Goal: Task Accomplishment & Management: Complete application form

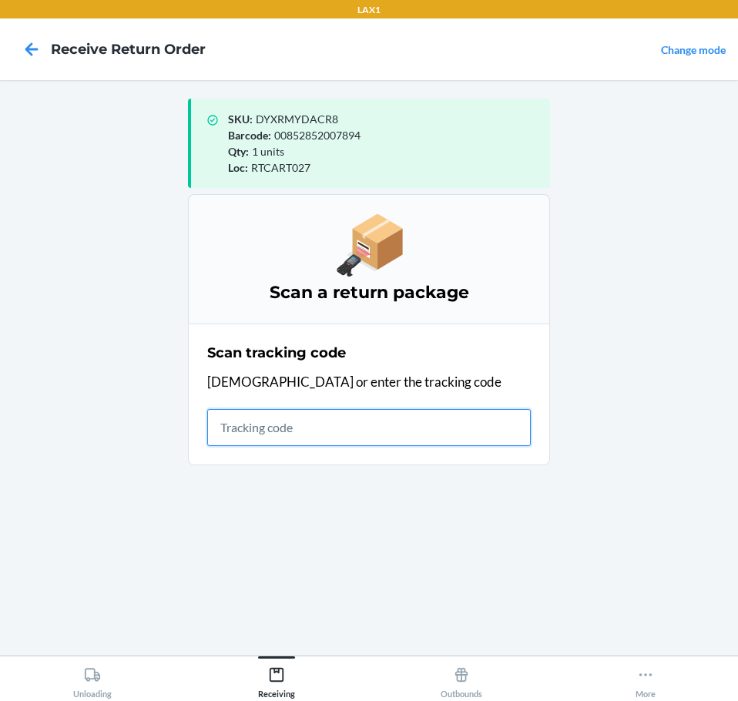
click at [414, 415] on input "text" at bounding box center [368, 427] width 323 height 37
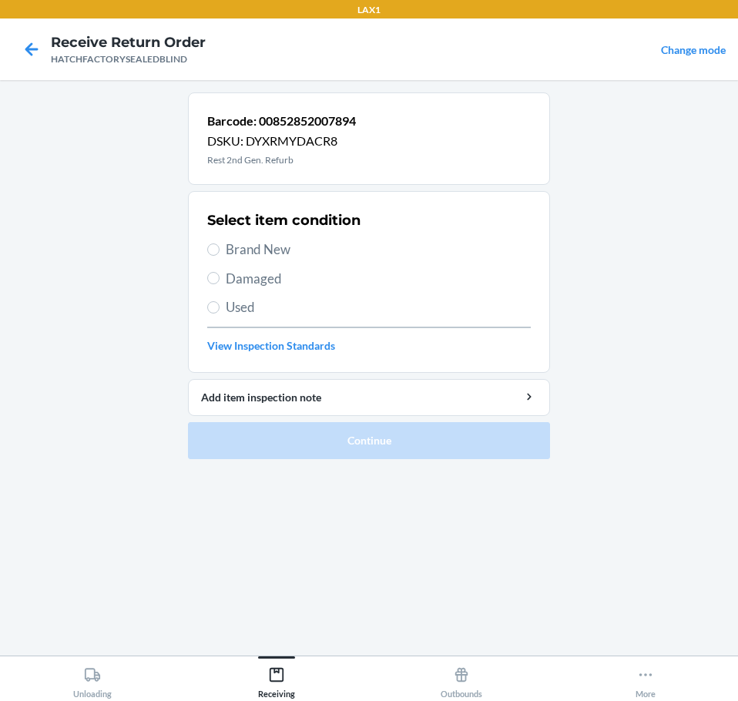
click at [279, 250] on span "Brand New" at bounding box center [378, 250] width 305 height 20
click at [220, 250] on input "Brand New" at bounding box center [213, 249] width 12 height 12
radio input "true"
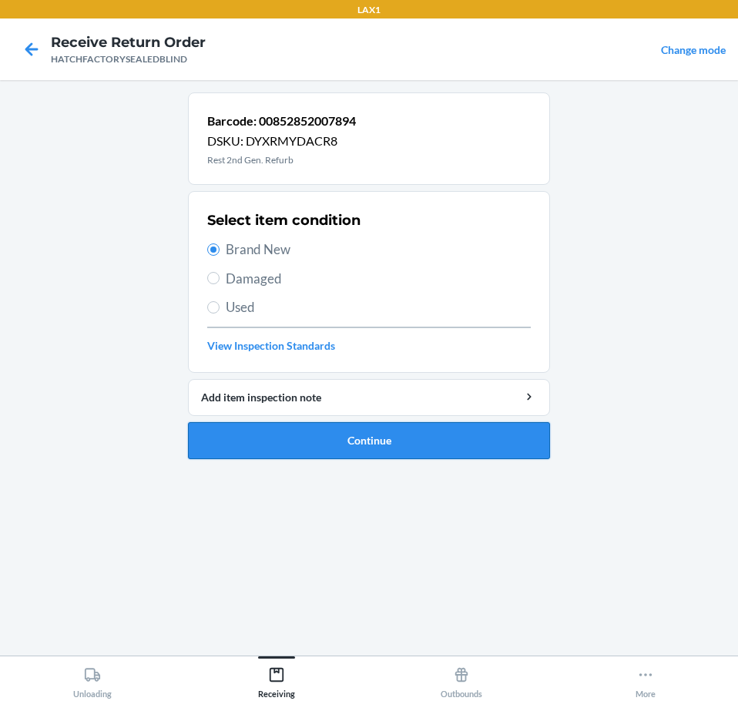
click at [429, 431] on button "Continue" at bounding box center [369, 440] width 362 height 37
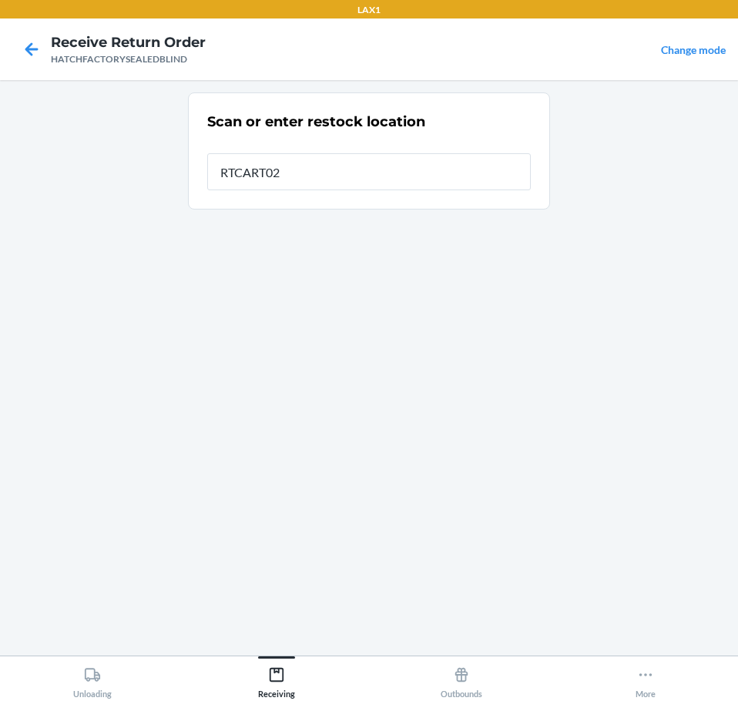
type input "RTCART027"
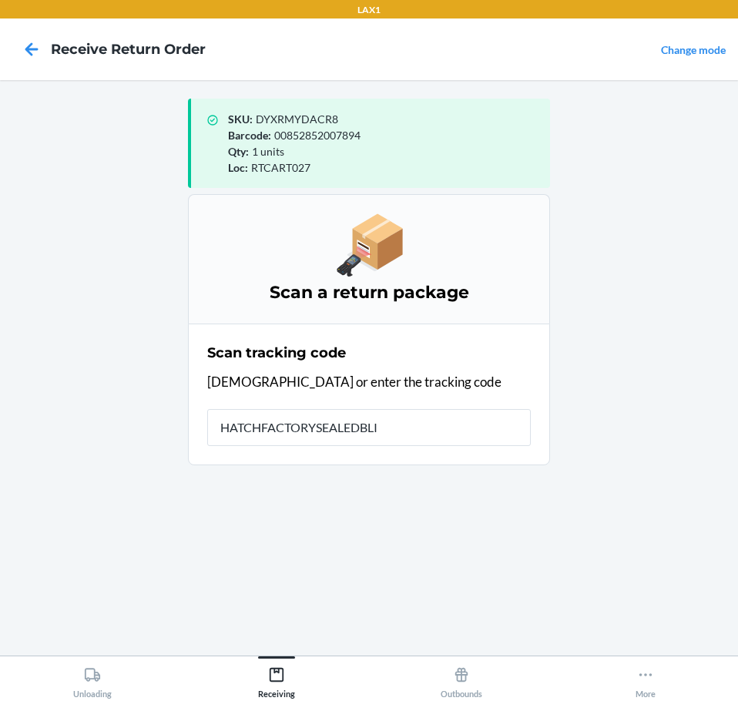
type input "HATCHFACTORYSEALEDBLIN"
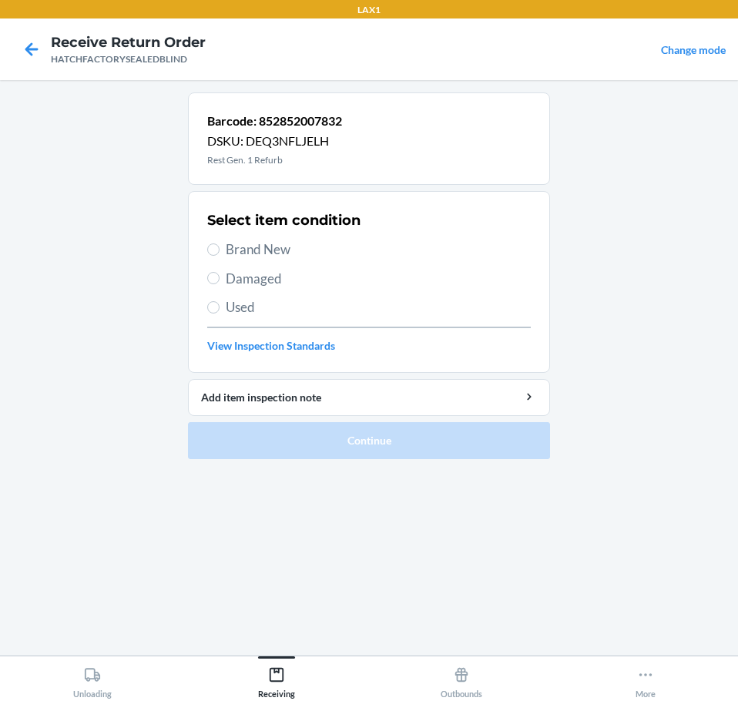
click at [285, 282] on span "Damaged" at bounding box center [378, 279] width 305 height 20
click at [220, 282] on input "Damaged" at bounding box center [213, 278] width 12 height 12
radio input "true"
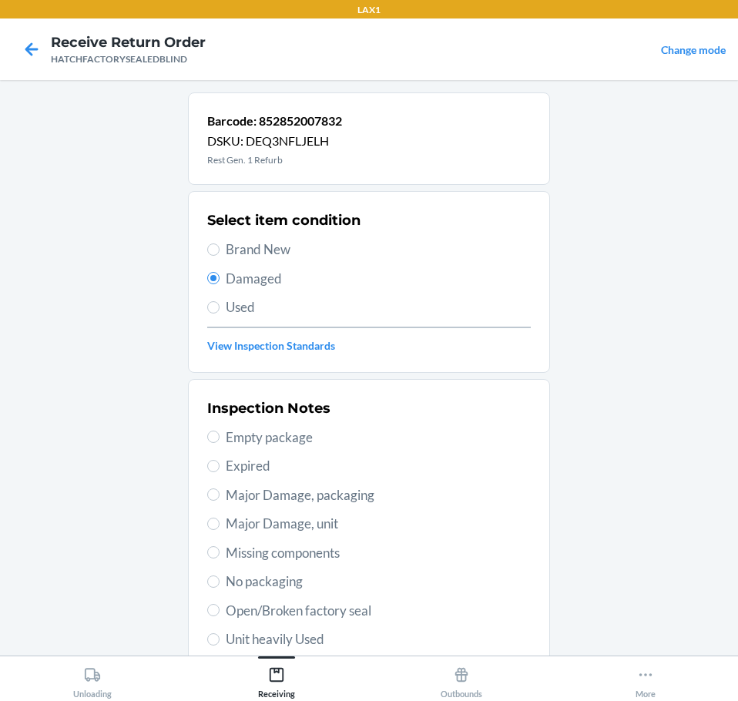
click at [285, 528] on span "Major Damage, unit" at bounding box center [378, 524] width 305 height 20
click at [220, 528] on input "Major Damage, unit" at bounding box center [213, 524] width 12 height 12
radio input "true"
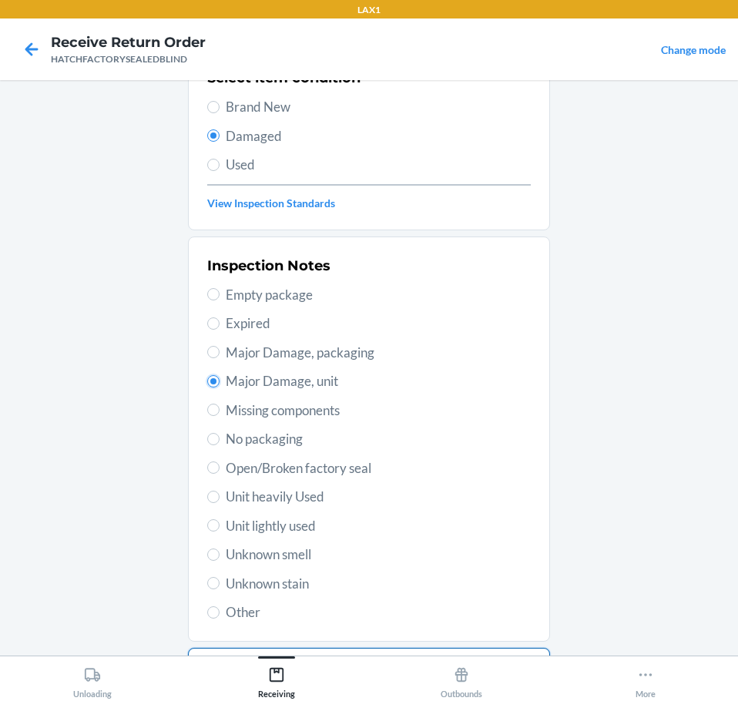
scroll to position [227, 0]
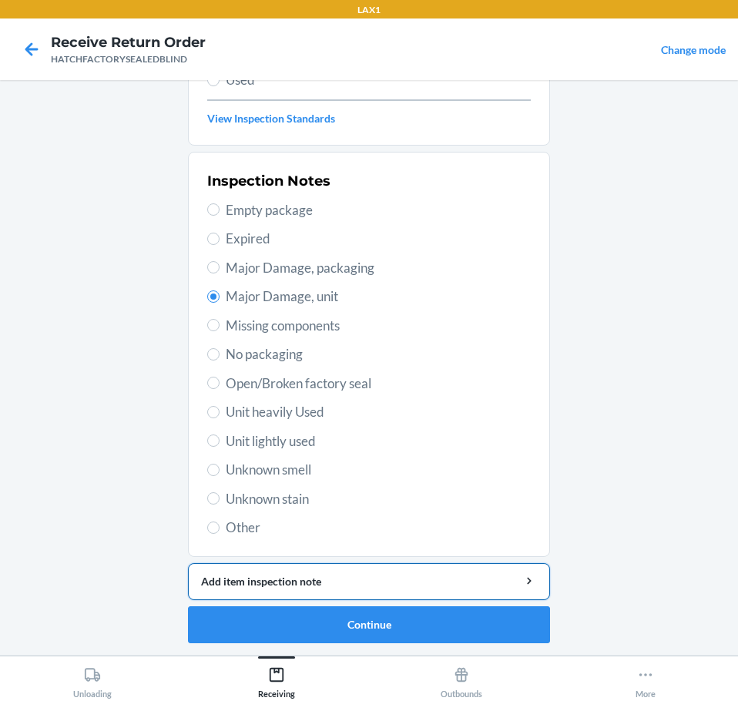
click at [452, 580] on div "Add item inspection note" at bounding box center [369, 581] width 336 height 16
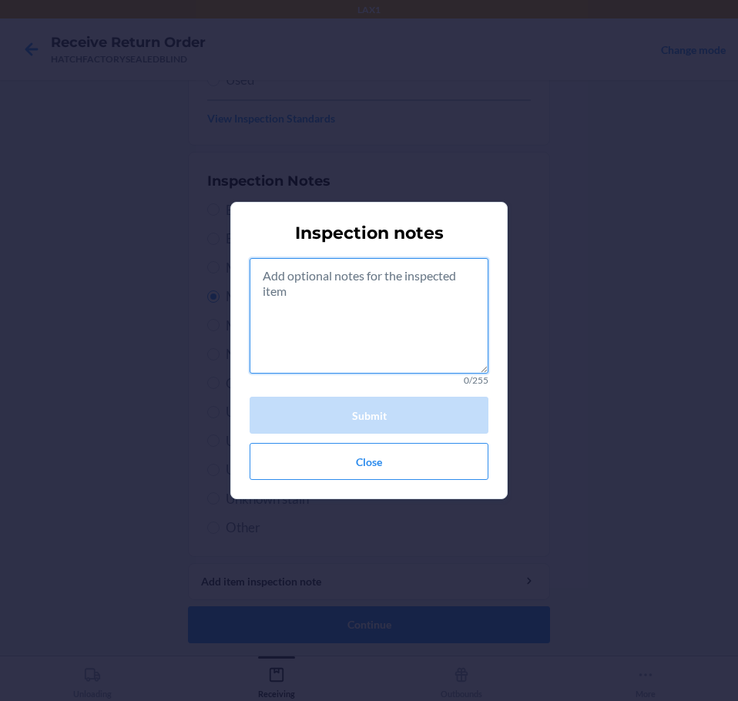
click at [375, 307] on textarea at bounding box center [369, 316] width 239 height 116
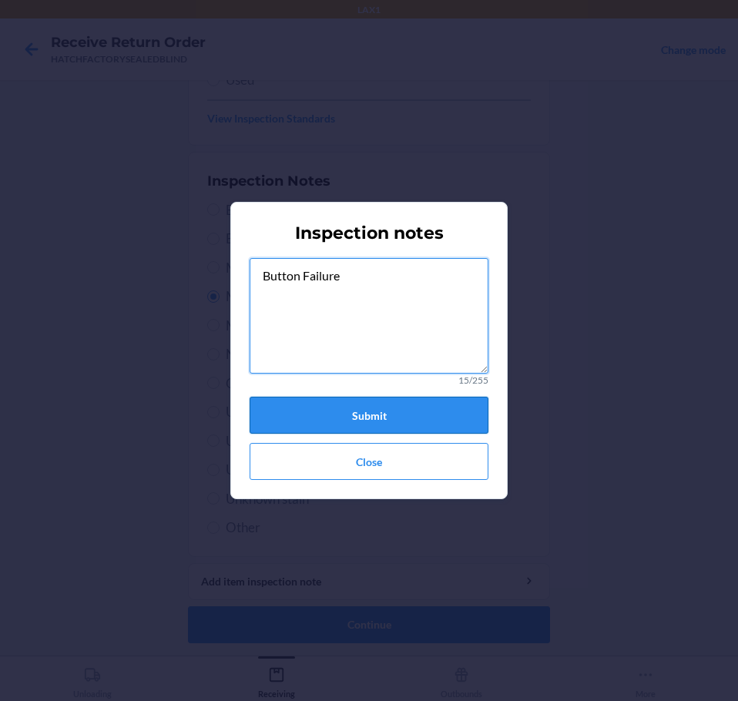
type textarea "Button Failure"
click at [436, 411] on button "Submit" at bounding box center [369, 415] width 239 height 37
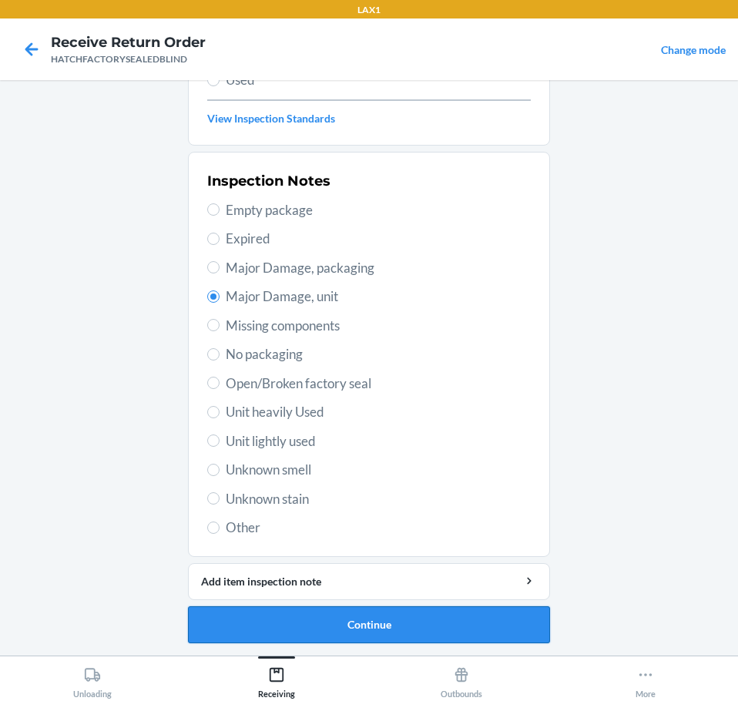
click at [481, 627] on button "Continue" at bounding box center [369, 624] width 362 height 37
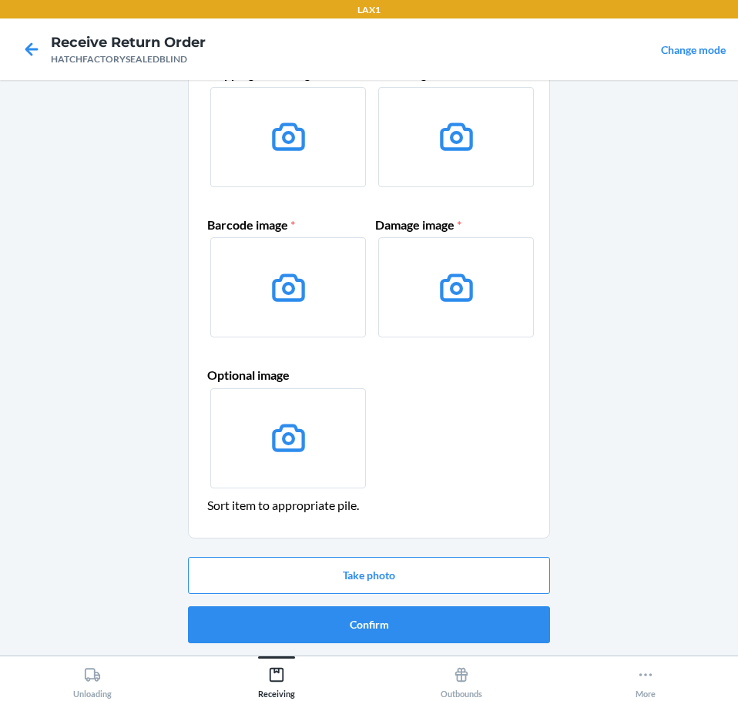
click at [492, 626] on button "Confirm" at bounding box center [369, 624] width 362 height 37
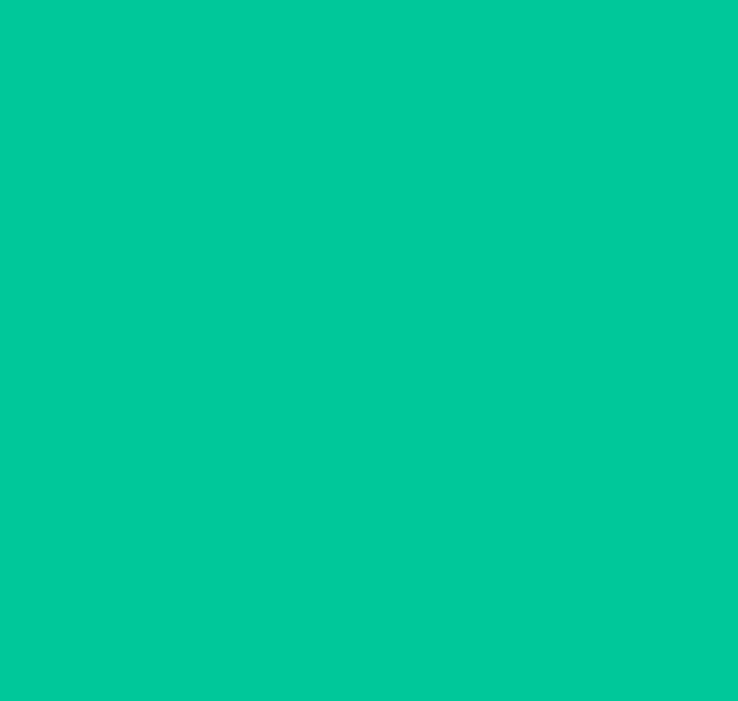
scroll to position [0, 0]
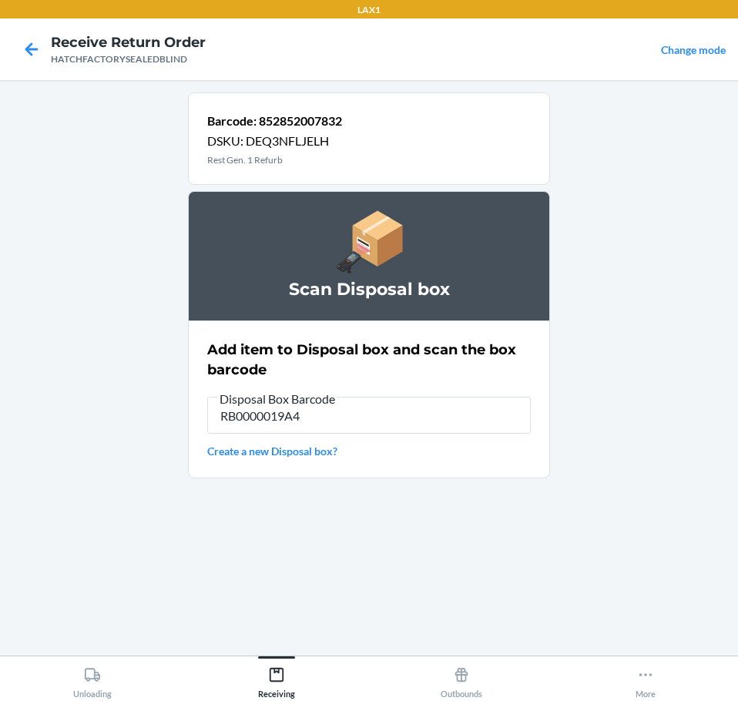
type input "RB0000019A4"
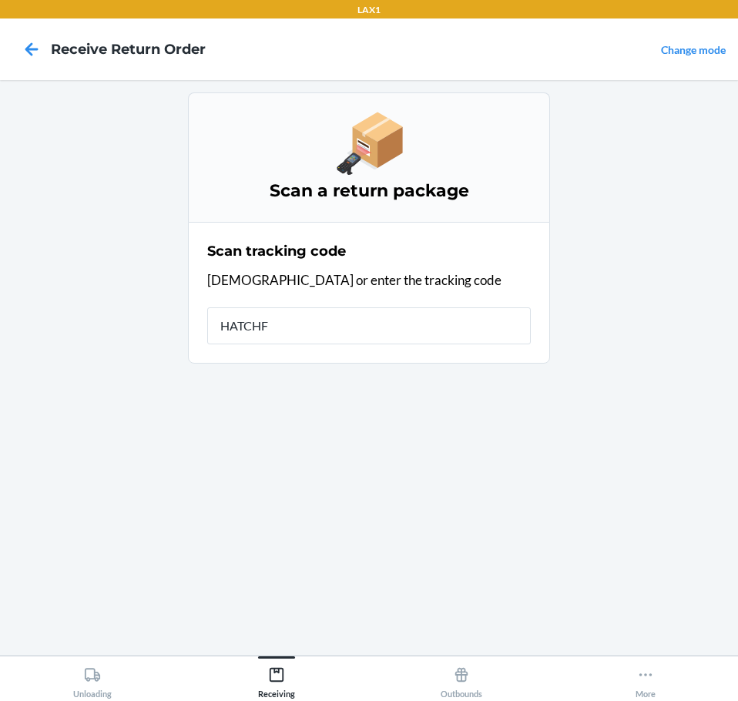
type input "HATCHFA"
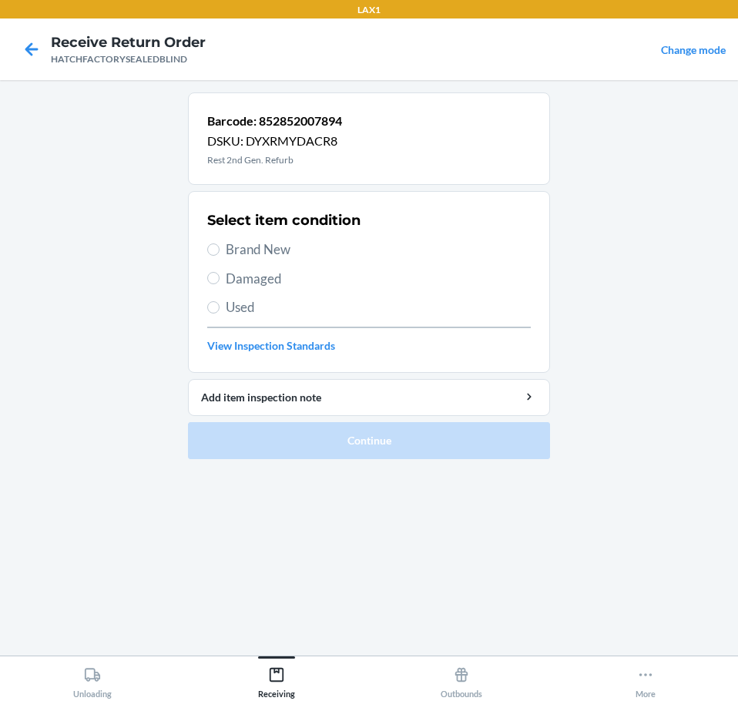
click at [259, 280] on span "Damaged" at bounding box center [378, 279] width 305 height 20
click at [220, 280] on input "Damaged" at bounding box center [213, 278] width 12 height 12
radio input "true"
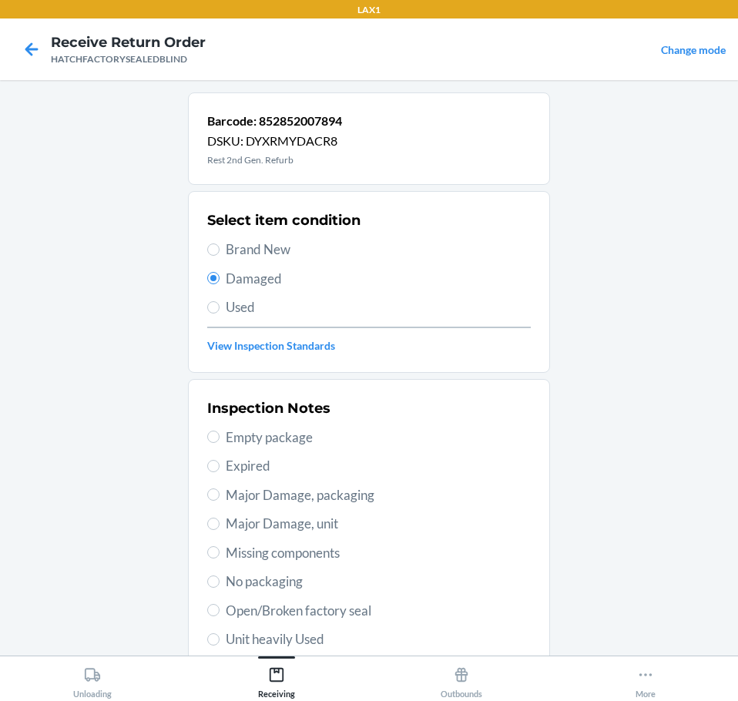
click at [353, 527] on span "Major Damage, unit" at bounding box center [378, 524] width 305 height 20
click at [220, 527] on input "Major Damage, unit" at bounding box center [213, 524] width 12 height 12
radio input "true"
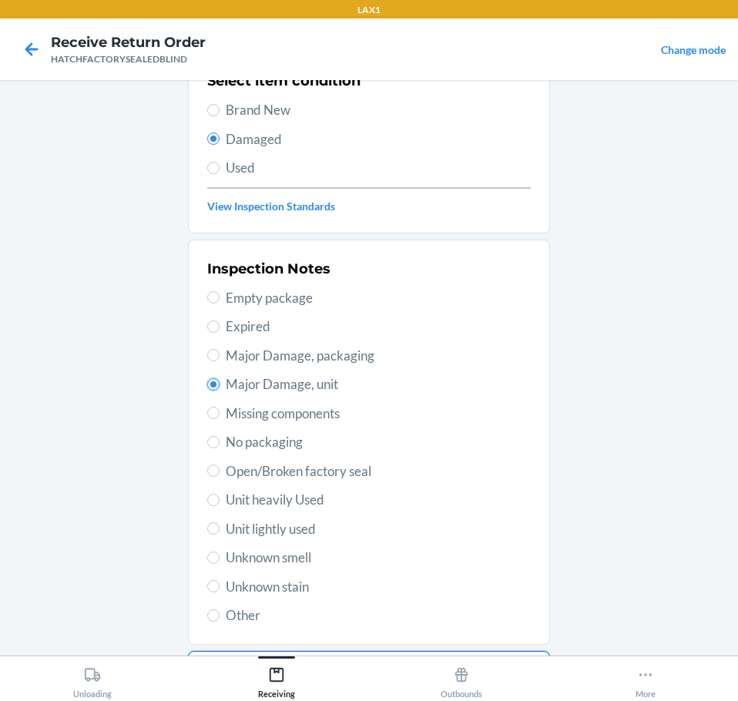
scroll to position [227, 0]
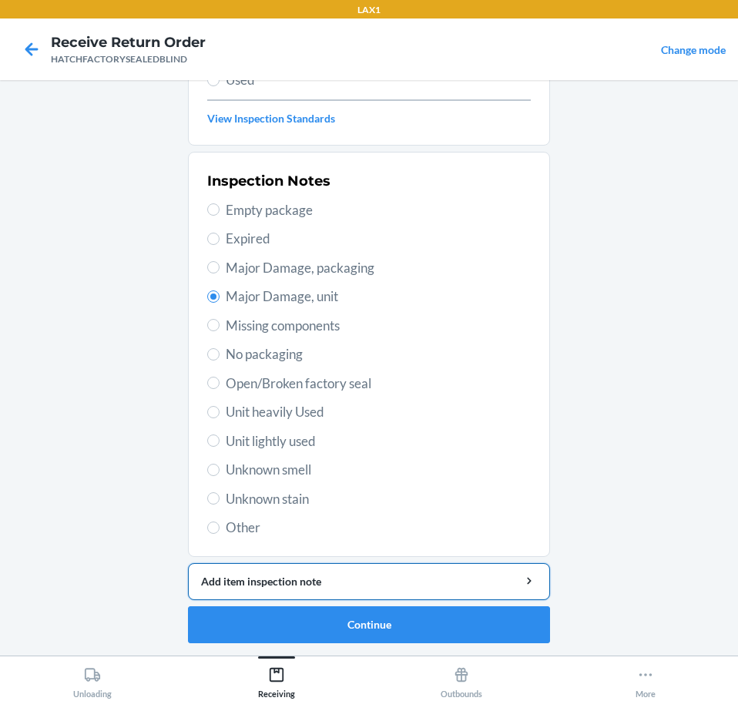
click at [457, 573] on div "Add item inspection note" at bounding box center [369, 581] width 336 height 16
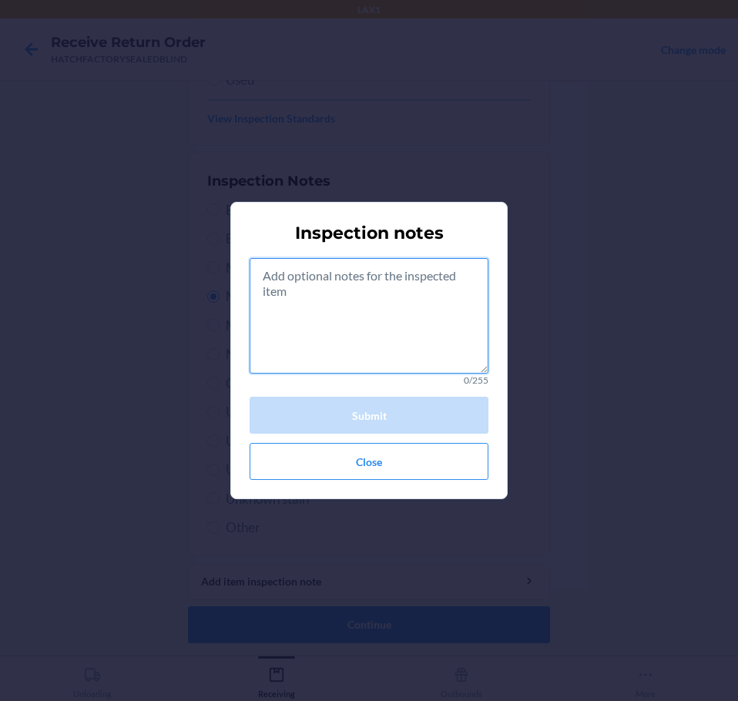
drag, startPoint x: 435, startPoint y: 302, endPoint x: 454, endPoint y: 302, distance: 19.3
click at [454, 302] on textarea at bounding box center [369, 316] width 239 height 116
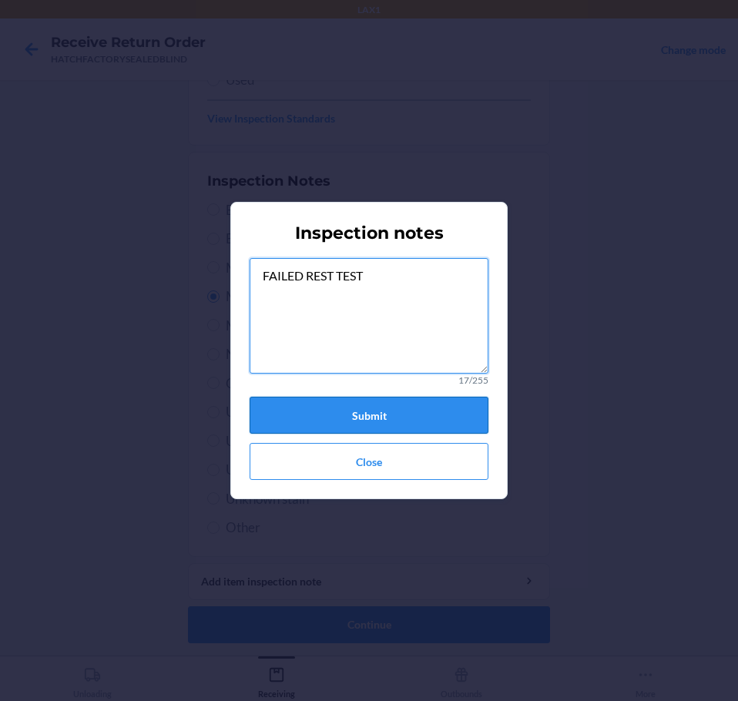
type textarea "FAILED REST TEST"
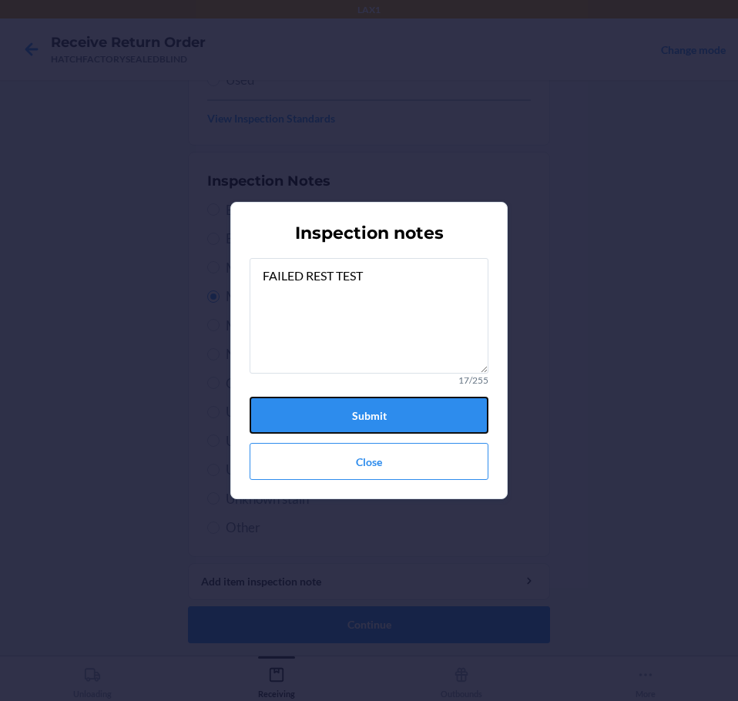
click at [403, 414] on button "Submit" at bounding box center [369, 415] width 239 height 37
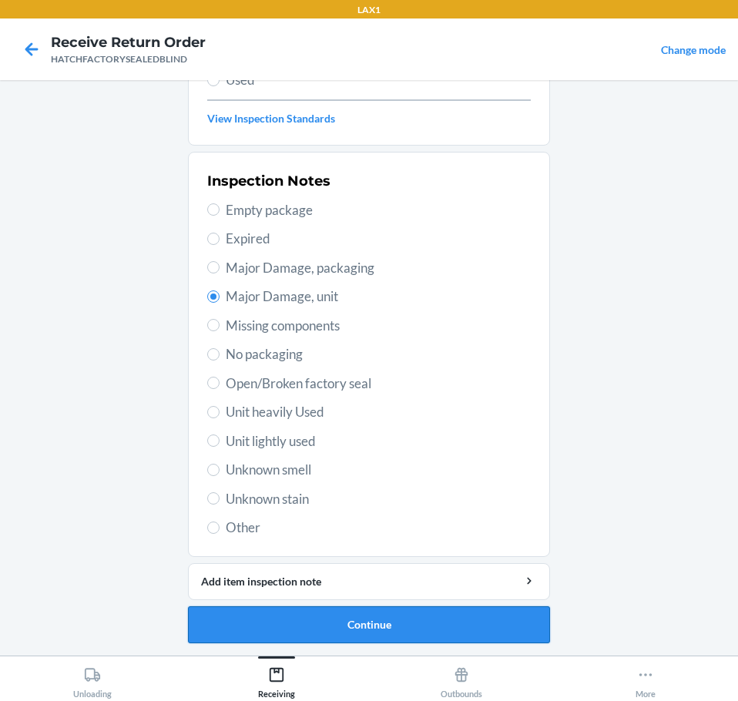
click at [488, 630] on button "Continue" at bounding box center [369, 624] width 362 height 37
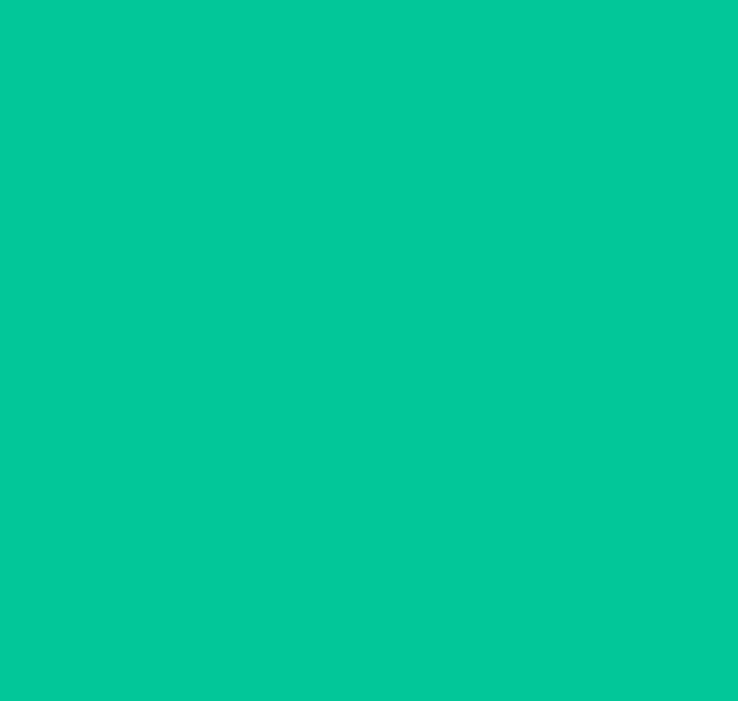
scroll to position [100, 0]
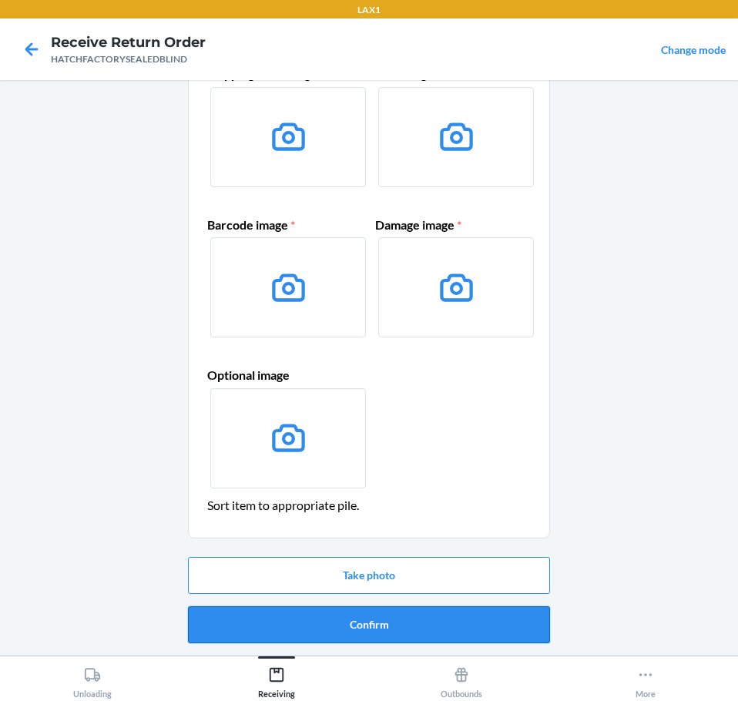
click at [494, 628] on button "Confirm" at bounding box center [369, 624] width 362 height 37
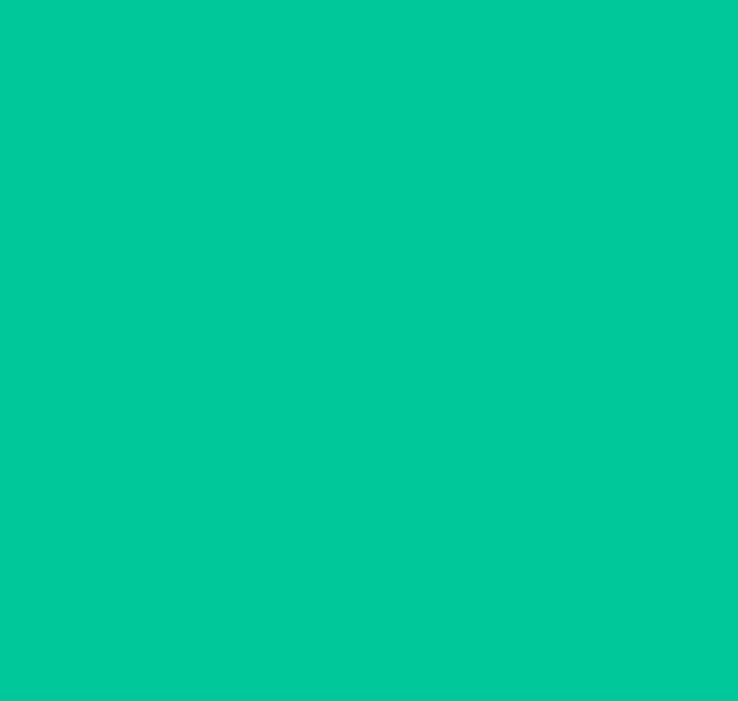
scroll to position [0, 0]
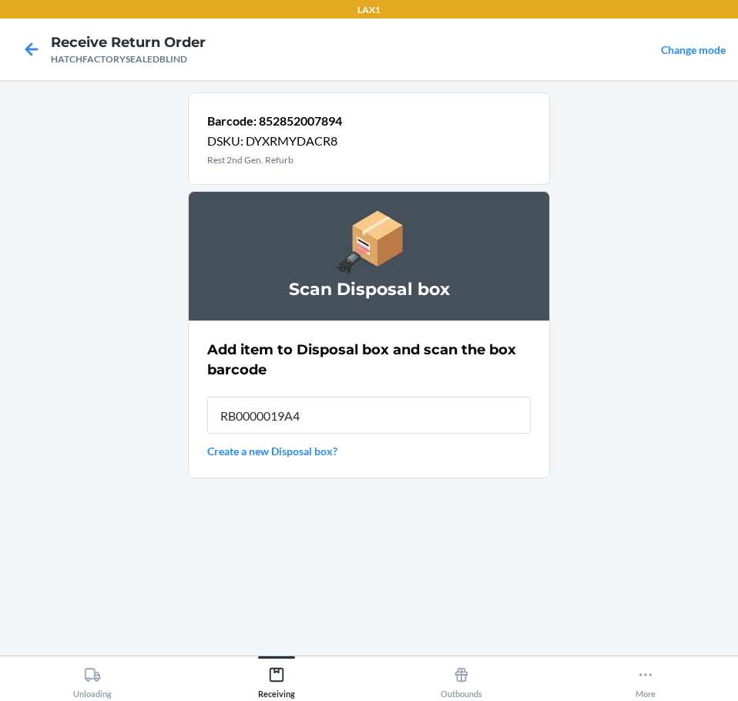
type input "RB0000019A4"
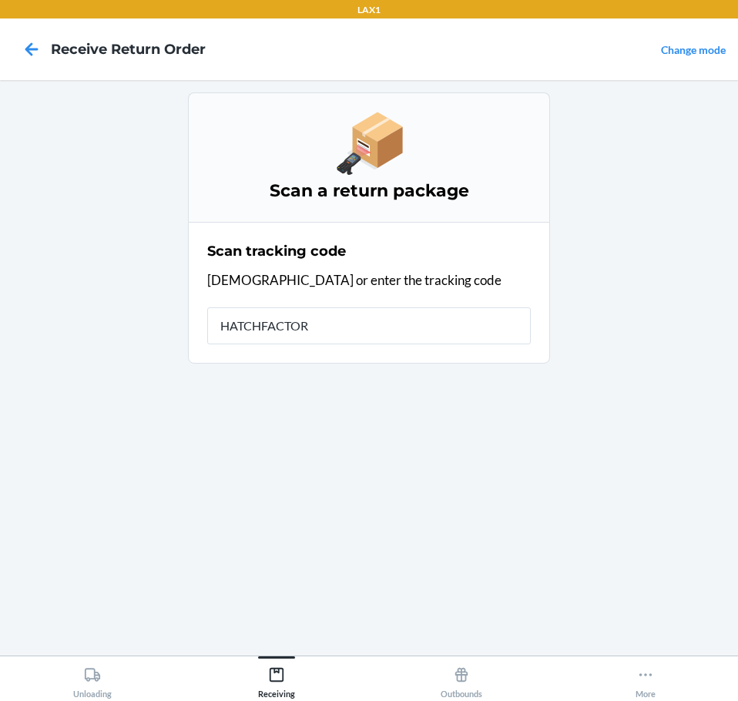
type input "HATCHFACTORY"
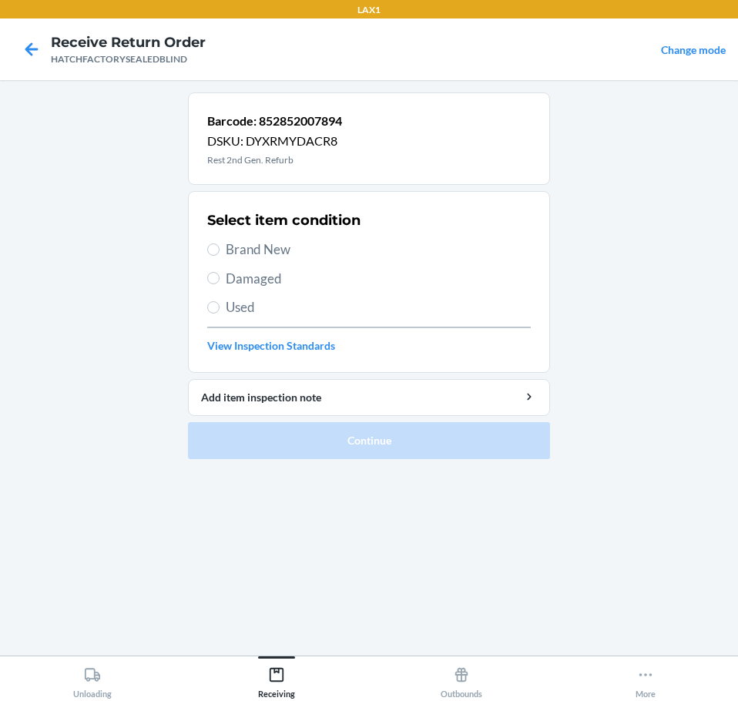
click at [266, 284] on span "Damaged" at bounding box center [378, 279] width 305 height 20
click at [220, 284] on input "Damaged" at bounding box center [213, 278] width 12 height 12
radio input "true"
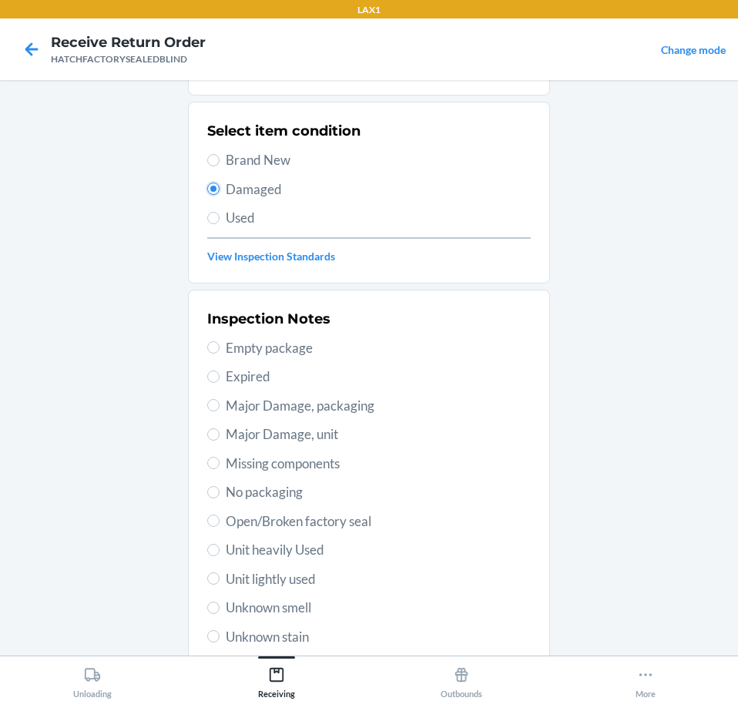
scroll to position [227, 0]
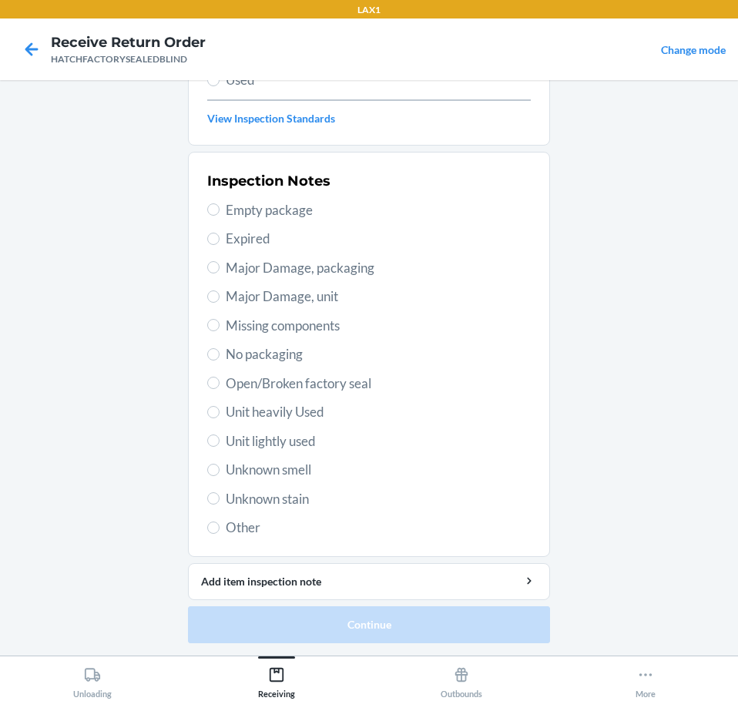
click at [374, 304] on span "Major Damage, unit" at bounding box center [378, 297] width 305 height 20
click at [220, 303] on input "Major Damage, unit" at bounding box center [213, 296] width 12 height 12
radio input "true"
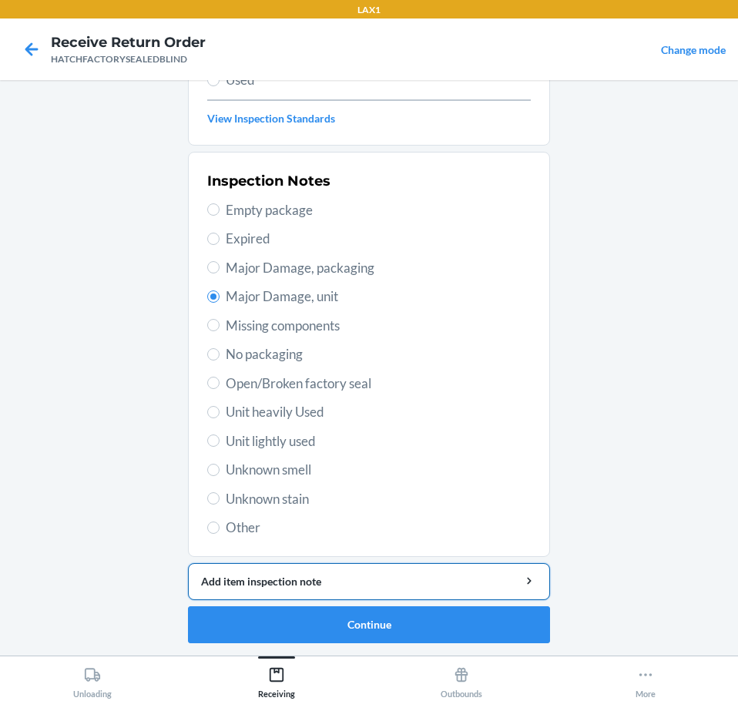
click at [463, 585] on div "Add item inspection note" at bounding box center [369, 581] width 336 height 16
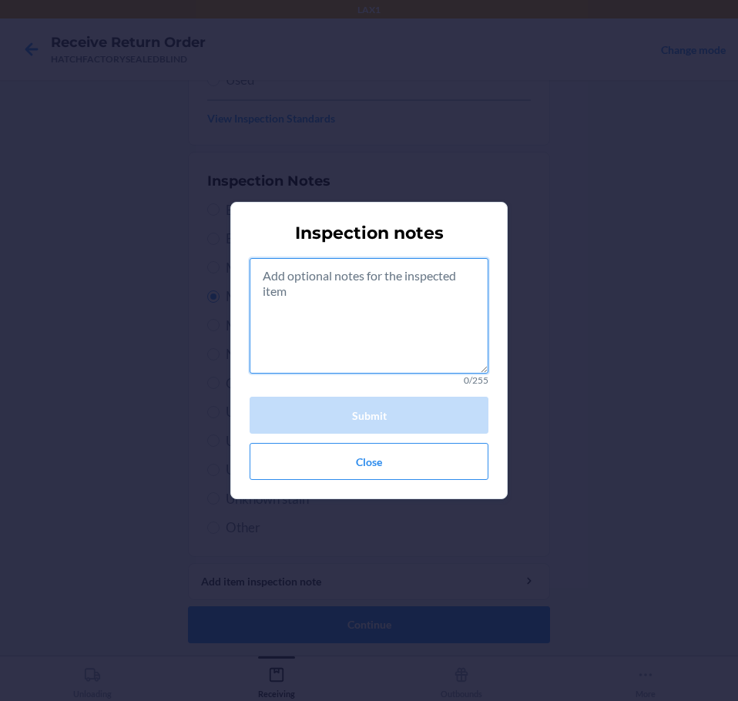
click at [399, 347] on textarea at bounding box center [369, 316] width 239 height 116
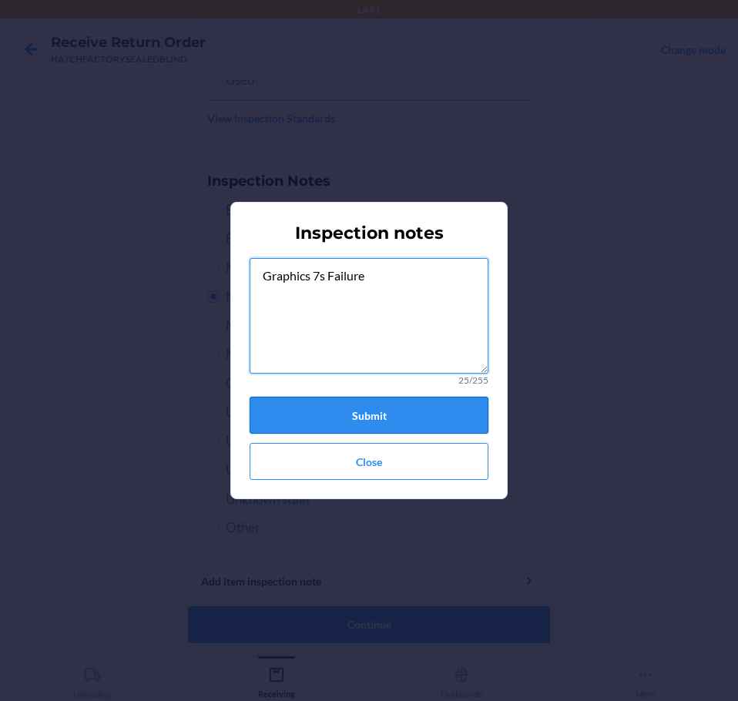
type textarea "Graphics 7s Failure"
click at [416, 411] on button "Submit" at bounding box center [369, 415] width 239 height 37
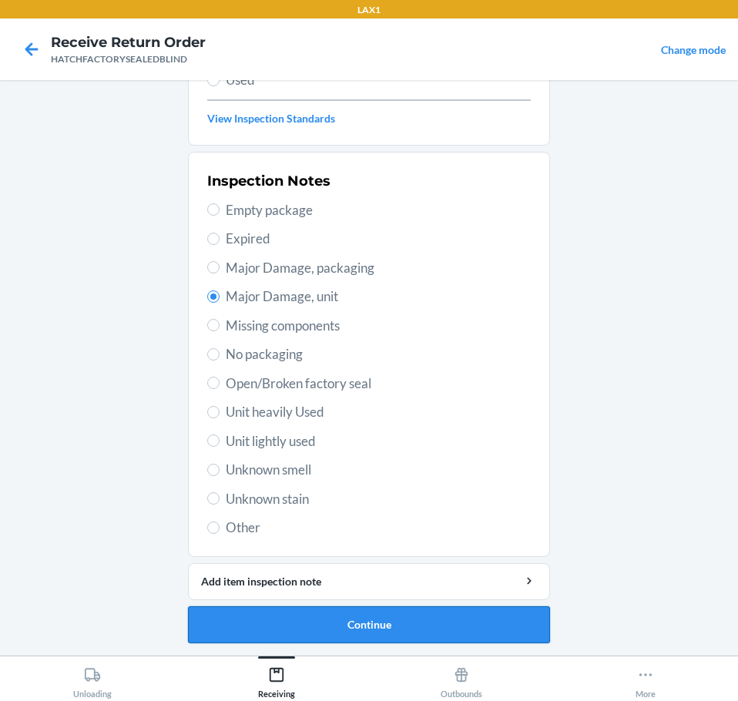
click at [506, 620] on button "Continue" at bounding box center [369, 624] width 362 height 37
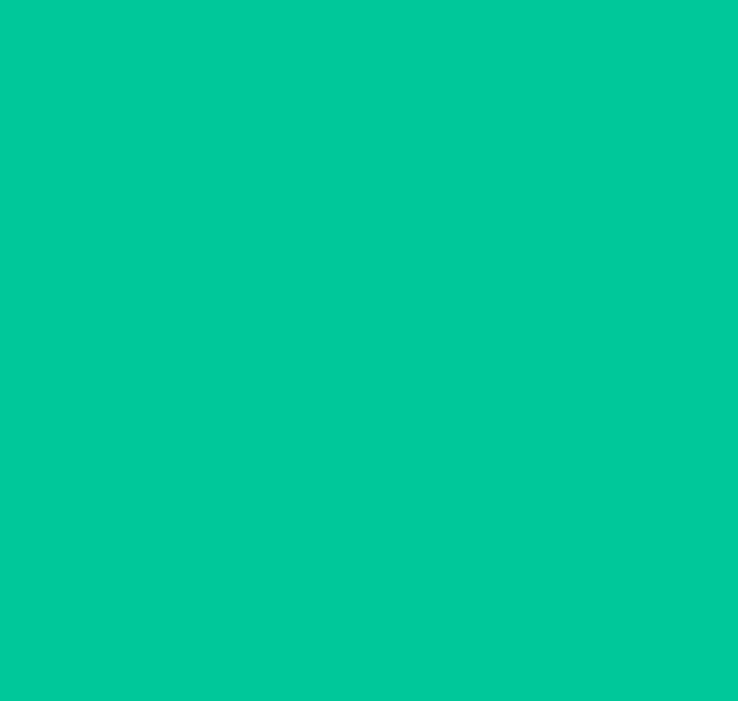
click at [515, 622] on button "Confirm" at bounding box center [369, 624] width 362 height 37
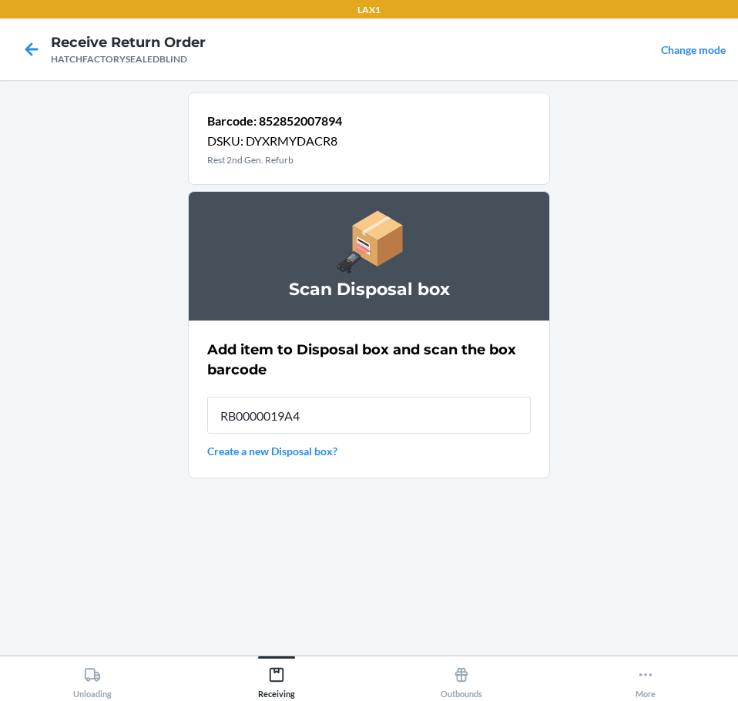
type input "RB0000019A4"
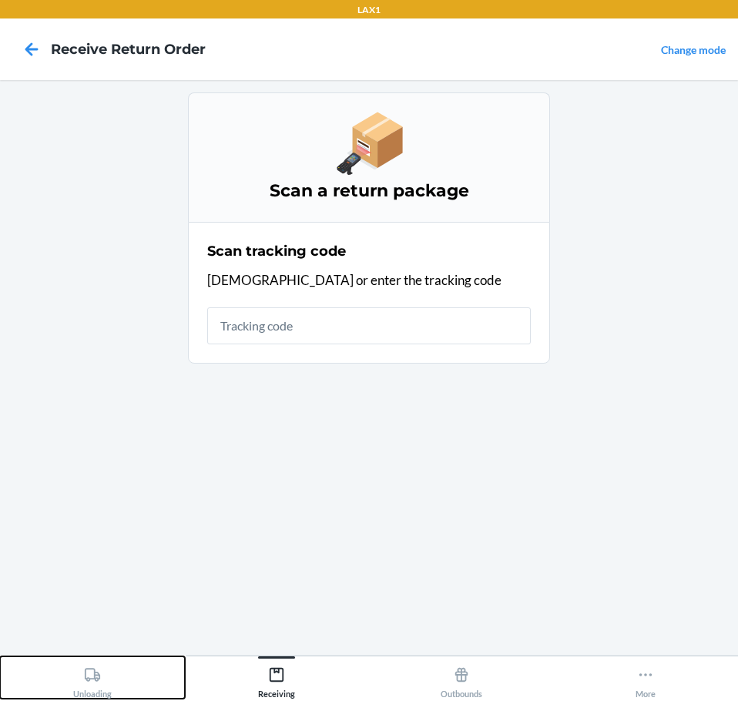
click at [85, 678] on icon at bounding box center [92, 674] width 15 height 13
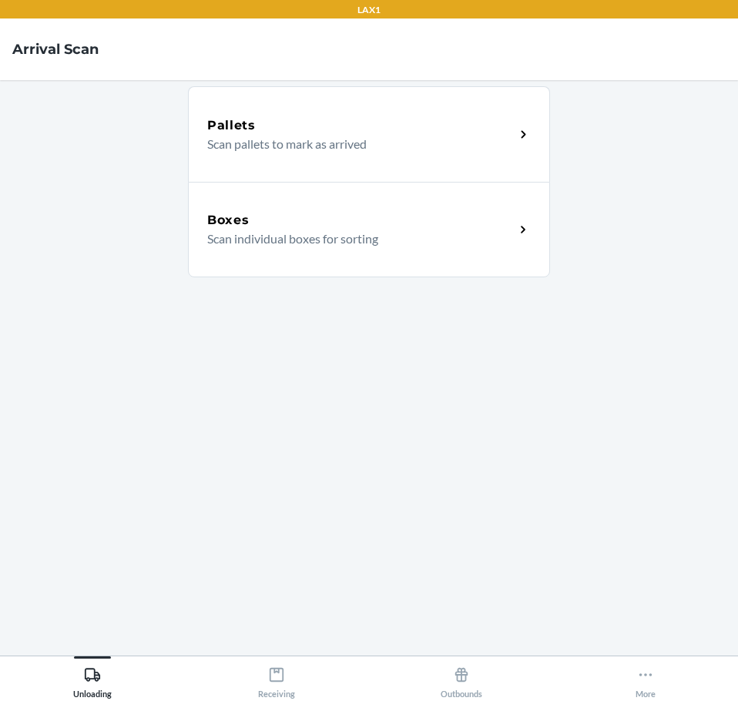
click at [510, 229] on div "Boxes" at bounding box center [360, 220] width 307 height 18
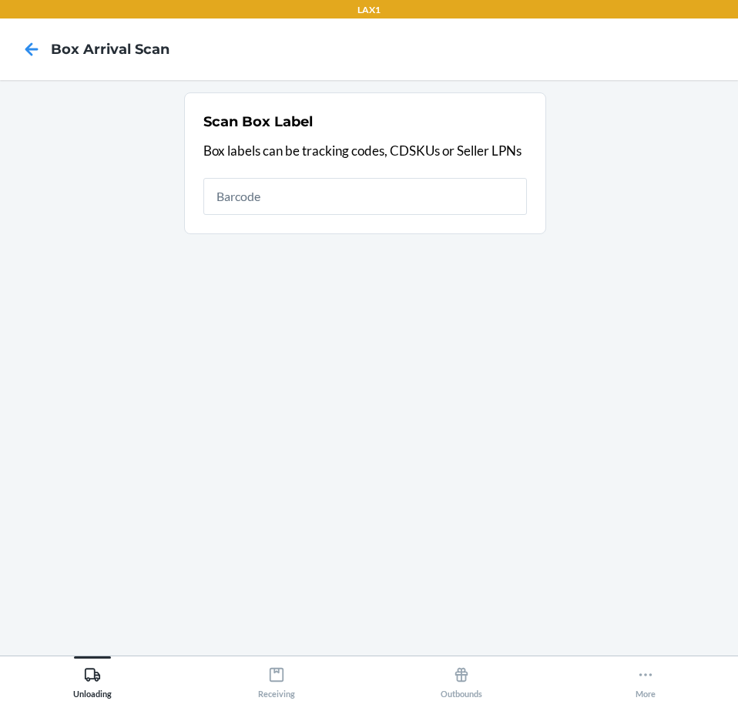
click at [456, 206] on input "text" at bounding box center [364, 196] width 323 height 37
click at [273, 676] on icon at bounding box center [276, 674] width 17 height 17
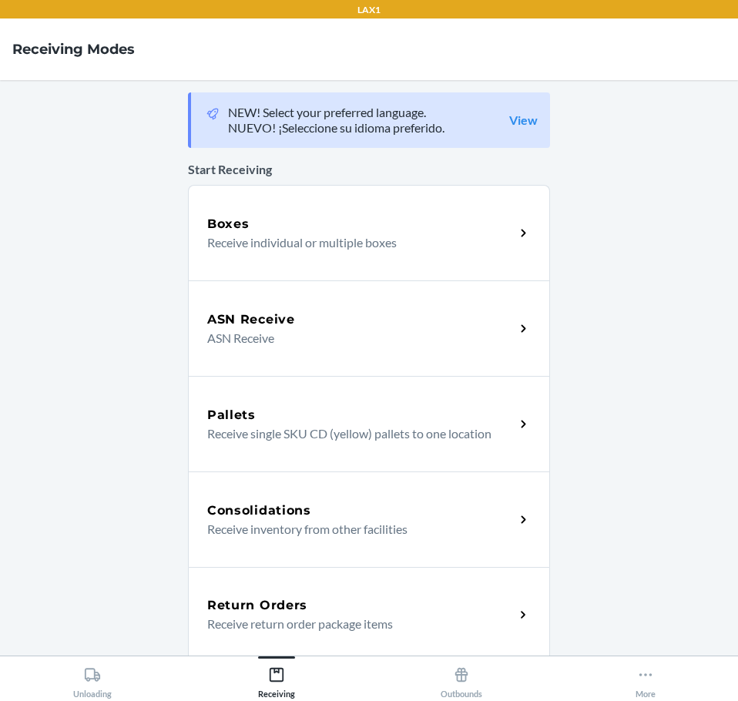
click at [519, 608] on icon at bounding box center [524, 615] width 18 height 18
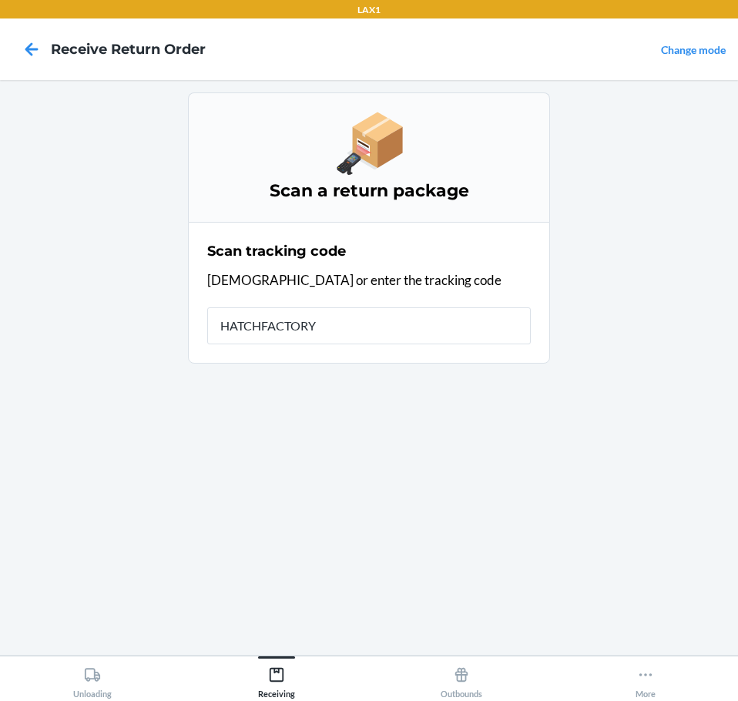
type input "HATCHFACTORYS"
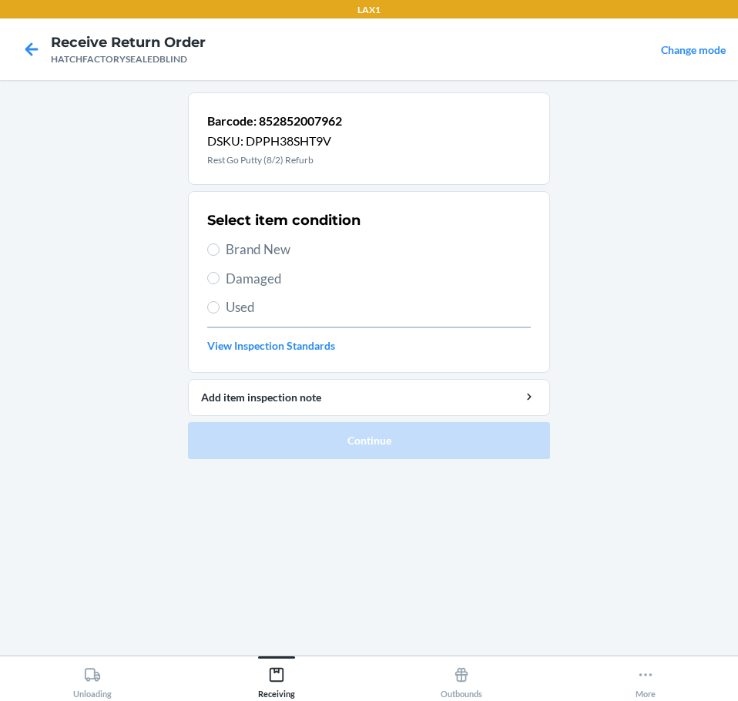
click at [287, 282] on span "Damaged" at bounding box center [378, 279] width 305 height 20
click at [220, 282] on input "Damaged" at bounding box center [213, 278] width 12 height 12
radio input "true"
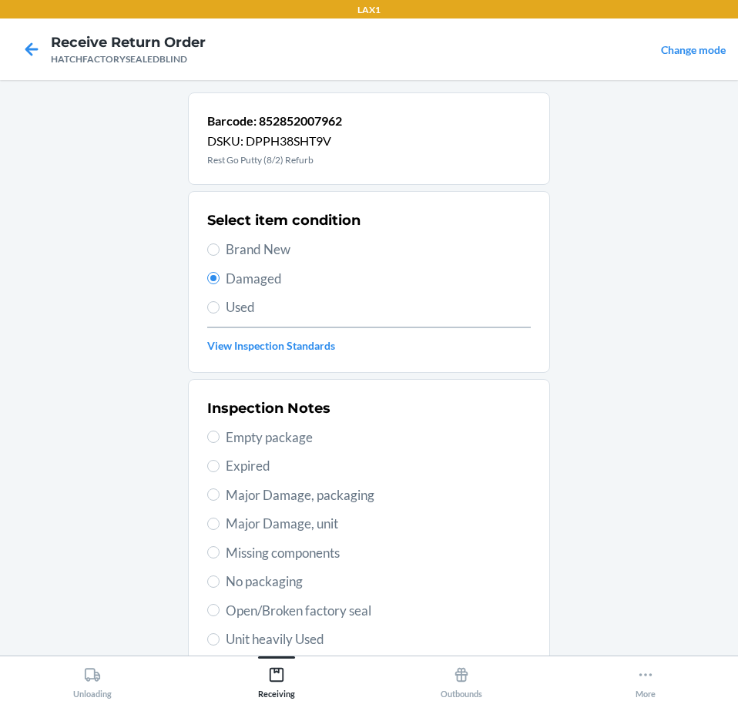
click at [377, 610] on span "Open/Broken factory seal" at bounding box center [378, 611] width 305 height 20
click at [220, 610] on input "Open/Broken factory seal" at bounding box center [213, 610] width 12 height 12
radio input "true"
drag, startPoint x: 405, startPoint y: 602, endPoint x: 413, endPoint y: 617, distance: 17.2
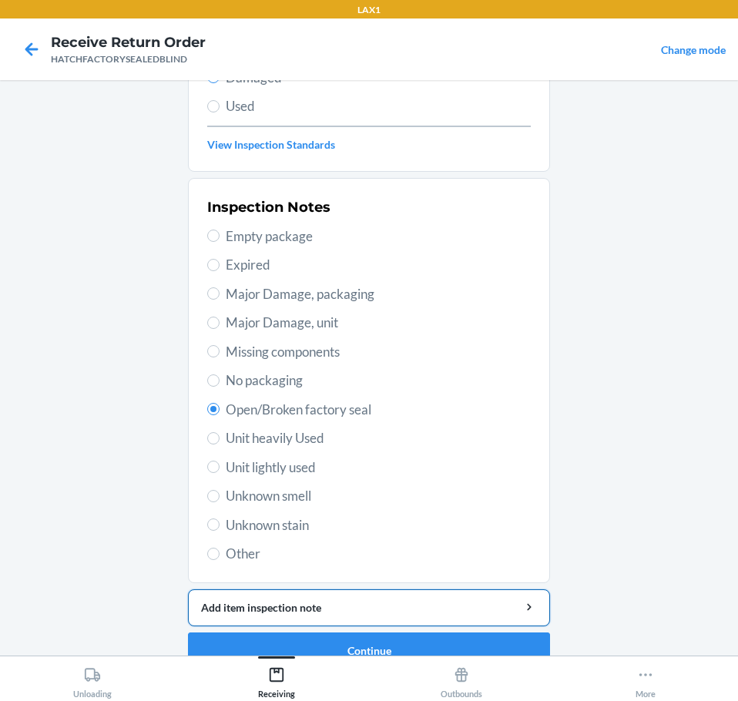
scroll to position [227, 0]
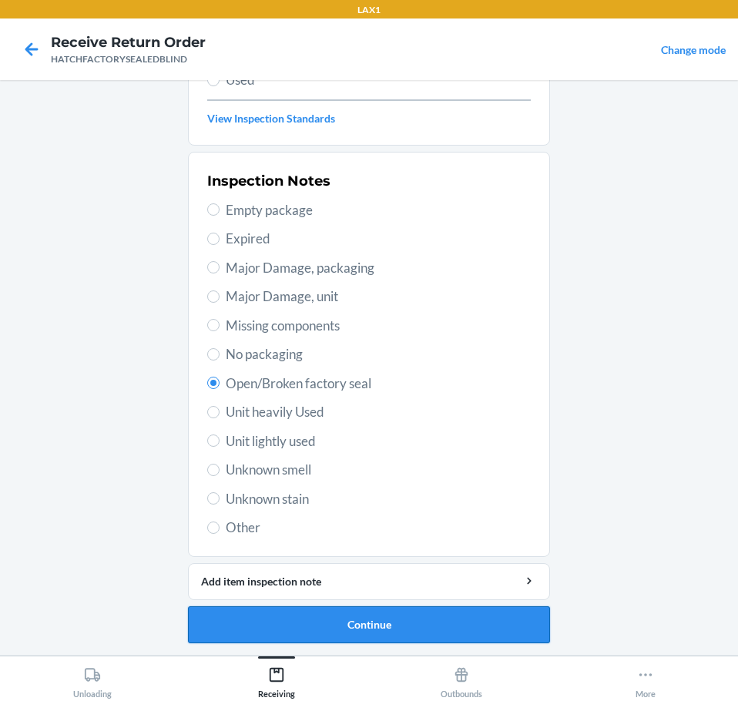
click at [464, 628] on button "Continue" at bounding box center [369, 624] width 362 height 37
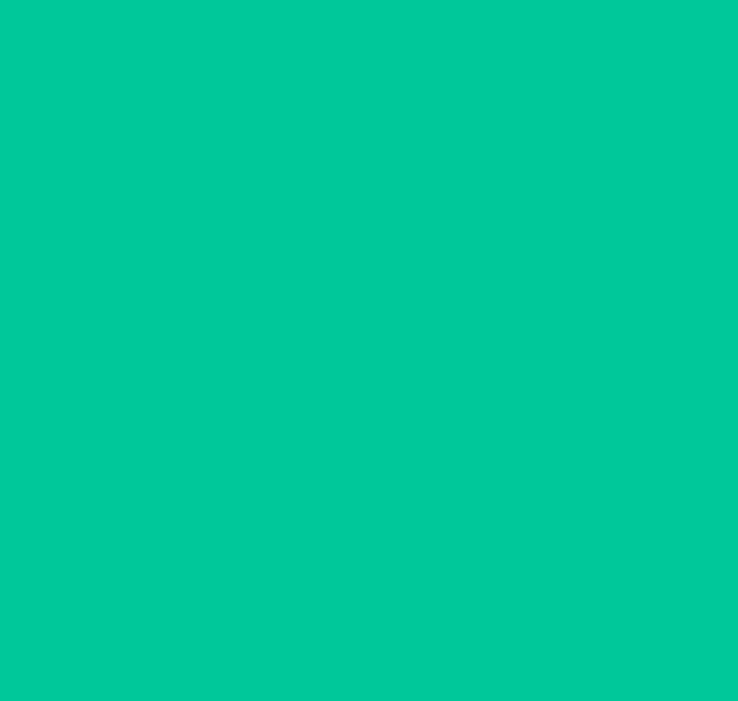
scroll to position [100, 0]
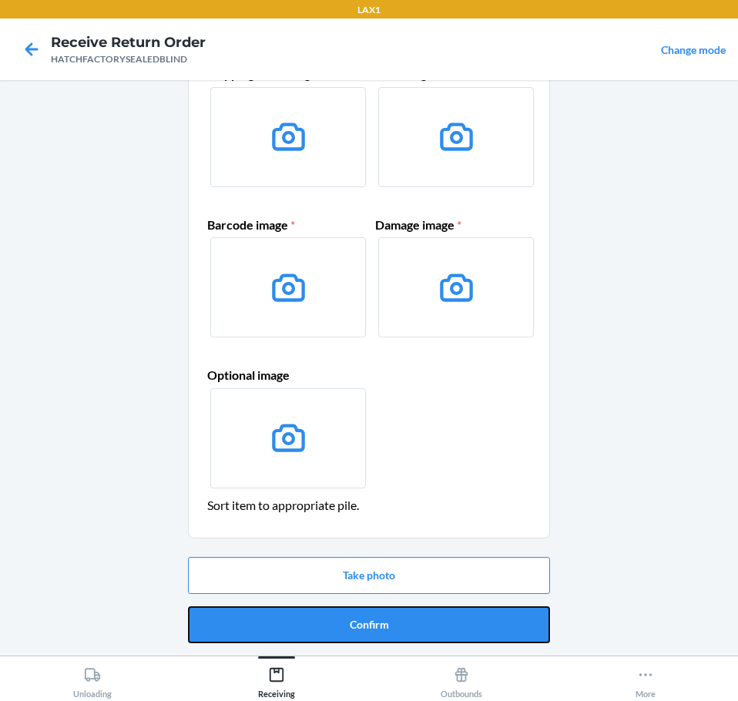
click at [464, 628] on button "Confirm" at bounding box center [369, 624] width 362 height 37
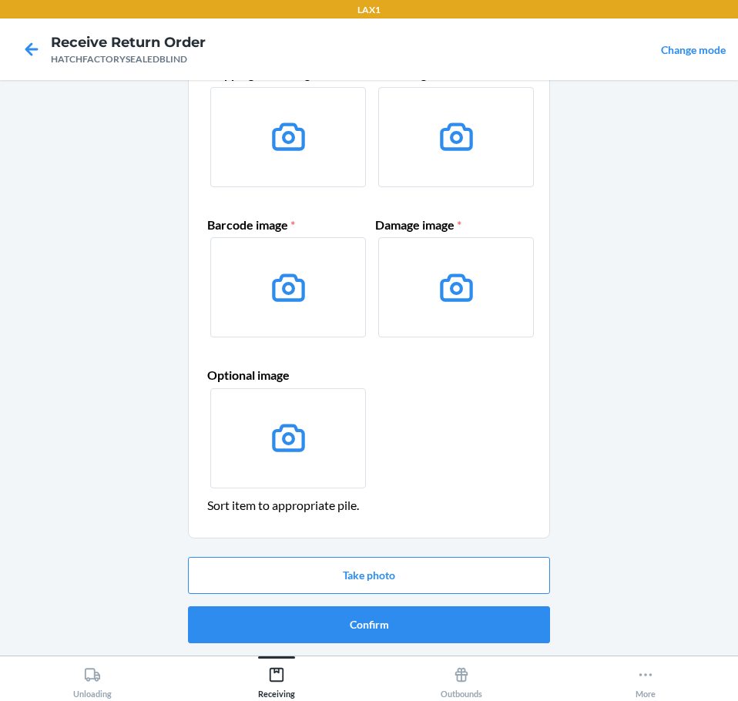
scroll to position [0, 0]
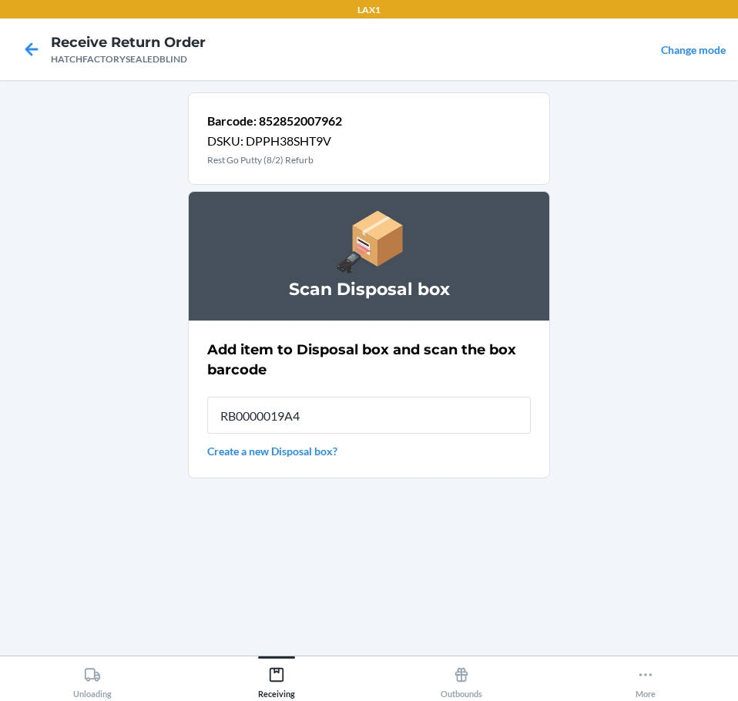
type input "RB0000019A4"
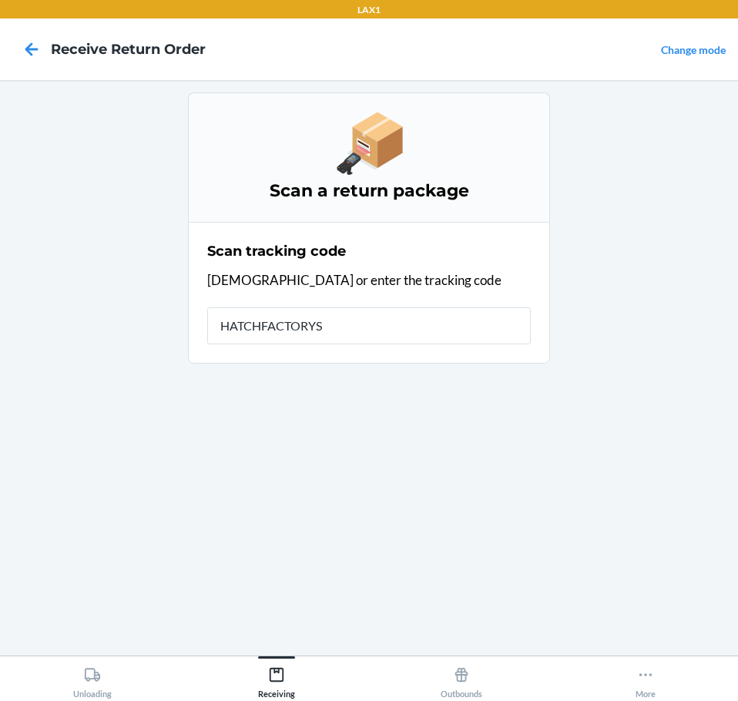
type input "HATCHFACTORYSE"
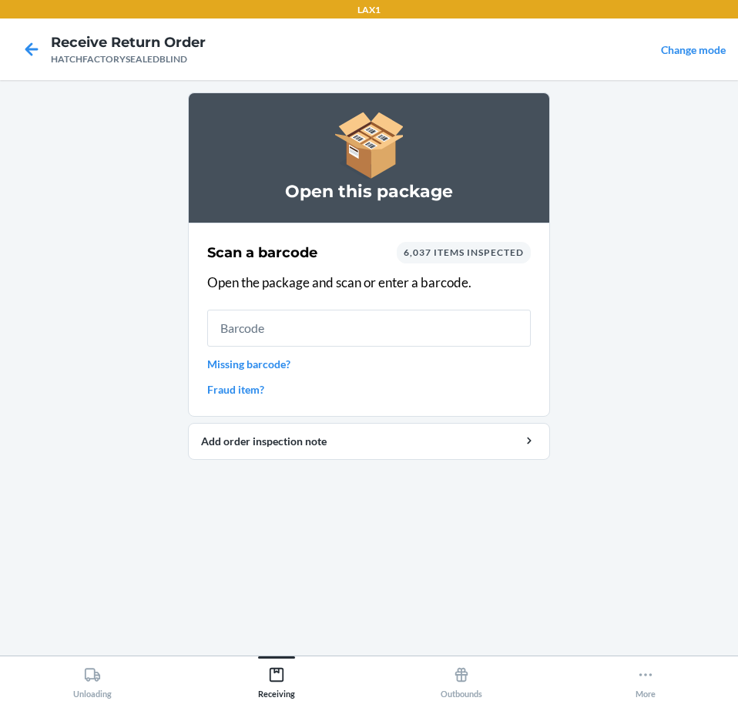
click at [492, 327] on input "text" at bounding box center [368, 328] width 323 height 37
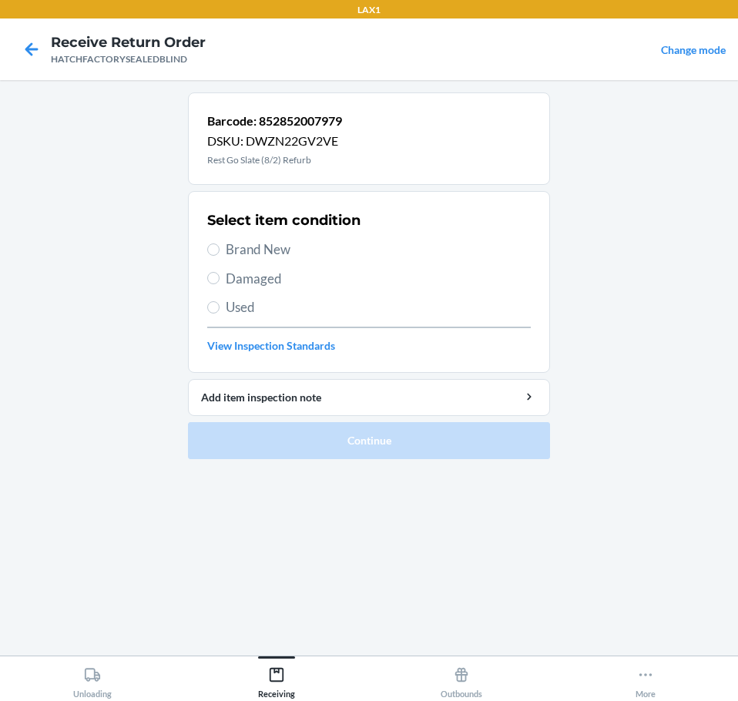
click at [283, 281] on span "Damaged" at bounding box center [378, 279] width 305 height 20
click at [220, 281] on input "Damaged" at bounding box center [213, 278] width 12 height 12
radio input "true"
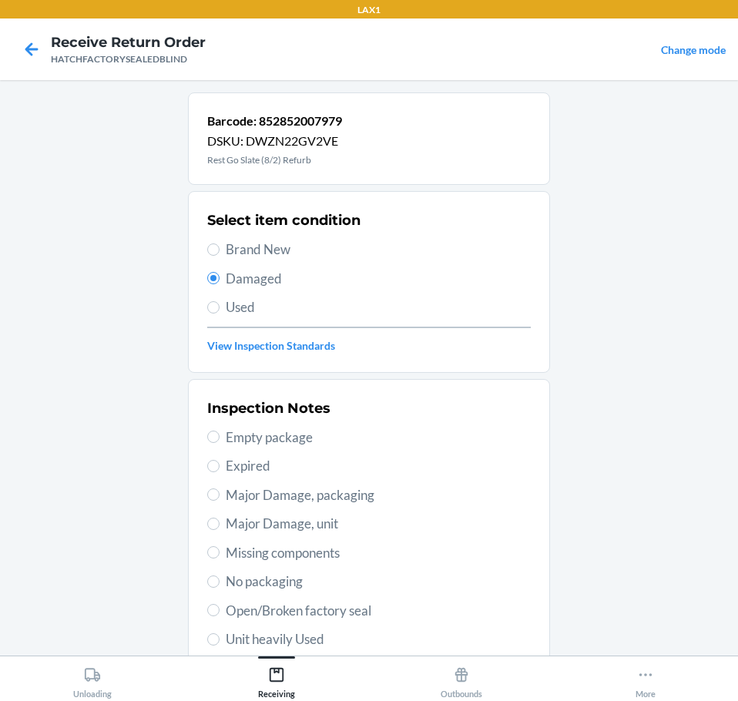
click at [366, 608] on span "Open/Broken factory seal" at bounding box center [378, 611] width 305 height 20
click at [220, 608] on input "Open/Broken factory seal" at bounding box center [213, 610] width 12 height 12
radio input "true"
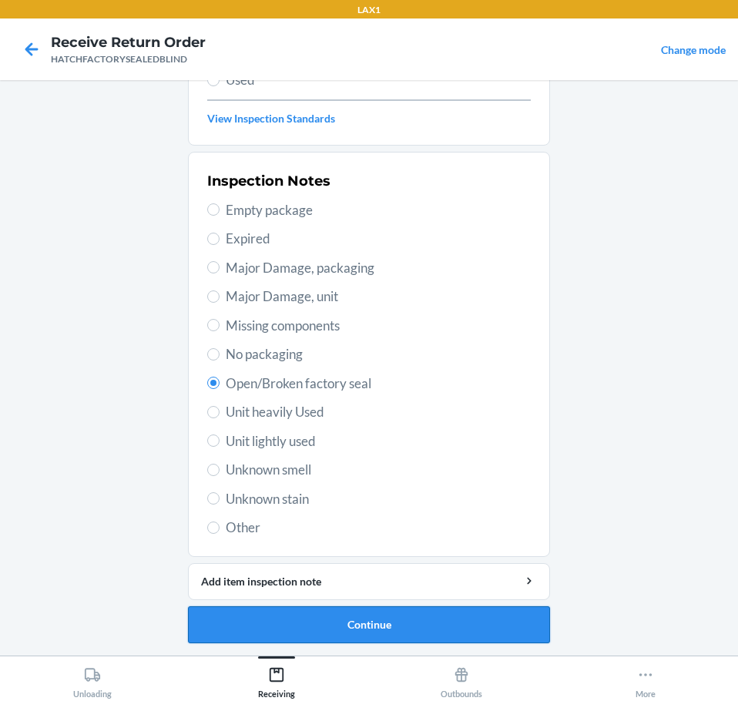
click at [503, 625] on button "Continue" at bounding box center [369, 624] width 362 height 37
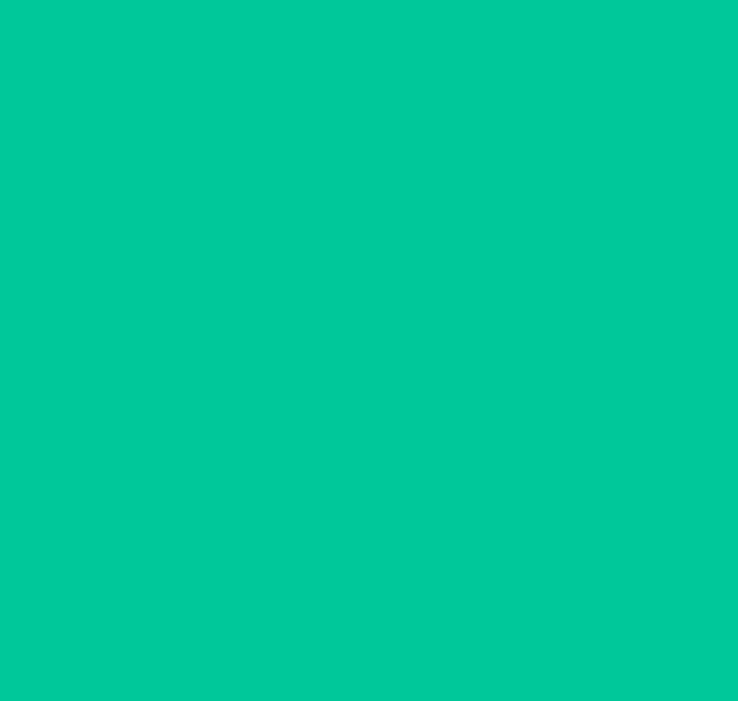
scroll to position [100, 0]
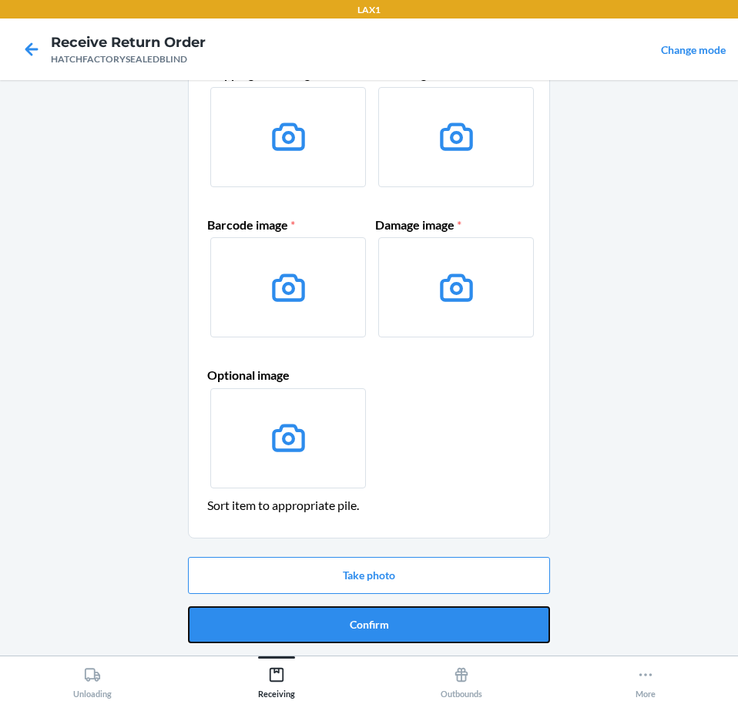
drag, startPoint x: 525, startPoint y: 625, endPoint x: 535, endPoint y: 626, distance: 10.0
click at [535, 626] on button "Confirm" at bounding box center [369, 624] width 362 height 37
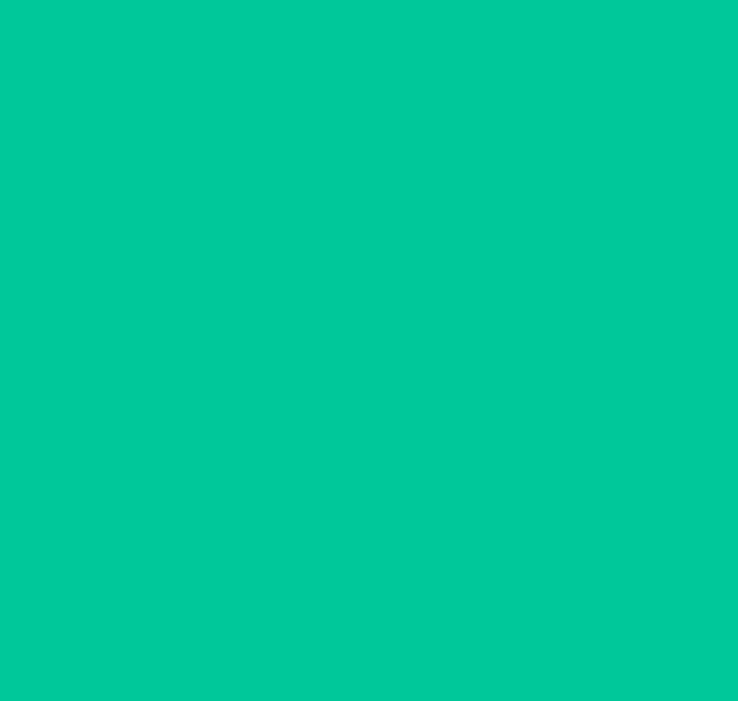
scroll to position [0, 0]
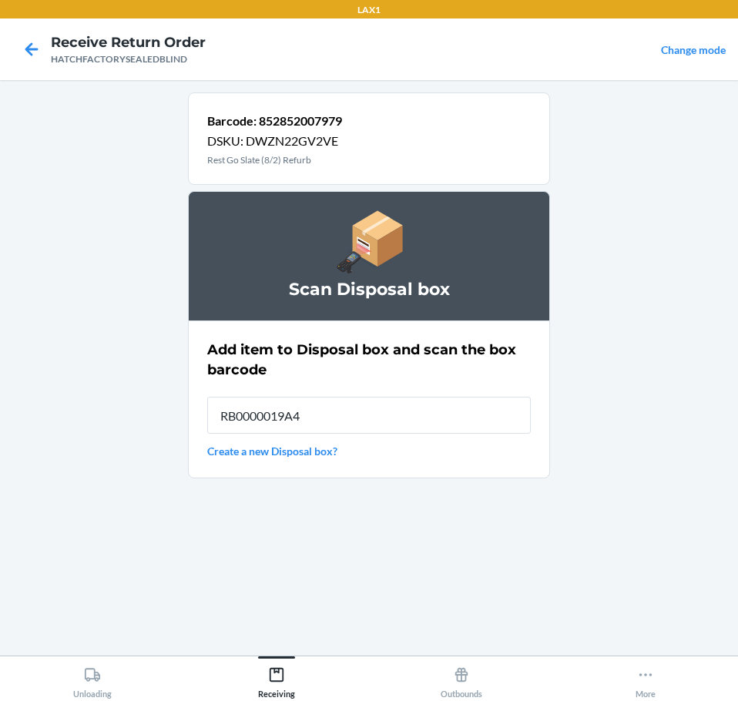
type input "RB0000019A4"
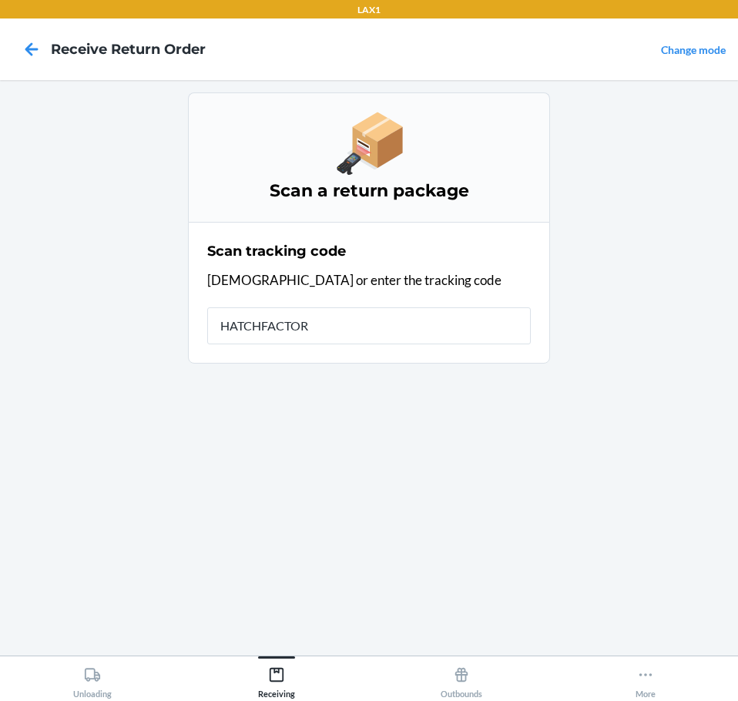
type input "HATCHFACTORY"
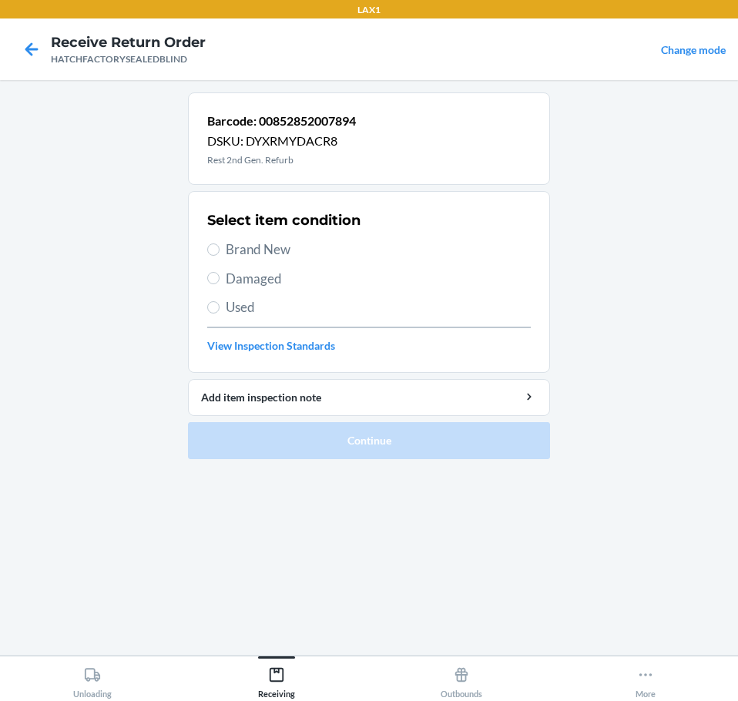
click at [284, 287] on span "Damaged" at bounding box center [378, 279] width 305 height 20
click at [220, 284] on input "Damaged" at bounding box center [213, 278] width 12 height 12
radio input "true"
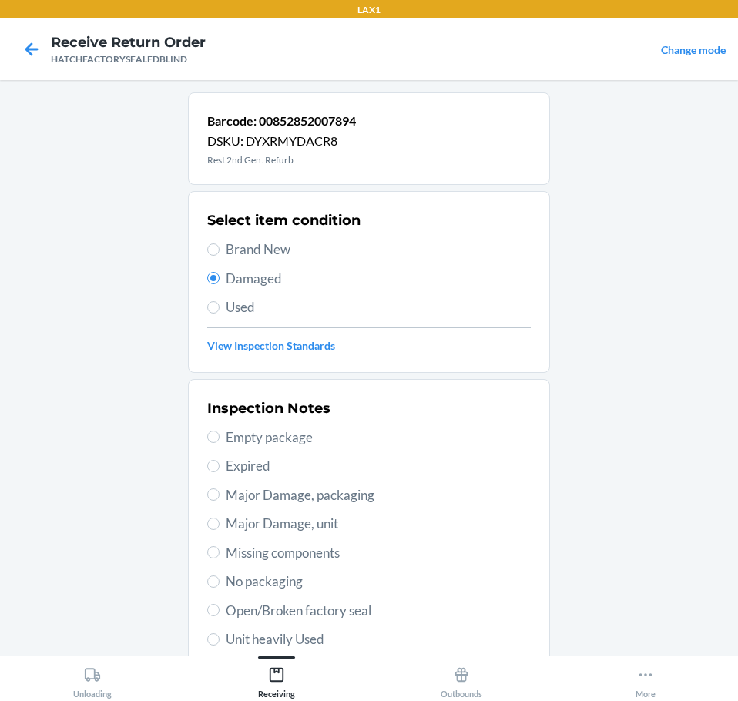
click at [340, 528] on span "Major Damage, unit" at bounding box center [378, 524] width 305 height 20
click at [220, 528] on input "Major Damage, unit" at bounding box center [213, 524] width 12 height 12
radio input "true"
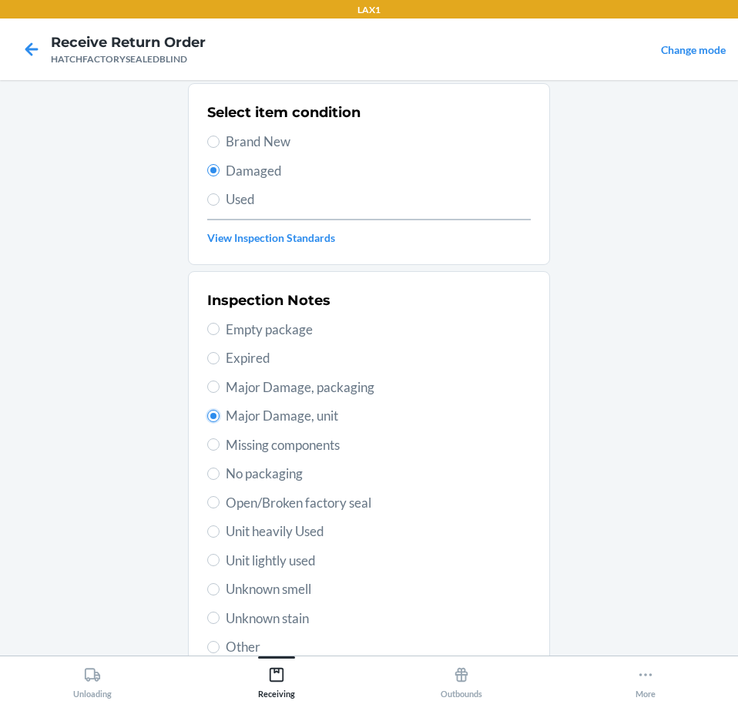
scroll to position [227, 0]
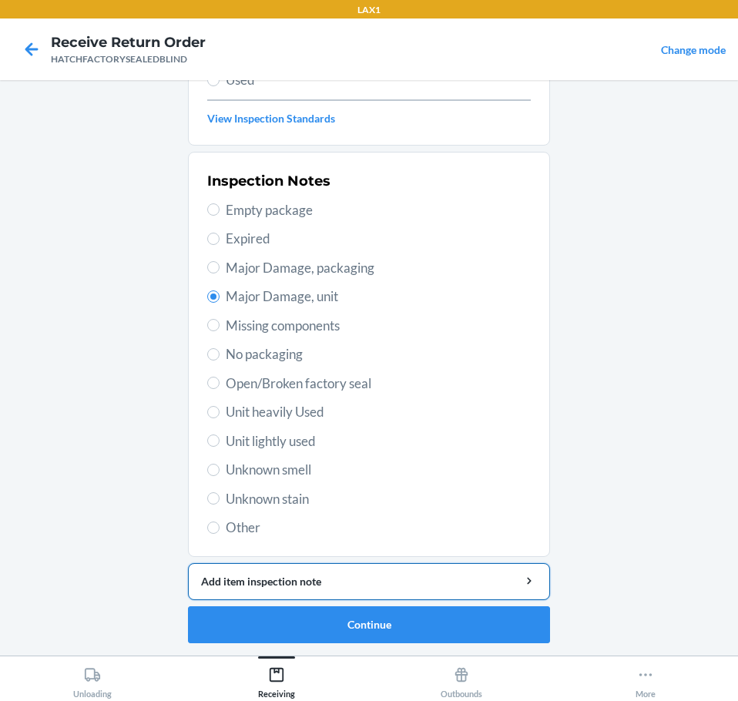
click at [494, 585] on div "Add item inspection note" at bounding box center [369, 581] width 336 height 16
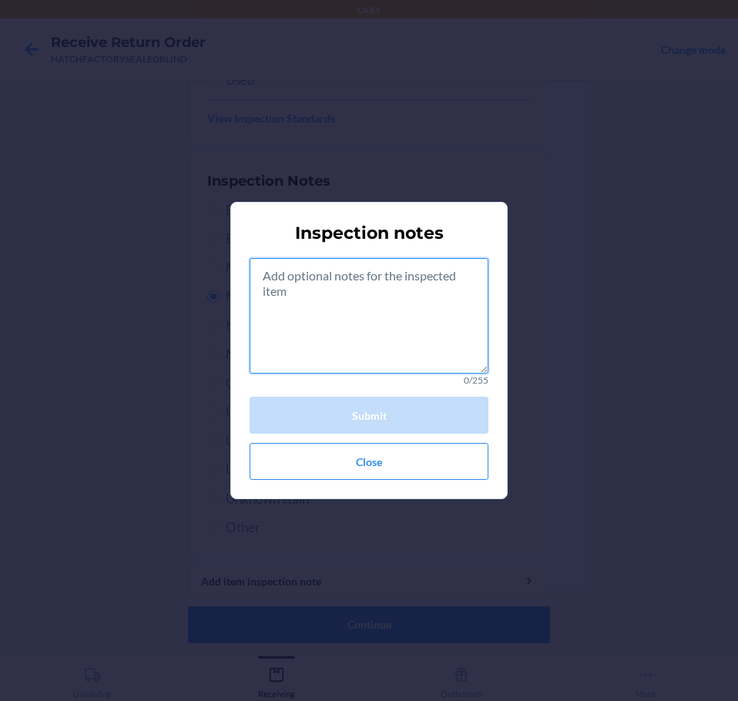
click at [445, 336] on textarea at bounding box center [369, 316] width 239 height 116
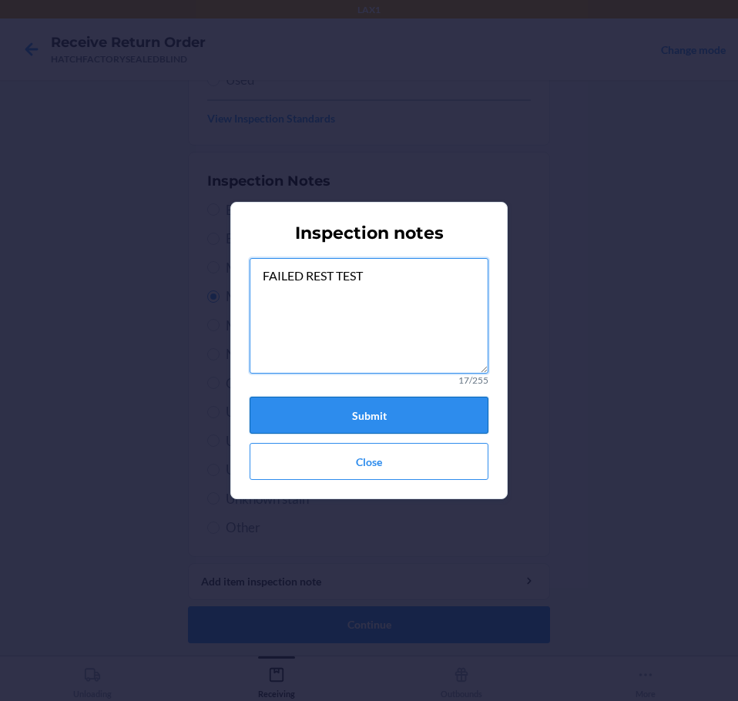
type textarea "FAILED REST TEST"
click at [422, 428] on button "Submit" at bounding box center [369, 415] width 239 height 37
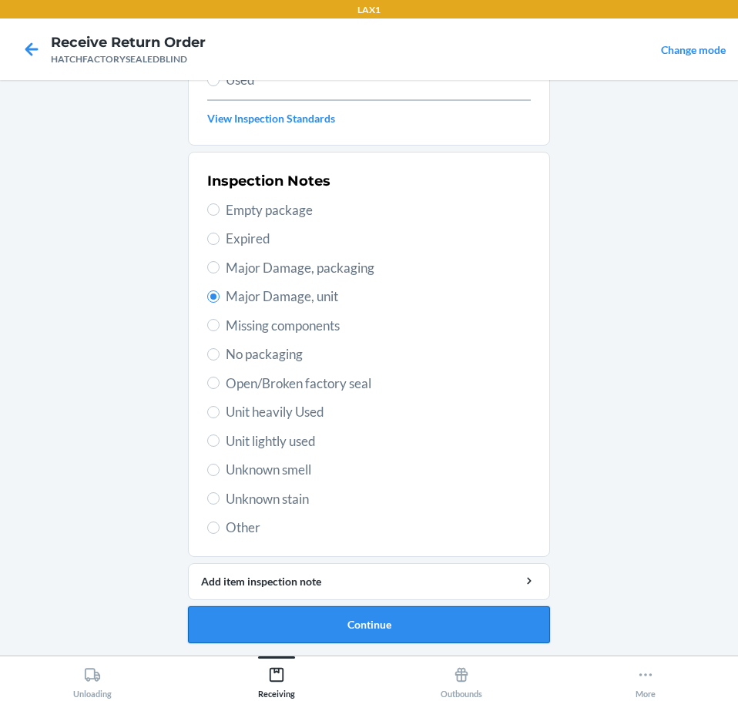
click at [464, 632] on button "Continue" at bounding box center [369, 624] width 362 height 37
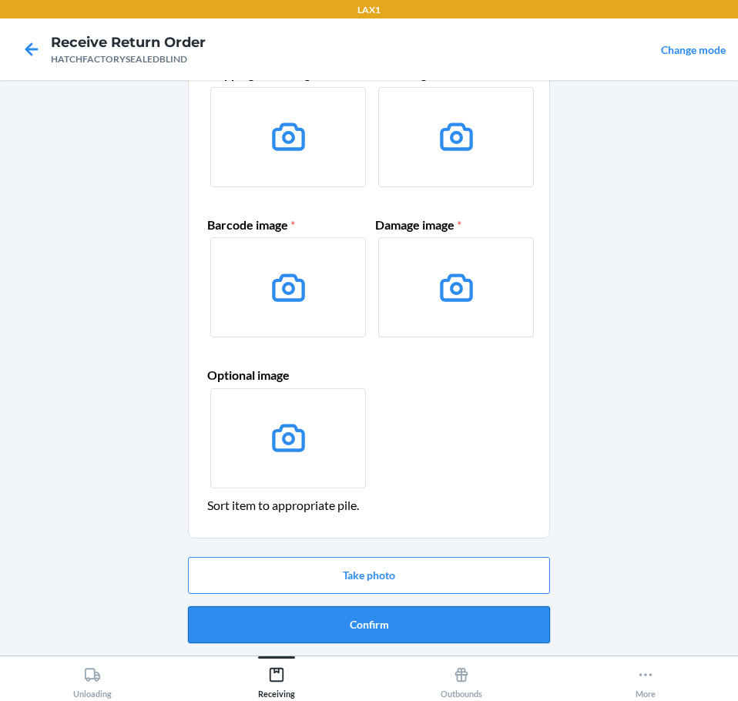
click at [474, 632] on button "Confirm" at bounding box center [369, 624] width 362 height 37
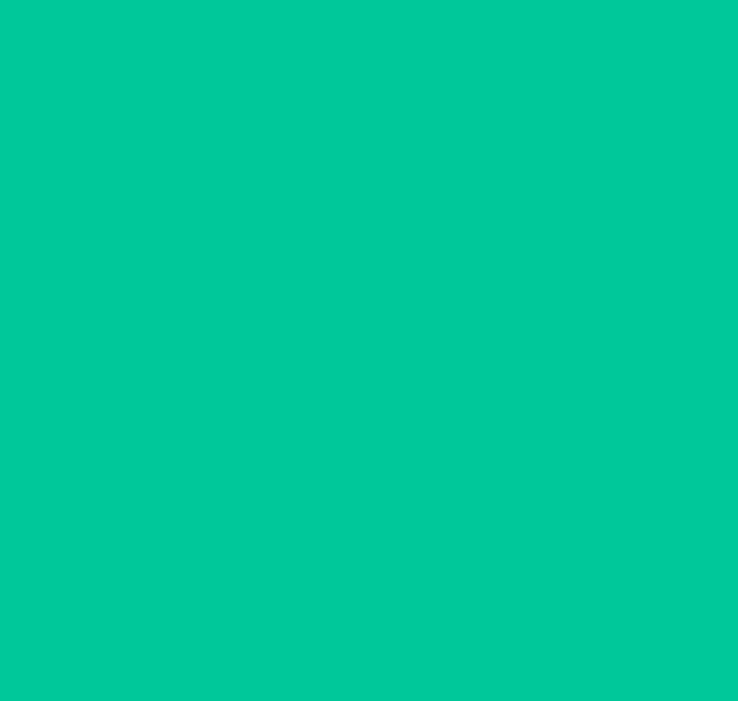
scroll to position [0, 0]
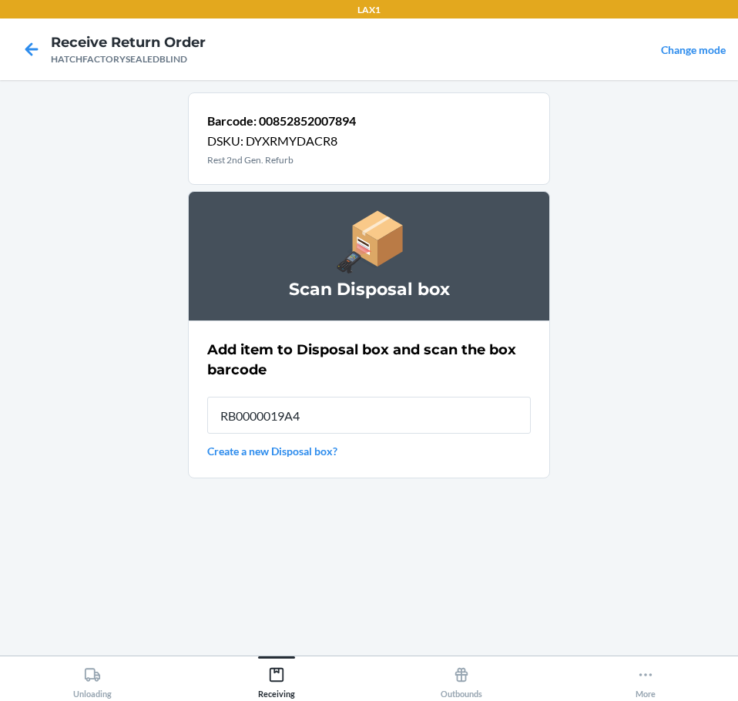
type input "RB0000019A4"
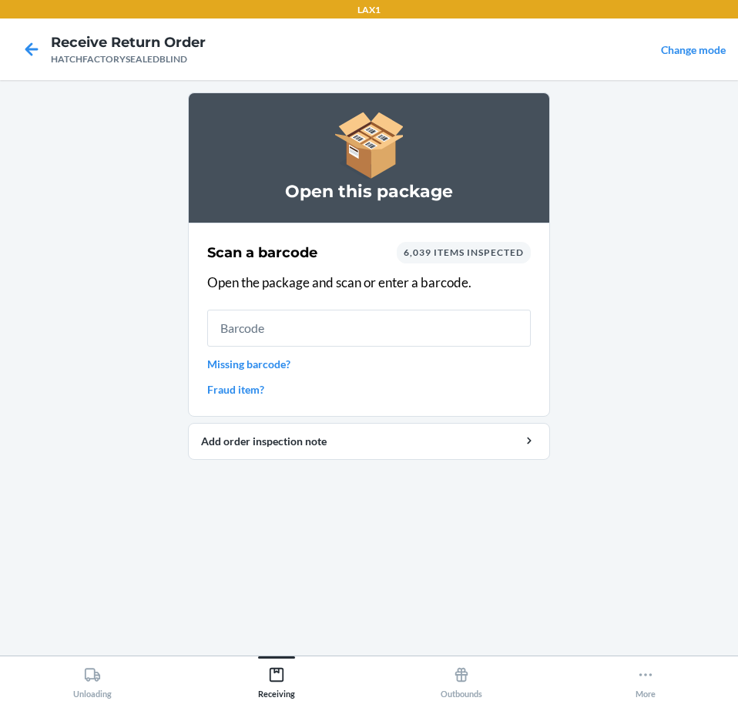
click at [502, 330] on input "text" at bounding box center [368, 328] width 323 height 37
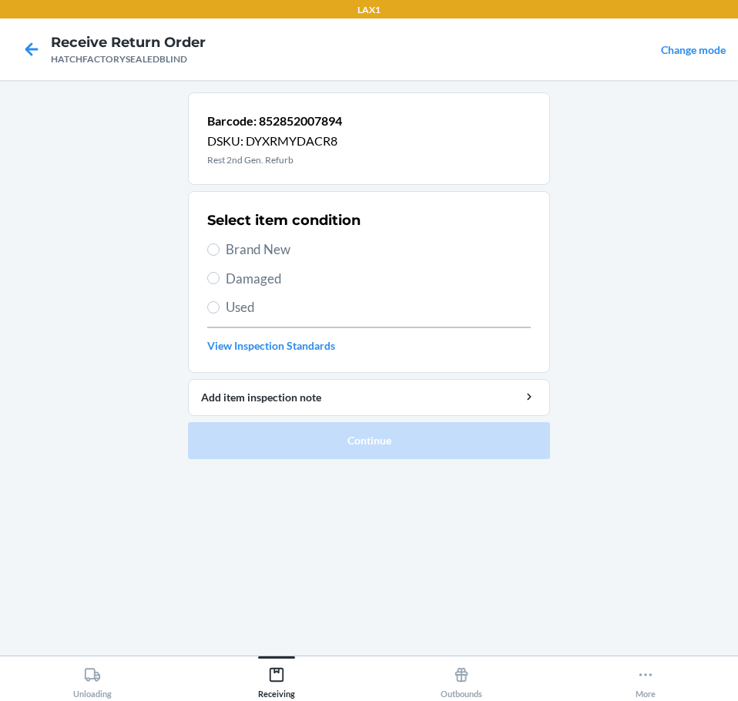
click at [293, 281] on span "Damaged" at bounding box center [378, 279] width 305 height 20
click at [220, 281] on input "Damaged" at bounding box center [213, 278] width 12 height 12
radio input "true"
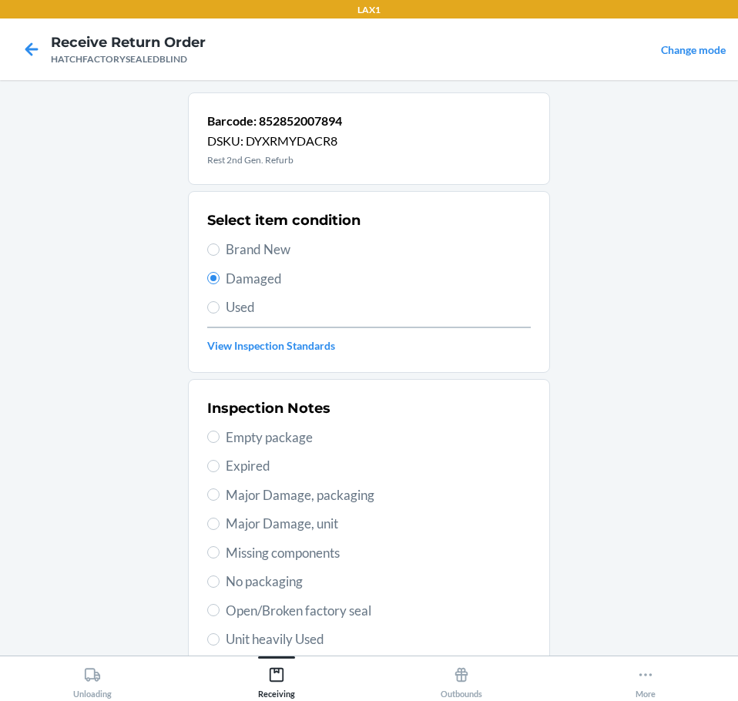
click at [341, 525] on span "Major Damage, unit" at bounding box center [378, 524] width 305 height 20
click at [220, 525] on input "Major Damage, unit" at bounding box center [213, 524] width 12 height 12
radio input "true"
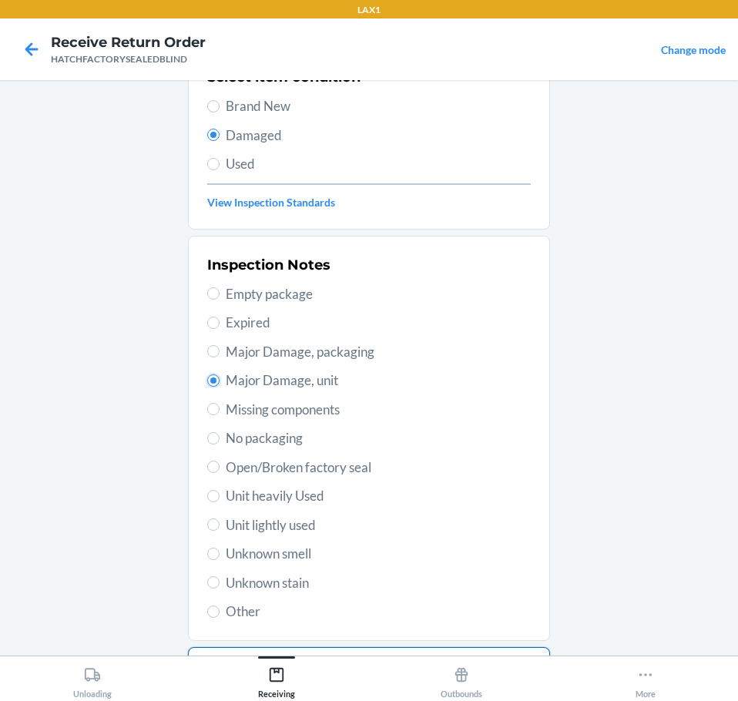
scroll to position [227, 0]
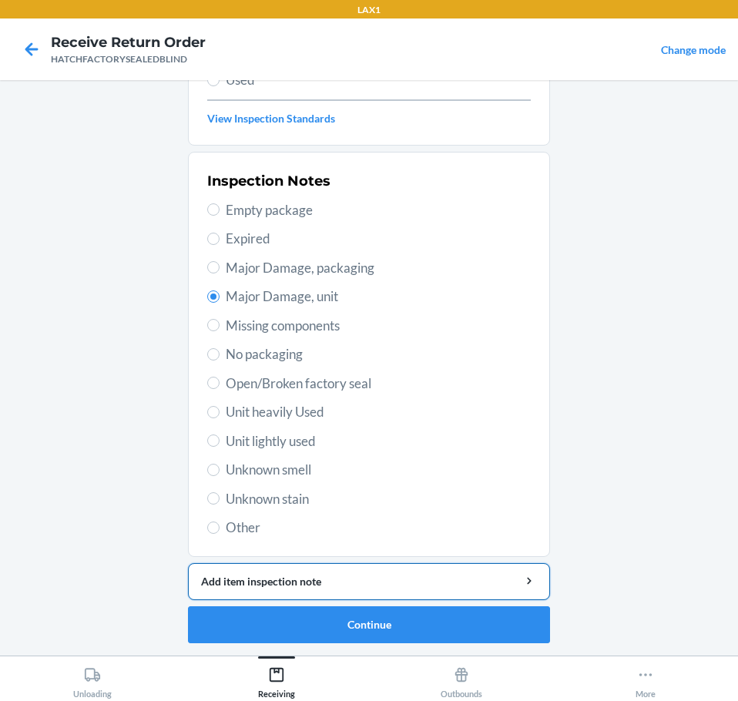
click at [430, 581] on div "Add item inspection note" at bounding box center [369, 581] width 336 height 16
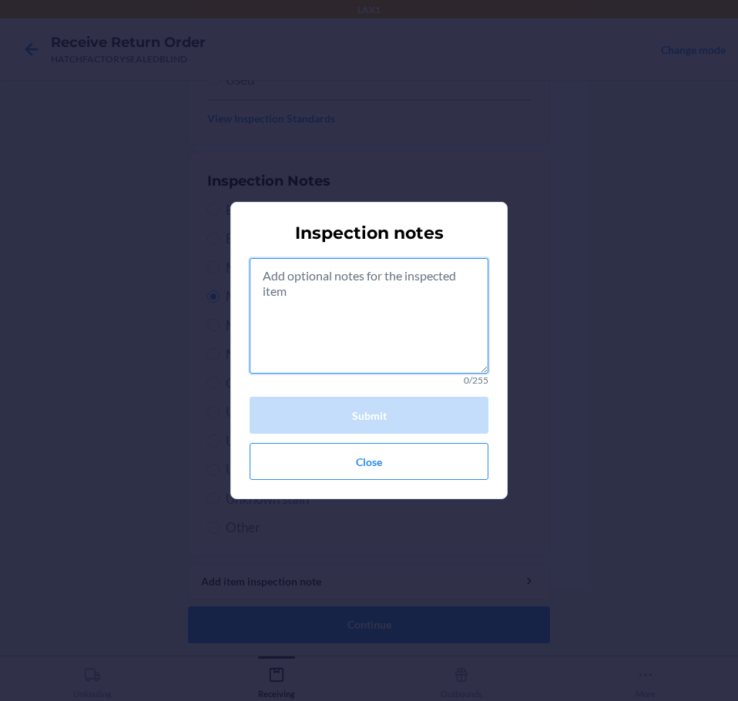
click at [440, 344] on textarea at bounding box center [369, 316] width 239 height 116
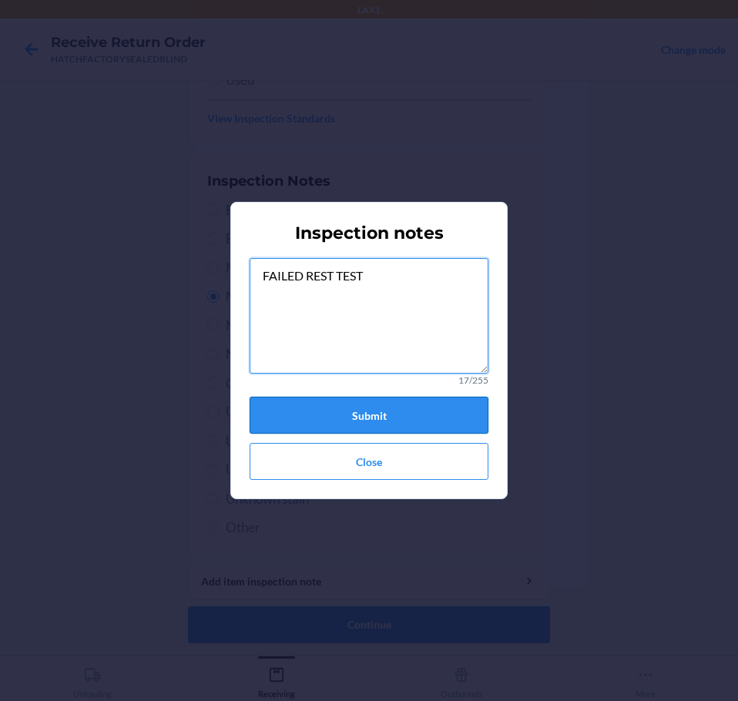
type textarea "FAILED REST TEST"
click at [422, 409] on button "Submit" at bounding box center [369, 415] width 239 height 37
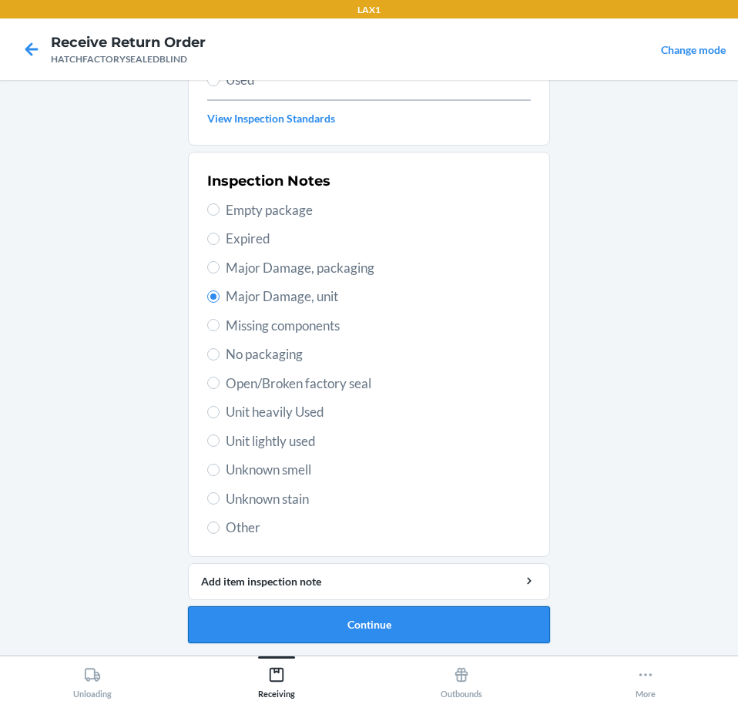
click at [458, 629] on button "Continue" at bounding box center [369, 624] width 362 height 37
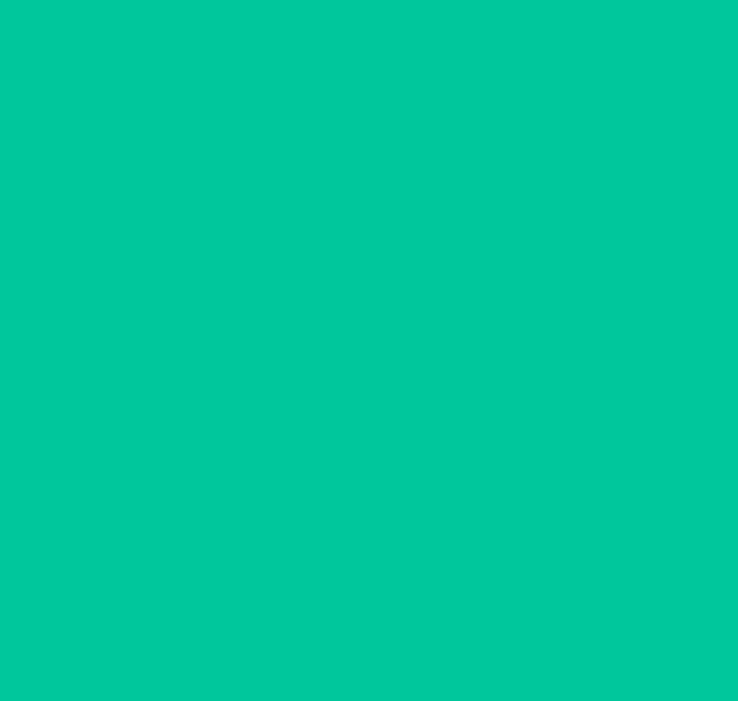
click at [459, 628] on button "Confirm" at bounding box center [369, 624] width 362 height 37
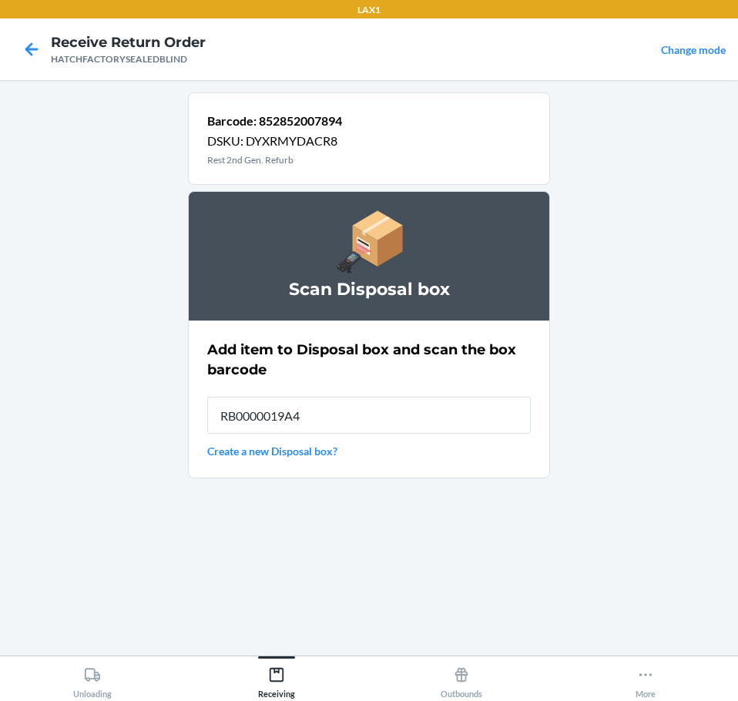
type input "RB0000019A4"
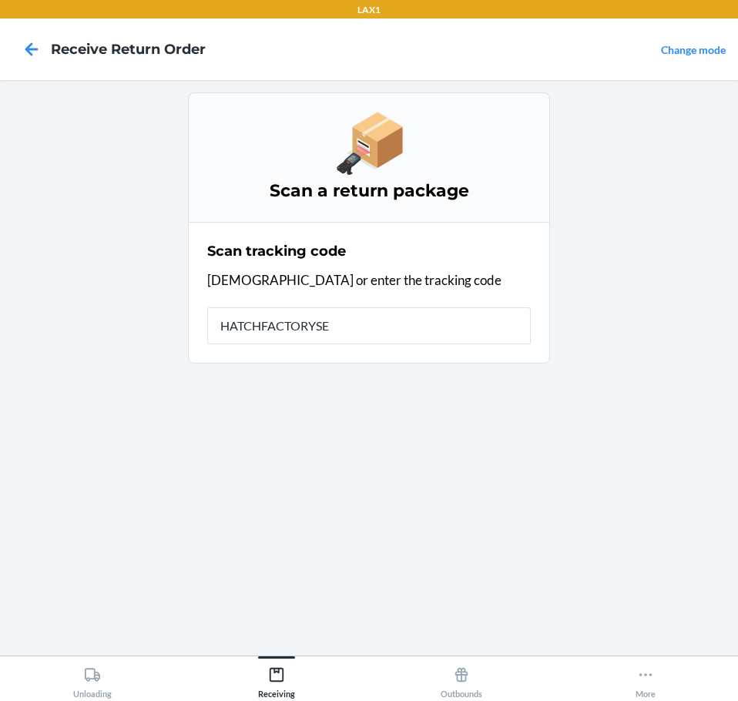
type input "HATCHFACTORYSEA"
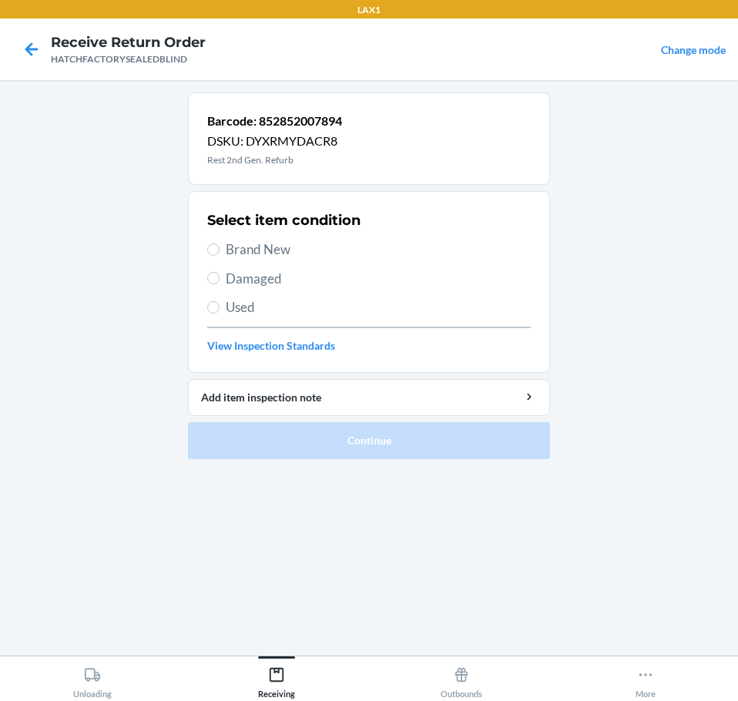
drag, startPoint x: 272, startPoint y: 278, endPoint x: 267, endPoint y: 320, distance: 42.6
click at [270, 278] on span "Damaged" at bounding box center [378, 279] width 305 height 20
click at [223, 272] on label "Damaged" at bounding box center [368, 279] width 323 height 20
click at [220, 272] on input "Damaged" at bounding box center [213, 278] width 12 height 12
radio input "true"
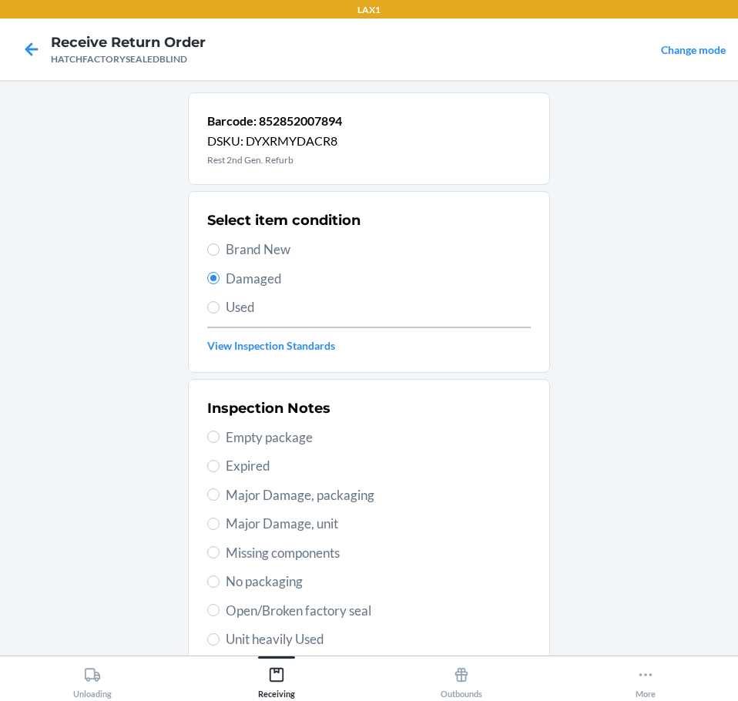
click at [342, 527] on span "Major Damage, unit" at bounding box center [378, 524] width 305 height 20
click at [220, 527] on input "Major Damage, unit" at bounding box center [213, 524] width 12 height 12
radio input "true"
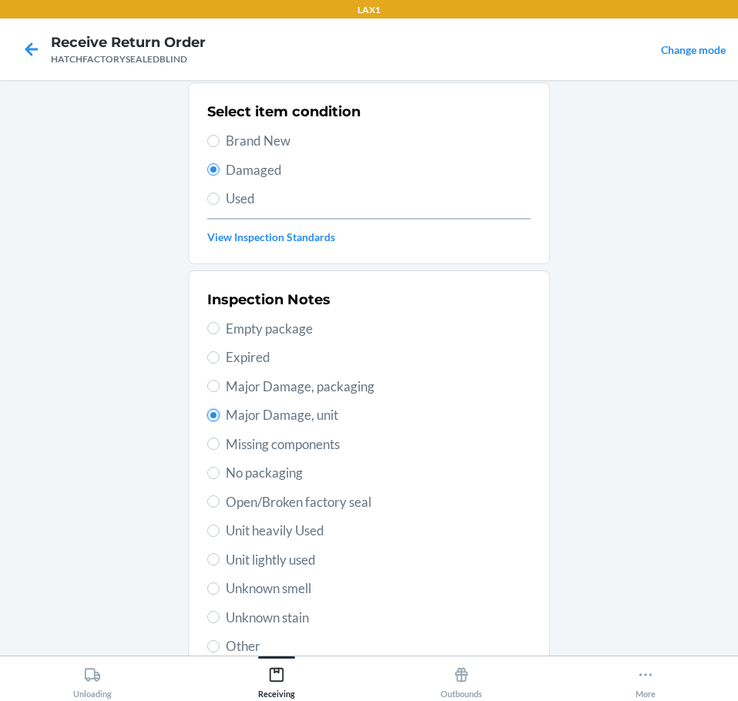
scroll to position [227, 0]
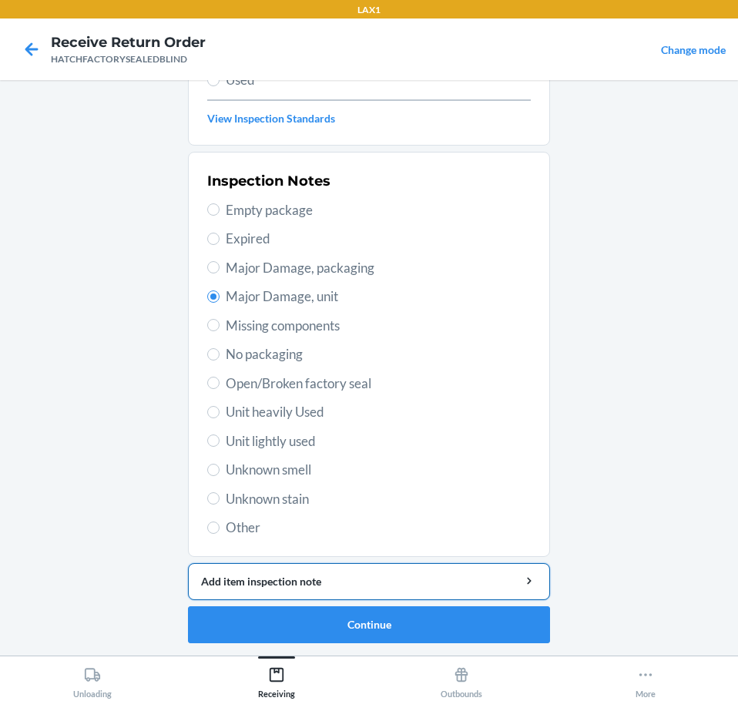
click at [482, 578] on div "Add item inspection note" at bounding box center [369, 581] width 336 height 16
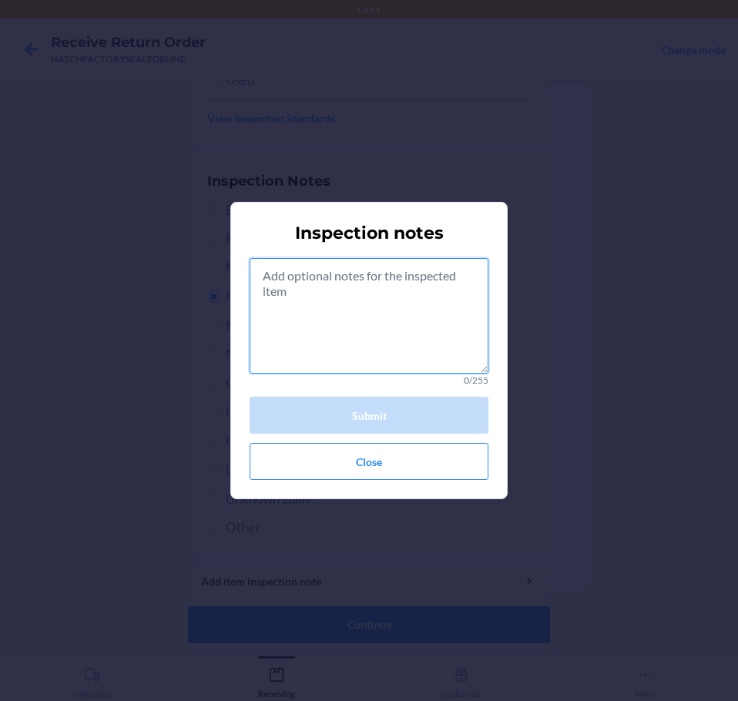
click at [390, 356] on textarea at bounding box center [369, 316] width 239 height 116
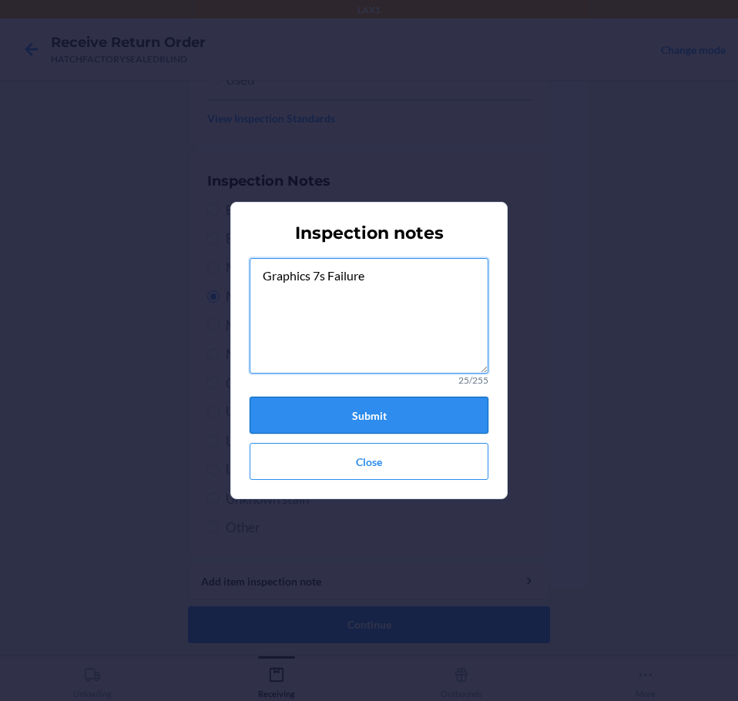
type textarea "Graphics 7s Failure"
click at [403, 411] on button "Submit" at bounding box center [369, 415] width 239 height 37
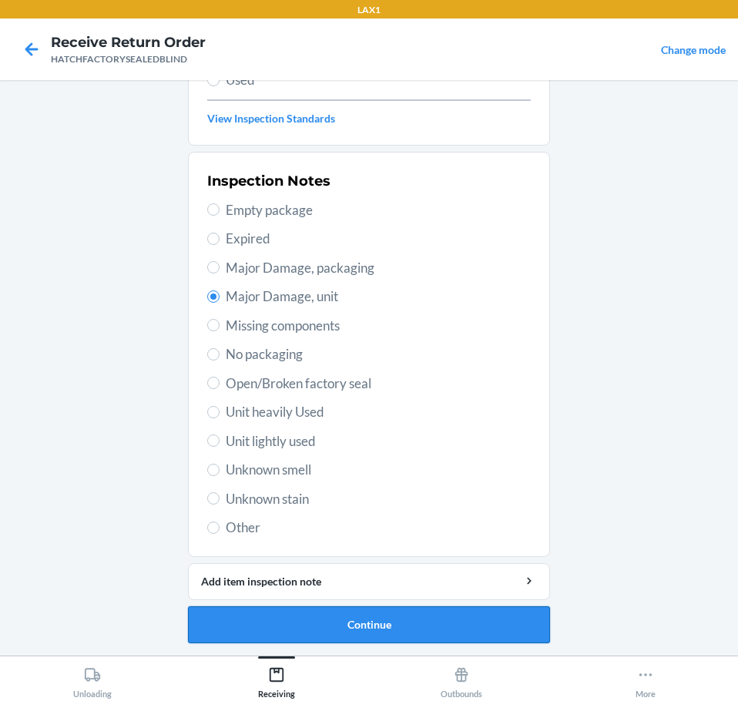
click at [478, 622] on button "Continue" at bounding box center [369, 624] width 362 height 37
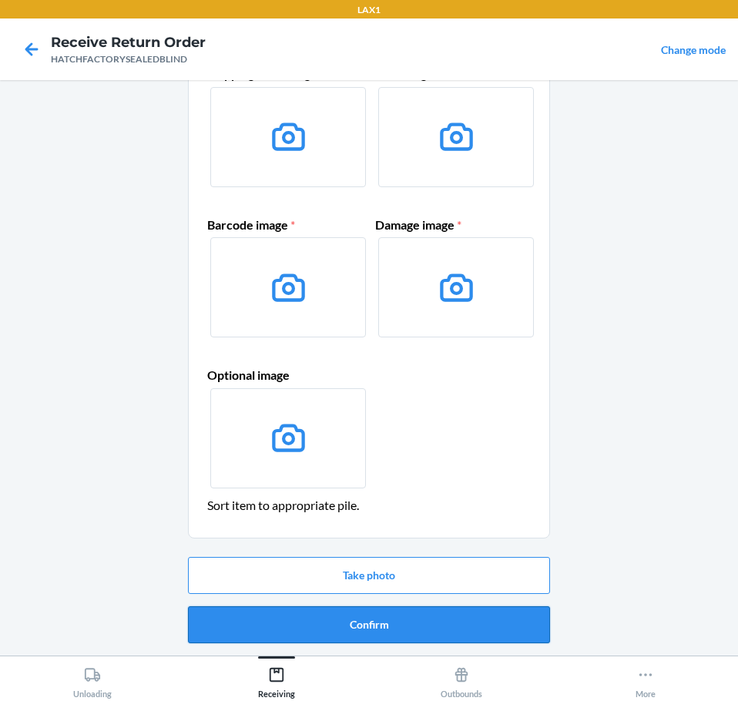
click at [509, 626] on button "Confirm" at bounding box center [369, 624] width 362 height 37
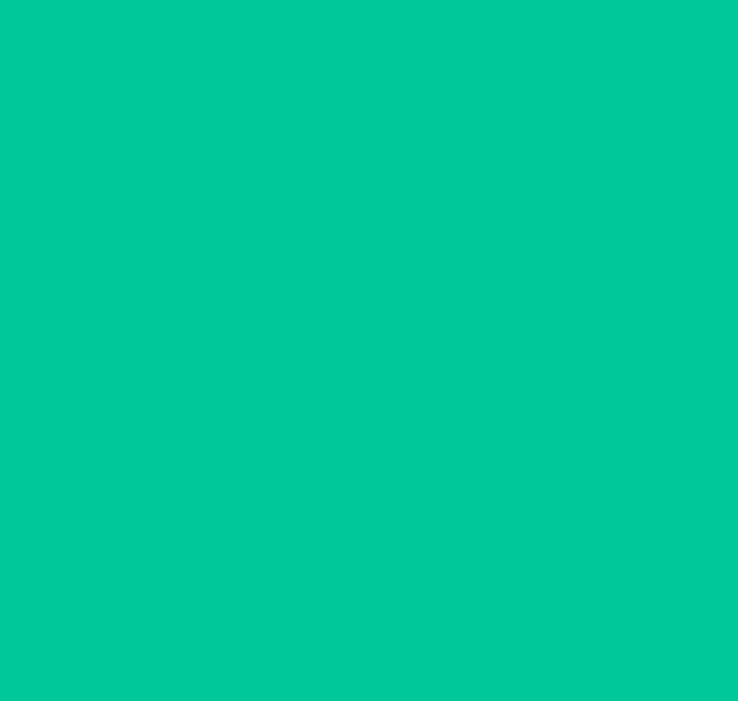
scroll to position [0, 0]
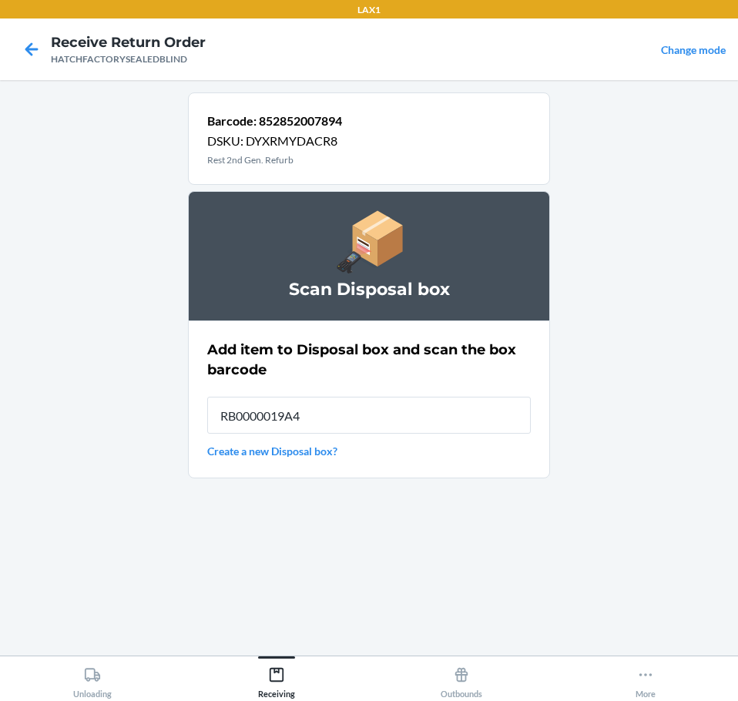
type input "RB0000019A4"
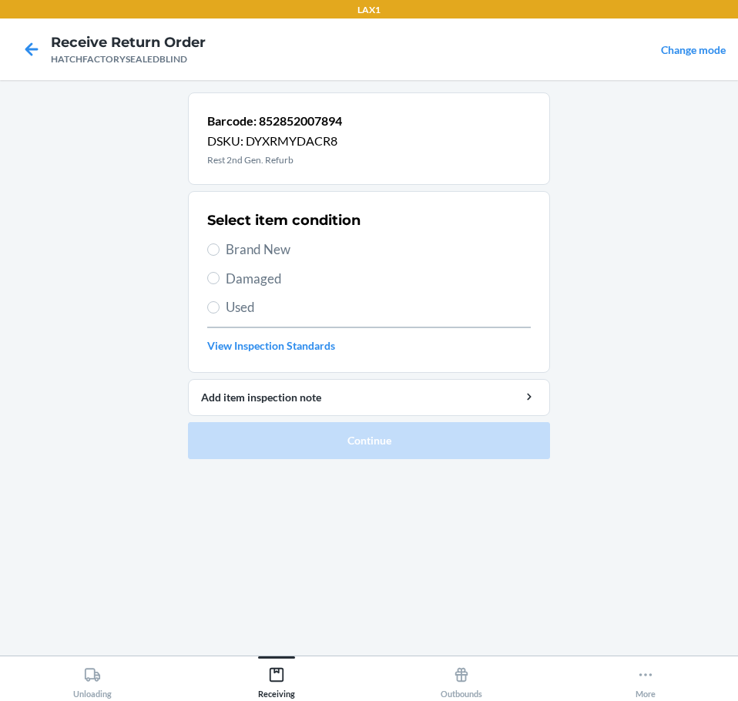
click at [301, 270] on span "Damaged" at bounding box center [378, 279] width 305 height 20
click at [220, 272] on input "Damaged" at bounding box center [213, 278] width 12 height 12
radio input "true"
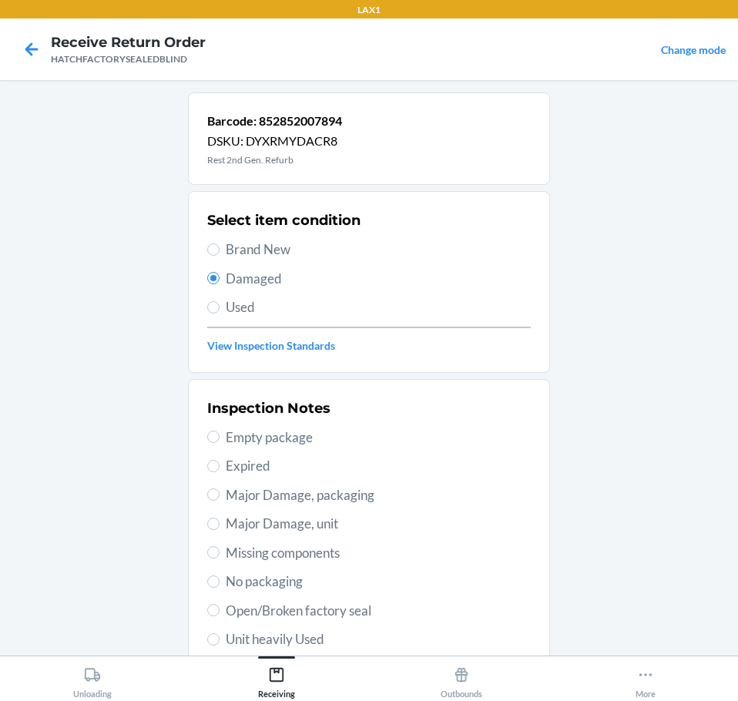
click at [355, 531] on span "Major Damage, unit" at bounding box center [378, 524] width 305 height 20
click at [220, 530] on input "Major Damage, unit" at bounding box center [213, 524] width 12 height 12
radio input "true"
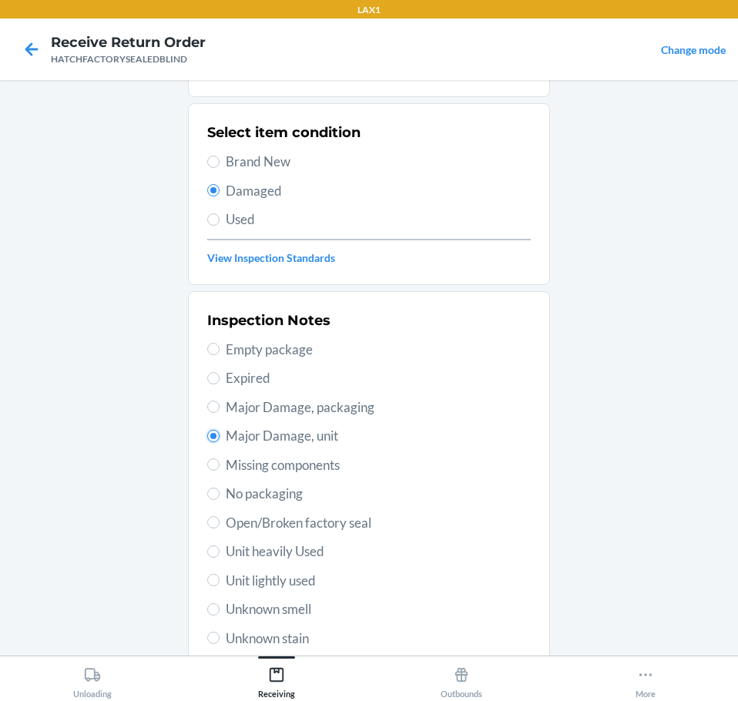
scroll to position [227, 0]
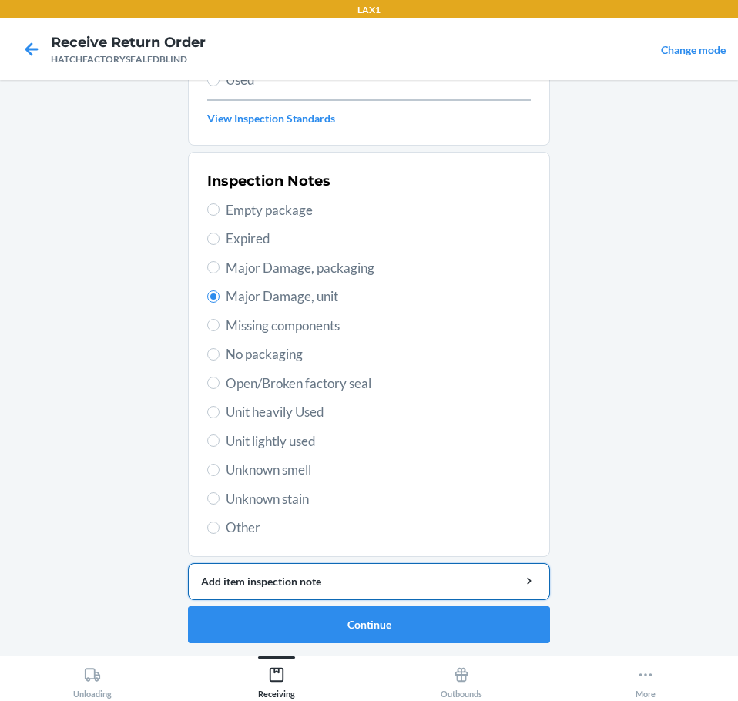
click at [487, 577] on div "Add item inspection note" at bounding box center [369, 581] width 336 height 16
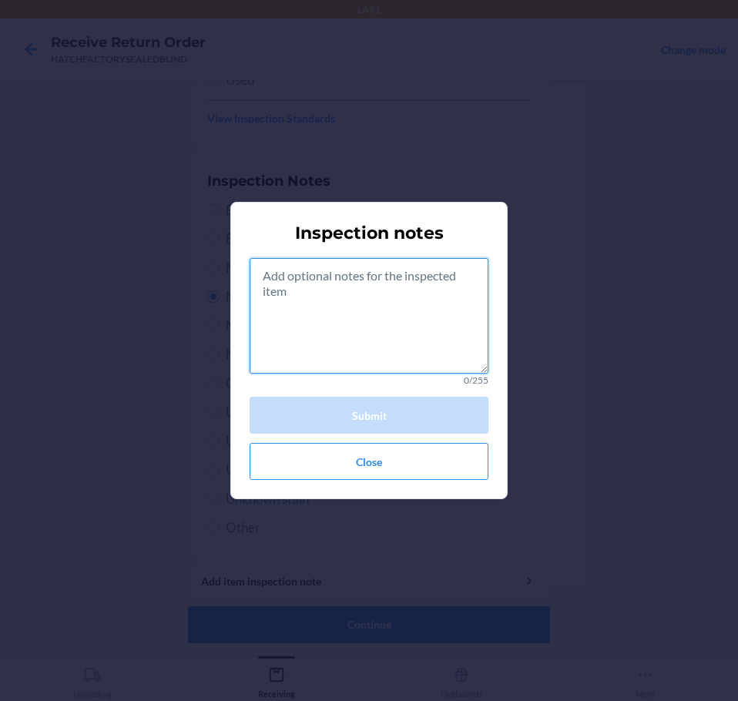
click at [442, 369] on textarea at bounding box center [369, 316] width 239 height 116
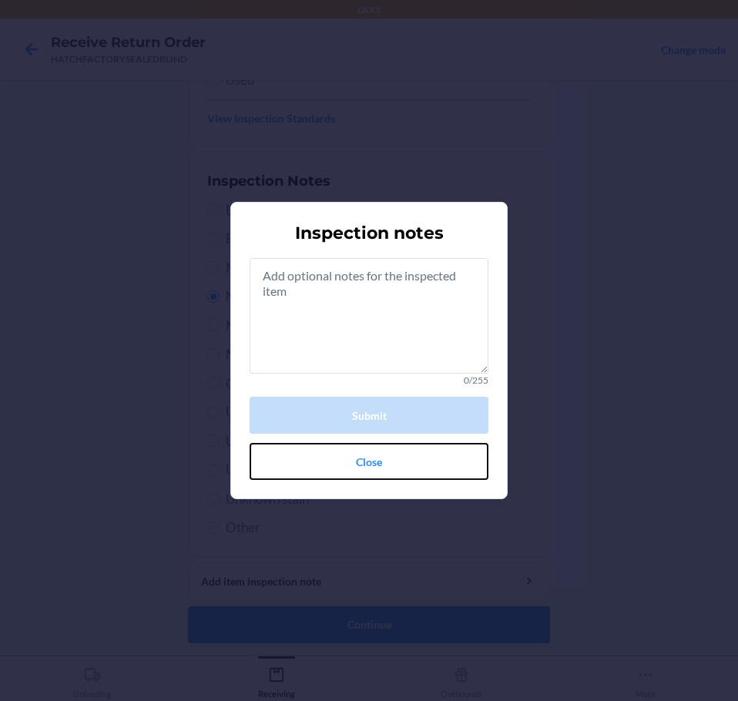
click at [418, 448] on button "Close" at bounding box center [369, 461] width 239 height 37
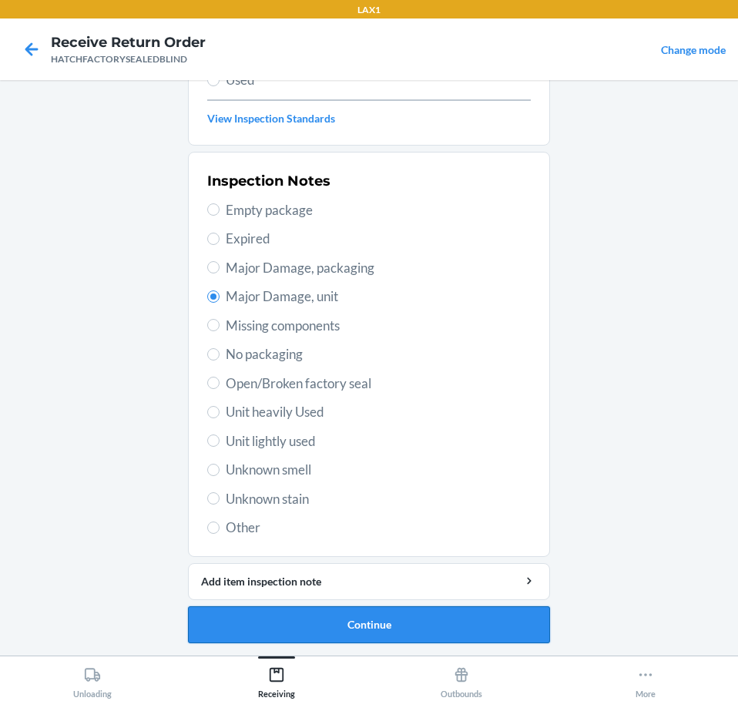
click at [496, 627] on button "Continue" at bounding box center [369, 624] width 362 height 37
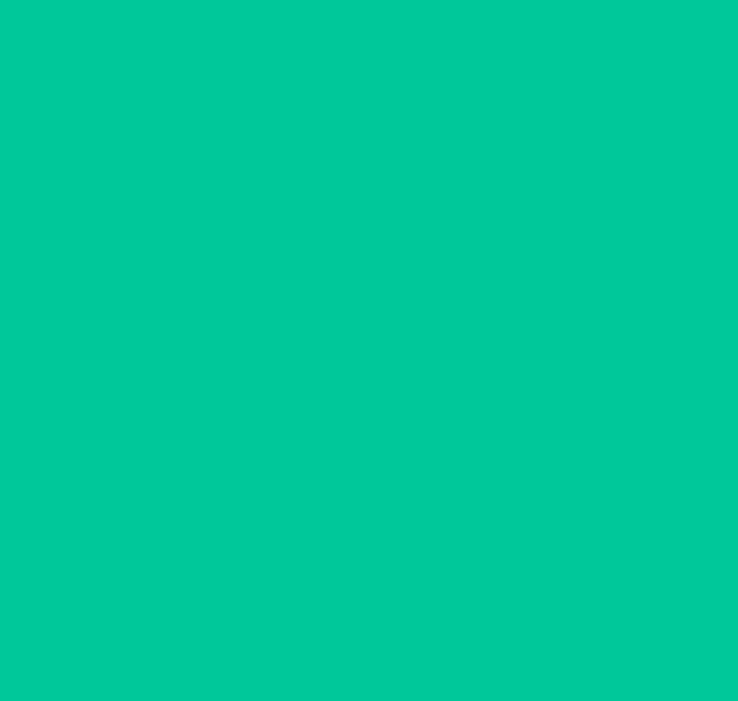
scroll to position [100, 0]
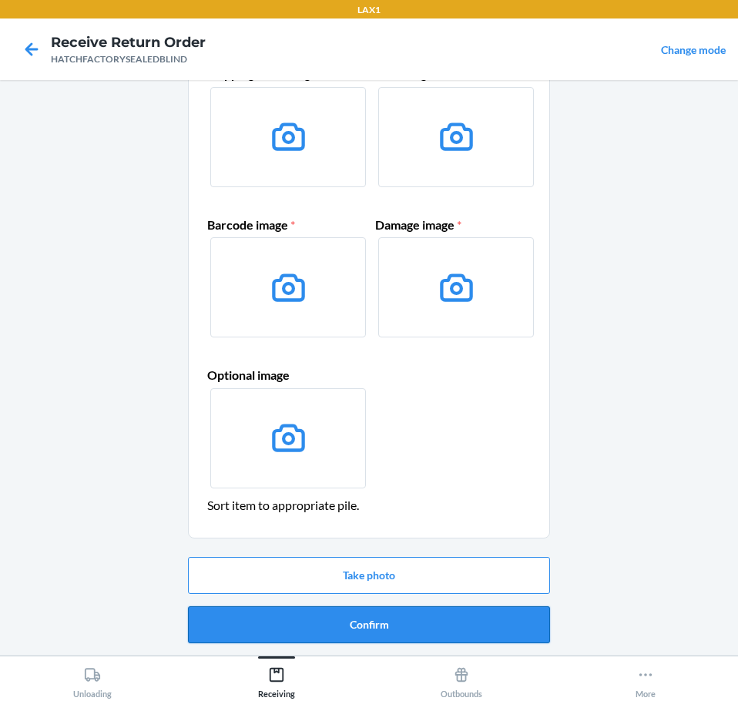
click at [496, 622] on button "Confirm" at bounding box center [369, 624] width 362 height 37
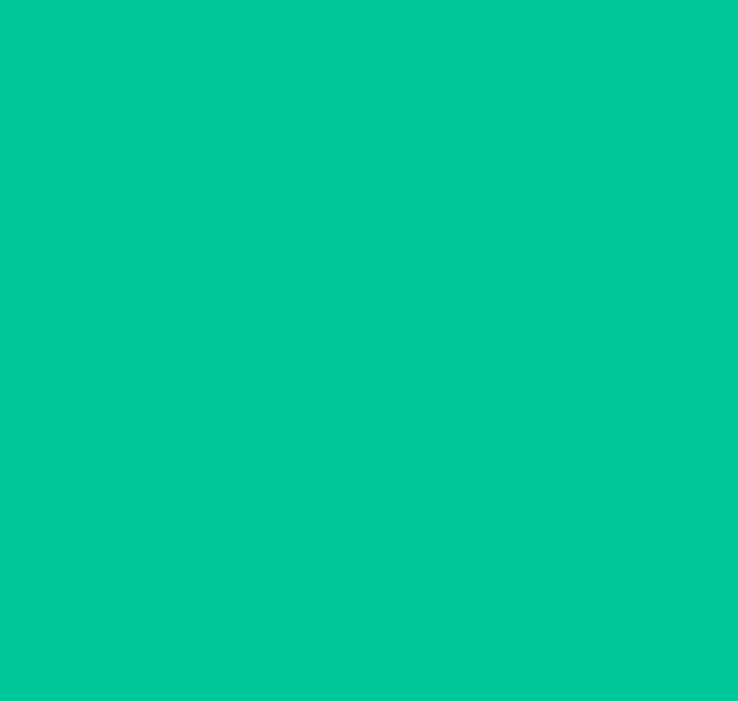
scroll to position [0, 0]
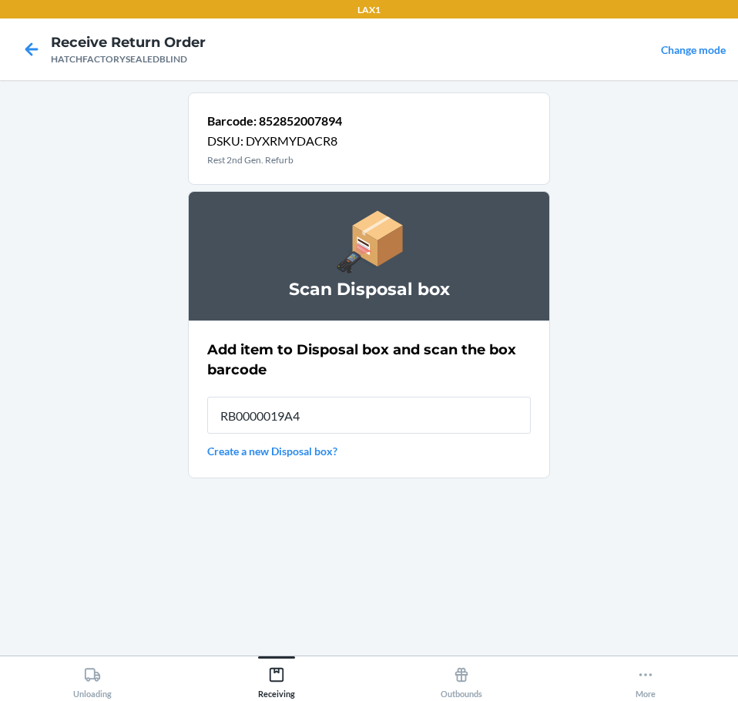
type input "RB0000019A4"
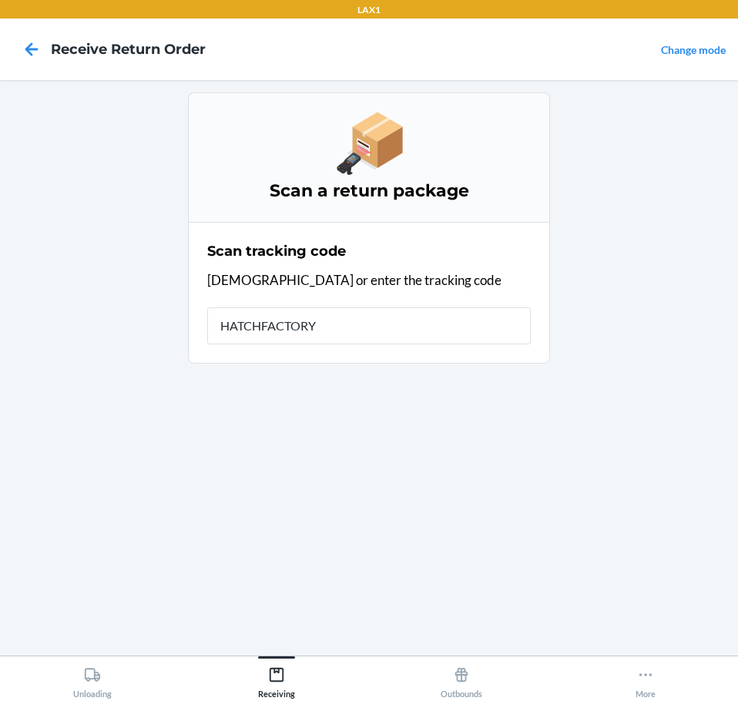
type input "HATCHFACTORYS"
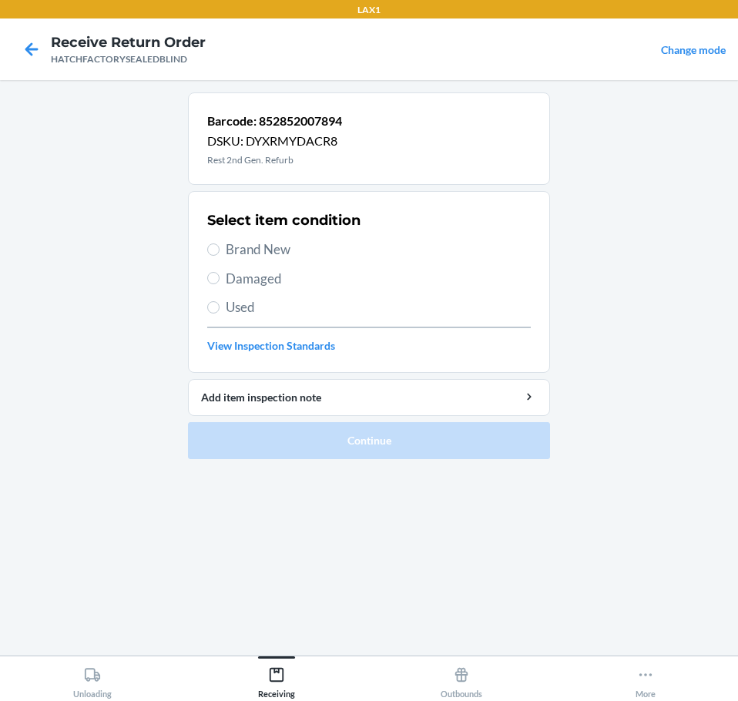
click at [276, 274] on span "Damaged" at bounding box center [378, 279] width 305 height 20
click at [220, 274] on input "Damaged" at bounding box center [213, 278] width 12 height 12
radio input "true"
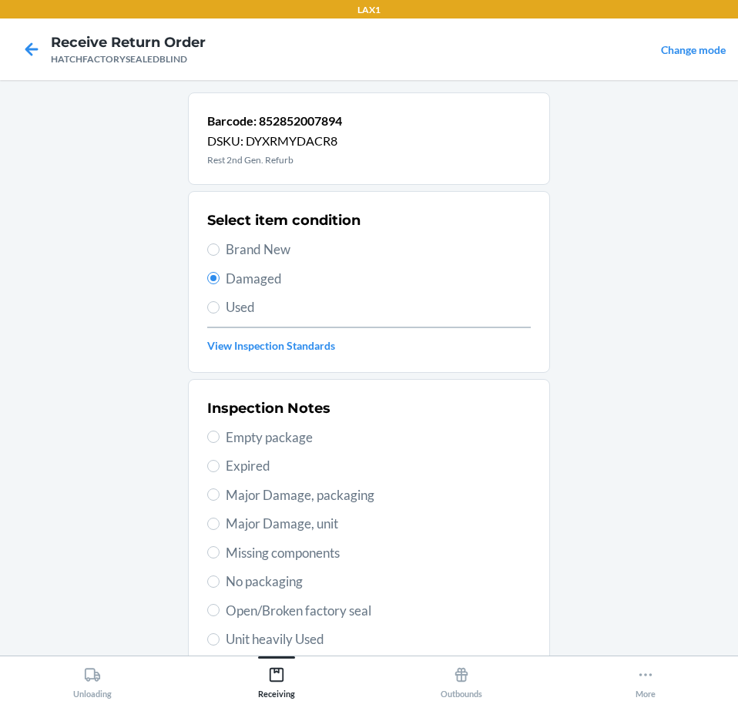
click at [345, 529] on span "Major Damage, unit" at bounding box center [378, 524] width 305 height 20
click at [220, 529] on input "Major Damage, unit" at bounding box center [213, 524] width 12 height 12
radio input "true"
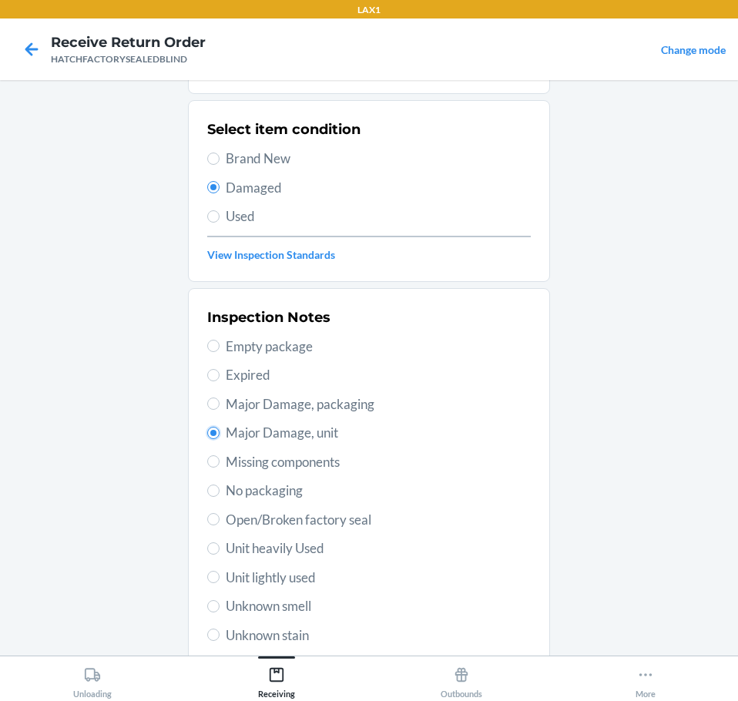
scroll to position [227, 0]
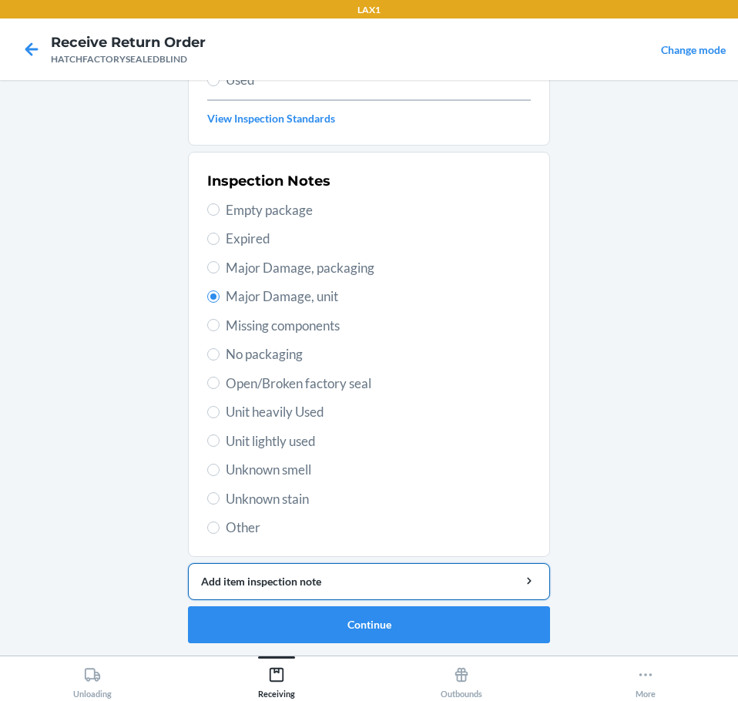
click at [411, 591] on button "Add item inspection note" at bounding box center [369, 581] width 362 height 37
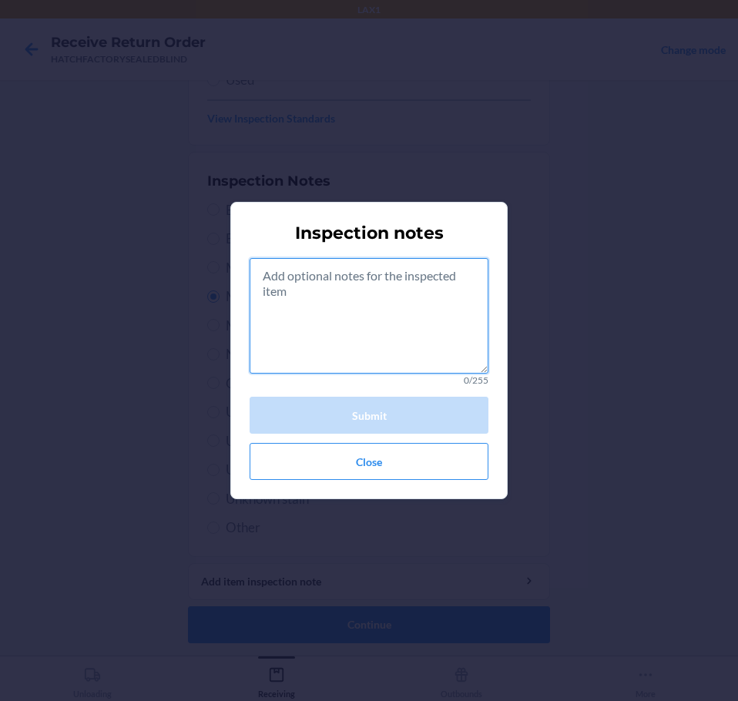
click at [389, 323] on textarea at bounding box center [369, 316] width 239 height 116
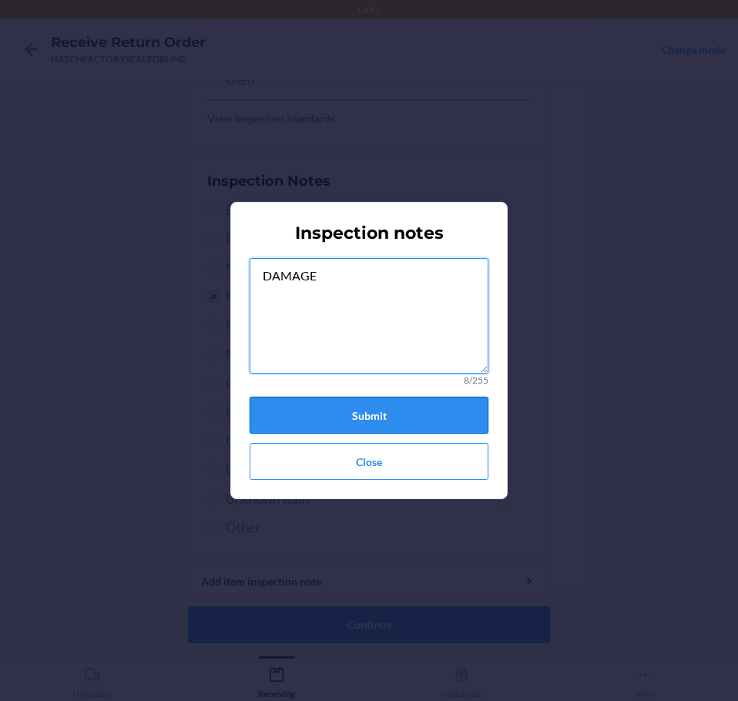
type textarea "DAMAGE"
click at [423, 411] on button "Submit" at bounding box center [369, 415] width 239 height 37
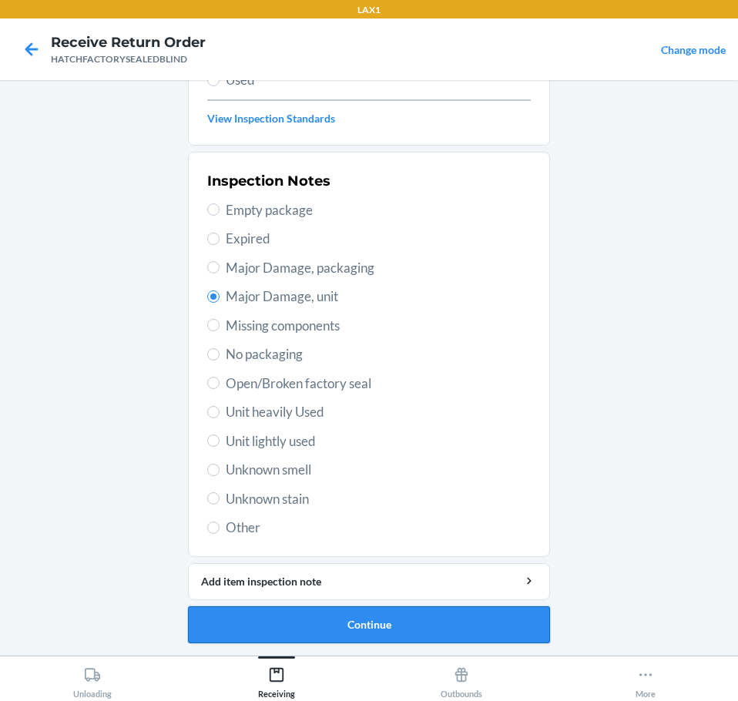
drag, startPoint x: 428, startPoint y: 614, endPoint x: 437, endPoint y: 612, distance: 8.6
click at [437, 612] on button "Continue" at bounding box center [369, 624] width 362 height 37
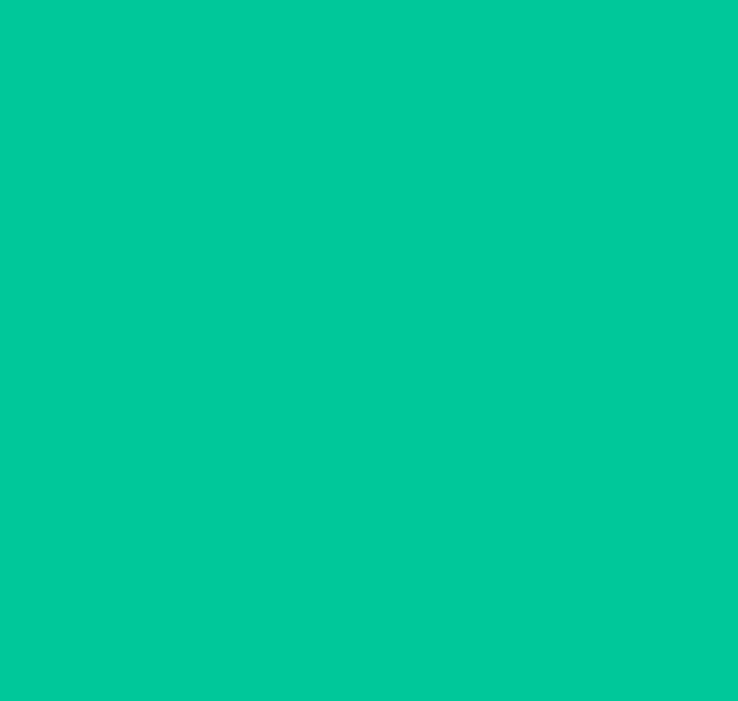
scroll to position [100, 0]
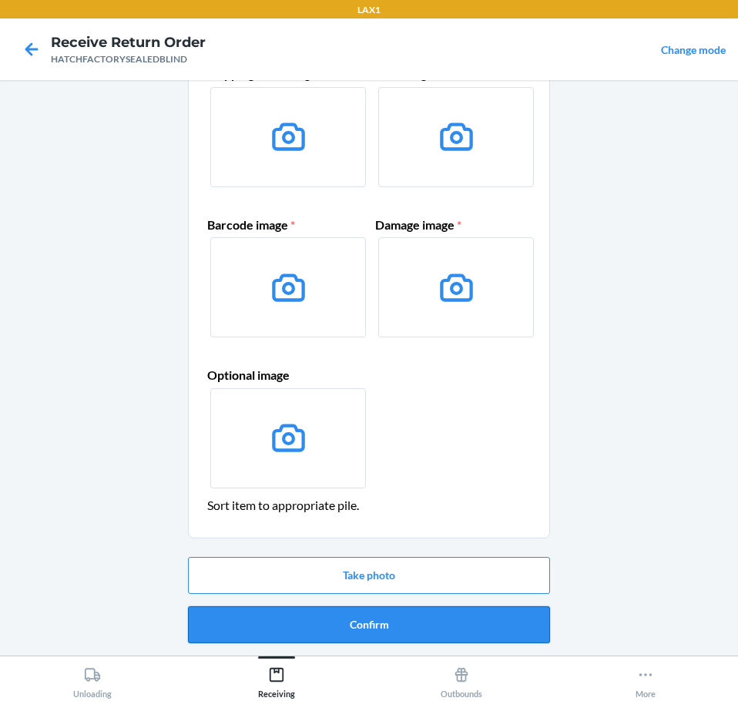
click at [492, 622] on button "Confirm" at bounding box center [369, 624] width 362 height 37
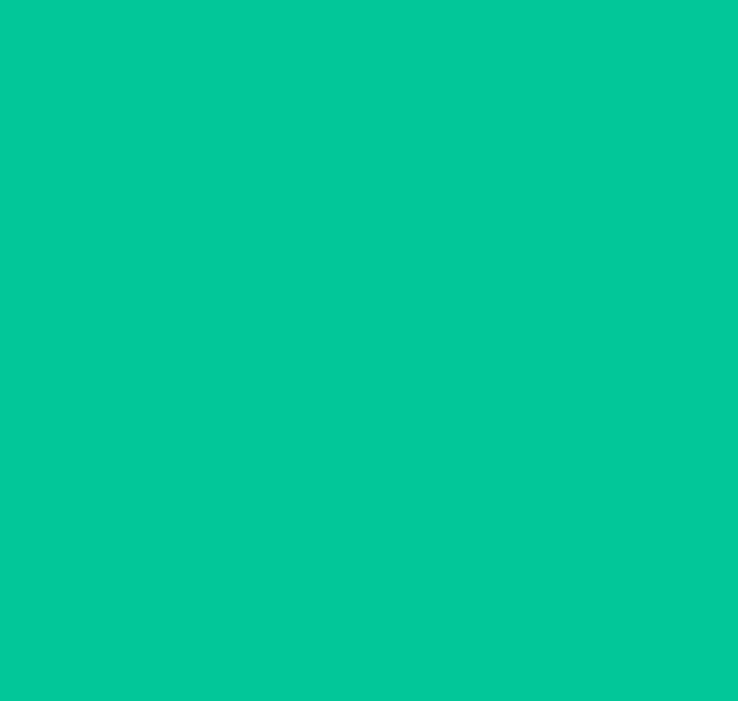
scroll to position [0, 0]
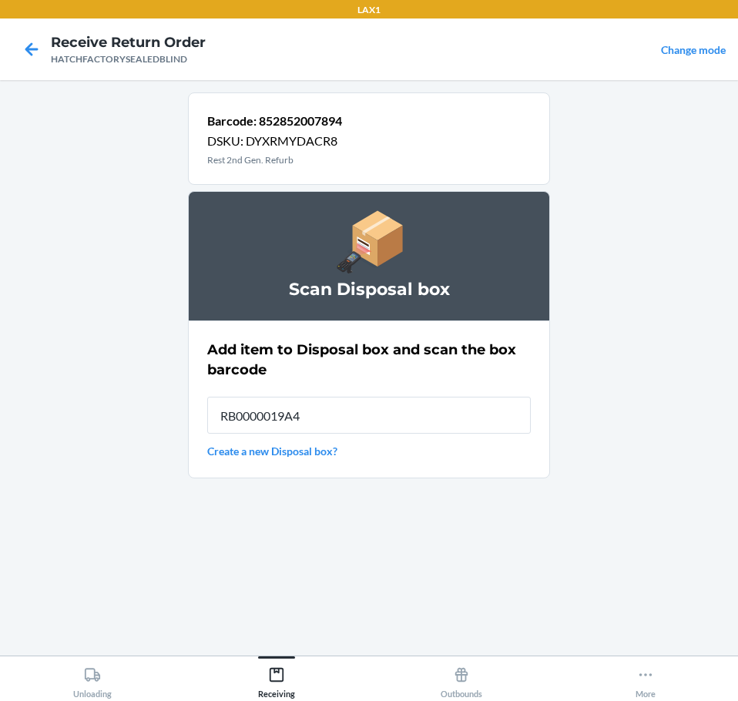
type input "RB0000019A4"
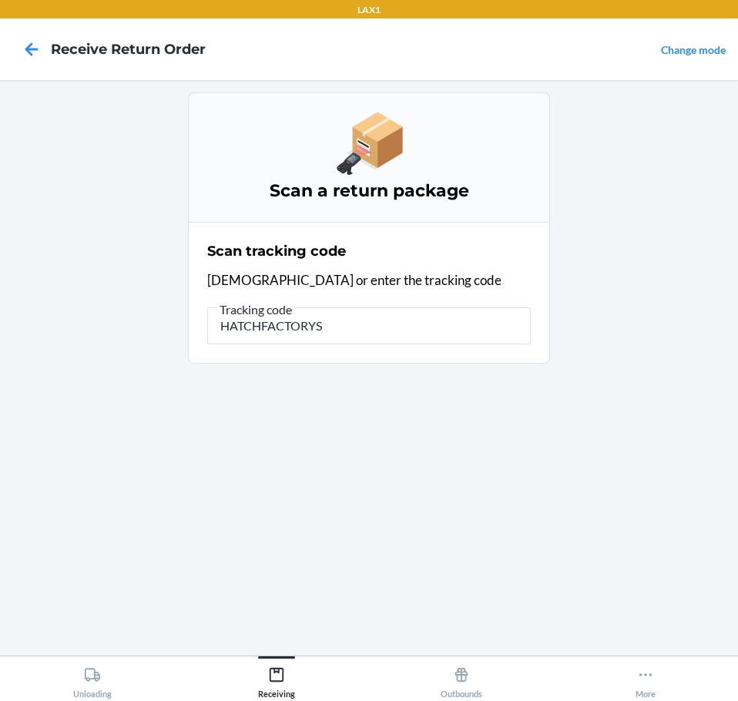
type input "HATCHFACTORYSE"
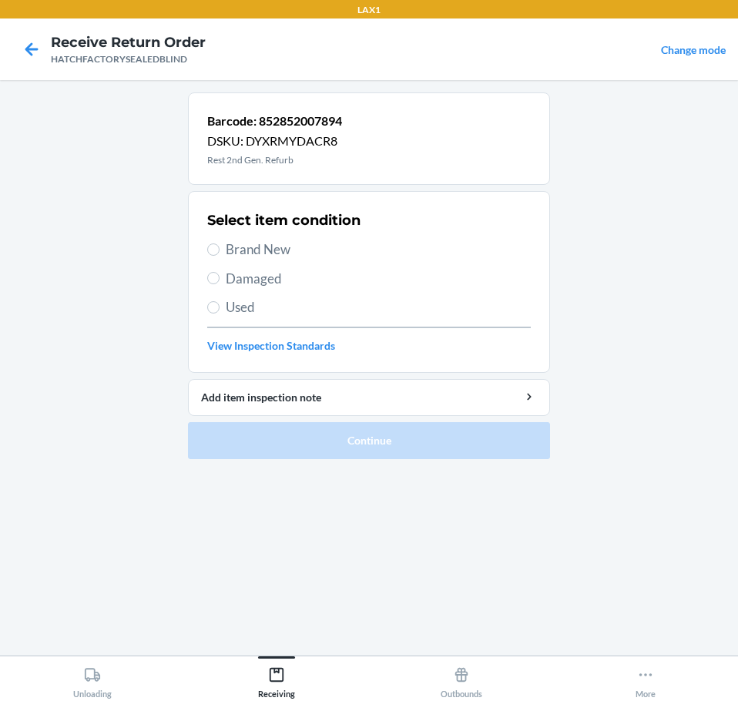
click at [281, 283] on span "Damaged" at bounding box center [378, 279] width 305 height 20
click at [220, 283] on input "Damaged" at bounding box center [213, 278] width 12 height 12
radio input "true"
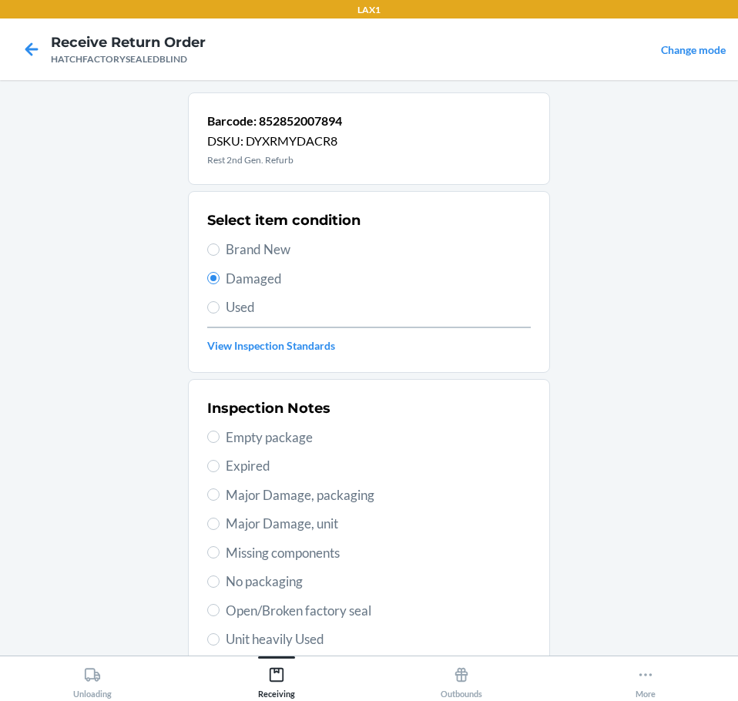
drag, startPoint x: 335, startPoint y: 519, endPoint x: 360, endPoint y: 503, distance: 29.5
click at [336, 519] on span "Major Damage, unit" at bounding box center [378, 524] width 305 height 20
click at [220, 519] on input "Major Damage, unit" at bounding box center [213, 524] width 12 height 12
radio input "true"
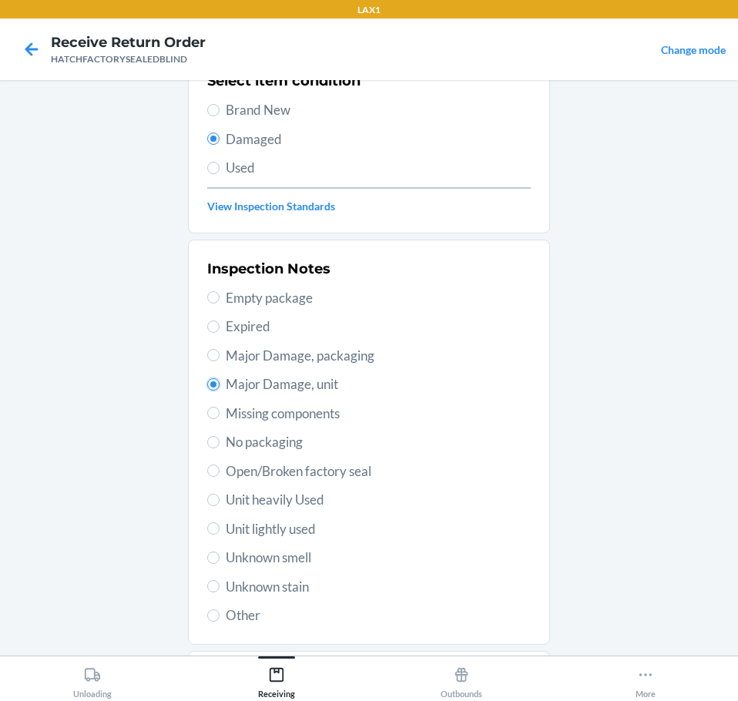
scroll to position [227, 0]
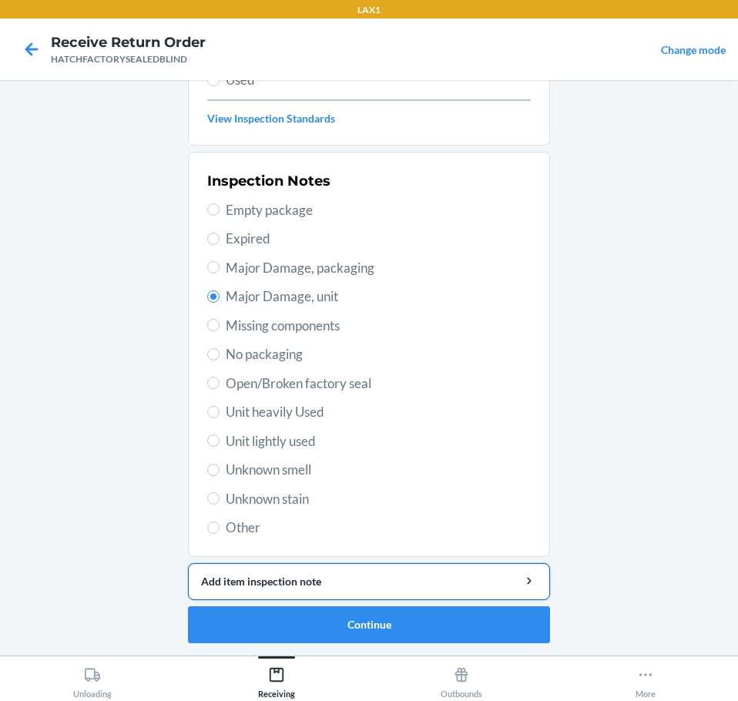
click at [458, 582] on div "Add item inspection note" at bounding box center [369, 581] width 336 height 16
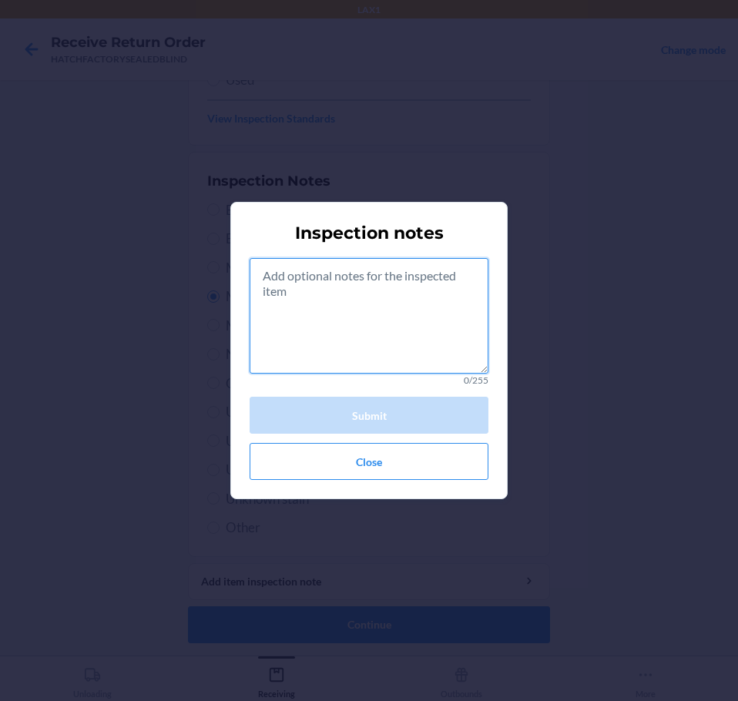
drag, startPoint x: 390, startPoint y: 287, endPoint x: 397, endPoint y: 303, distance: 17.6
click at [397, 303] on textarea at bounding box center [369, 316] width 239 height 116
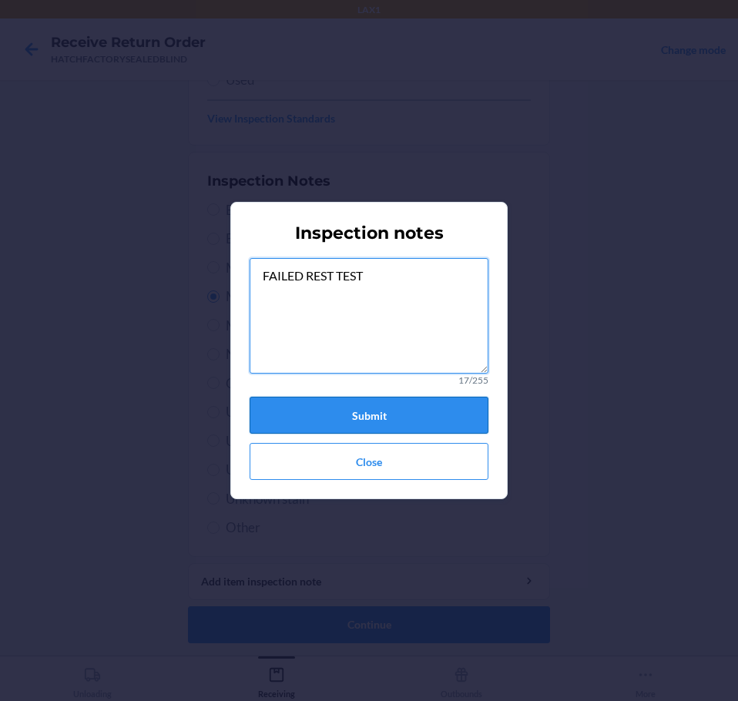
type textarea "FAILED REST TEST"
click at [447, 405] on button "Submit" at bounding box center [369, 415] width 239 height 37
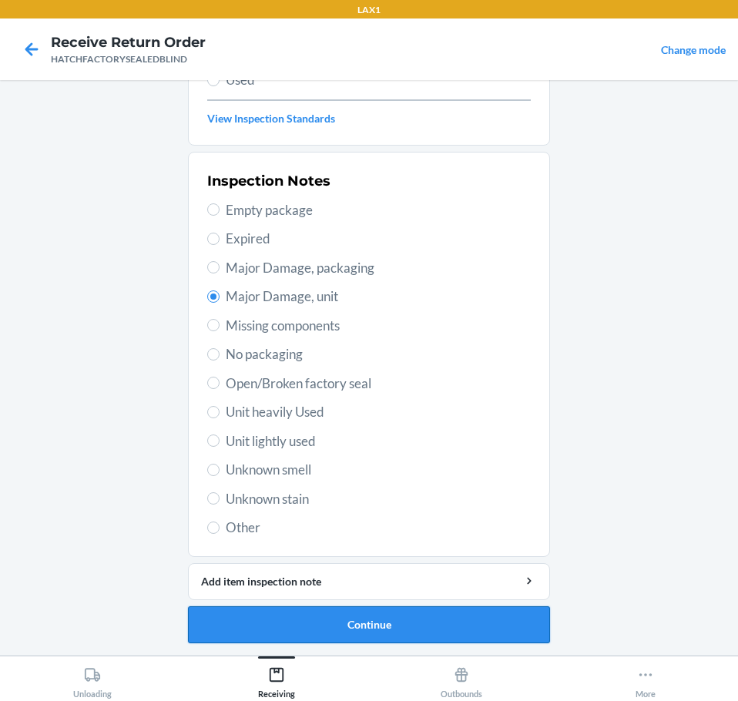
click at [444, 635] on button "Continue" at bounding box center [369, 624] width 362 height 37
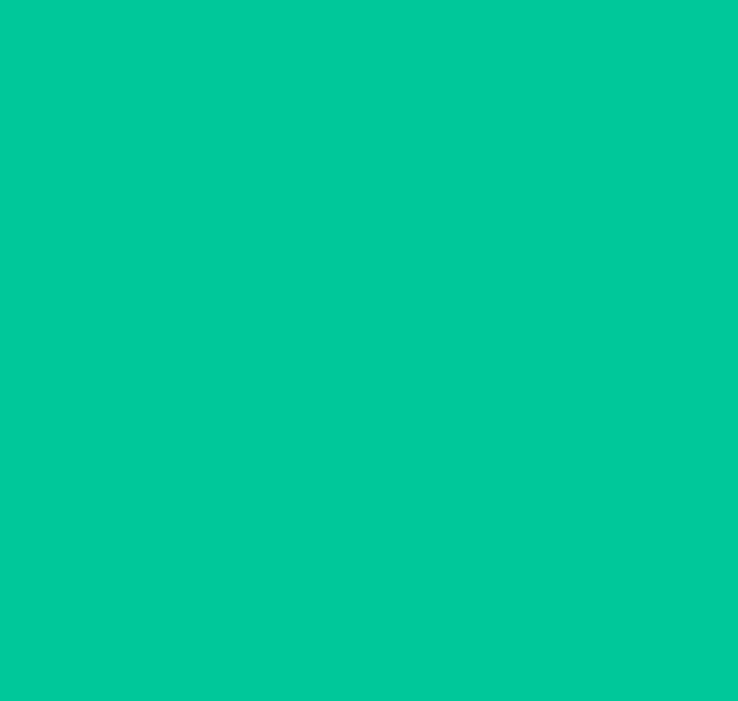
scroll to position [100, 0]
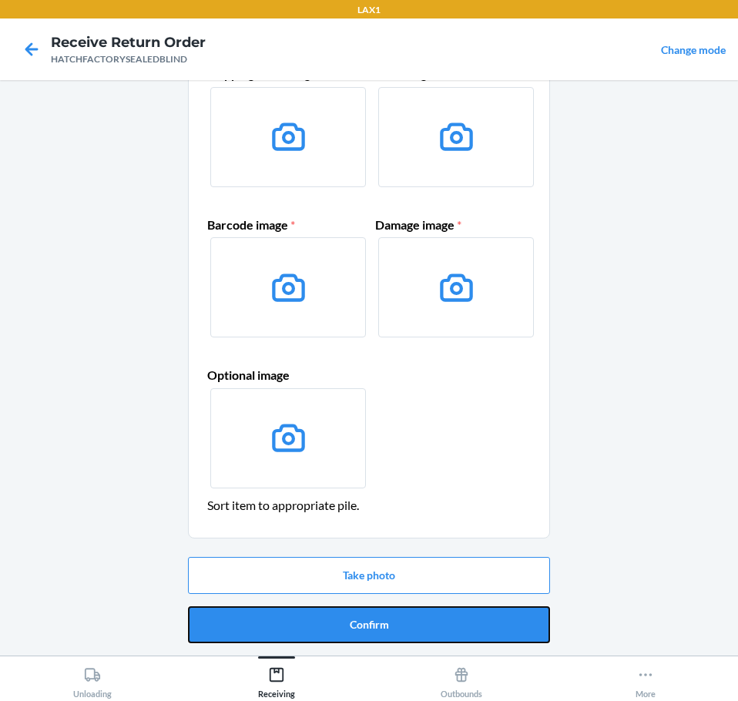
drag, startPoint x: 454, startPoint y: 630, endPoint x: 462, endPoint y: 628, distance: 7.9
click at [462, 628] on button "Confirm" at bounding box center [369, 624] width 362 height 37
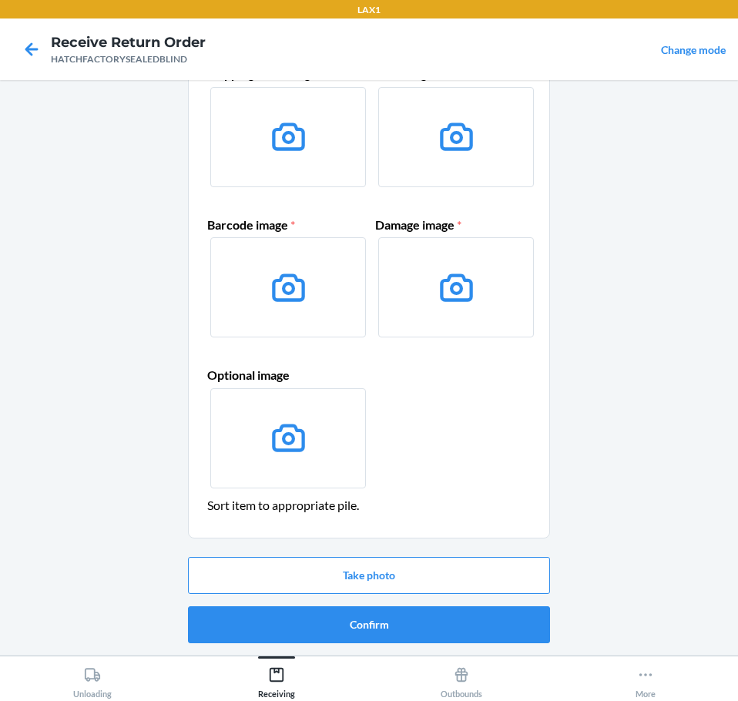
scroll to position [0, 0]
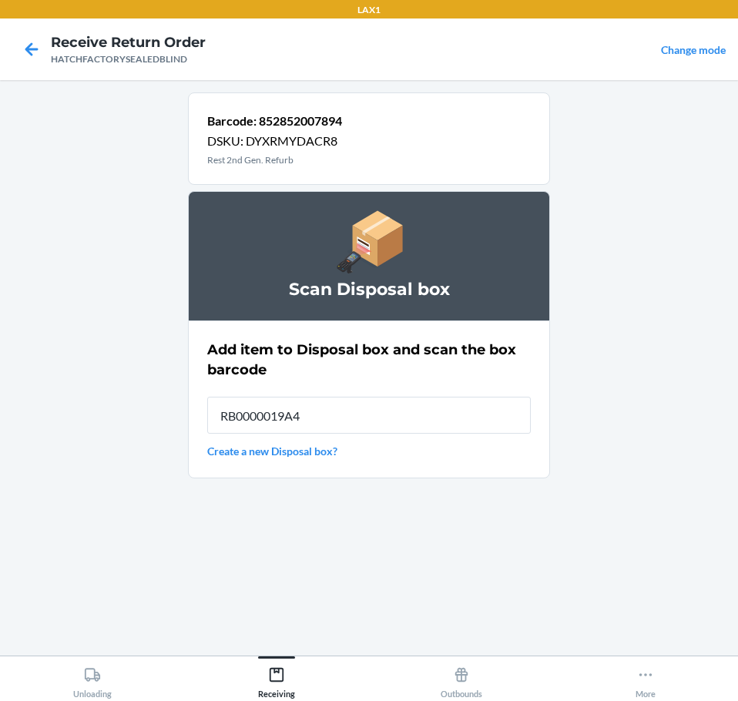
type input "RB0000019A4"
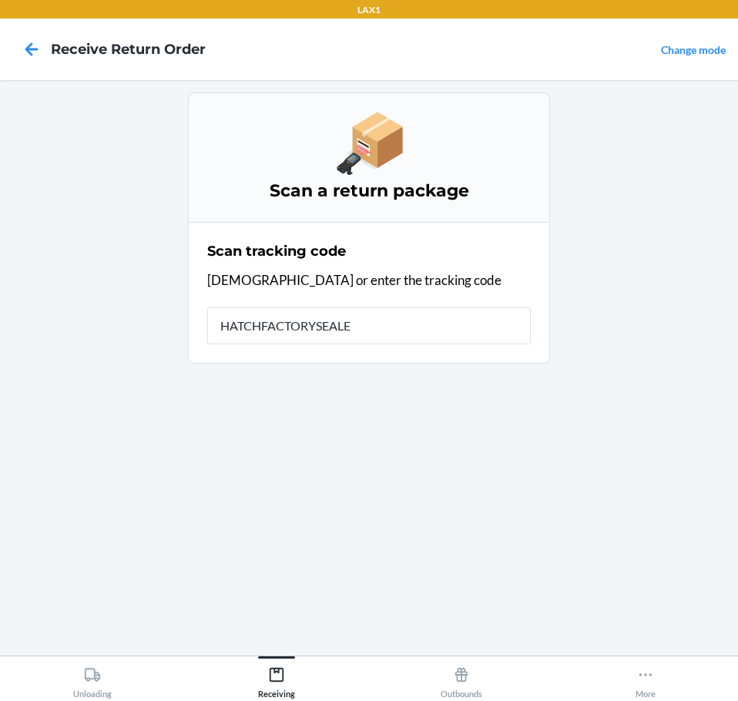
type input "HATCHFACTORYSEALED"
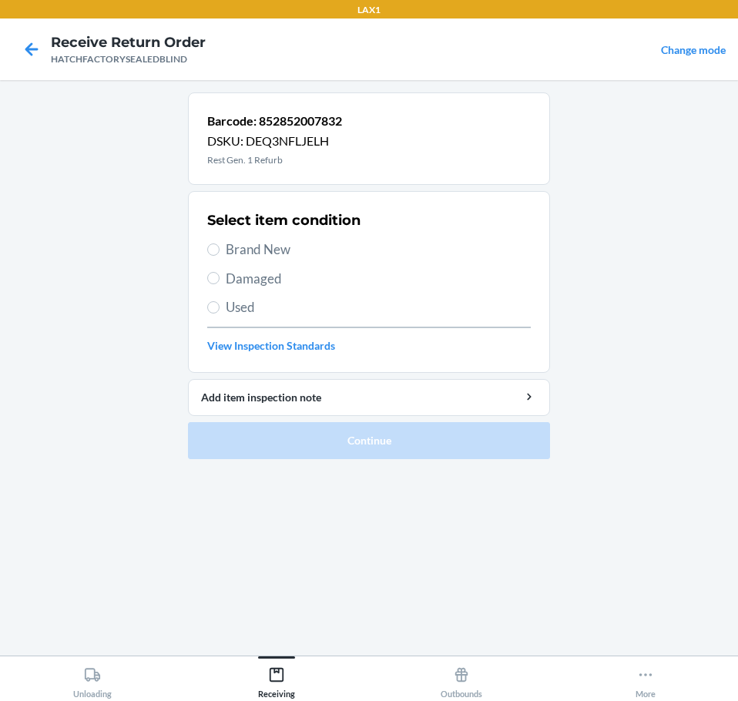
click at [276, 278] on span "Damaged" at bounding box center [378, 279] width 305 height 20
click at [220, 278] on input "Damaged" at bounding box center [213, 278] width 12 height 12
radio input "true"
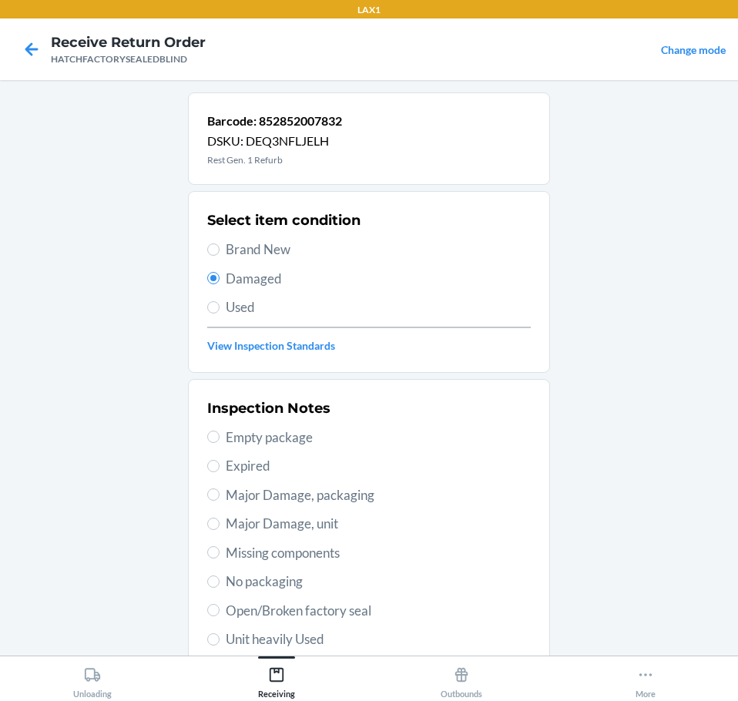
click at [346, 521] on span "Major Damage, unit" at bounding box center [378, 524] width 305 height 20
click at [220, 521] on input "Major Damage, unit" at bounding box center [213, 524] width 12 height 12
radio input "true"
drag, startPoint x: 396, startPoint y: 554, endPoint x: 418, endPoint y: 604, distance: 54.8
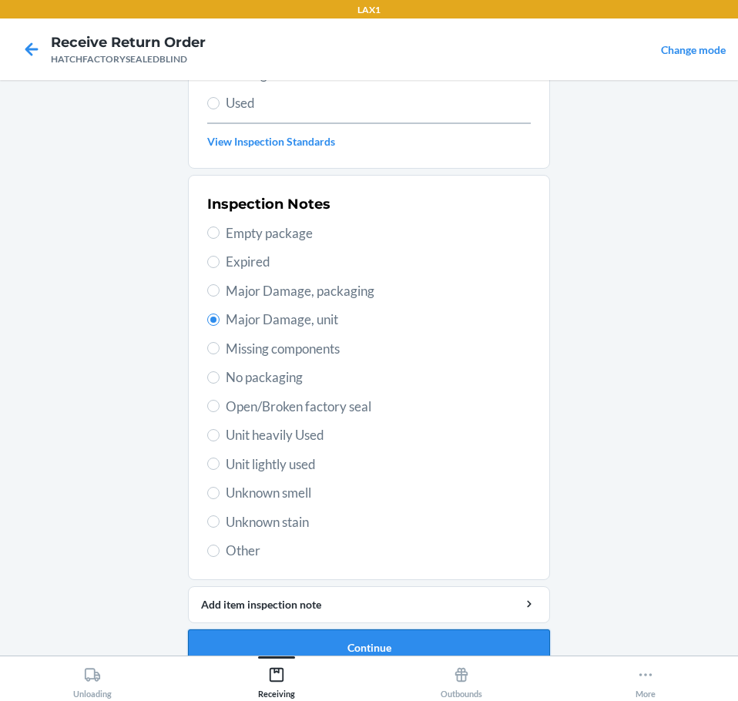
scroll to position [227, 0]
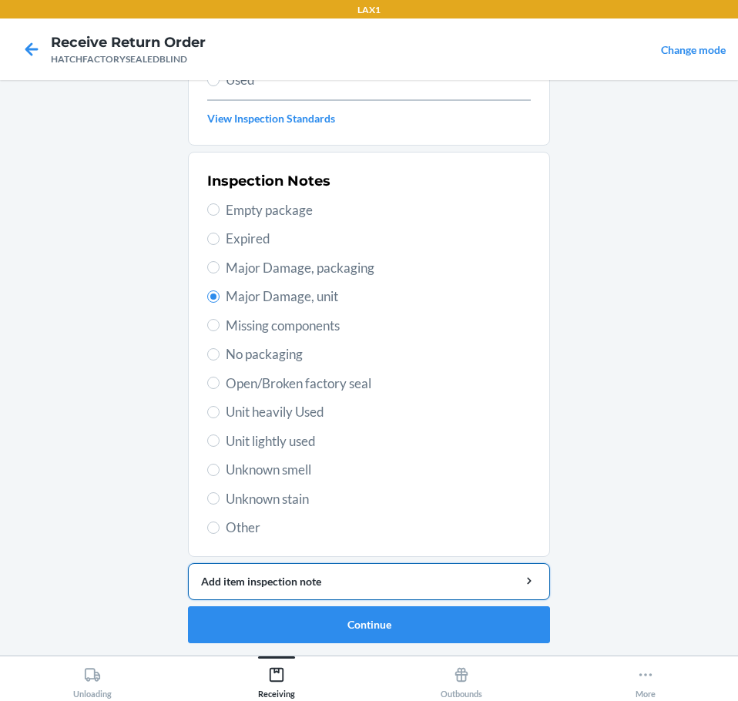
click at [468, 574] on div "Add item inspection note" at bounding box center [369, 581] width 336 height 16
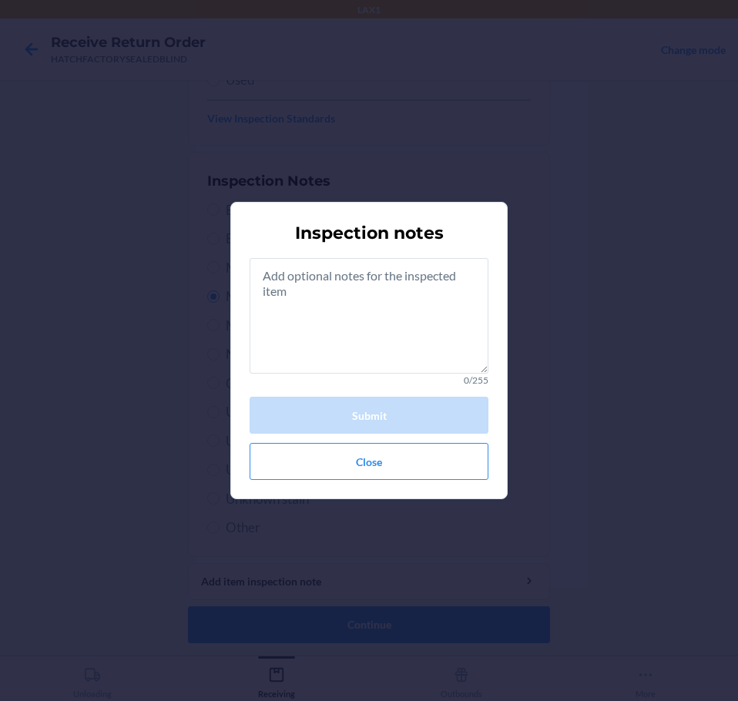
click at [439, 375] on p "0/255" at bounding box center [369, 381] width 239 height 14
click at [447, 361] on textarea at bounding box center [369, 316] width 239 height 116
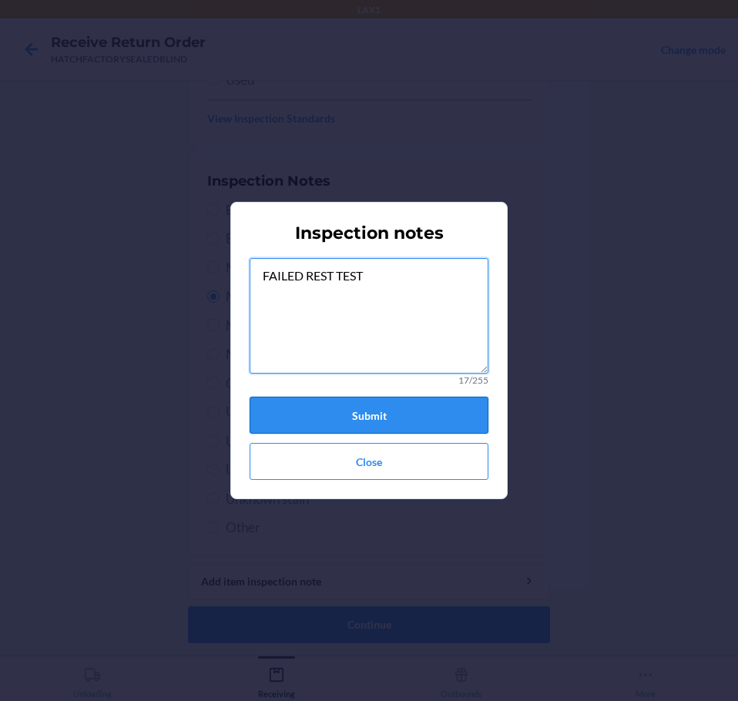
type textarea "FAILED REST TEST"
click at [435, 404] on button "Submit" at bounding box center [369, 415] width 239 height 37
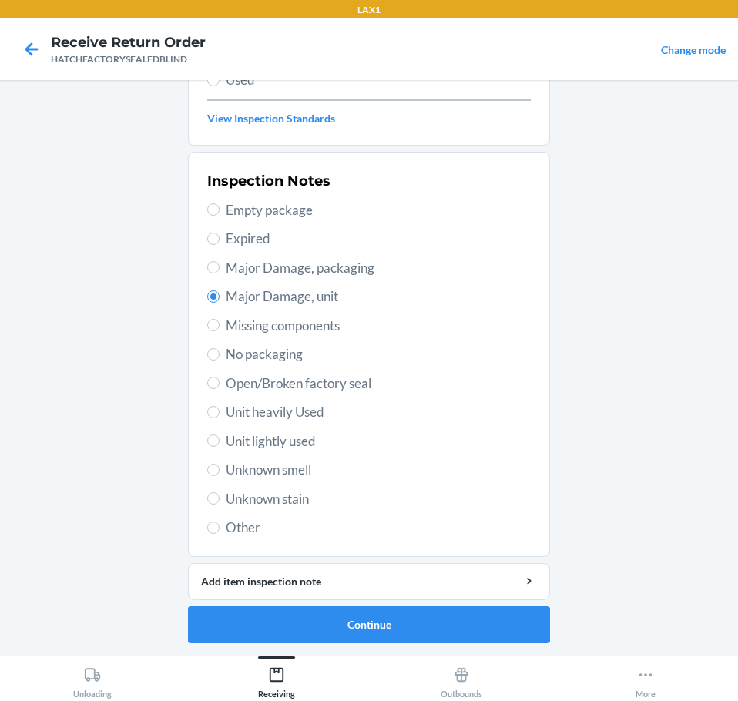
click at [473, 603] on li "Barcode: 852852007832 DSKU: DEQ3NFLJELH Rest Gen. 1 Refurb Select item conditio…" at bounding box center [369, 254] width 362 height 778
click at [510, 624] on button "Continue" at bounding box center [369, 624] width 362 height 37
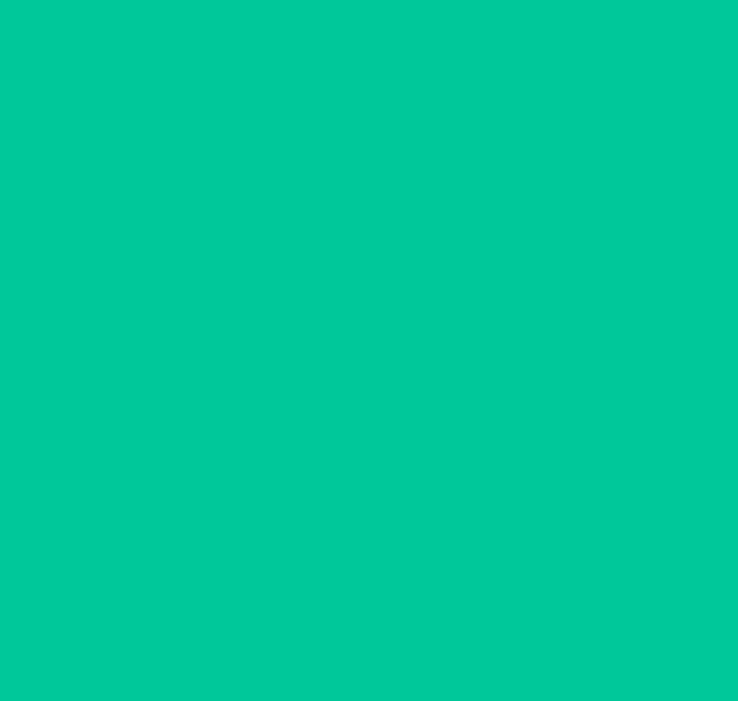
scroll to position [100, 0]
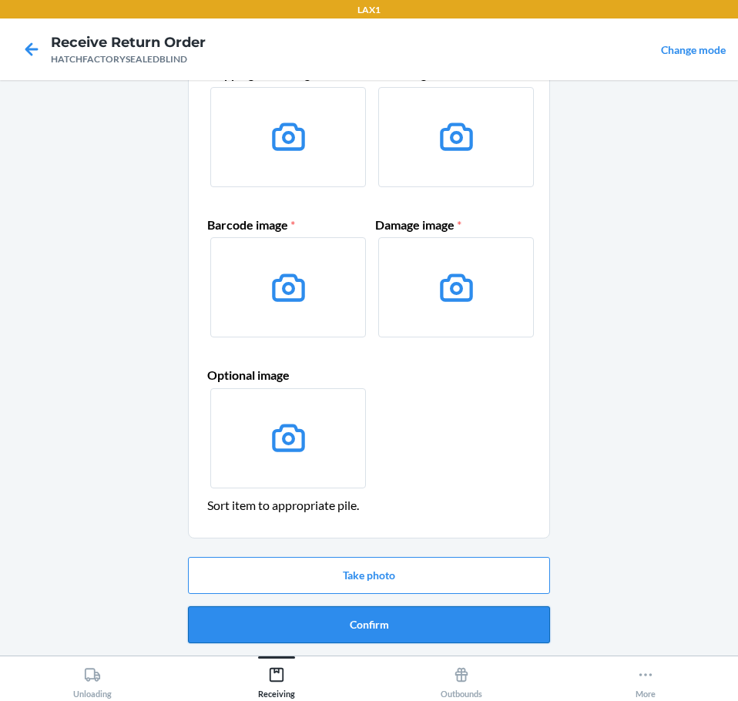
click at [515, 627] on button "Confirm" at bounding box center [369, 624] width 362 height 37
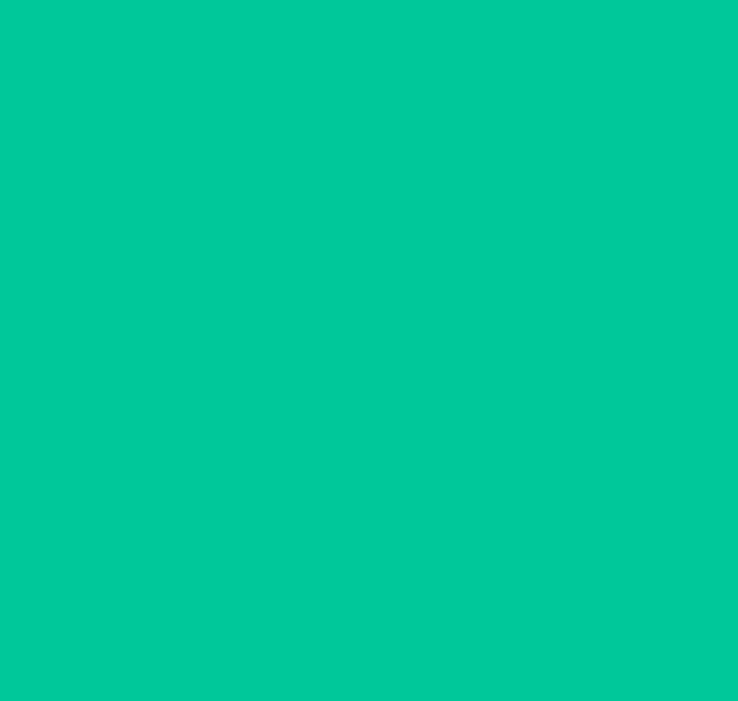
scroll to position [0, 0]
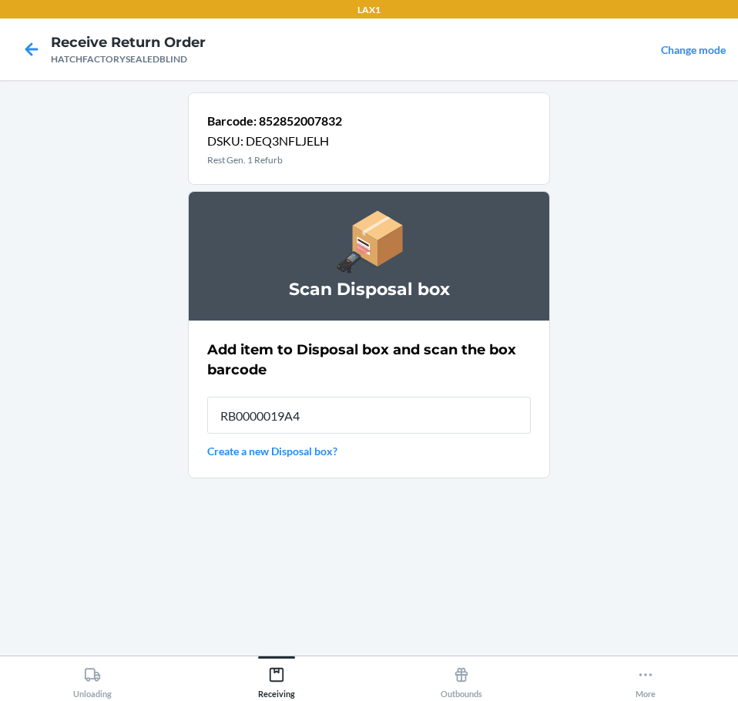
type input "RB0000019A4"
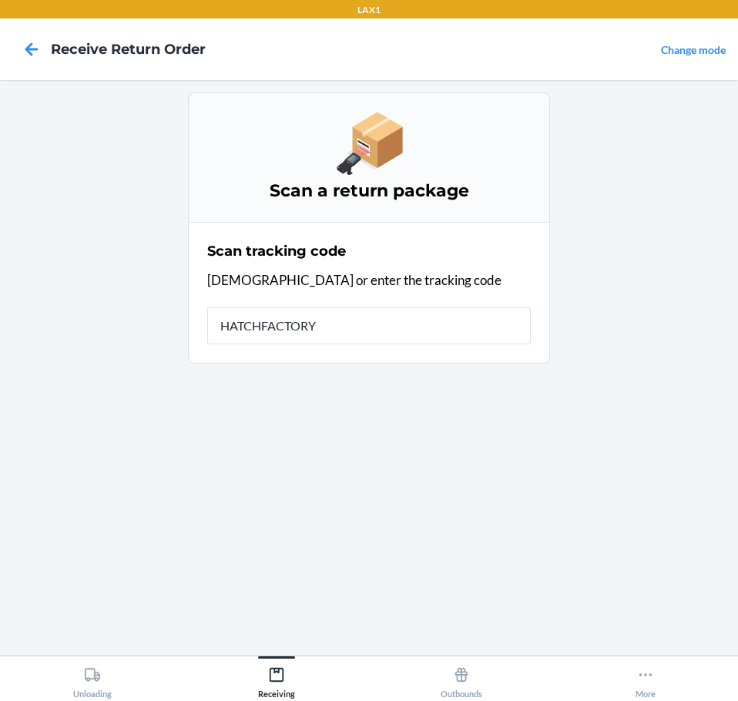
type input "HATCHFACTORYS"
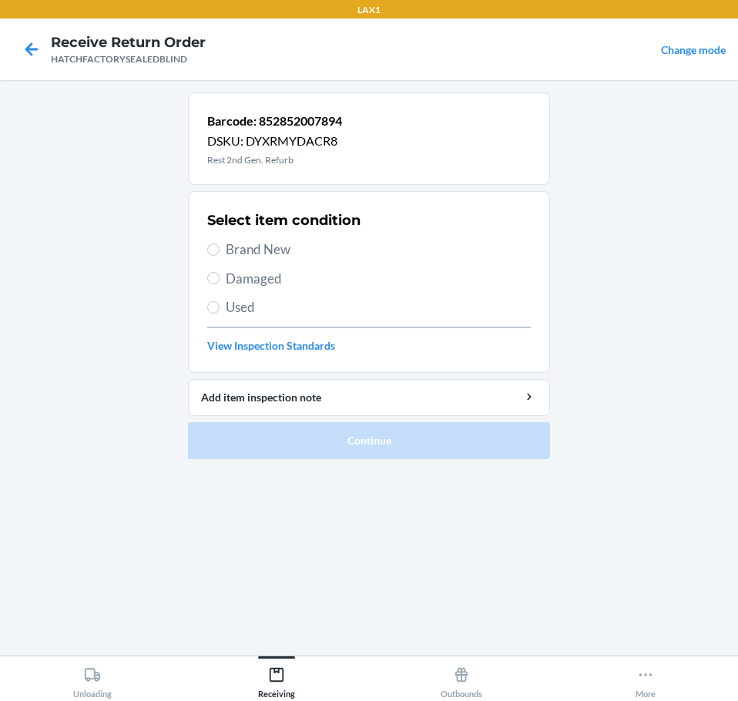
click at [263, 277] on span "Damaged" at bounding box center [378, 279] width 305 height 20
click at [220, 277] on input "Damaged" at bounding box center [213, 278] width 12 height 12
radio input "true"
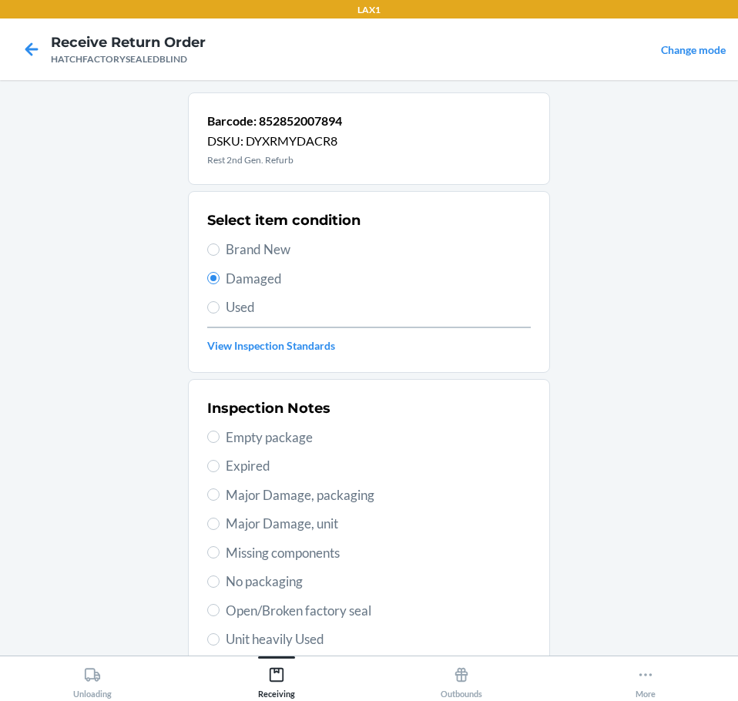
click at [343, 520] on span "Major Damage, unit" at bounding box center [378, 524] width 305 height 20
click at [220, 520] on input "Major Damage, unit" at bounding box center [213, 524] width 12 height 12
radio input "true"
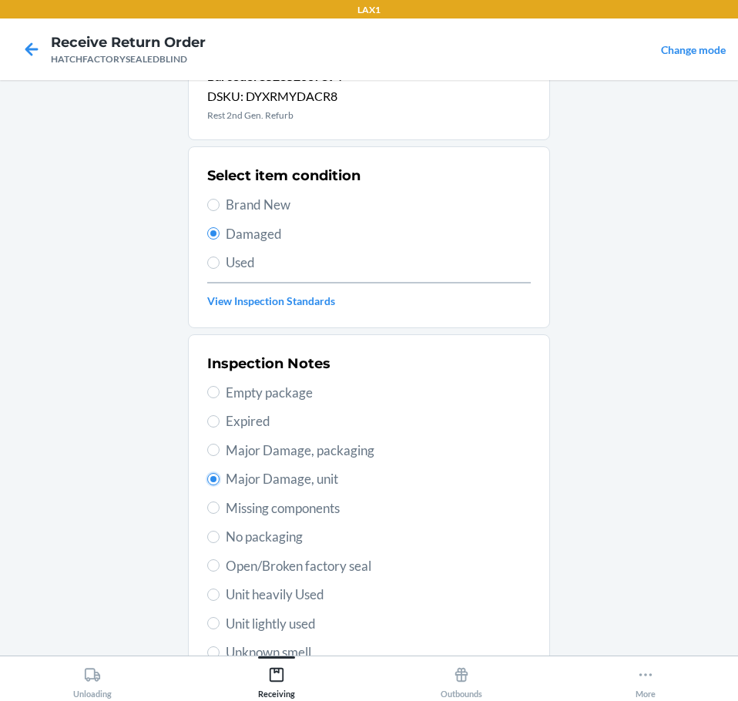
scroll to position [227, 0]
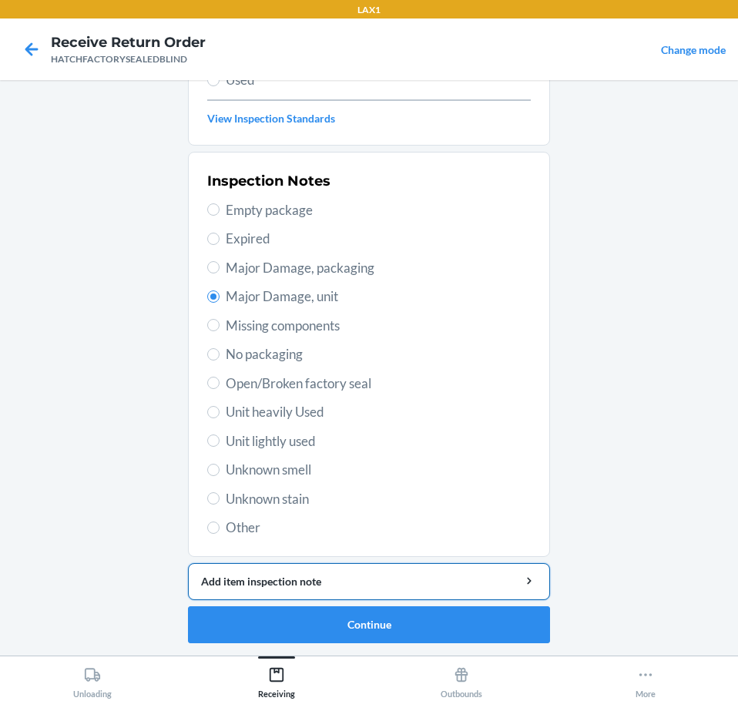
drag, startPoint x: 440, startPoint y: 595, endPoint x: 450, endPoint y: 594, distance: 10.0
click at [450, 594] on button "Add item inspection note" at bounding box center [369, 581] width 362 height 37
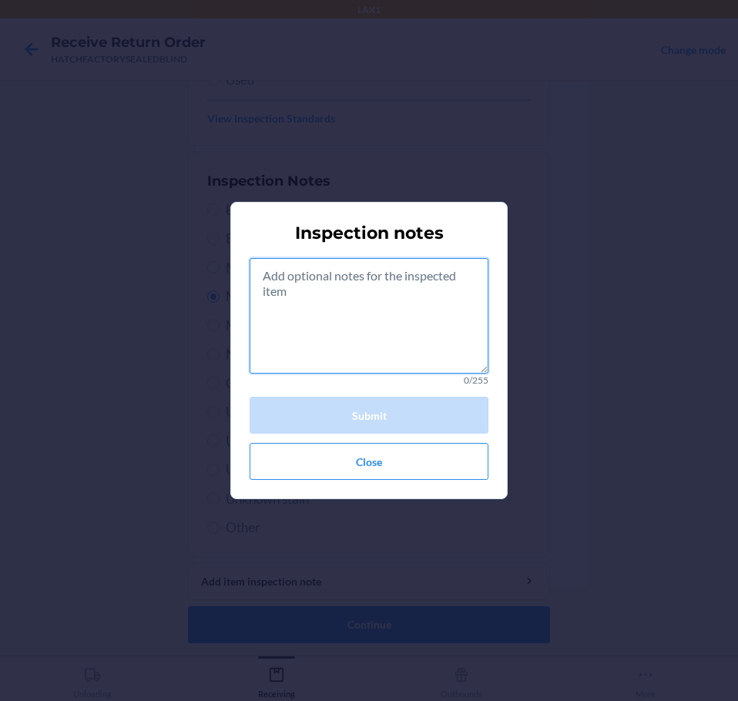
click at [441, 338] on textarea at bounding box center [369, 316] width 239 height 116
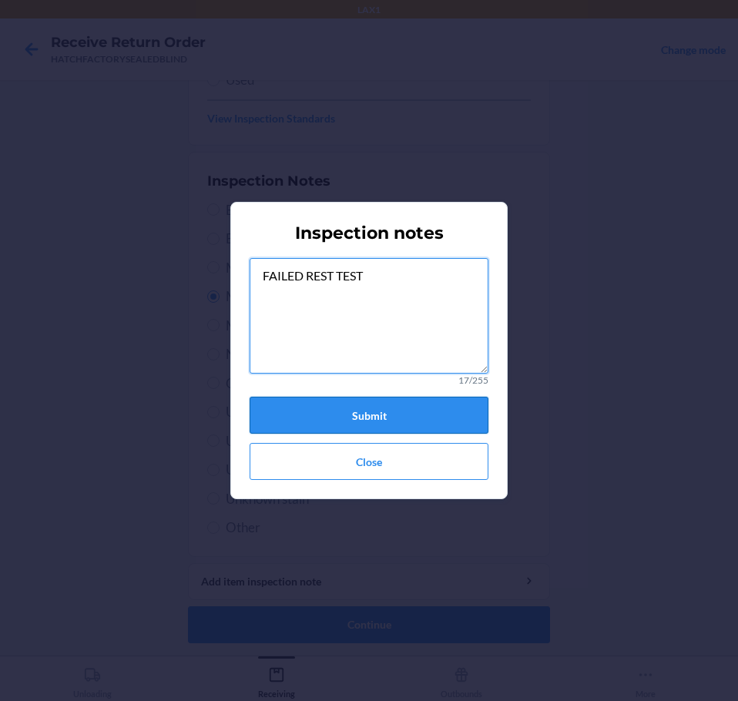
type textarea "FAILED REST TEST"
click at [391, 409] on button "Submit" at bounding box center [369, 415] width 239 height 37
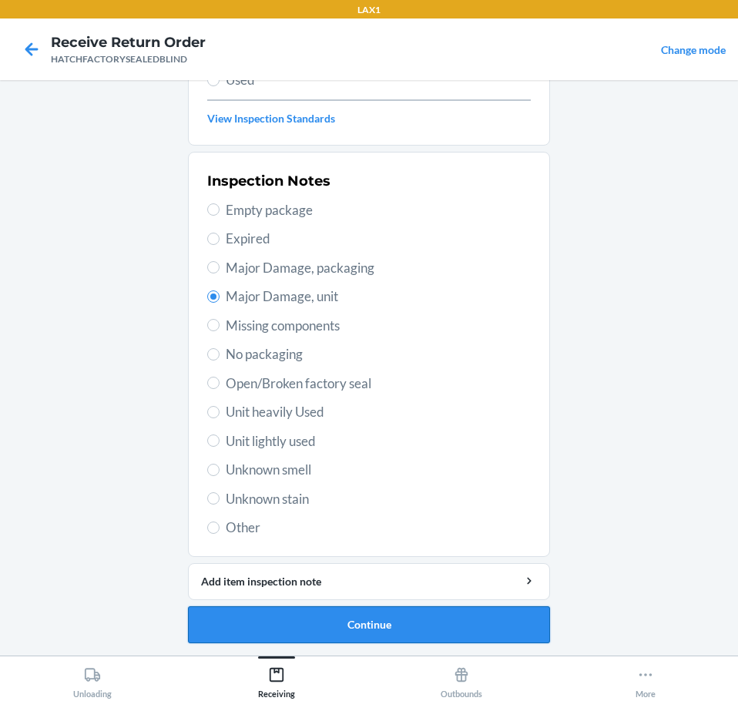
click at [406, 615] on button "Continue" at bounding box center [369, 624] width 362 height 37
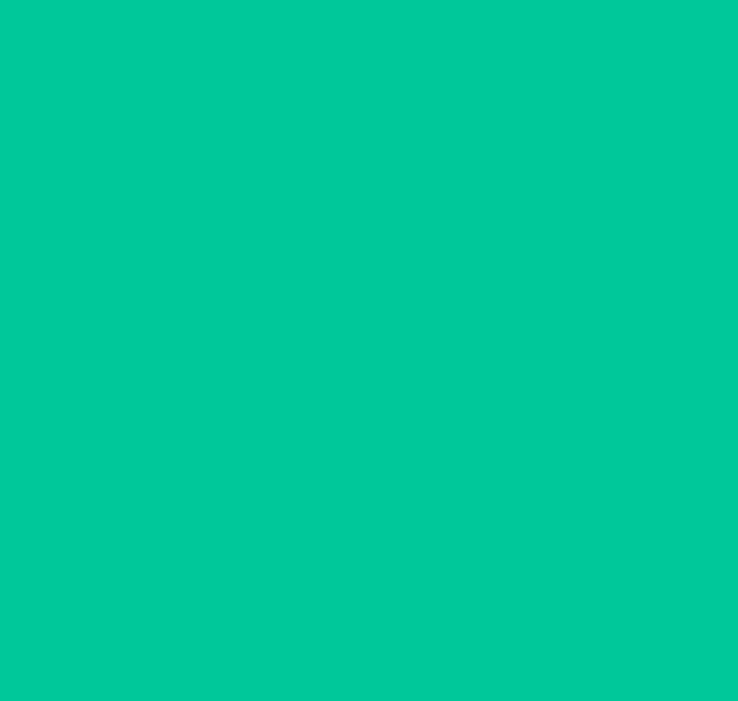
scroll to position [100, 0]
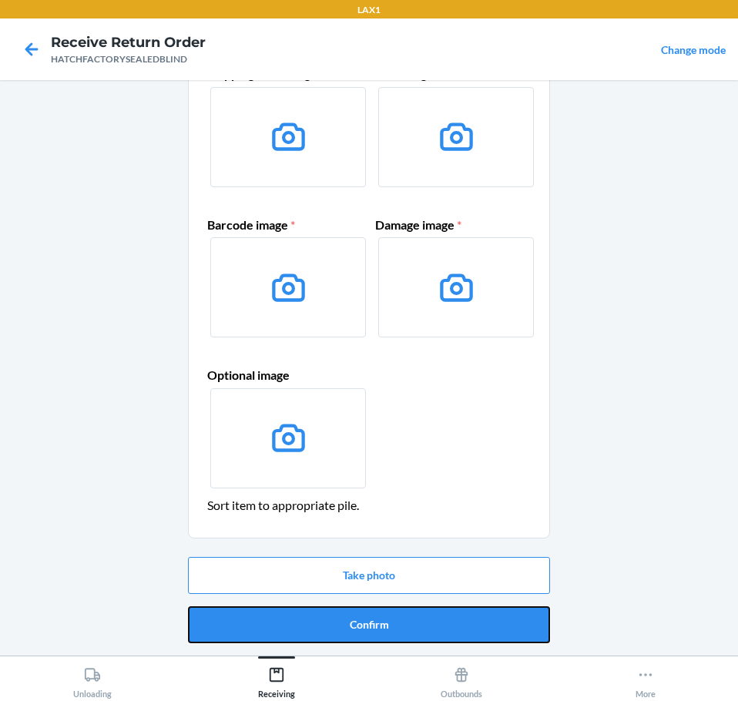
click at [406, 615] on button "Confirm" at bounding box center [369, 624] width 362 height 37
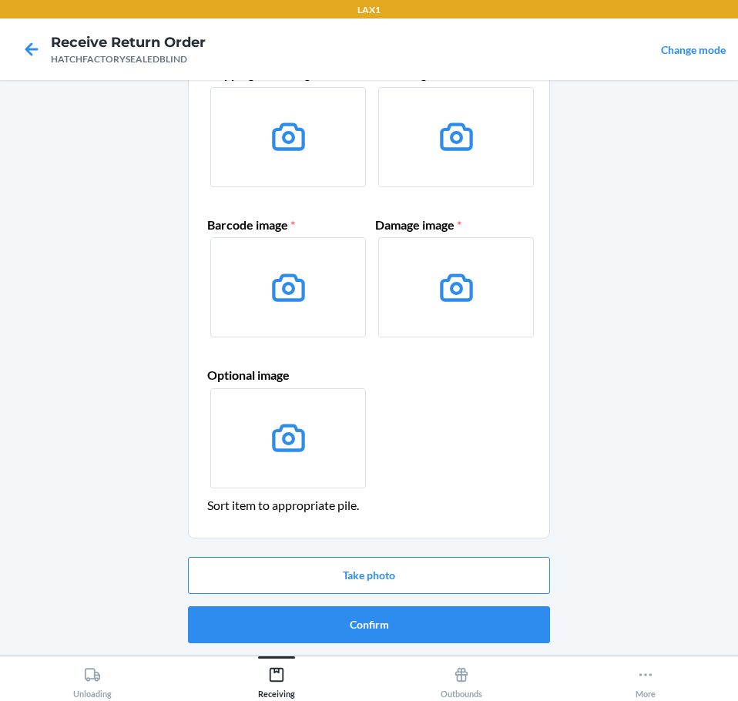
scroll to position [0, 0]
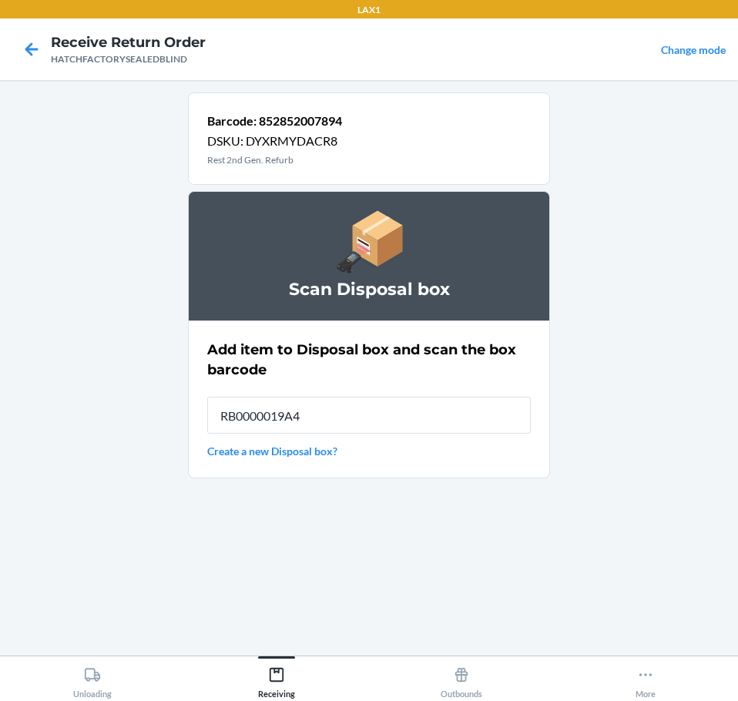
type input "RB0000019A4"
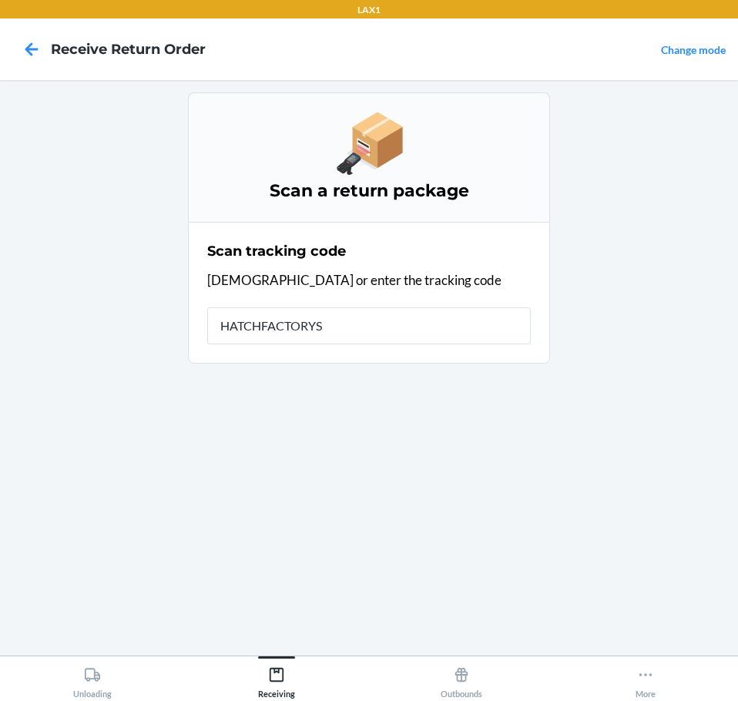
type input "HATCHFACTORYSE"
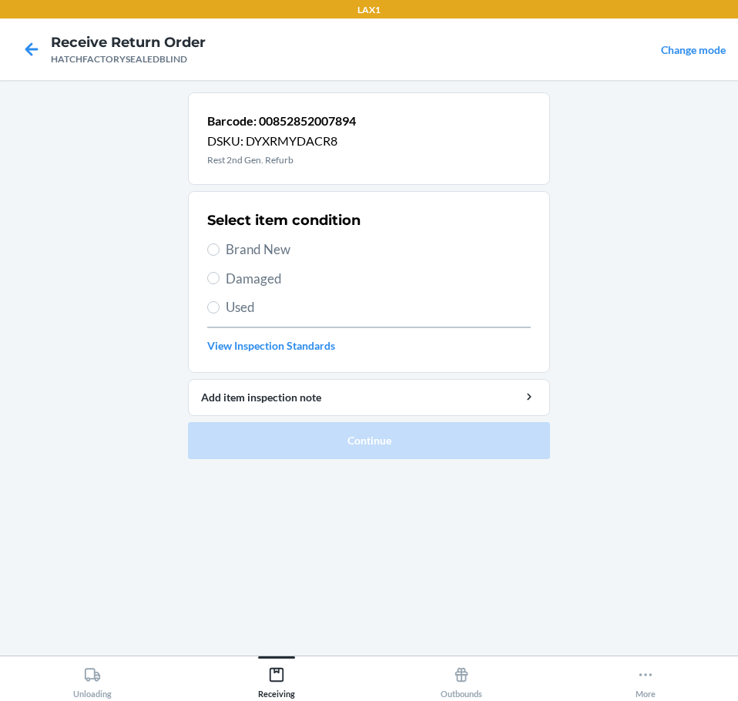
click at [266, 250] on span "Brand New" at bounding box center [378, 250] width 305 height 20
click at [220, 250] on input "Brand New" at bounding box center [213, 249] width 12 height 12
radio input "true"
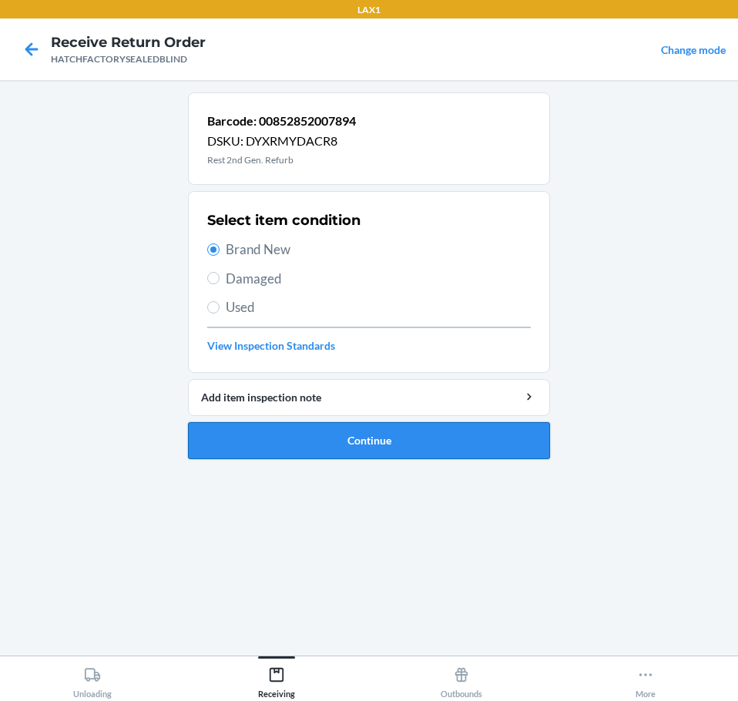
click at [424, 435] on button "Continue" at bounding box center [369, 440] width 362 height 37
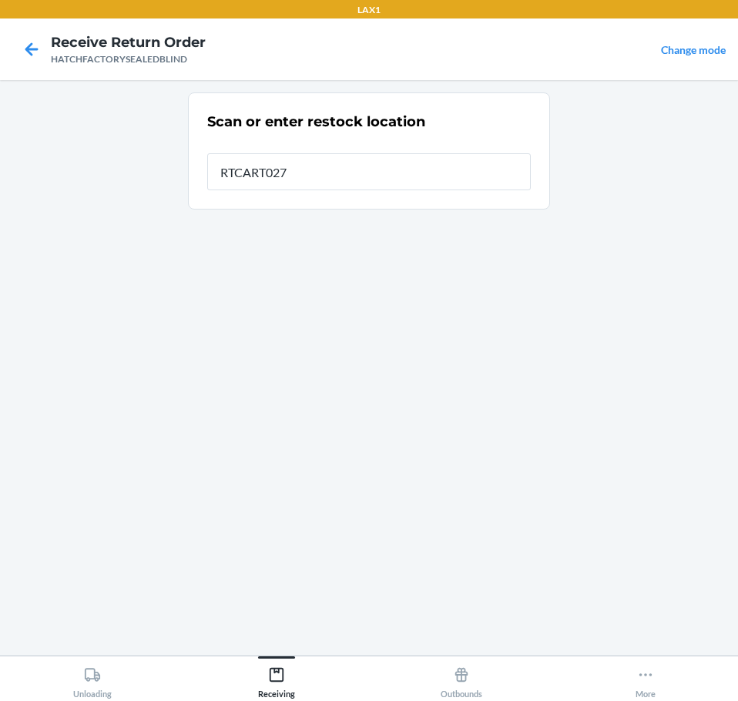
type input "RTCART027"
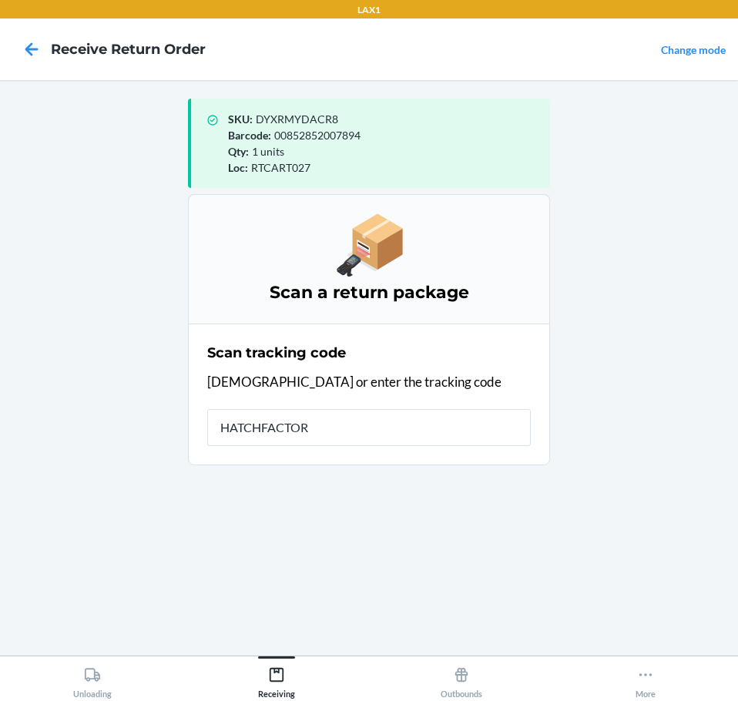
type input "HATCHFACTORY"
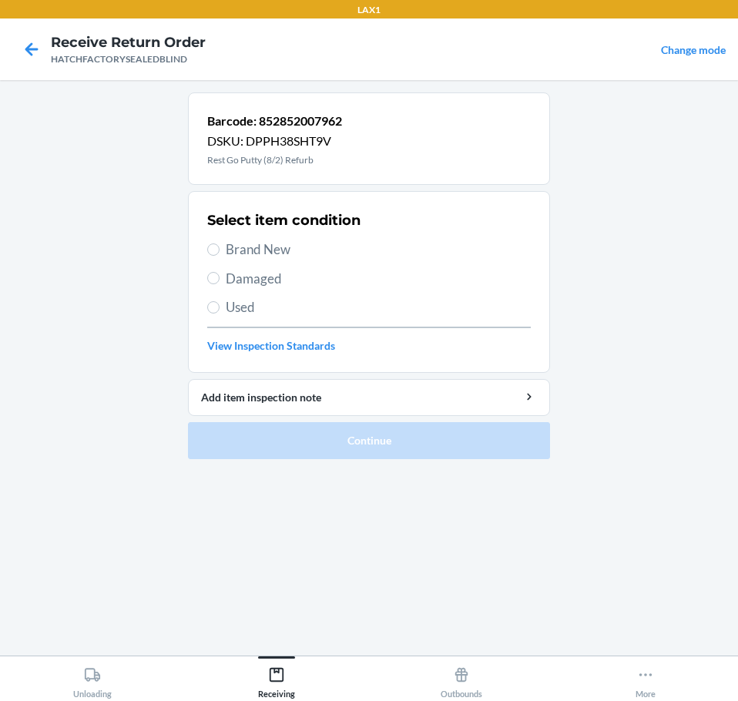
click at [270, 277] on span "Damaged" at bounding box center [378, 279] width 305 height 20
click at [220, 277] on input "Damaged" at bounding box center [213, 278] width 12 height 12
radio input "true"
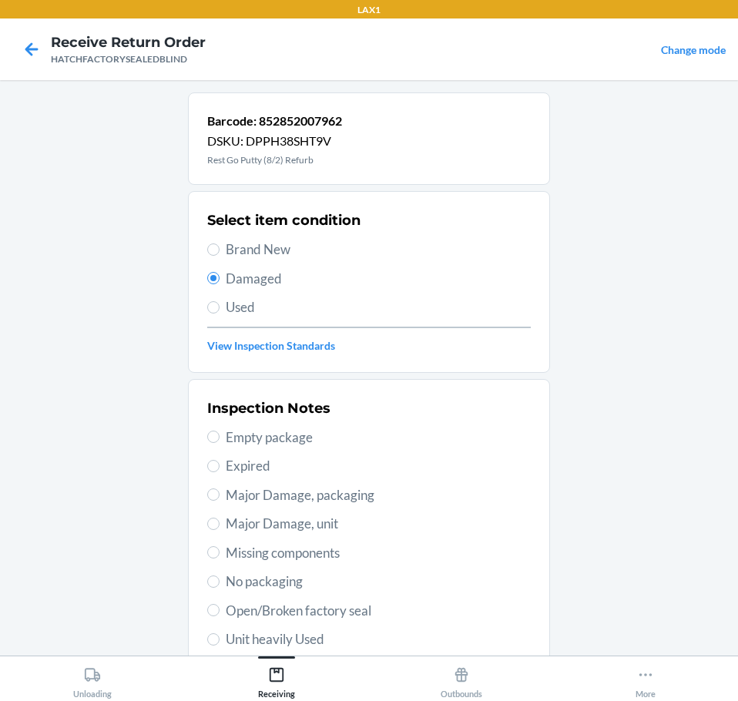
click at [377, 598] on div "Inspection Notes Empty package Expired Major Damage, packaging Major Damage, un…" at bounding box center [368, 582] width 323 height 376
click at [364, 614] on span "Open/Broken factory seal" at bounding box center [378, 611] width 305 height 20
click at [220, 614] on input "Open/Broken factory seal" at bounding box center [213, 610] width 12 height 12
radio input "true"
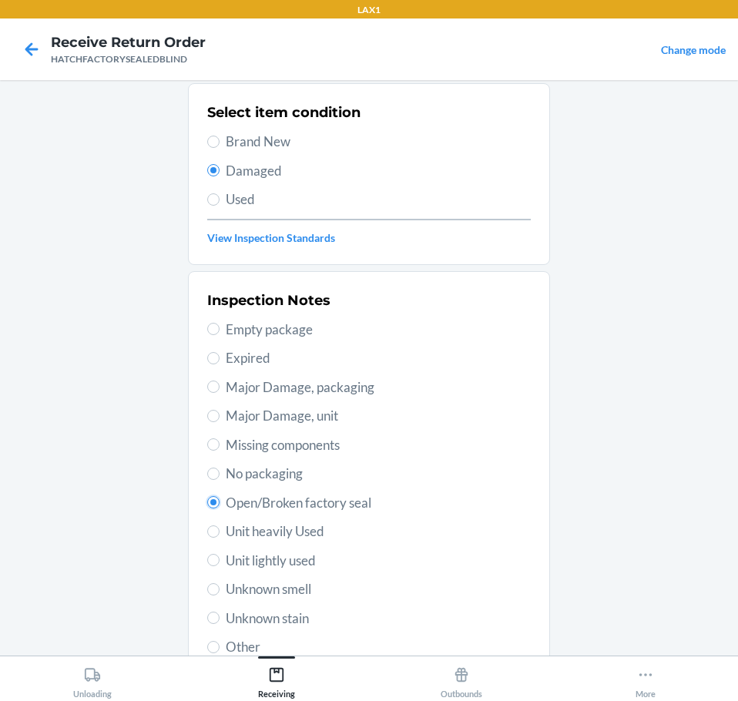
scroll to position [227, 0]
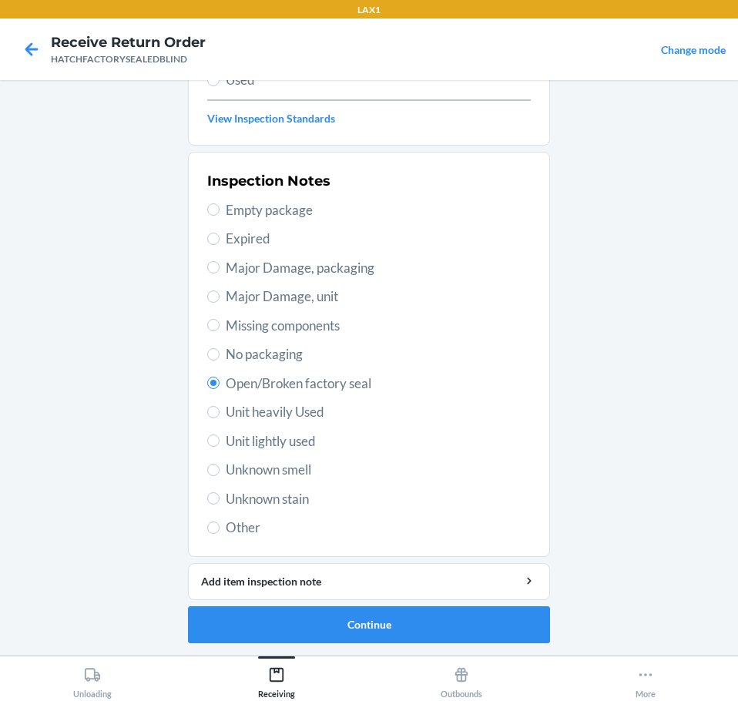
click at [567, 633] on main "Barcode: 852852007962 DSKU: DPPH38SHT9V Rest Go Putty (8/2) Refurb Select item …" at bounding box center [369, 367] width 738 height 575
click at [492, 617] on button "Continue" at bounding box center [369, 624] width 362 height 37
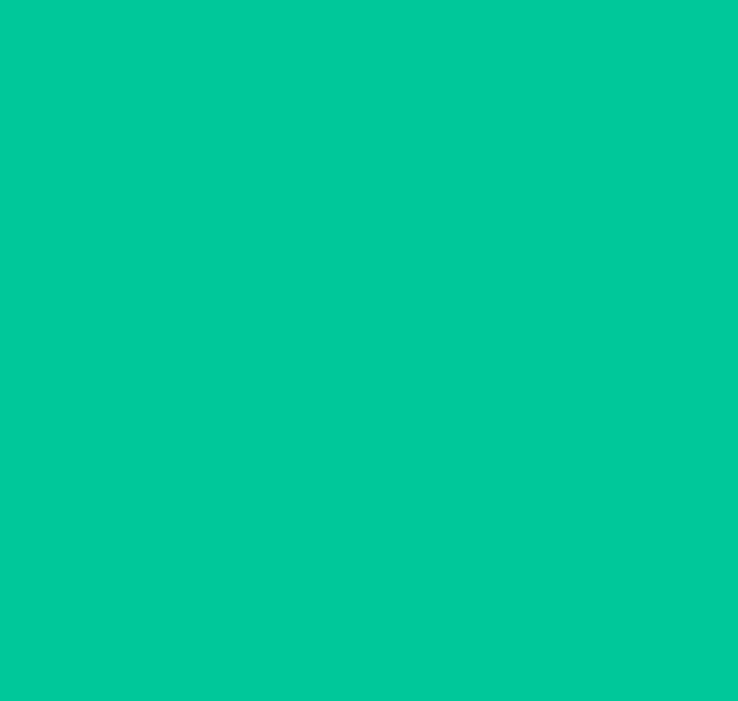
scroll to position [100, 0]
click at [493, 615] on button "Confirm" at bounding box center [369, 624] width 362 height 37
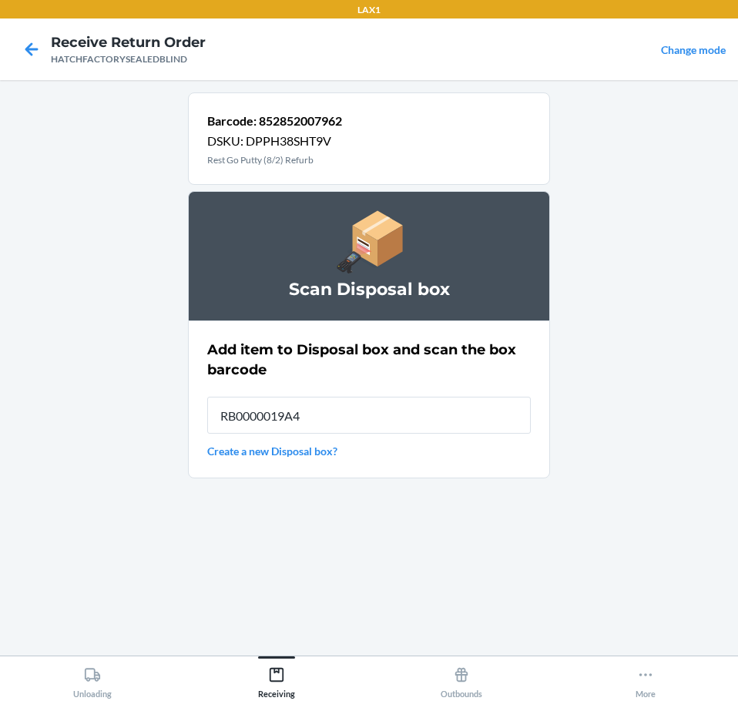
type input "RB0000019A4"
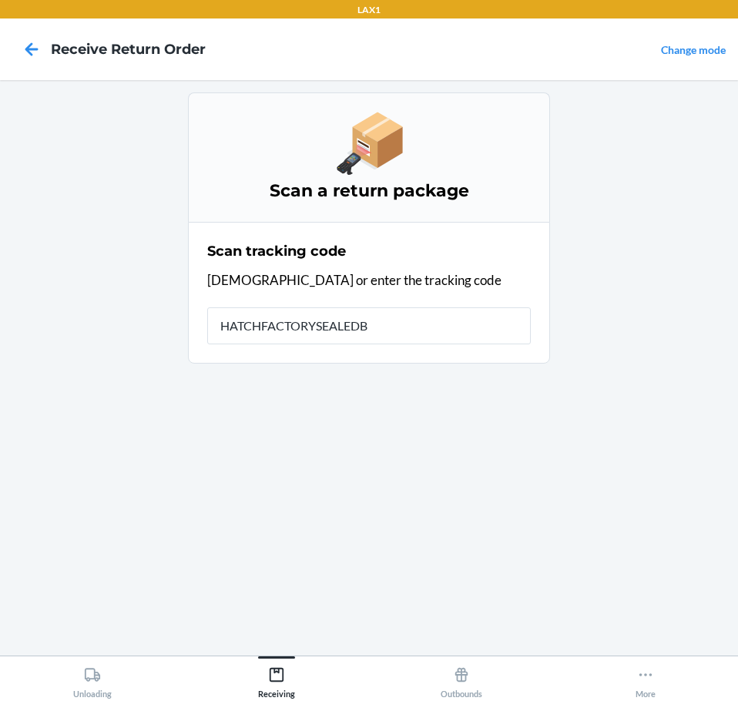
type input "HATCHFACTORYSEALEDBL"
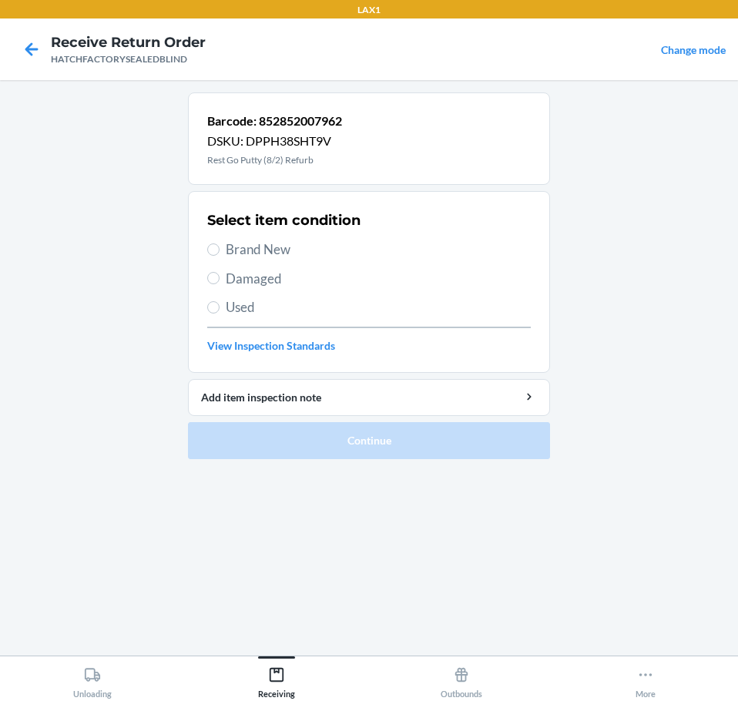
click at [304, 285] on span "Damaged" at bounding box center [378, 279] width 305 height 20
click at [220, 284] on input "Damaged" at bounding box center [213, 278] width 12 height 12
radio input "true"
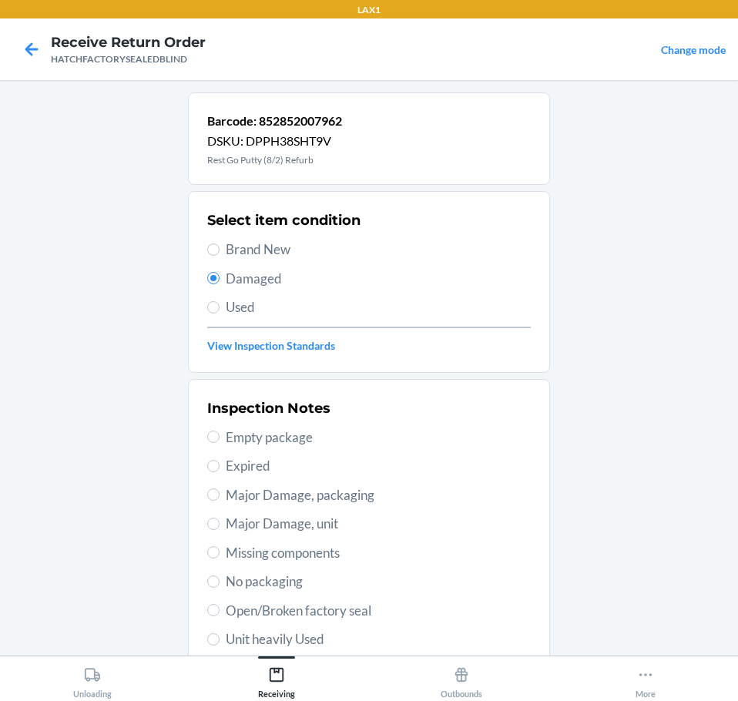
click at [385, 610] on span "Open/Broken factory seal" at bounding box center [378, 611] width 305 height 20
click at [220, 610] on input "Open/Broken factory seal" at bounding box center [213, 610] width 12 height 12
radio input "true"
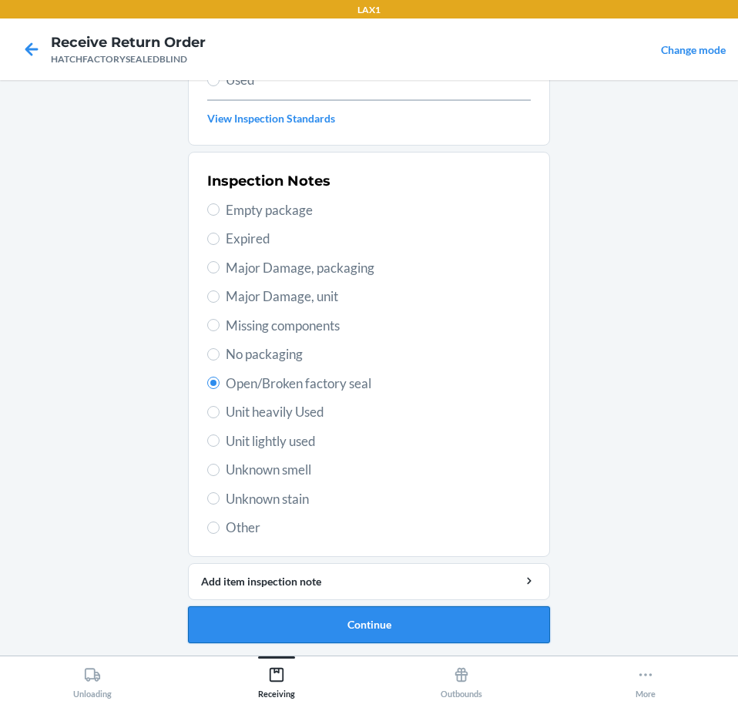
drag, startPoint x: 484, startPoint y: 627, endPoint x: 528, endPoint y: 641, distance: 46.0
click at [528, 641] on button "Continue" at bounding box center [369, 624] width 362 height 37
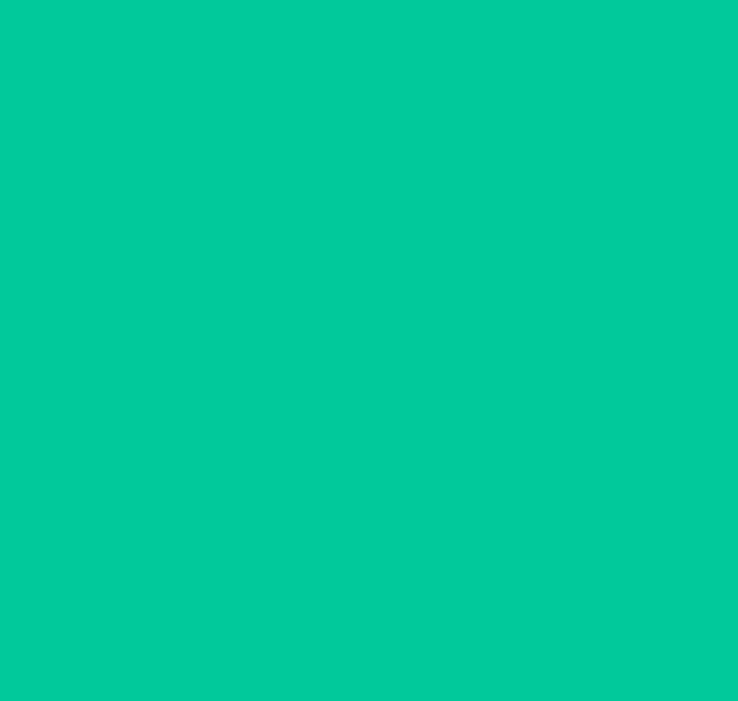
scroll to position [100, 0]
click at [544, 642] on button "Confirm" at bounding box center [369, 624] width 362 height 37
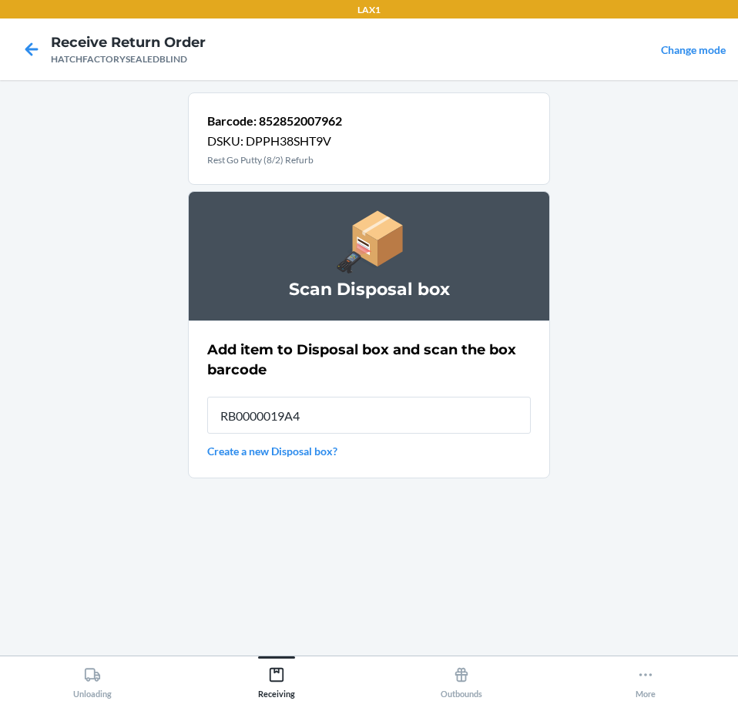
type input "RB0000019A4"
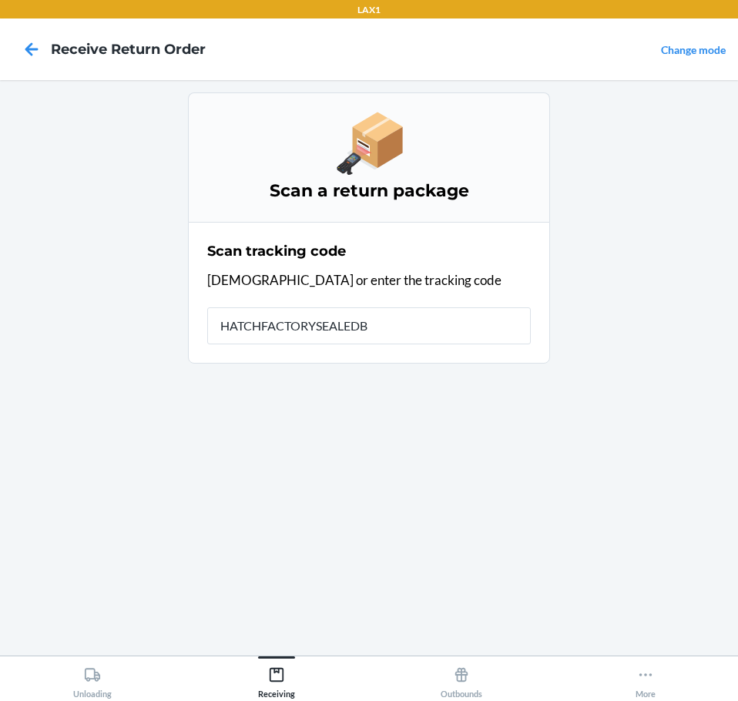
type input "HATCHFACTORYSEALEDBL"
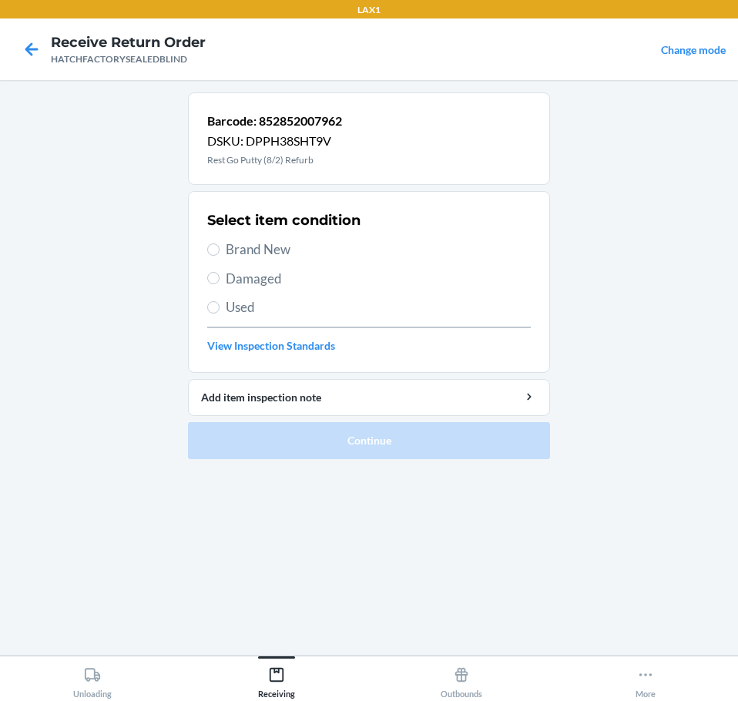
click at [266, 284] on span "Damaged" at bounding box center [378, 279] width 305 height 20
click at [220, 284] on input "Damaged" at bounding box center [213, 278] width 12 height 12
radio input "true"
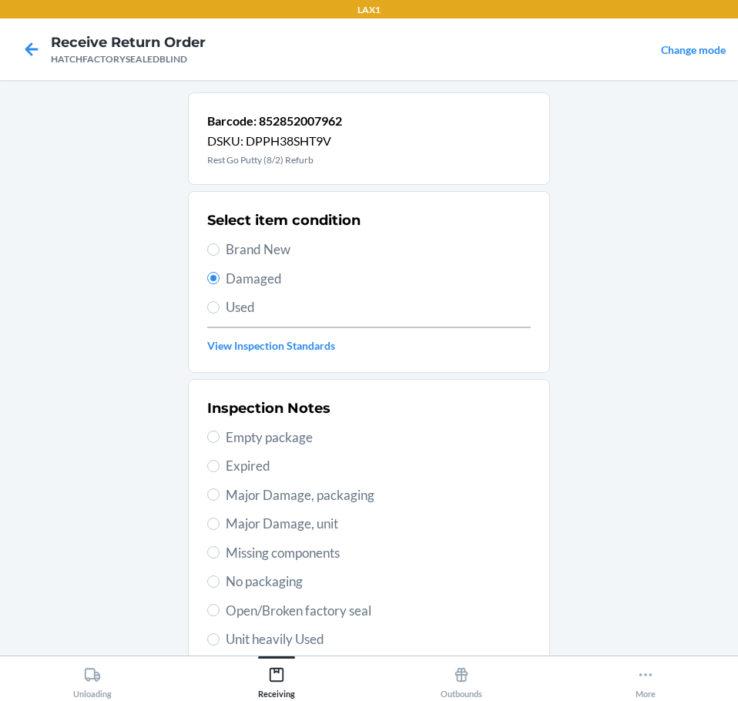
click at [344, 615] on span "Open/Broken factory seal" at bounding box center [378, 611] width 305 height 20
click at [220, 615] on input "Open/Broken factory seal" at bounding box center [213, 610] width 12 height 12
radio input "true"
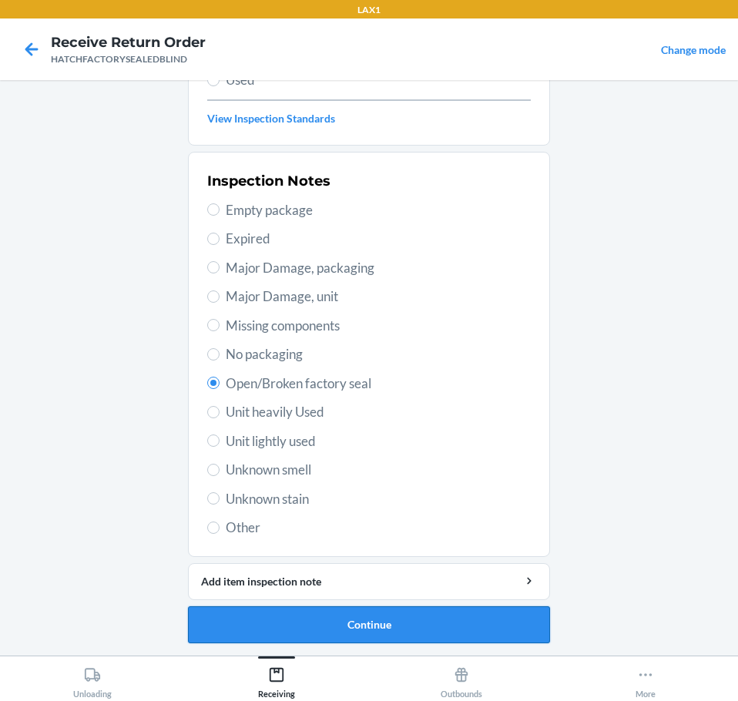
click at [486, 620] on button "Continue" at bounding box center [369, 624] width 362 height 37
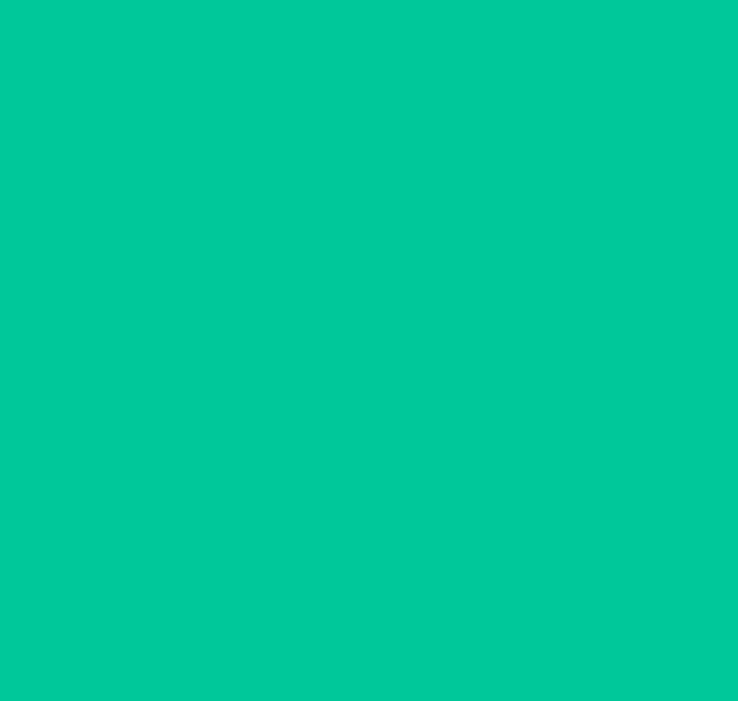
scroll to position [100, 0]
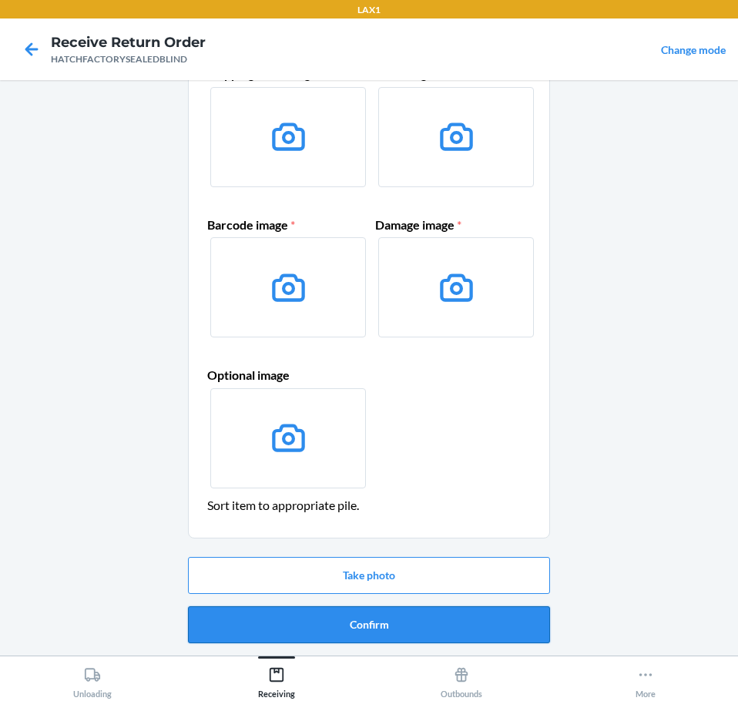
click at [487, 620] on button "Confirm" at bounding box center [369, 624] width 362 height 37
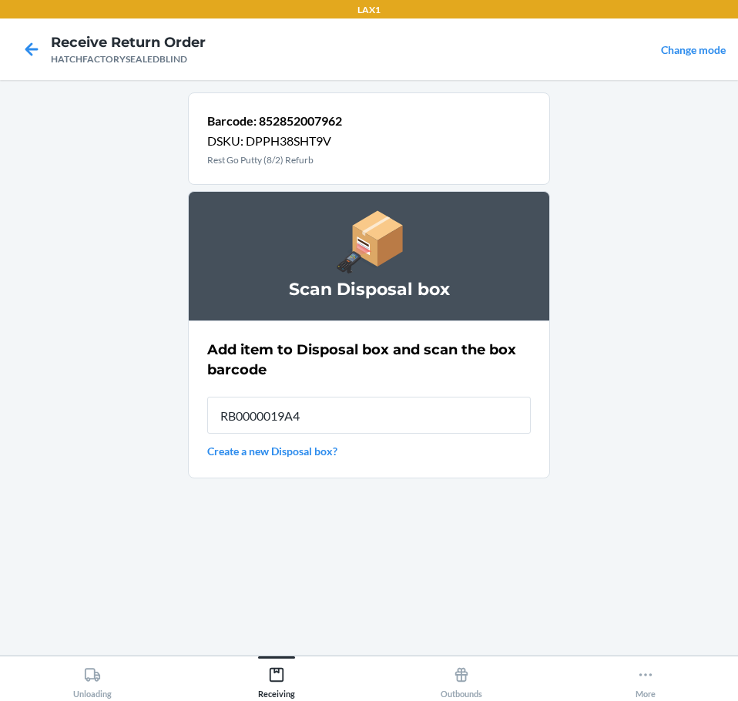
type input "RB0000019A4"
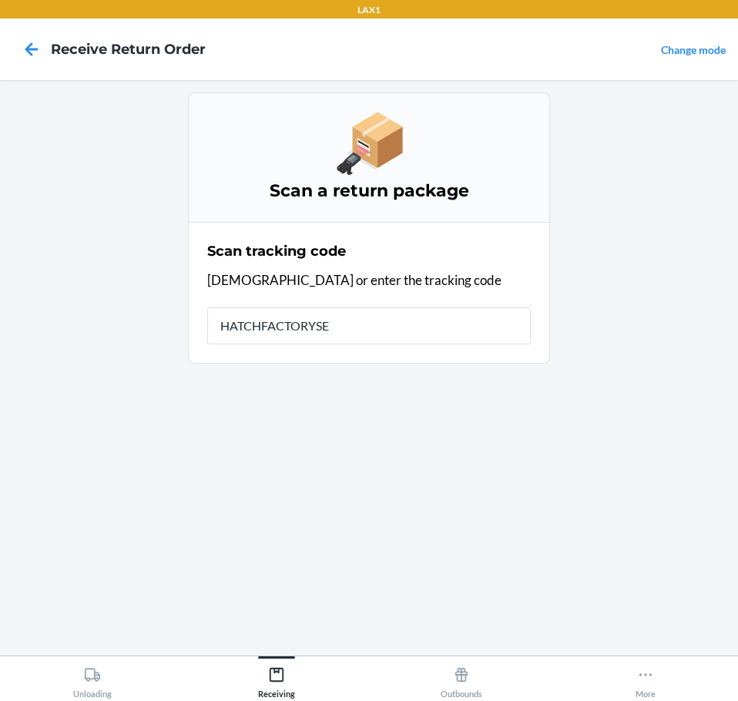
type input "HATCHFACTORYSEA"
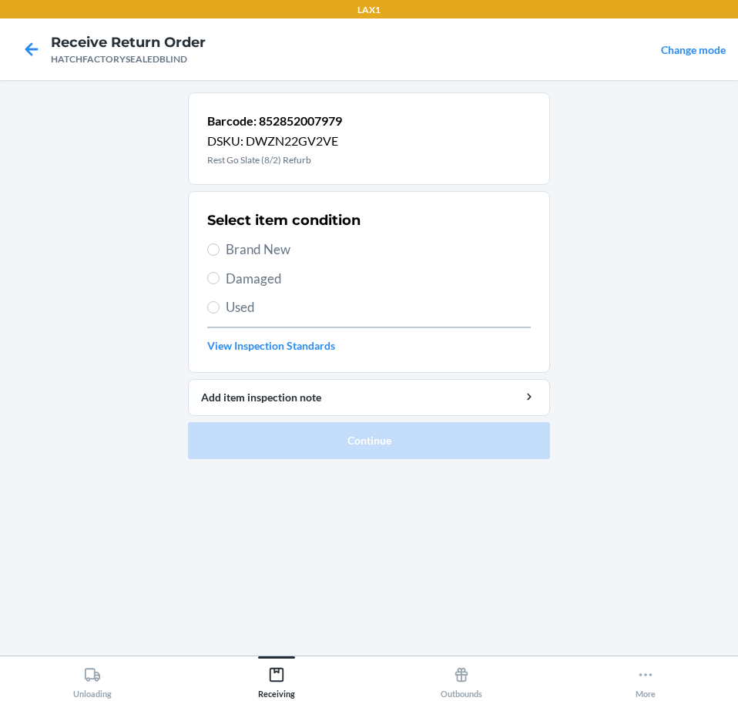
click at [276, 283] on span "Damaged" at bounding box center [378, 279] width 305 height 20
click at [220, 283] on input "Damaged" at bounding box center [213, 278] width 12 height 12
radio input "true"
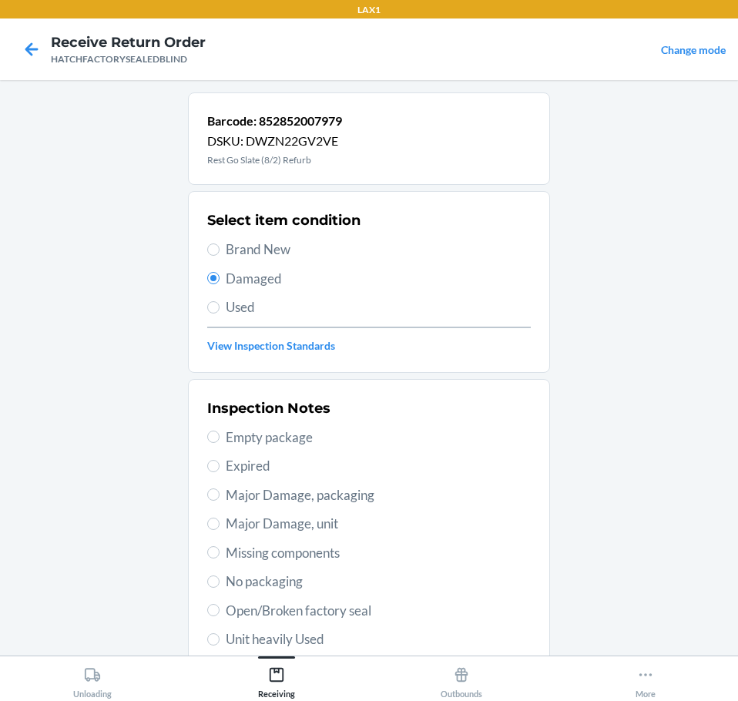
click at [368, 611] on span "Open/Broken factory seal" at bounding box center [378, 611] width 305 height 20
click at [220, 611] on input "Open/Broken factory seal" at bounding box center [213, 610] width 12 height 12
radio input "true"
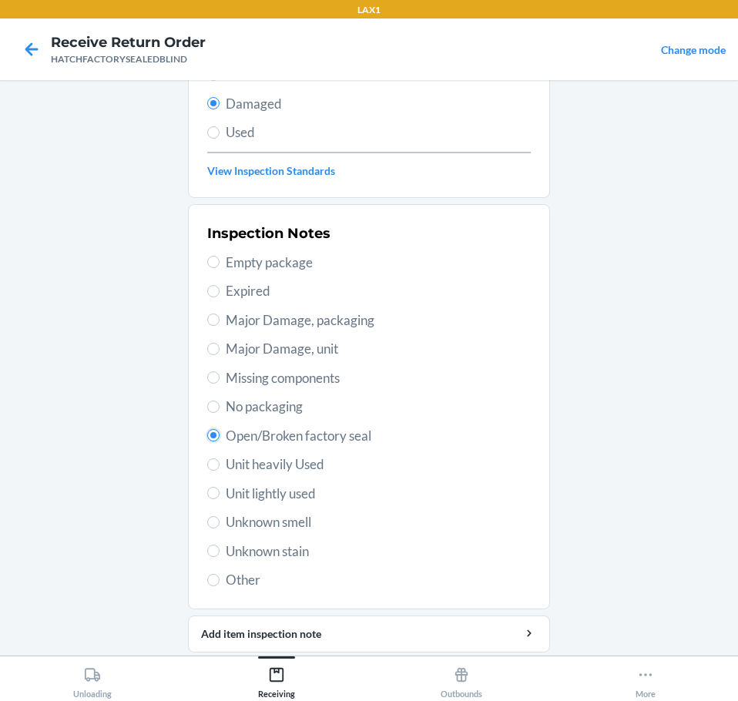
scroll to position [227, 0]
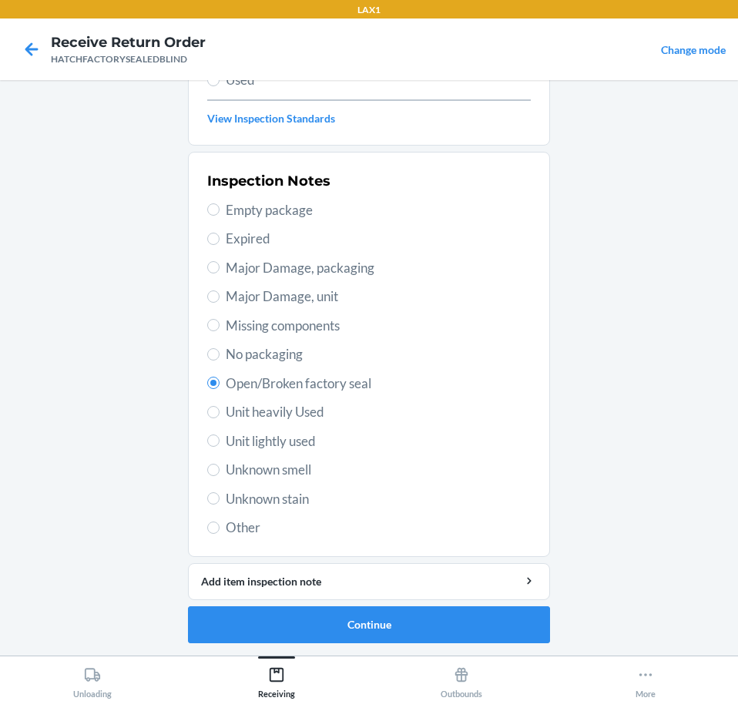
click at [546, 617] on main "Barcode: 852852007979 DSKU: DWZN22GV2VE Rest Go Slate (8/2) Refurb Select item …" at bounding box center [369, 367] width 738 height 575
click at [521, 629] on button "Continue" at bounding box center [369, 624] width 362 height 37
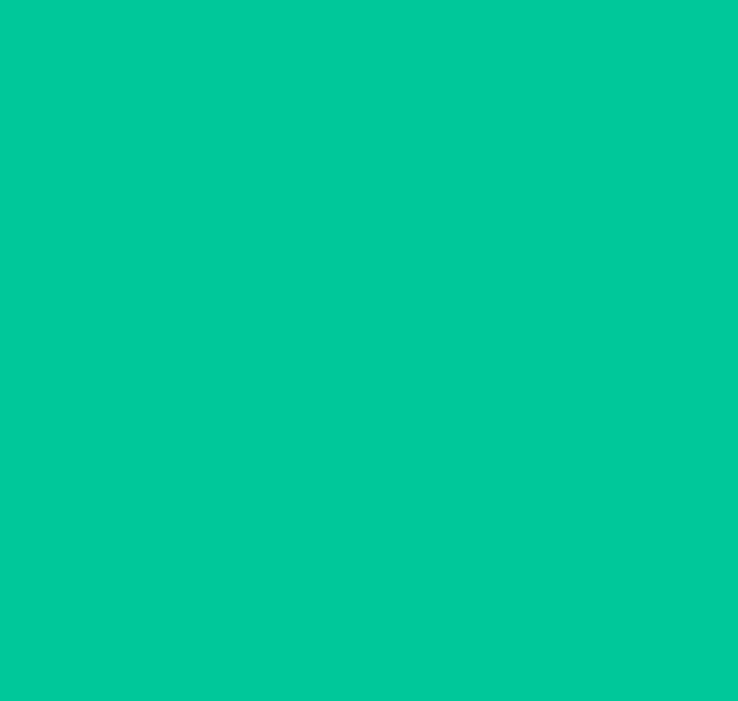
scroll to position [100, 0]
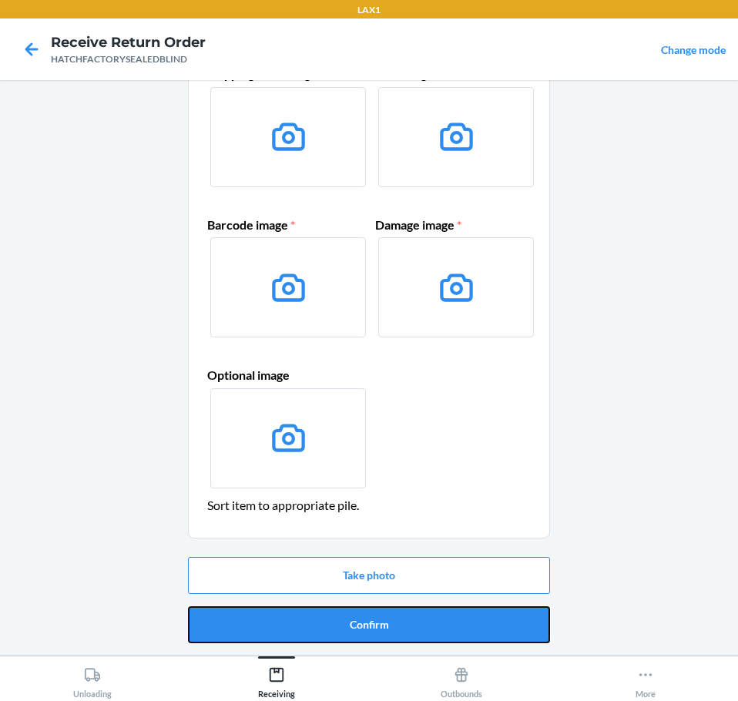
click at [521, 629] on button "Confirm" at bounding box center [369, 624] width 362 height 37
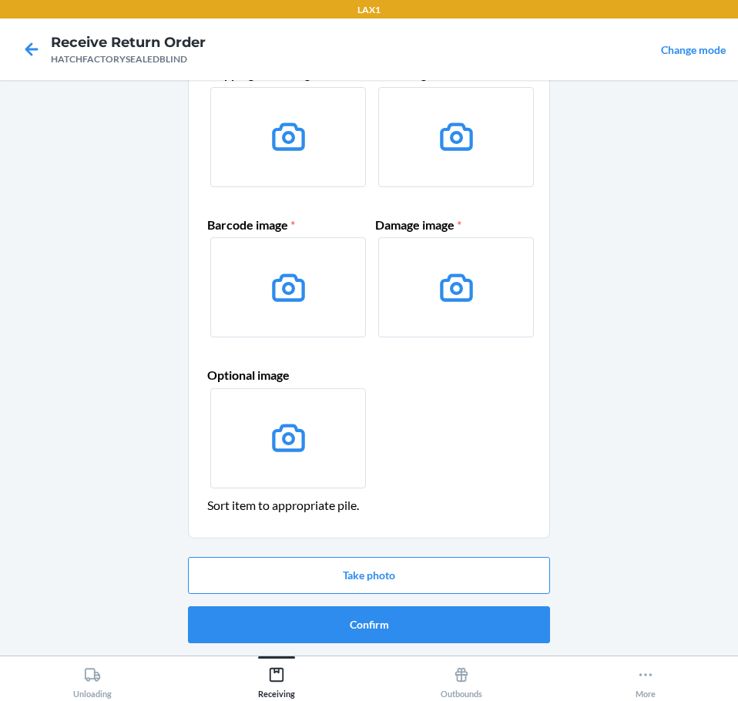
scroll to position [0, 0]
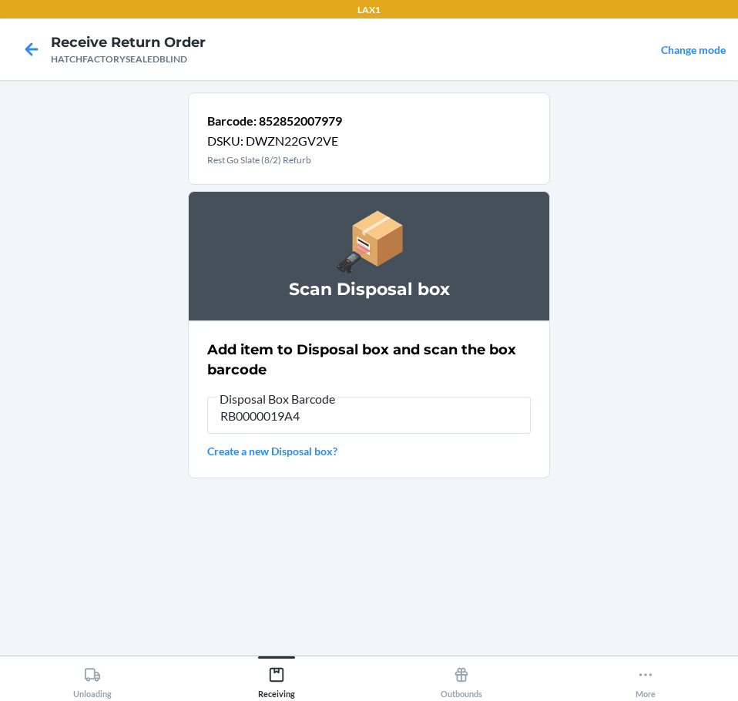
type input "RB0000019A4"
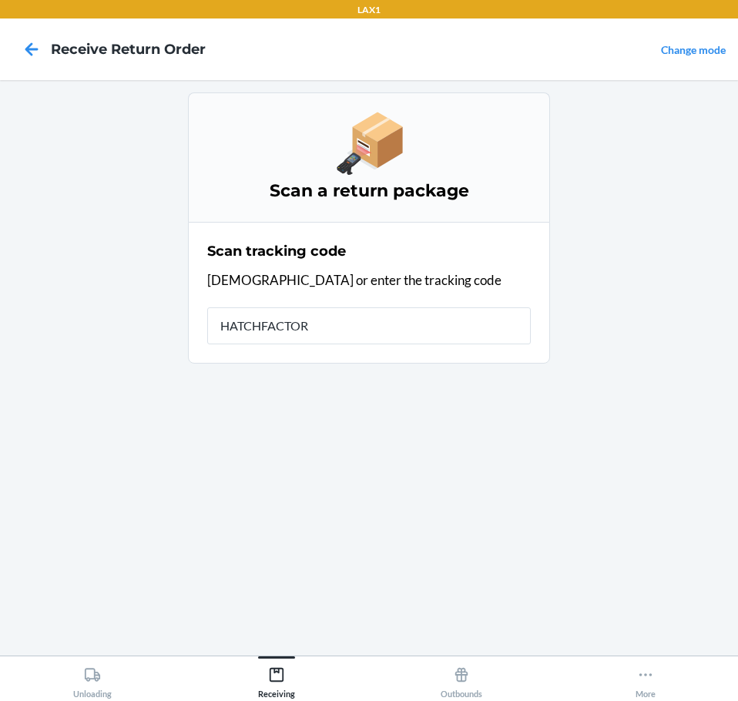
type input "HATCHFACTORY"
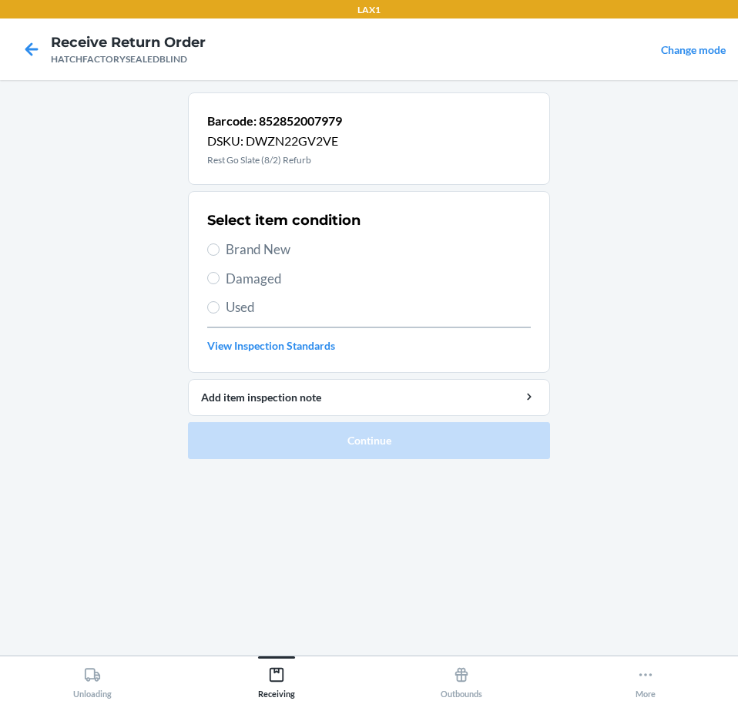
click at [278, 286] on span "Damaged" at bounding box center [378, 279] width 305 height 20
click at [220, 284] on input "Damaged" at bounding box center [213, 278] width 12 height 12
radio input "true"
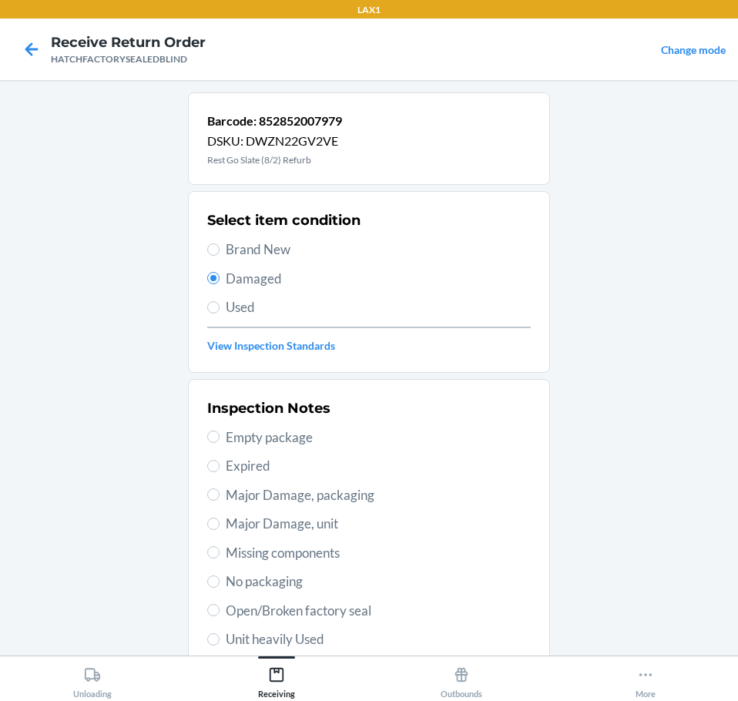
click at [357, 612] on span "Open/Broken factory seal" at bounding box center [378, 611] width 305 height 20
click at [220, 612] on input "Open/Broken factory seal" at bounding box center [213, 610] width 12 height 12
radio input "true"
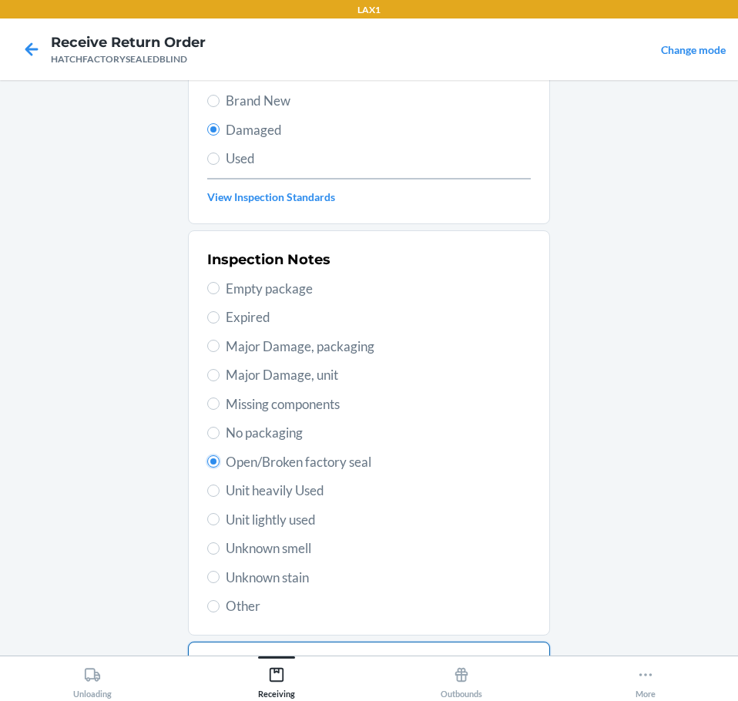
scroll to position [227, 0]
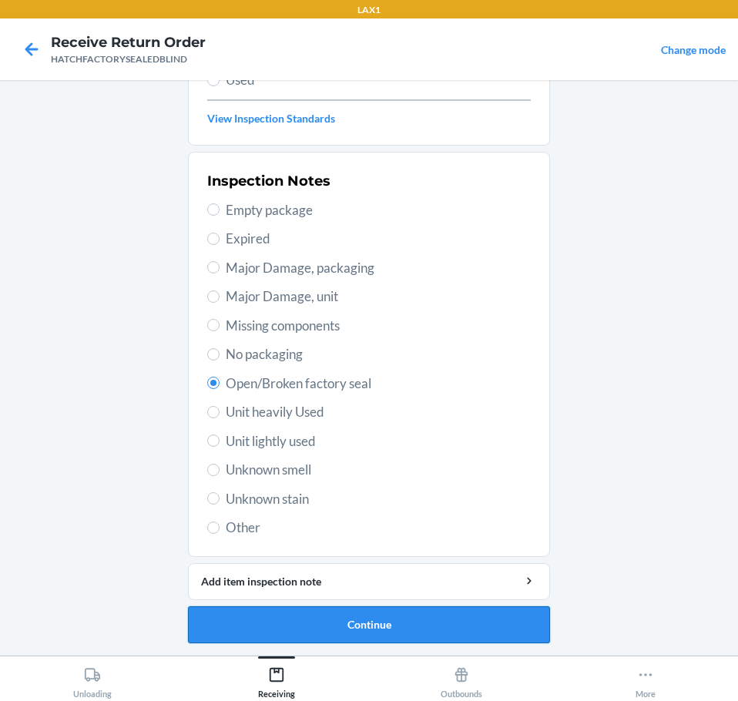
click at [446, 616] on button "Continue" at bounding box center [369, 624] width 362 height 37
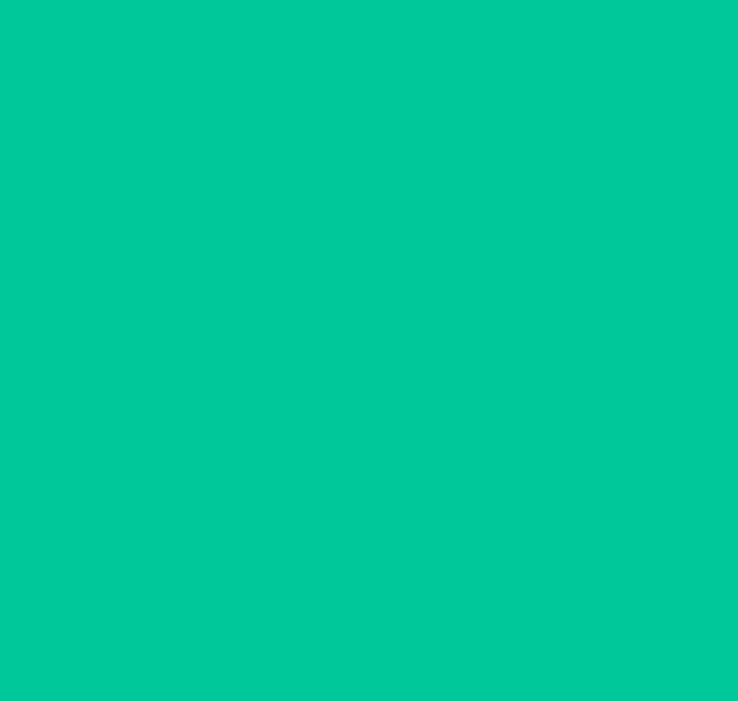
scroll to position [100, 0]
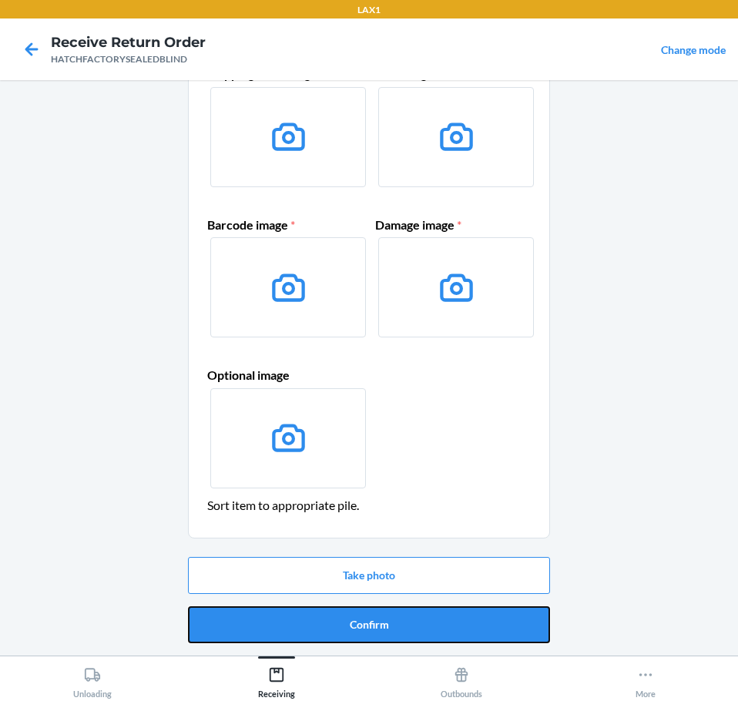
click at [446, 616] on button "Confirm" at bounding box center [369, 624] width 362 height 37
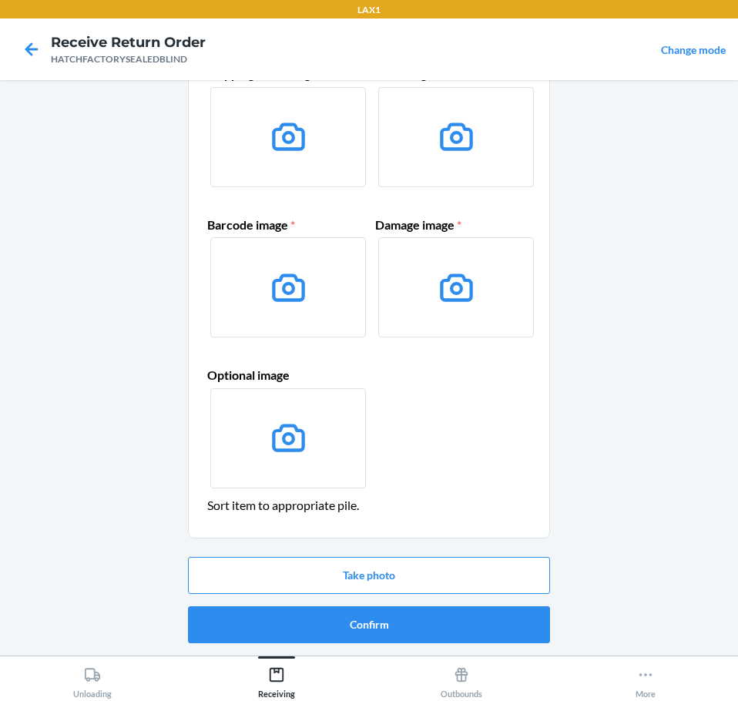
scroll to position [0, 0]
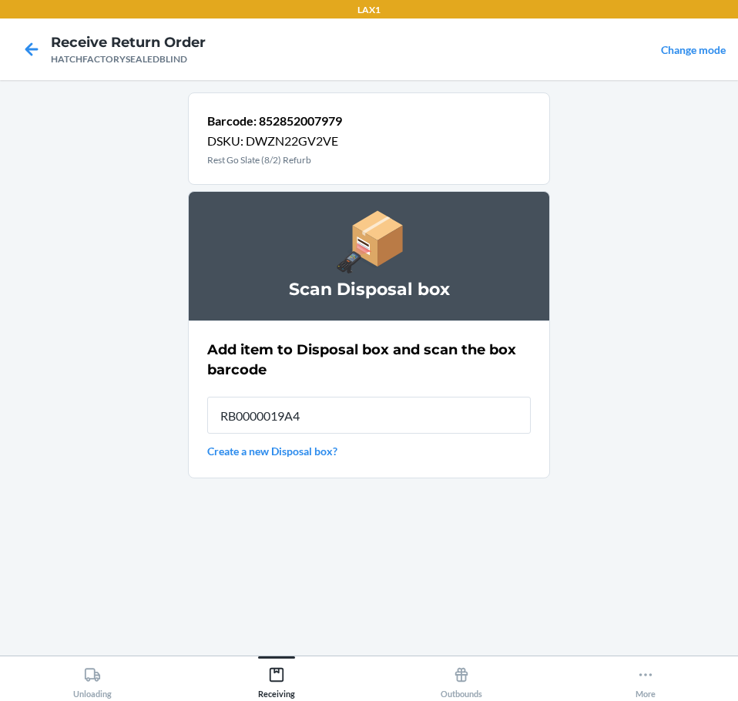
type input "RB0000019A4"
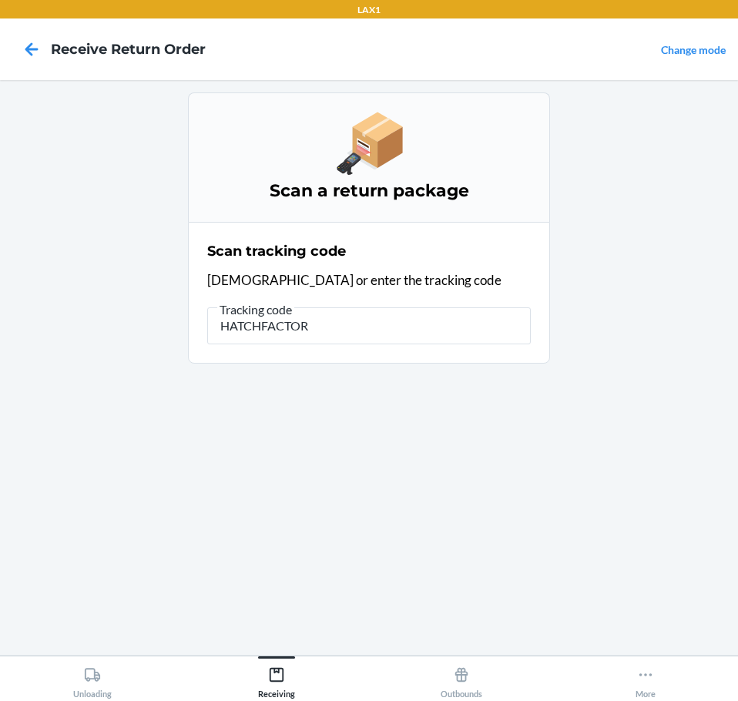
type input "HATCHFACTORY"
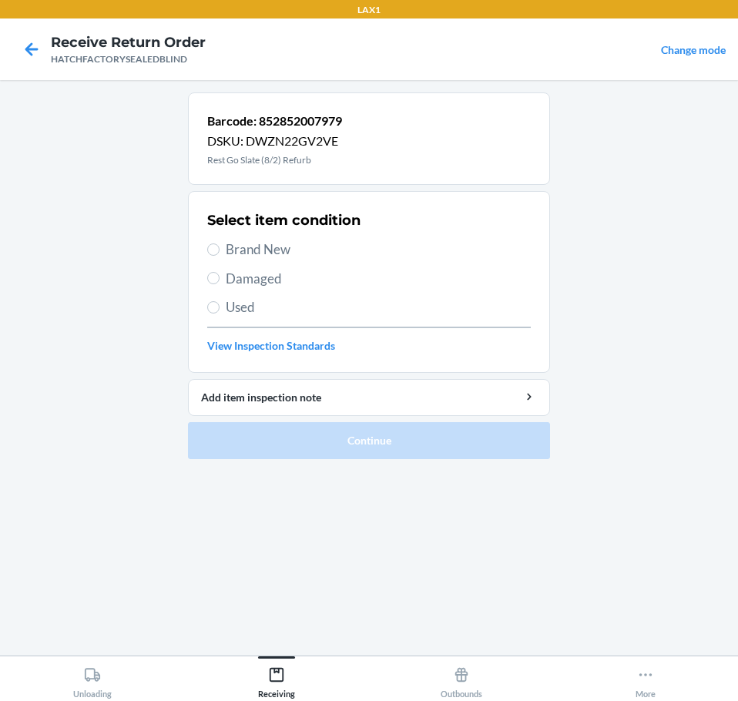
click at [287, 287] on span "Damaged" at bounding box center [378, 279] width 305 height 20
click at [220, 284] on input "Damaged" at bounding box center [213, 278] width 12 height 12
radio input "true"
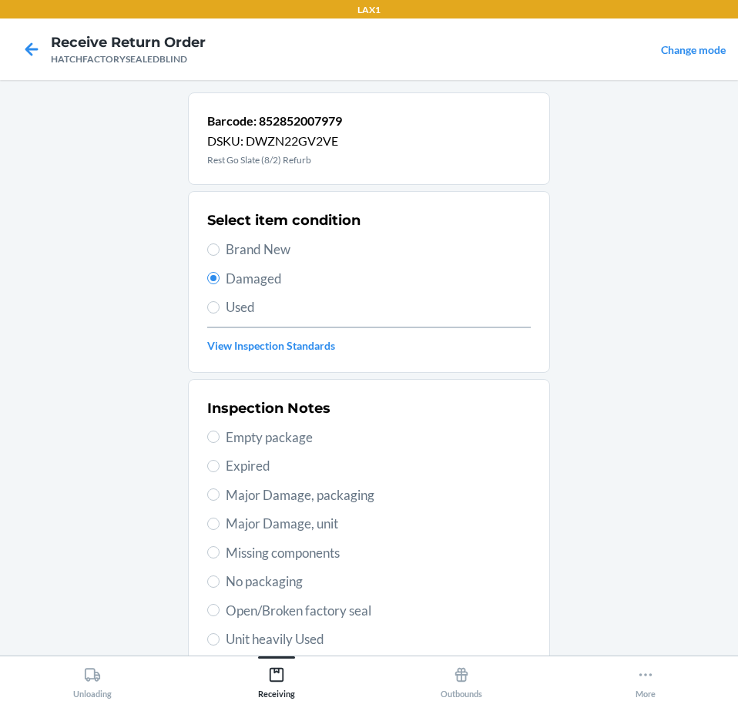
click at [337, 608] on span "Open/Broken factory seal" at bounding box center [378, 611] width 305 height 20
click at [220, 608] on input "Open/Broken factory seal" at bounding box center [213, 610] width 12 height 12
radio input "true"
drag, startPoint x: 380, startPoint y: 589, endPoint x: 510, endPoint y: 632, distance: 136.9
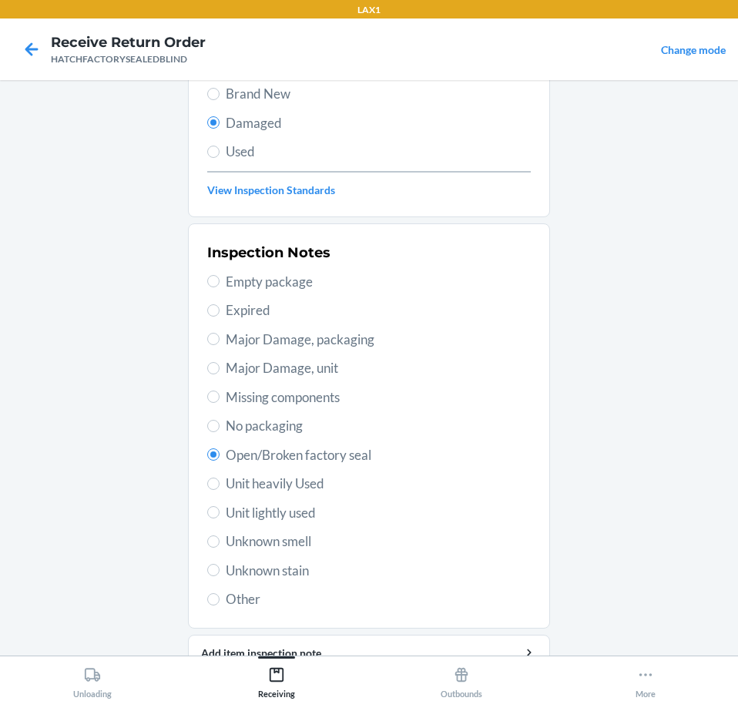
drag, startPoint x: 478, startPoint y: 545, endPoint x: 482, endPoint y: 567, distance: 22.8
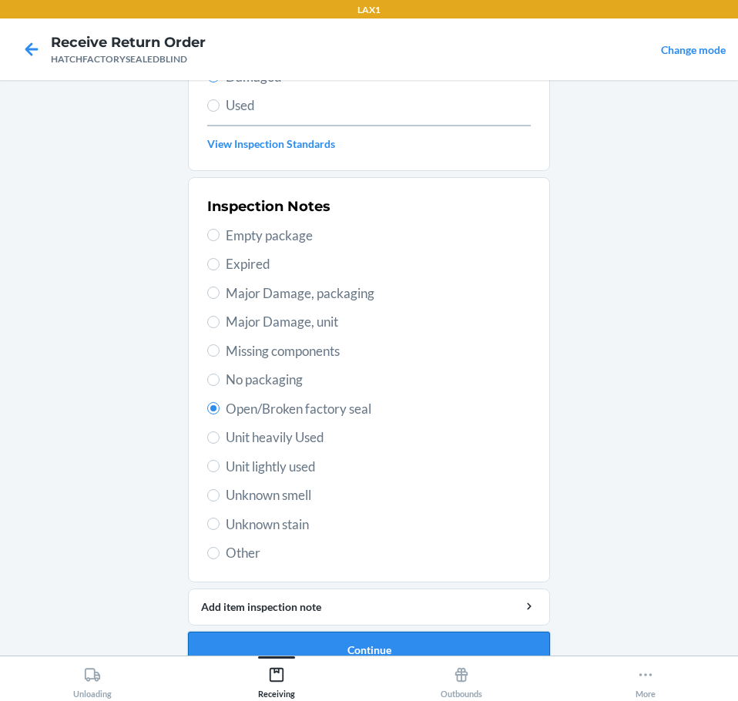
scroll to position [227, 0]
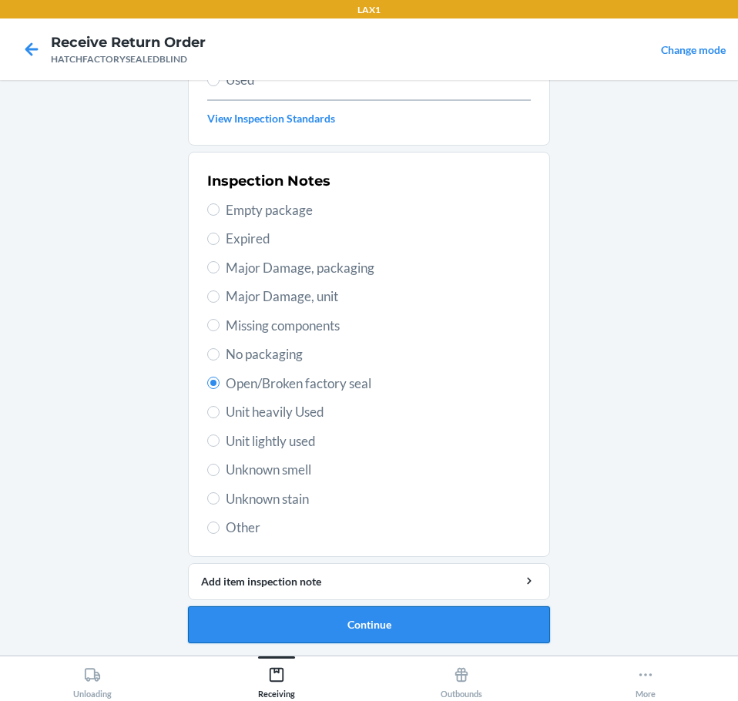
click at [486, 622] on button "Continue" at bounding box center [369, 624] width 362 height 37
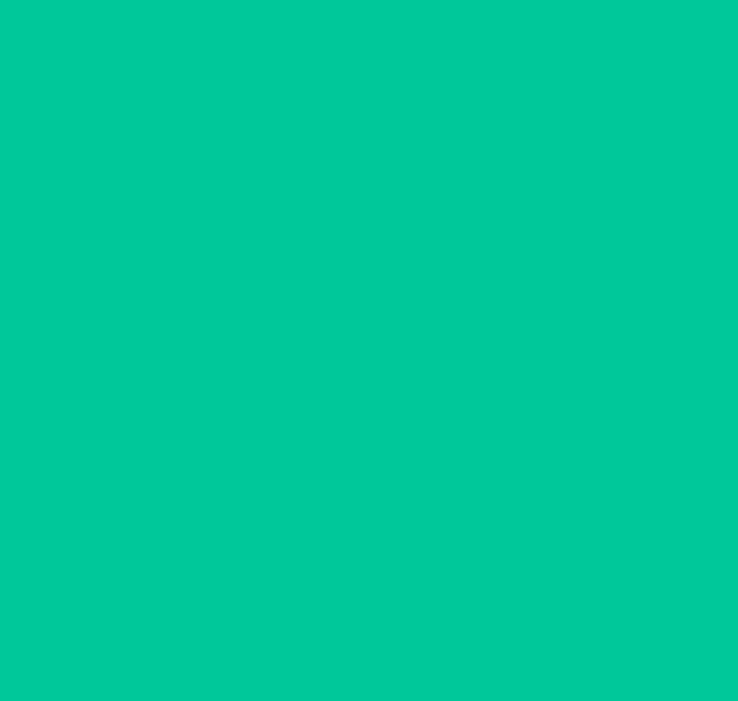
click at [487, 622] on button "Confirm" at bounding box center [369, 624] width 362 height 37
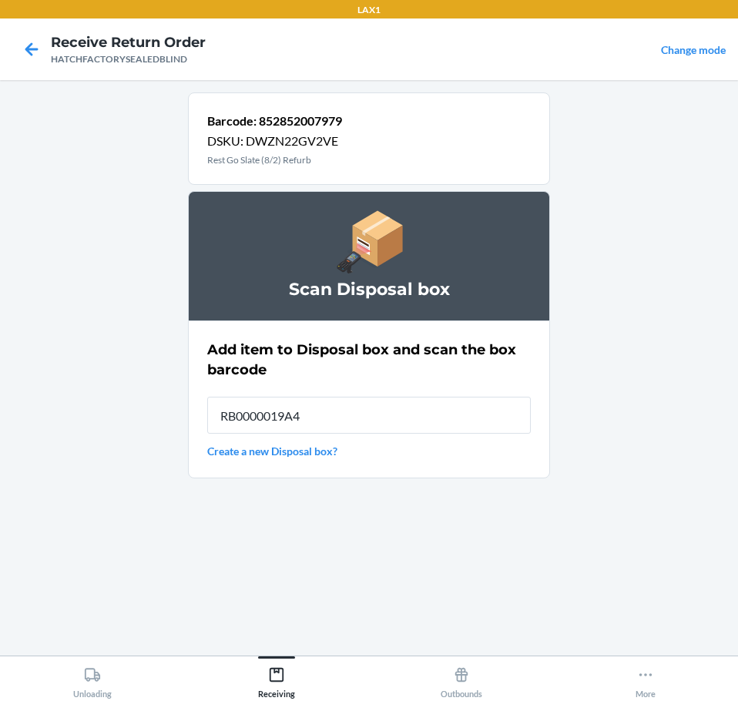
type input "RB0000019A4"
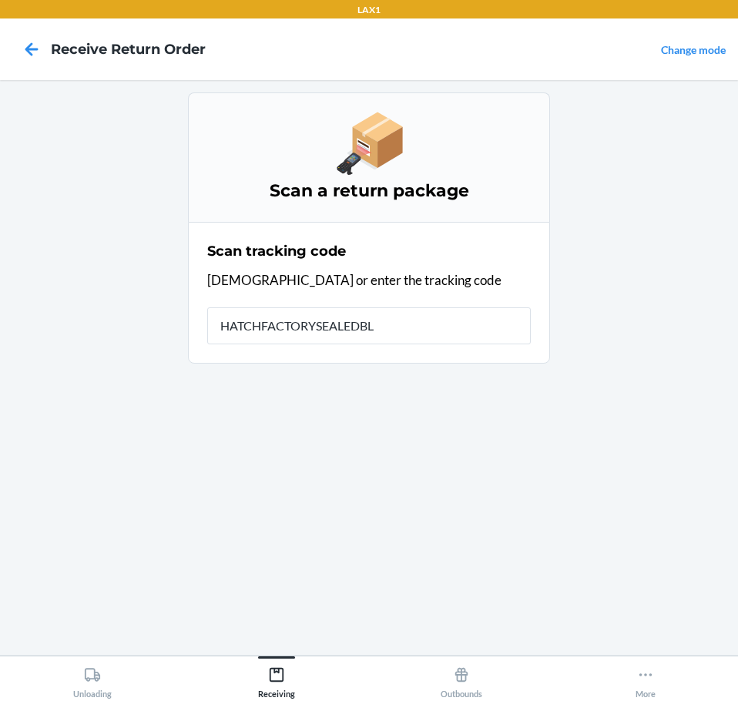
type input "HATCHFACTORYSEALEDBLI"
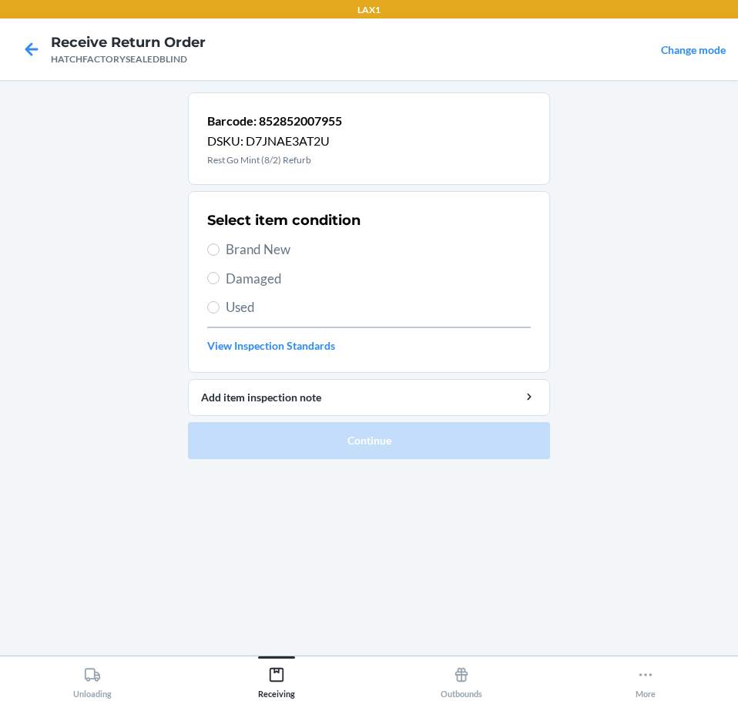
click at [271, 286] on span "Damaged" at bounding box center [378, 279] width 305 height 20
click at [220, 284] on input "Damaged" at bounding box center [213, 278] width 12 height 12
radio input "true"
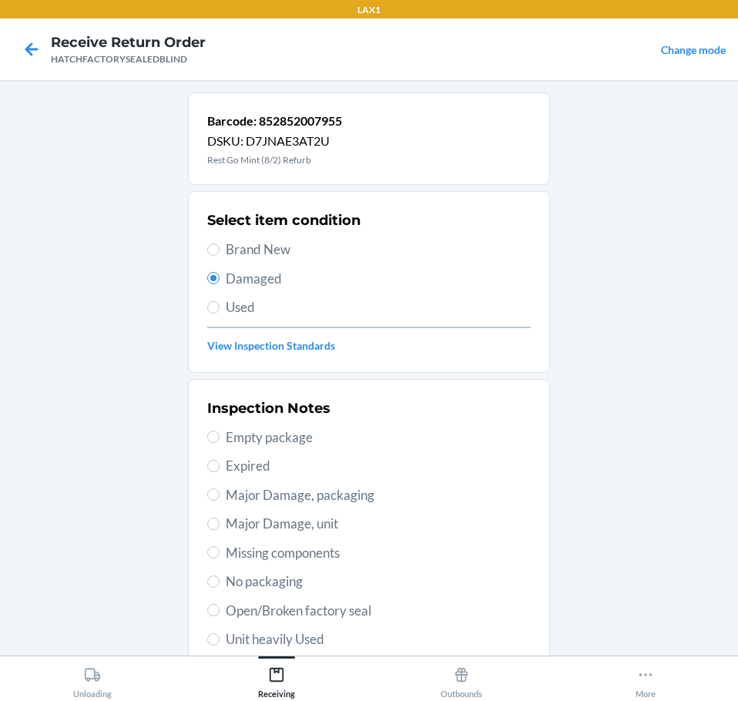
click at [373, 614] on span "Open/Broken factory seal" at bounding box center [378, 611] width 305 height 20
click at [220, 614] on input "Open/Broken factory seal" at bounding box center [213, 610] width 12 height 12
radio input "true"
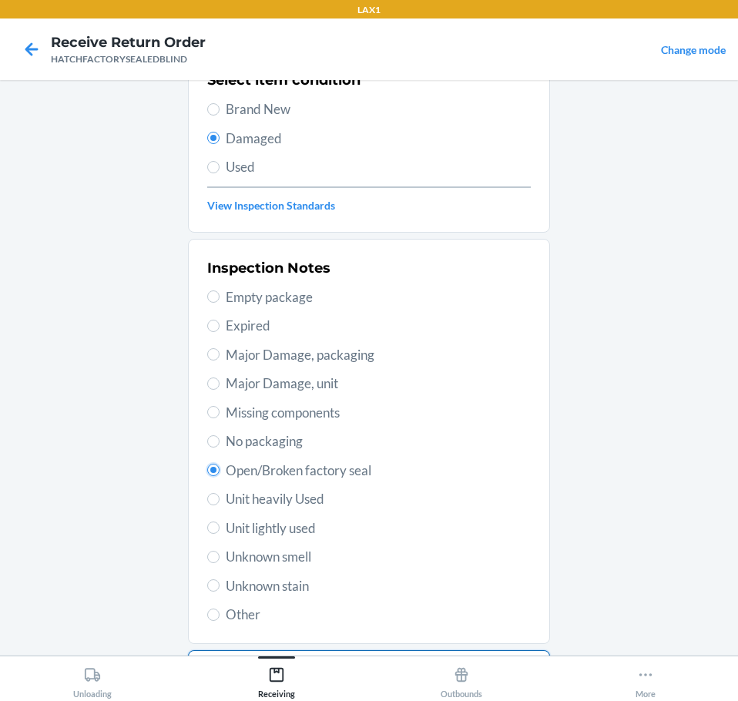
scroll to position [227, 0]
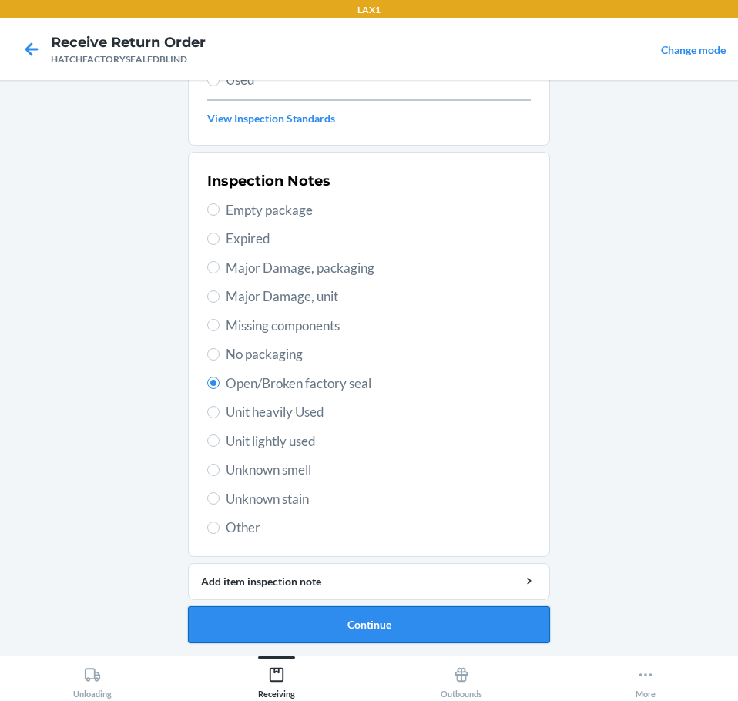
click at [485, 626] on button "Continue" at bounding box center [369, 624] width 362 height 37
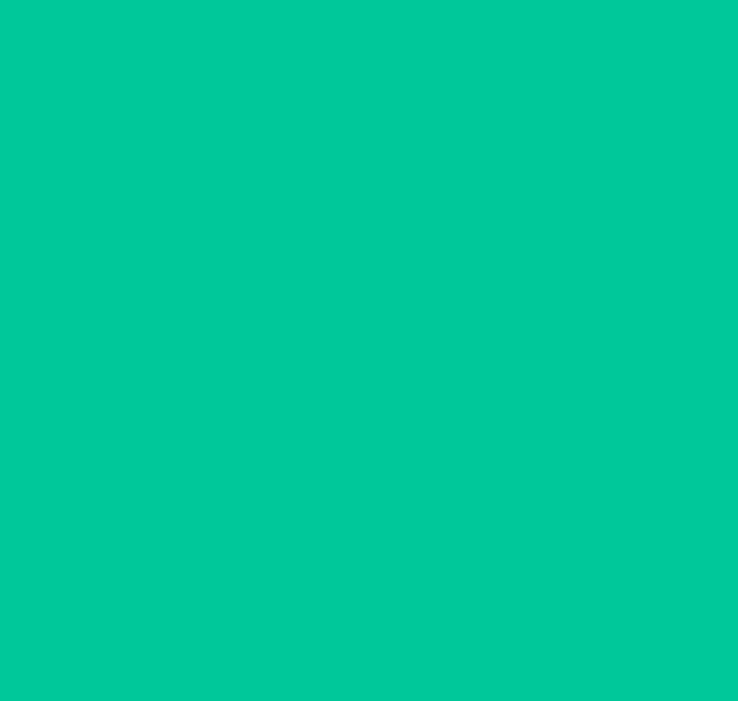
click at [485, 626] on button "Confirm" at bounding box center [369, 624] width 362 height 37
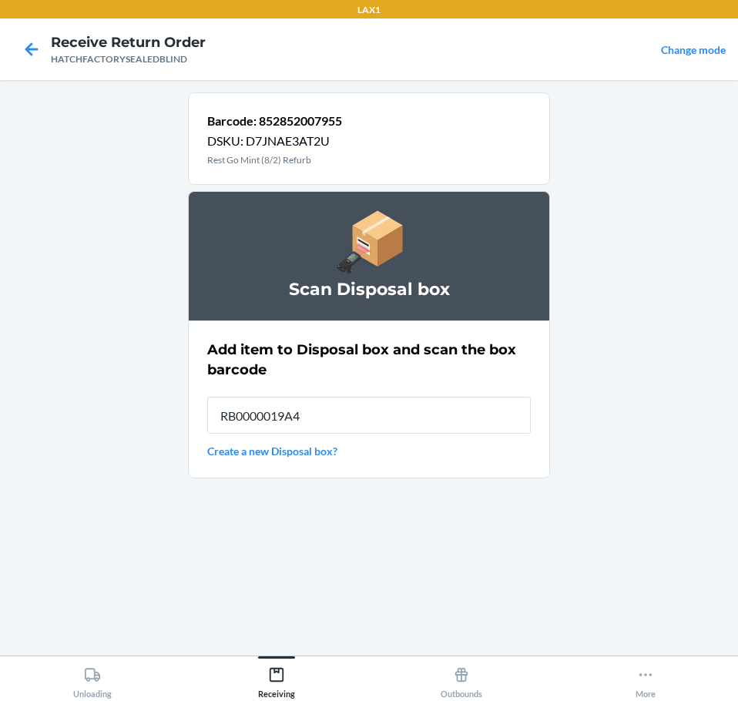
type input "RB0000019A4"
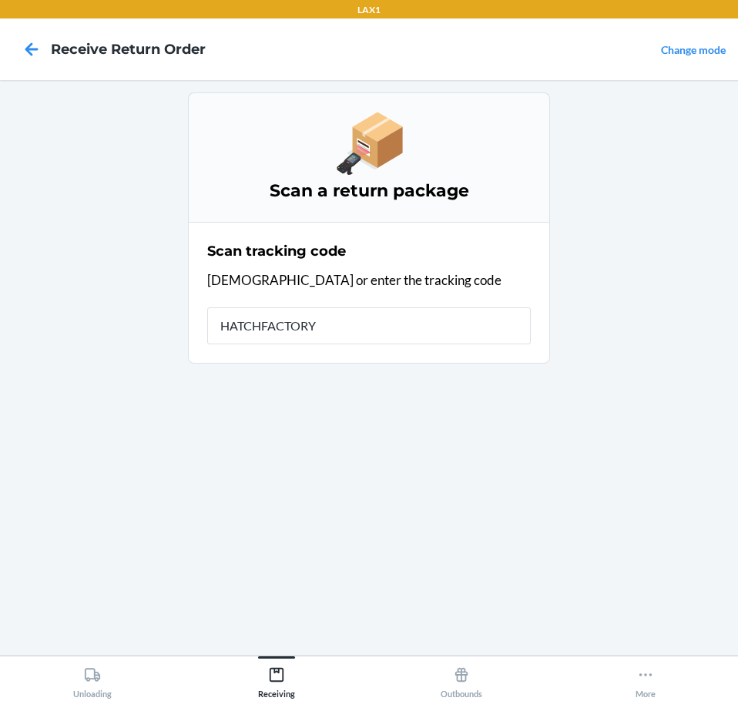
type input "HATCHFACTORYS"
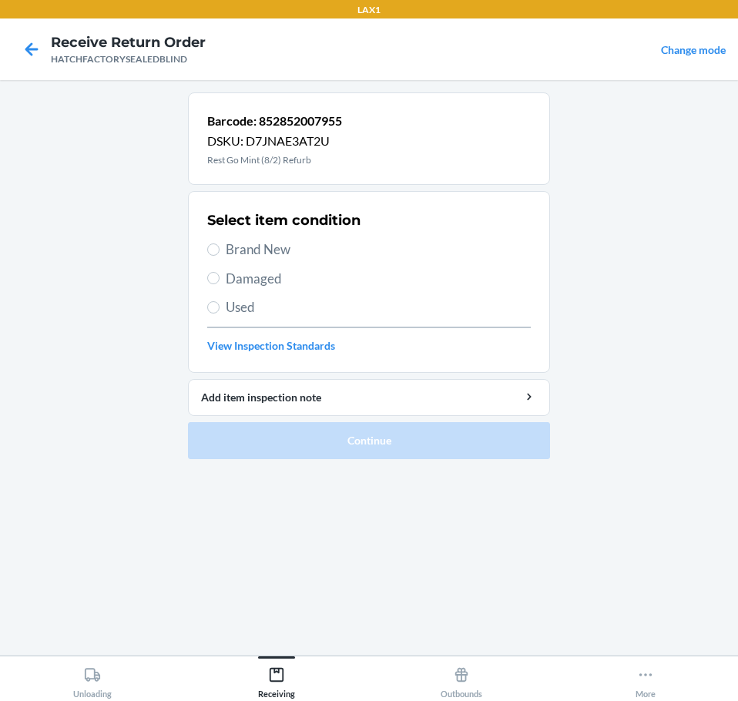
click at [263, 276] on span "Damaged" at bounding box center [378, 279] width 305 height 20
click at [220, 276] on input "Damaged" at bounding box center [213, 278] width 12 height 12
radio input "true"
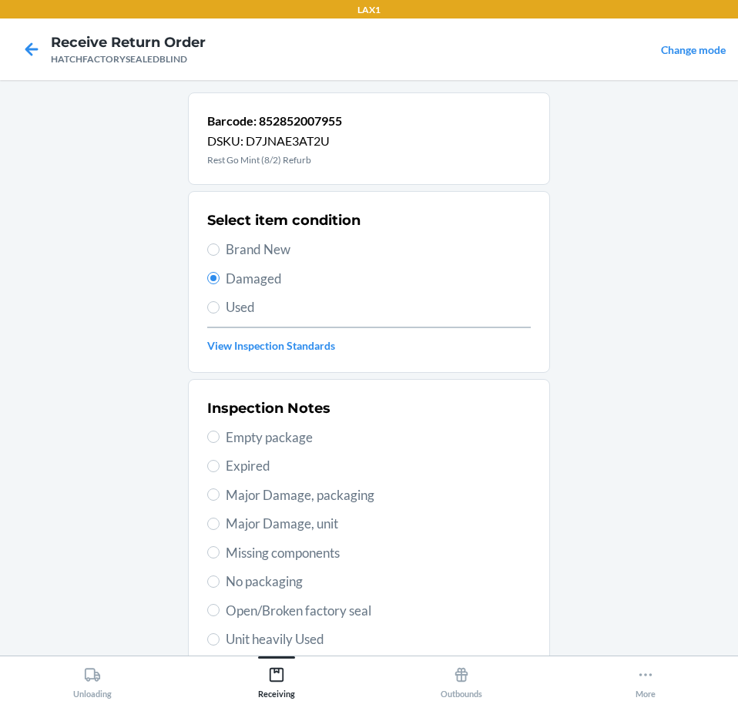
click at [364, 613] on span "Open/Broken factory seal" at bounding box center [378, 611] width 305 height 20
click at [220, 613] on input "Open/Broken factory seal" at bounding box center [213, 610] width 12 height 12
radio input "true"
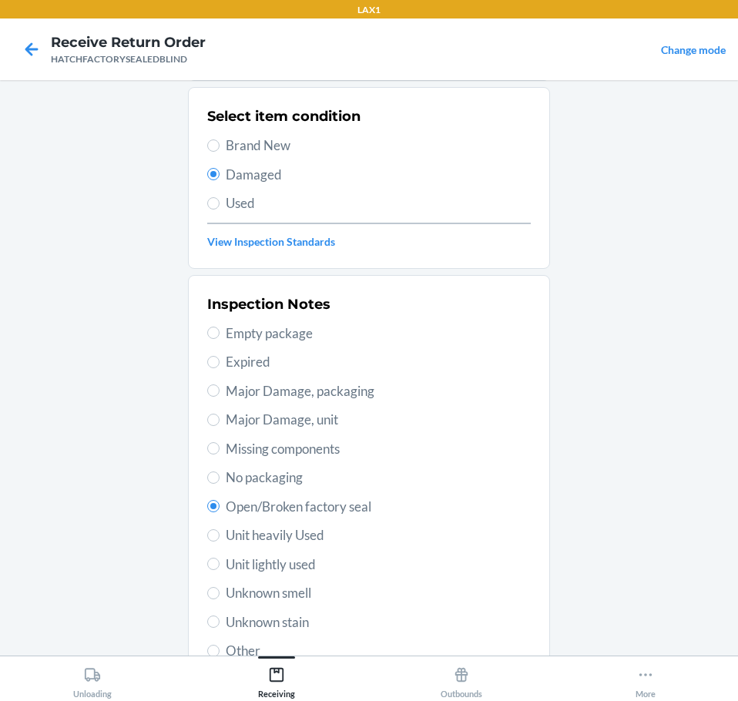
drag, startPoint x: 397, startPoint y: 593, endPoint x: 421, endPoint y: 593, distance: 23.9
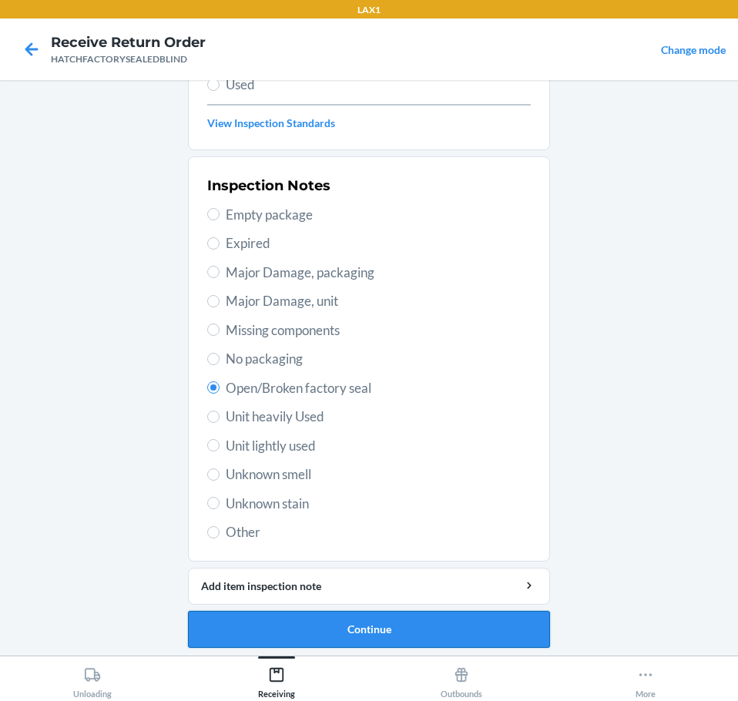
scroll to position [227, 0]
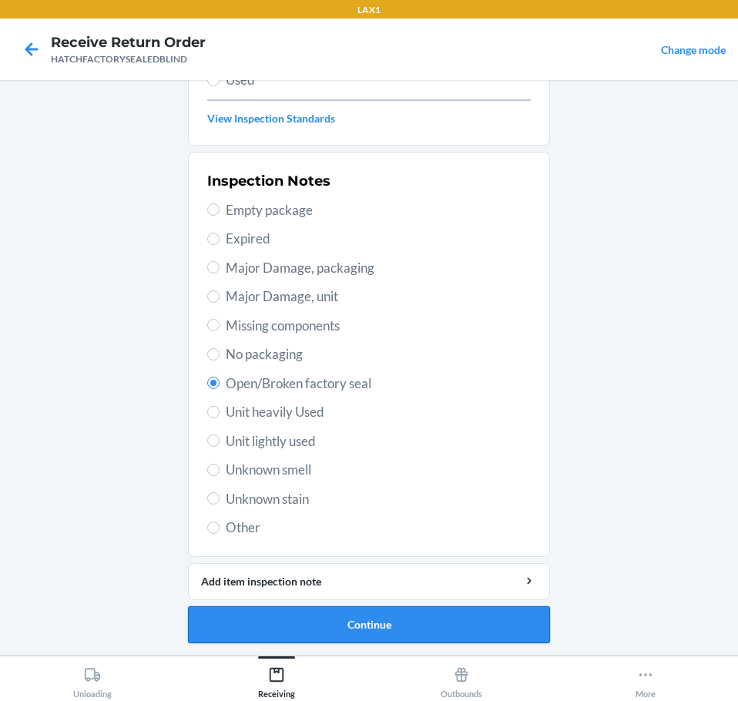
click at [440, 610] on button "Continue" at bounding box center [369, 624] width 362 height 37
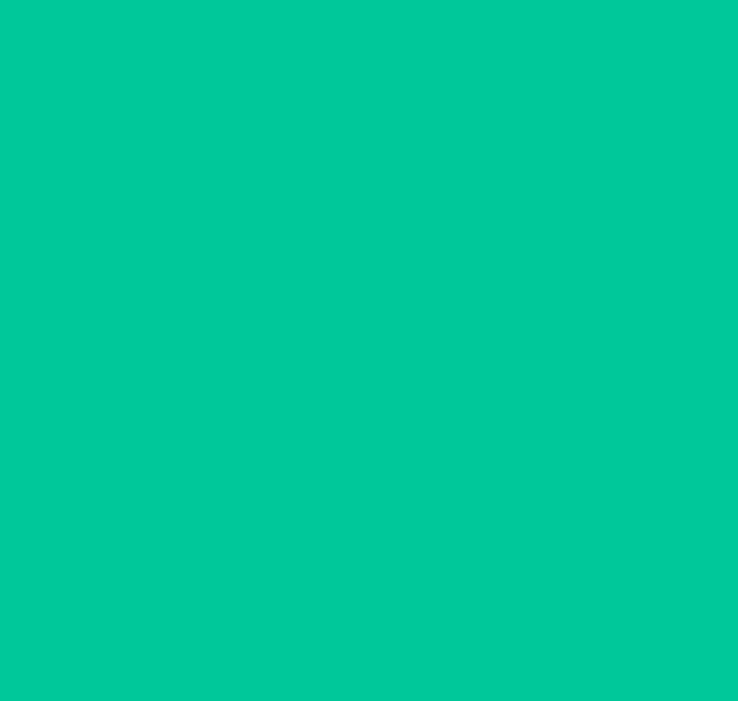
scroll to position [100, 0]
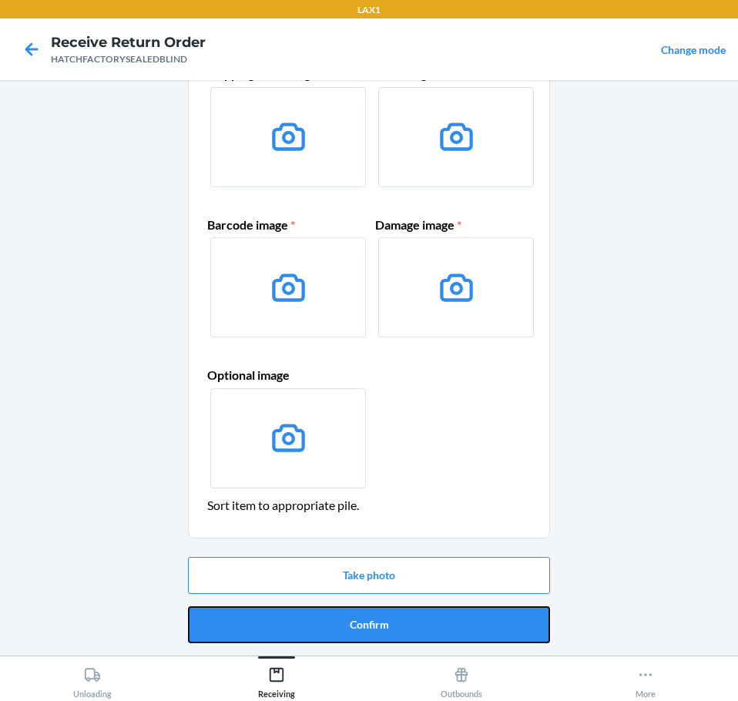
click at [441, 611] on button "Confirm" at bounding box center [369, 624] width 362 height 37
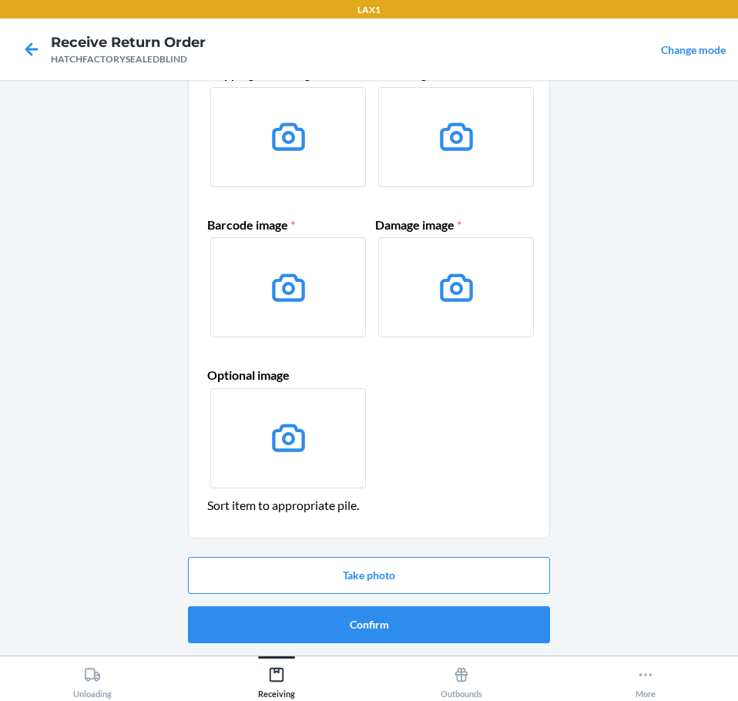
scroll to position [0, 0]
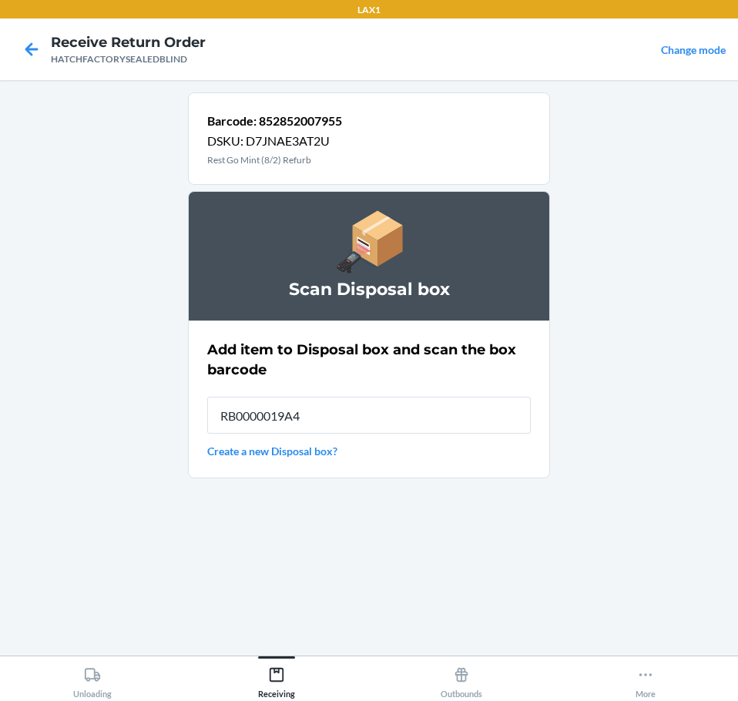
type input "RB0000019A4"
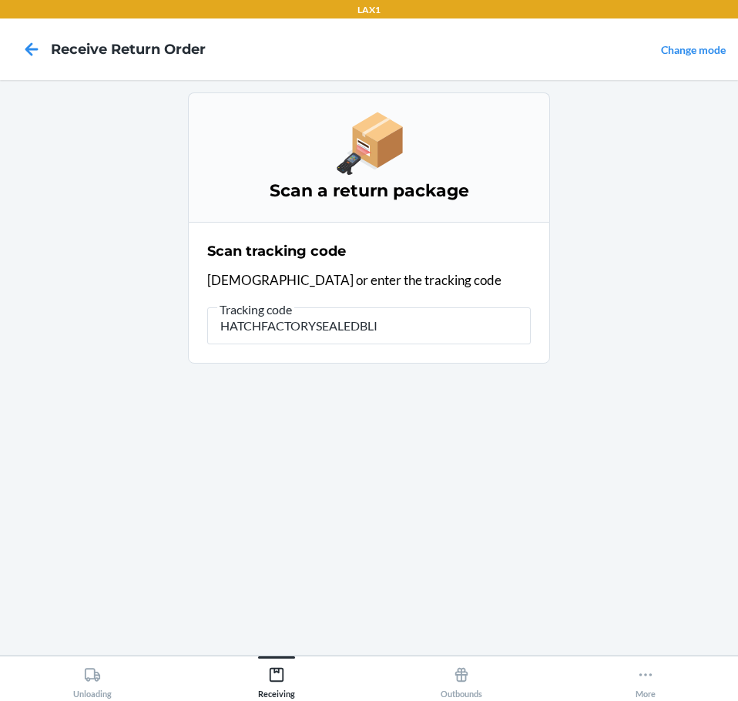
type input "HATCHFACTORYSEALEDBLIN"
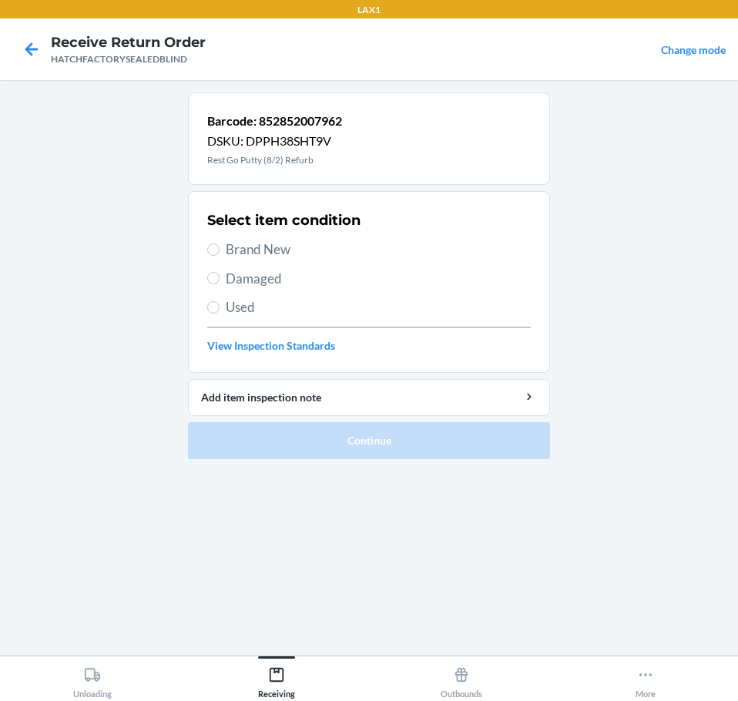
click at [254, 280] on span "Damaged" at bounding box center [378, 279] width 305 height 20
click at [220, 280] on input "Damaged" at bounding box center [213, 278] width 12 height 12
radio input "true"
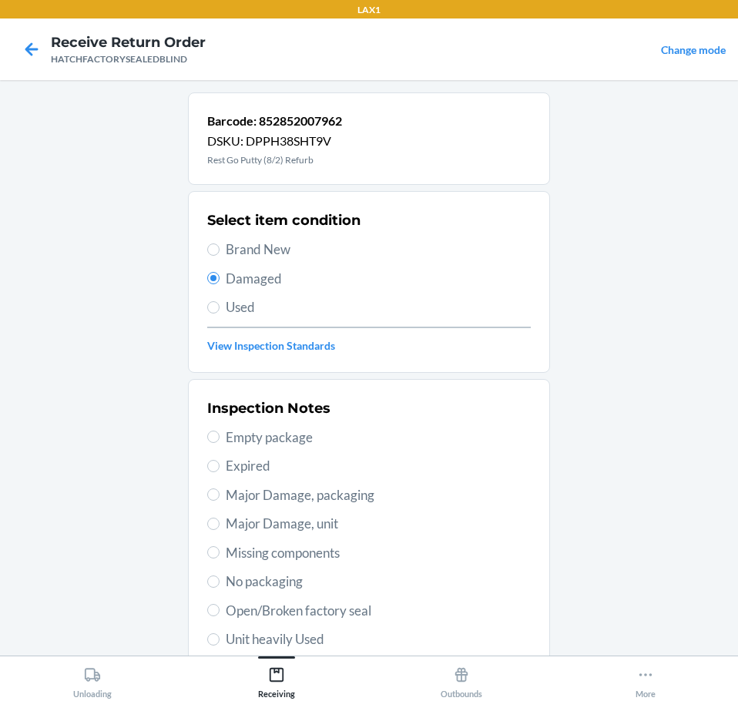
click at [365, 608] on span "Open/Broken factory seal" at bounding box center [378, 611] width 305 height 20
click at [220, 608] on input "Open/Broken factory seal" at bounding box center [213, 610] width 12 height 12
radio input "true"
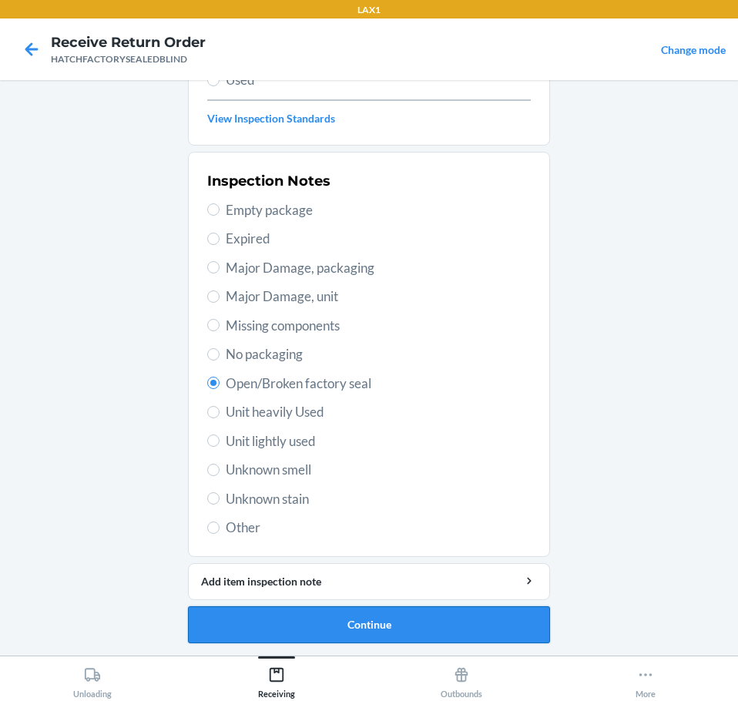
click at [468, 632] on button "Continue" at bounding box center [369, 624] width 362 height 37
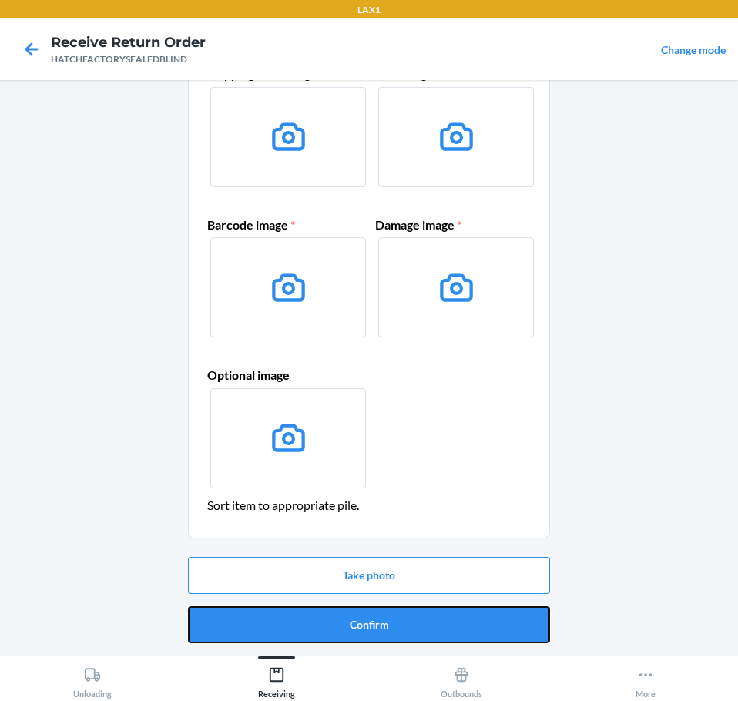
click at [468, 632] on button "Confirm" at bounding box center [369, 624] width 362 height 37
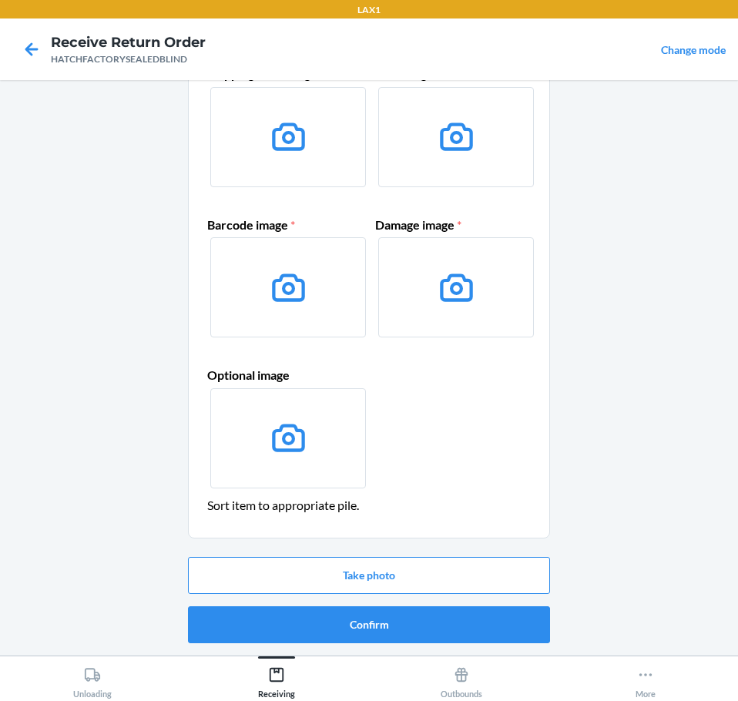
scroll to position [0, 0]
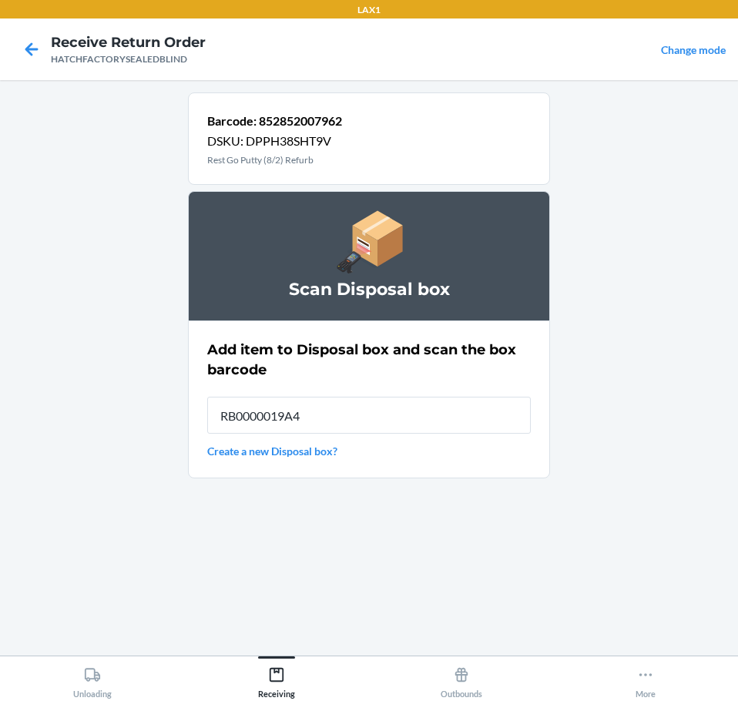
type input "RB0000019A4"
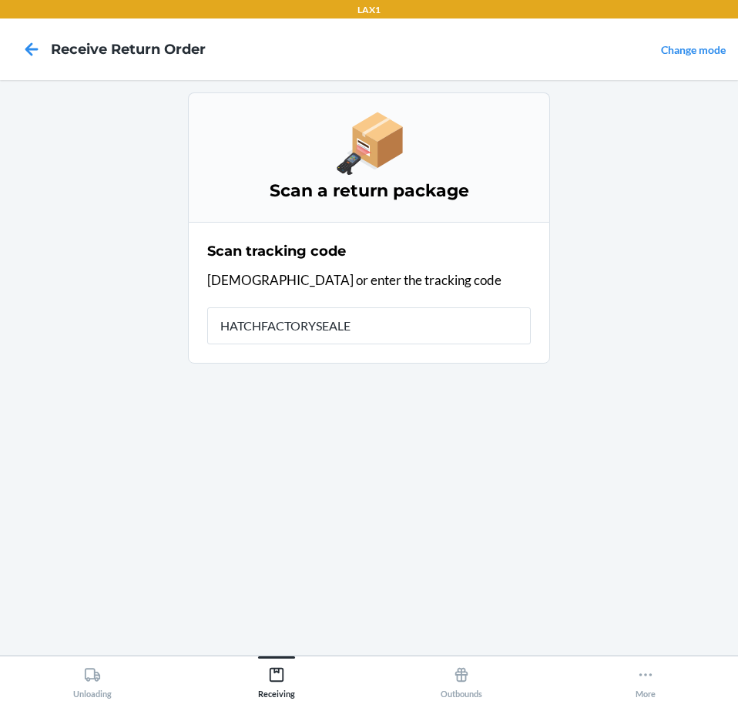
type input "HATCHFACTORYSEALED"
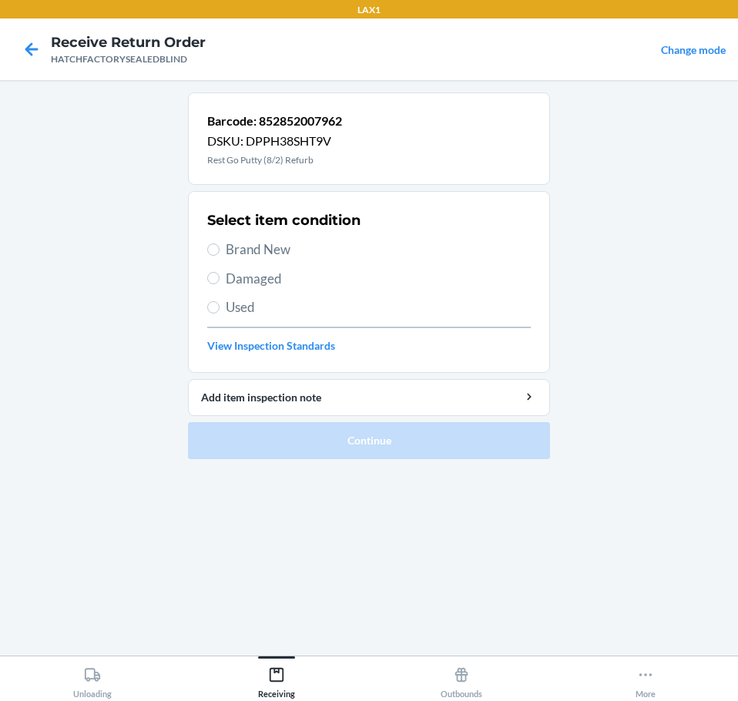
click at [257, 282] on span "Damaged" at bounding box center [378, 279] width 305 height 20
click at [220, 282] on input "Damaged" at bounding box center [213, 278] width 12 height 12
radio input "true"
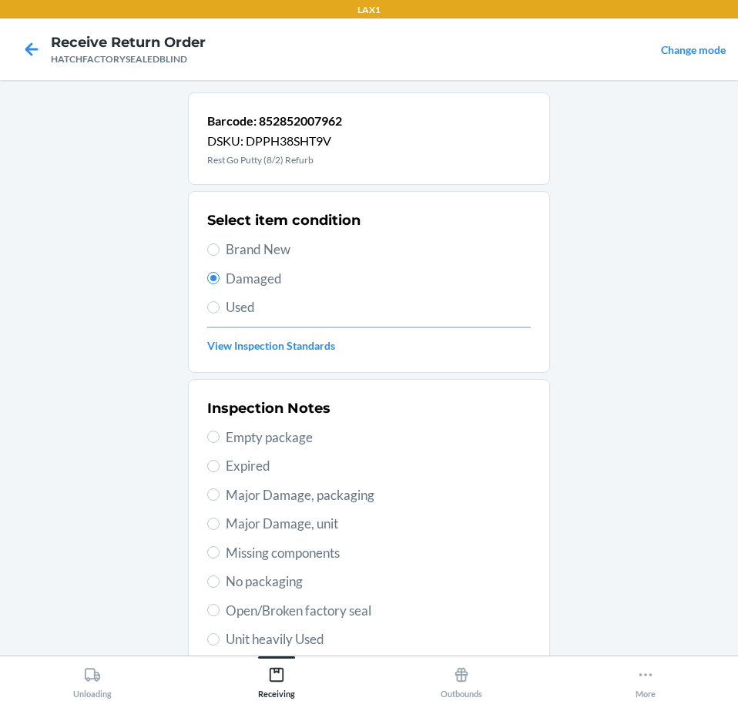
click at [380, 608] on span "Open/Broken factory seal" at bounding box center [378, 611] width 305 height 20
click at [220, 608] on input "Open/Broken factory seal" at bounding box center [213, 610] width 12 height 12
radio input "true"
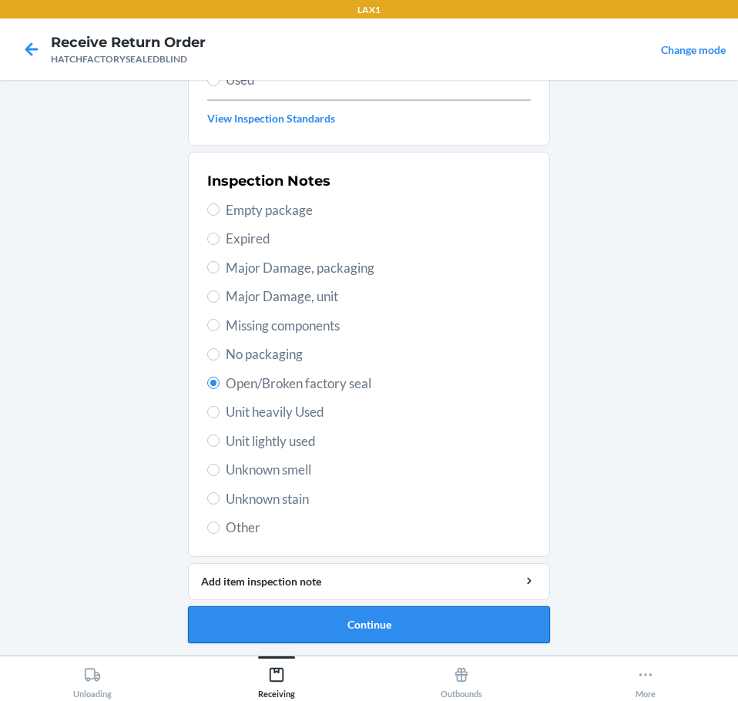
click at [521, 633] on button "Continue" at bounding box center [369, 624] width 362 height 37
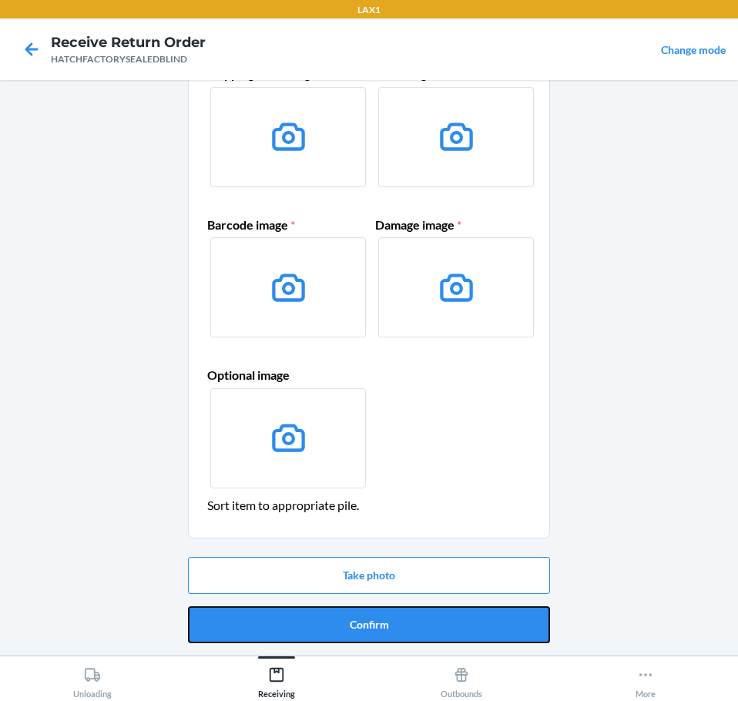
click at [521, 633] on button "Confirm" at bounding box center [369, 624] width 362 height 37
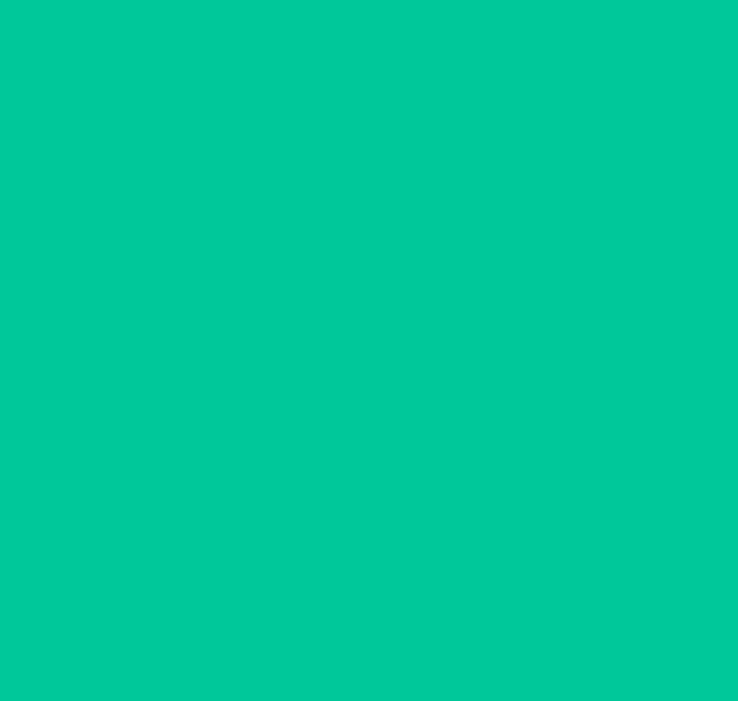
scroll to position [0, 0]
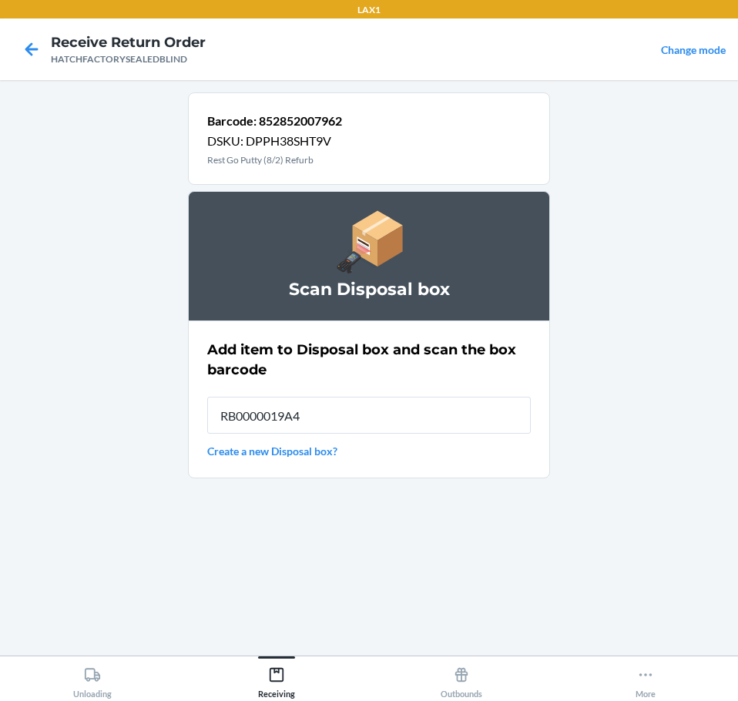
type input "RB0000019A4"
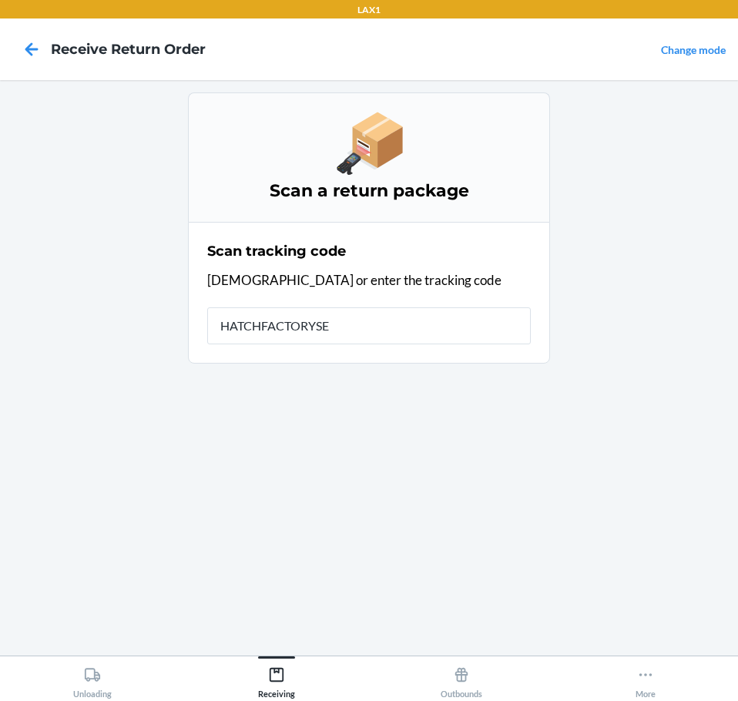
type input "HATCHFACTORYSEA"
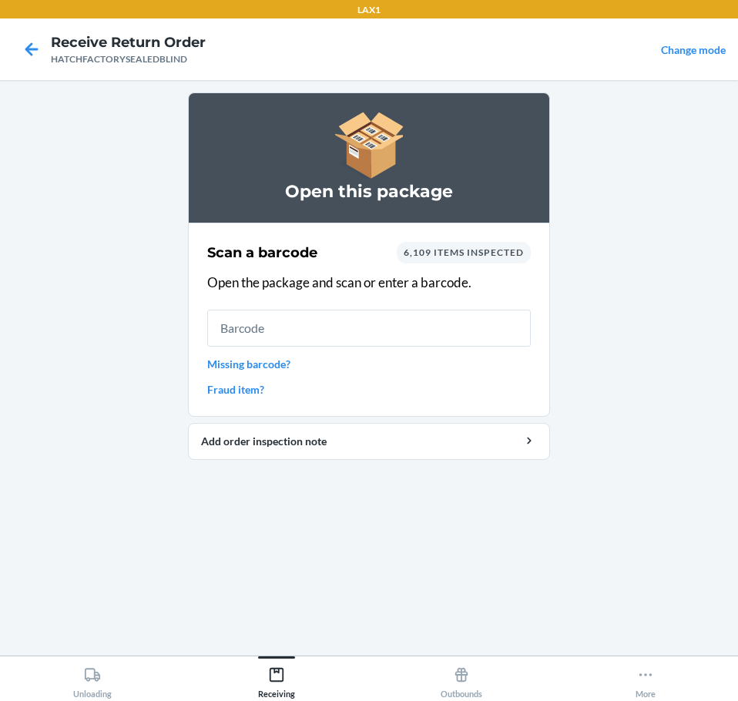
click at [413, 345] on input "text" at bounding box center [368, 328] width 323 height 37
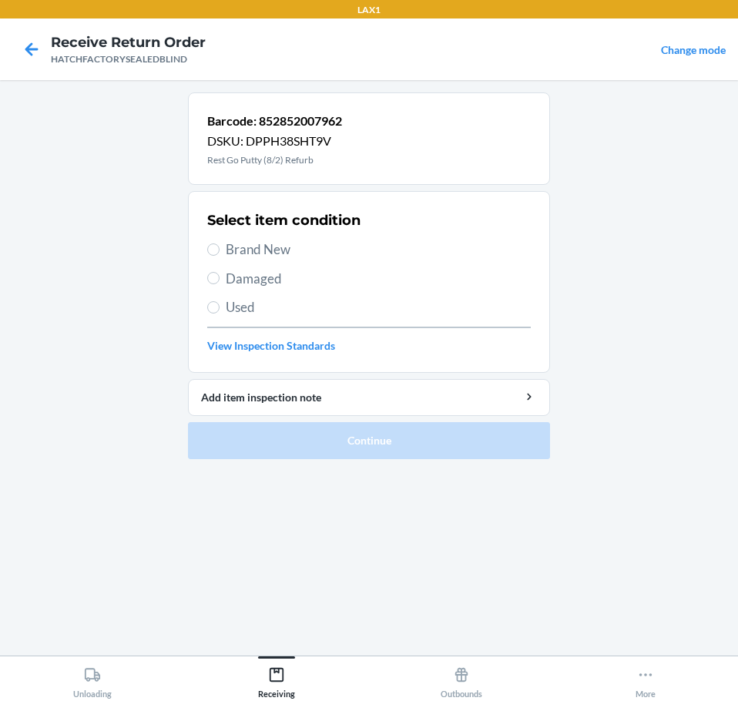
click at [259, 272] on span "Damaged" at bounding box center [378, 279] width 305 height 20
click at [220, 272] on input "Damaged" at bounding box center [213, 278] width 12 height 12
radio input "true"
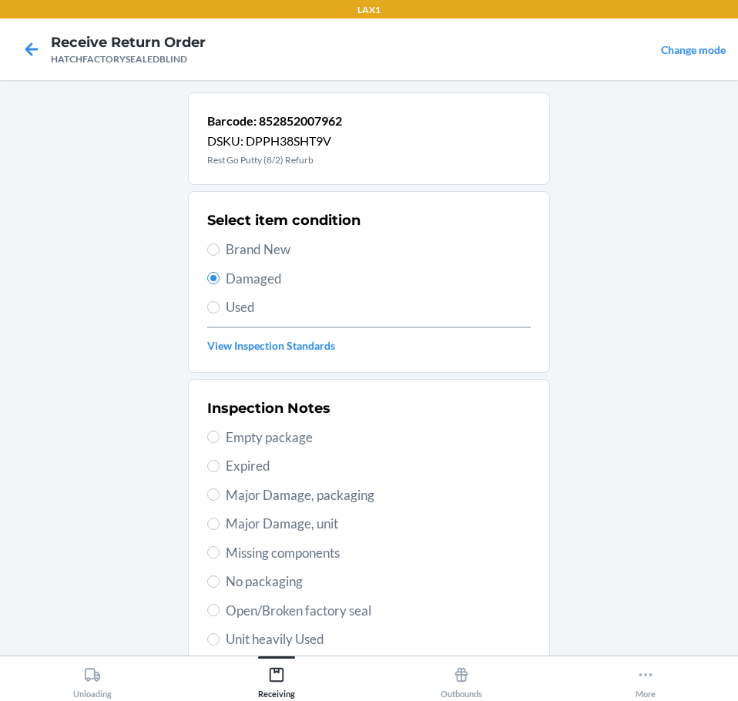
click at [376, 608] on span "Open/Broken factory seal" at bounding box center [378, 611] width 305 height 20
click at [220, 608] on input "Open/Broken factory seal" at bounding box center [213, 610] width 12 height 12
radio input "true"
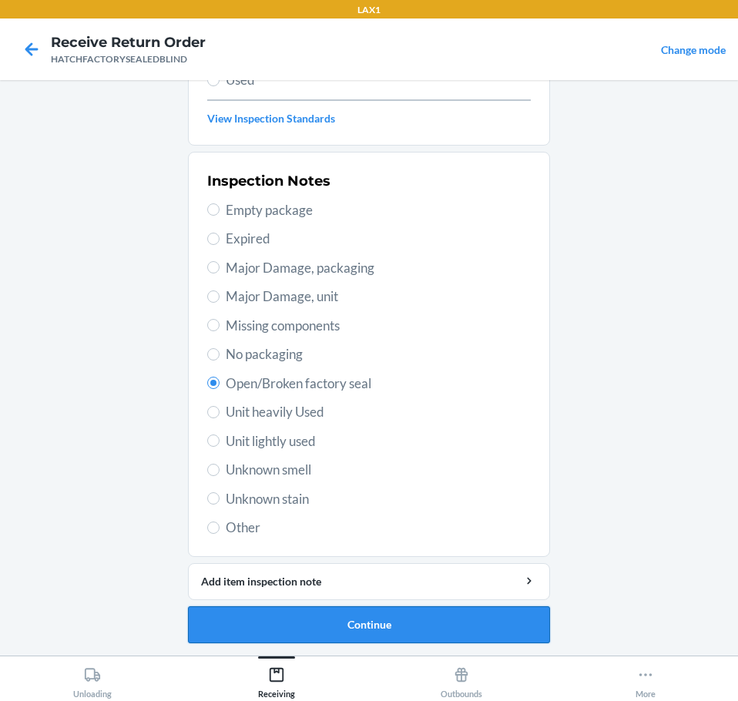
click at [509, 613] on button "Continue" at bounding box center [369, 624] width 362 height 37
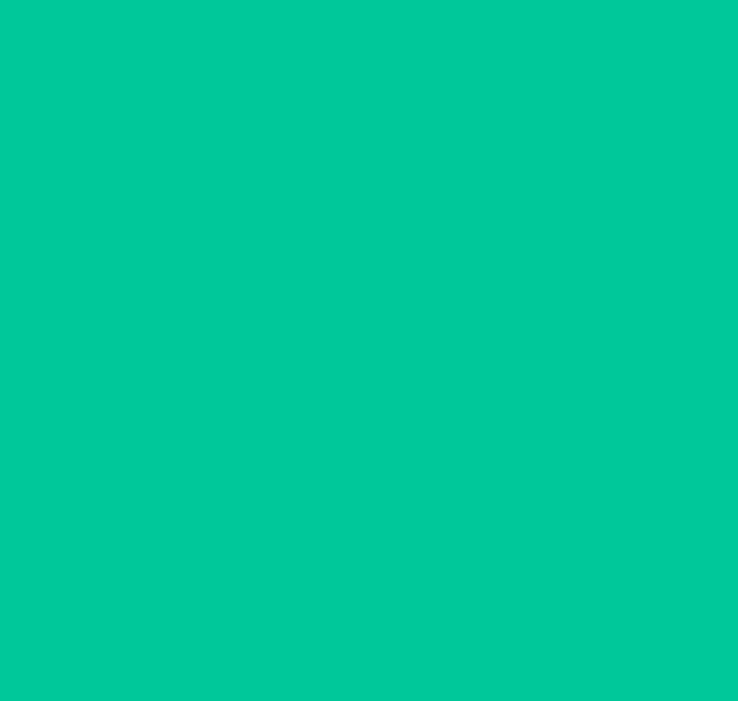
scroll to position [100, 0]
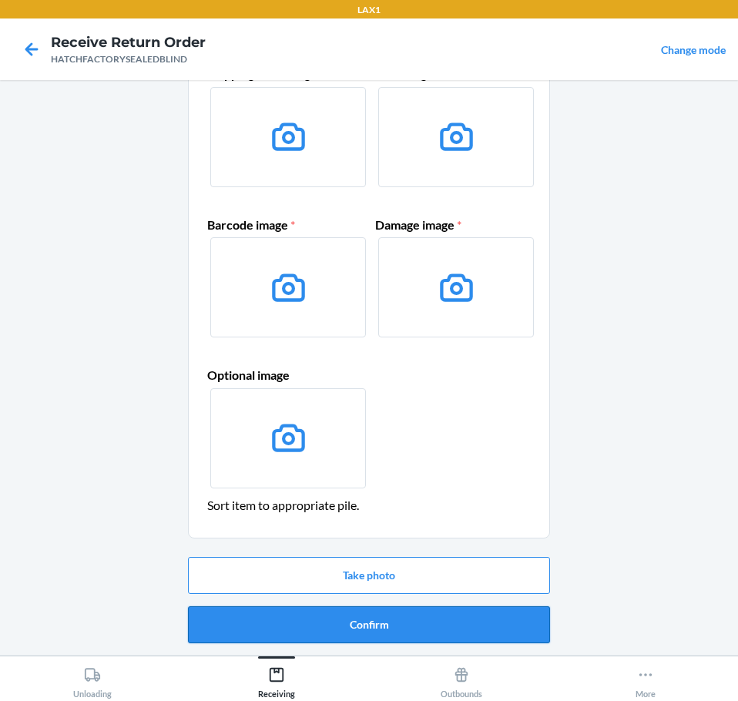
click at [510, 613] on button "Confirm" at bounding box center [369, 624] width 362 height 37
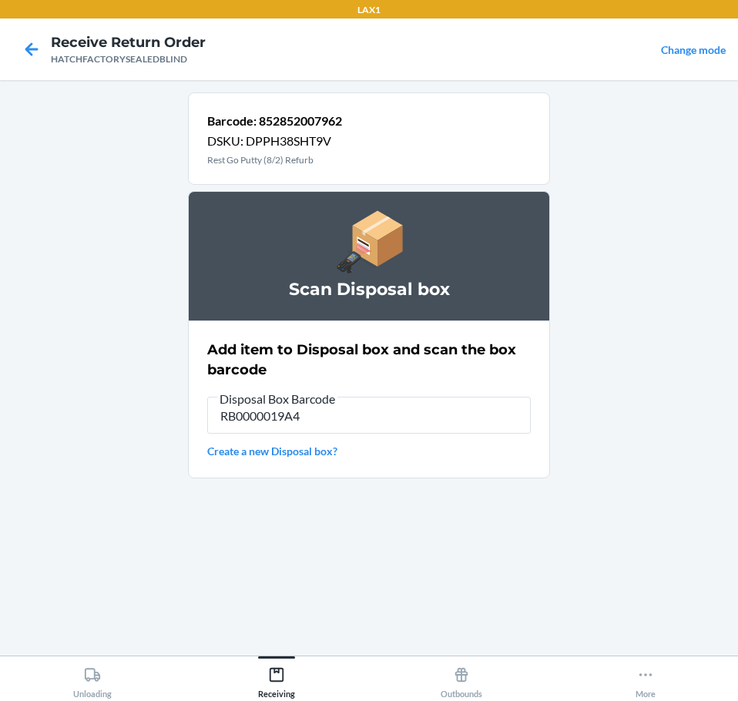
type input "RB0000019A4"
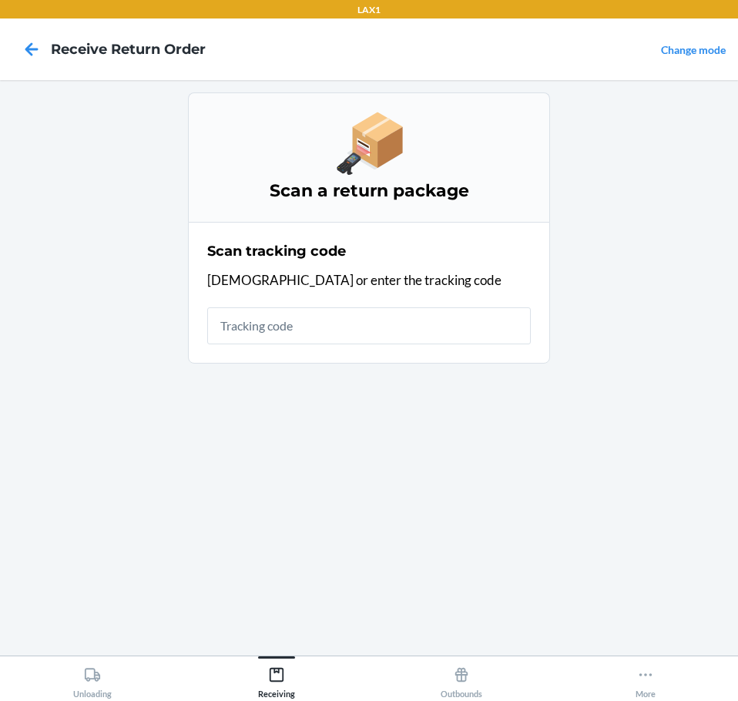
click at [412, 330] on input "text" at bounding box center [368, 325] width 323 height 37
type input "HATCHFACTORYSEALE"
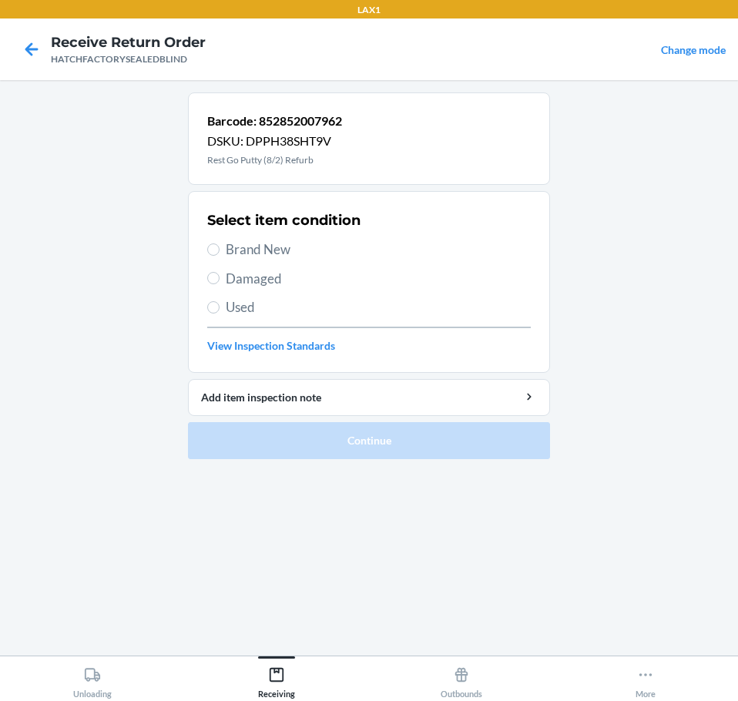
click at [280, 282] on span "Damaged" at bounding box center [378, 279] width 305 height 20
click at [220, 282] on input "Damaged" at bounding box center [213, 278] width 12 height 12
radio input "true"
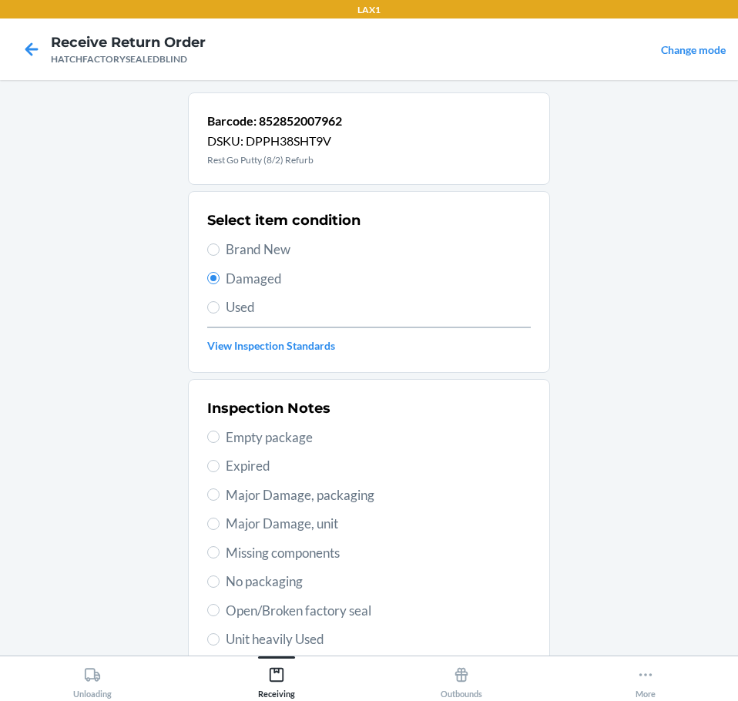
click at [360, 613] on span "Open/Broken factory seal" at bounding box center [378, 611] width 305 height 20
click at [220, 613] on input "Open/Broken factory seal" at bounding box center [213, 610] width 12 height 12
radio input "true"
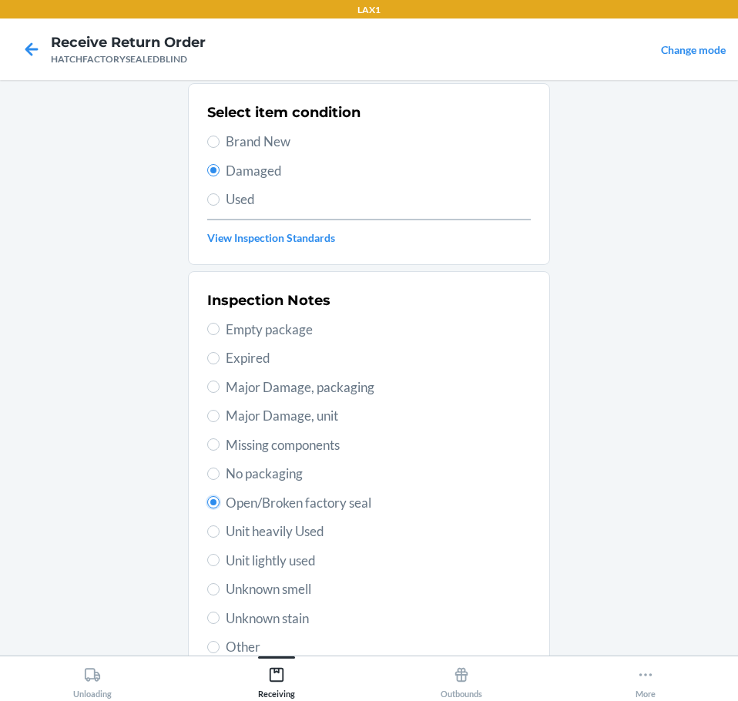
scroll to position [227, 0]
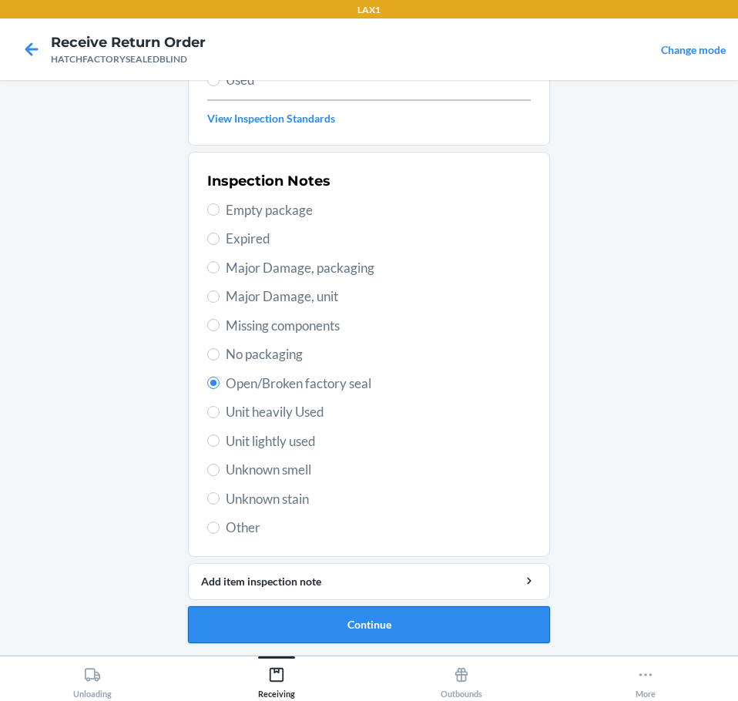
click at [503, 639] on button "Continue" at bounding box center [369, 624] width 362 height 37
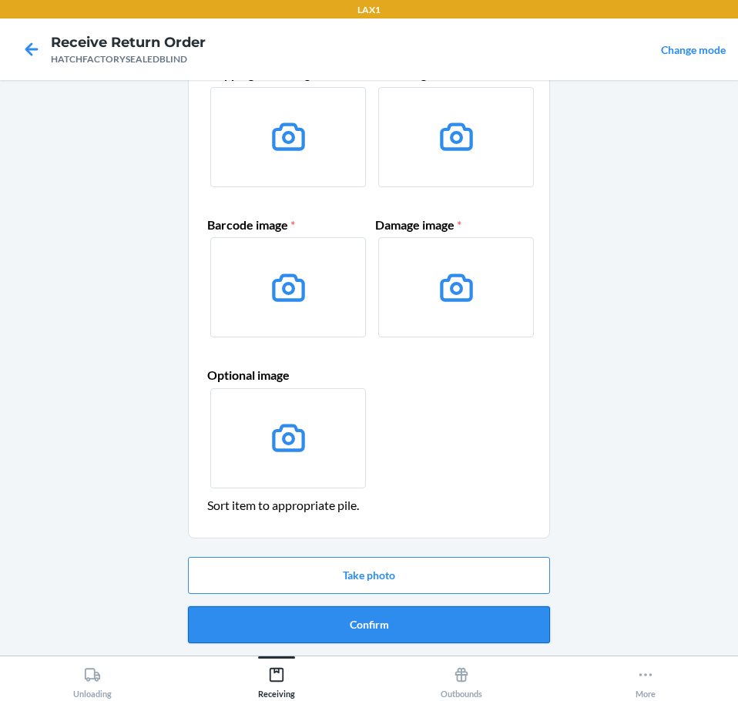
click at [511, 634] on button "Confirm" at bounding box center [369, 624] width 362 height 37
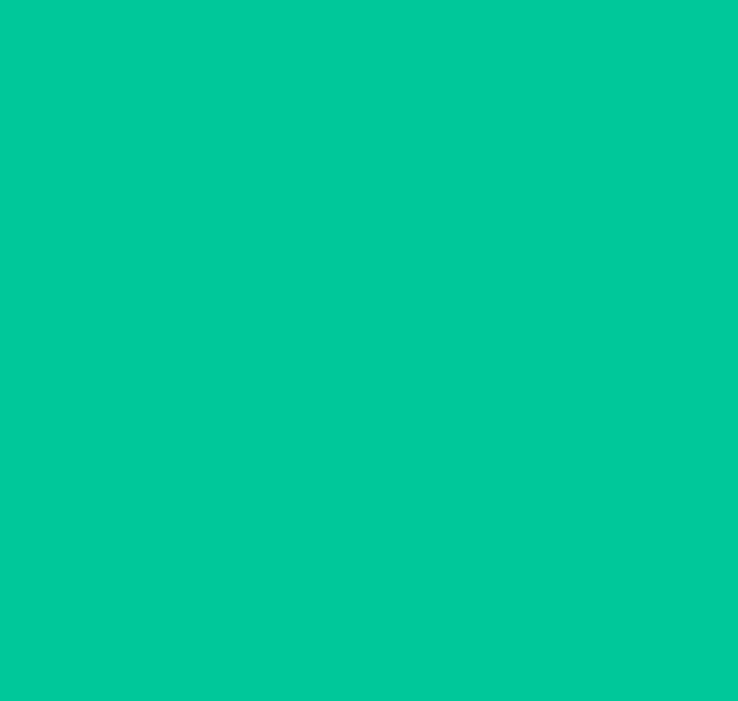
scroll to position [0, 0]
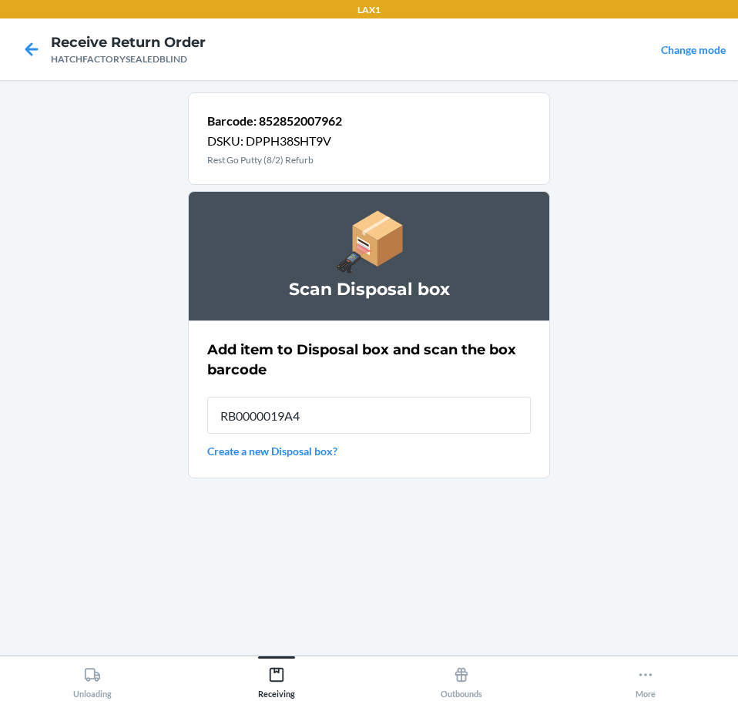
type input "RB0000019A4"
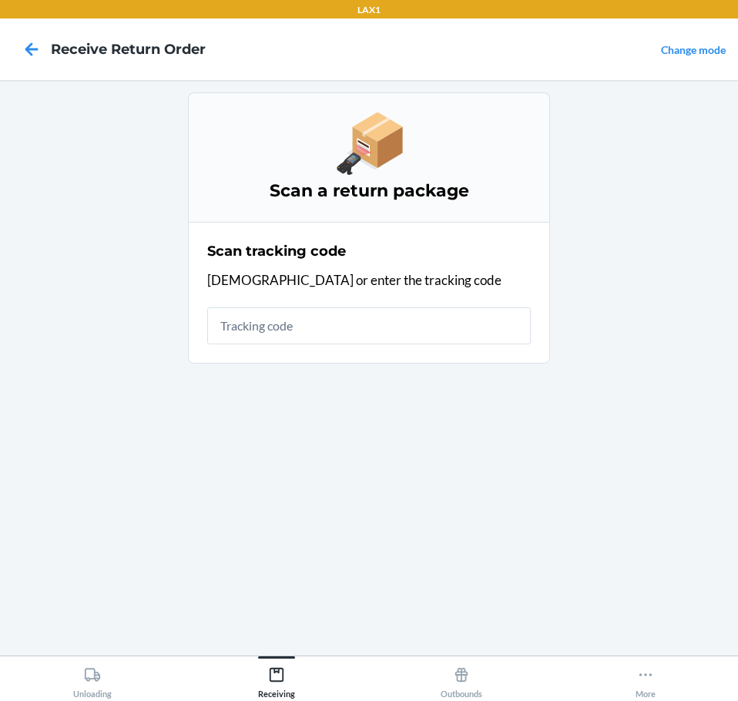
click at [337, 322] on input "text" at bounding box center [368, 325] width 323 height 37
type input "HATCHFACTORY"
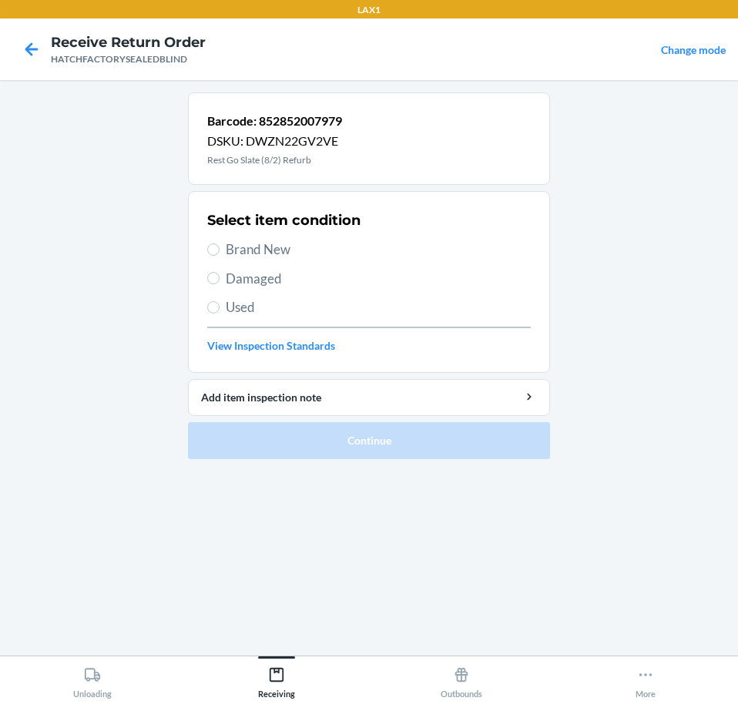
drag, startPoint x: 272, startPoint y: 283, endPoint x: 273, endPoint y: 295, distance: 11.7
click at [273, 283] on span "Damaged" at bounding box center [378, 279] width 305 height 20
click at [220, 283] on input "Damaged" at bounding box center [213, 278] width 12 height 12
radio input "true"
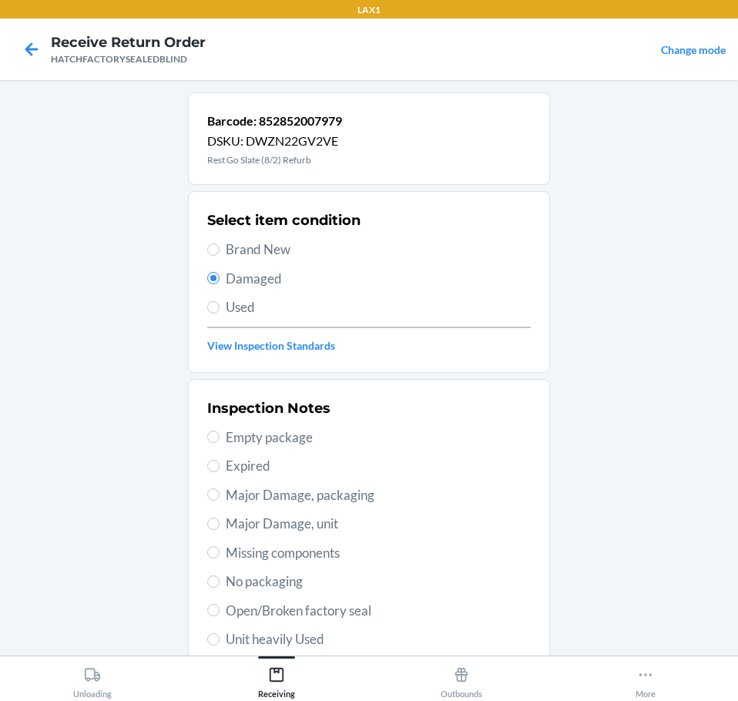
click at [344, 612] on span "Open/Broken factory seal" at bounding box center [378, 611] width 305 height 20
click at [220, 612] on input "Open/Broken factory seal" at bounding box center [213, 610] width 12 height 12
radio input "true"
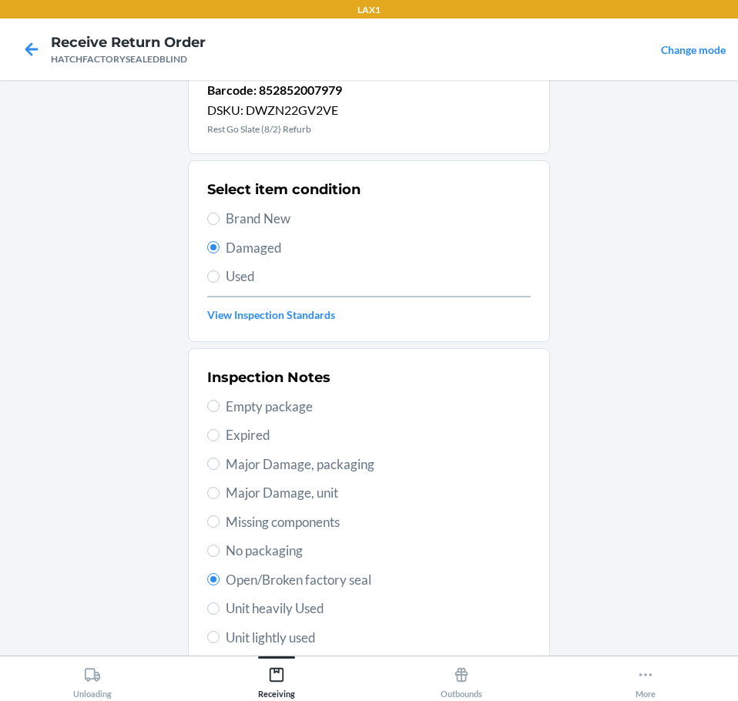
drag, startPoint x: 420, startPoint y: 604, endPoint x: 457, endPoint y: 660, distance: 67.3
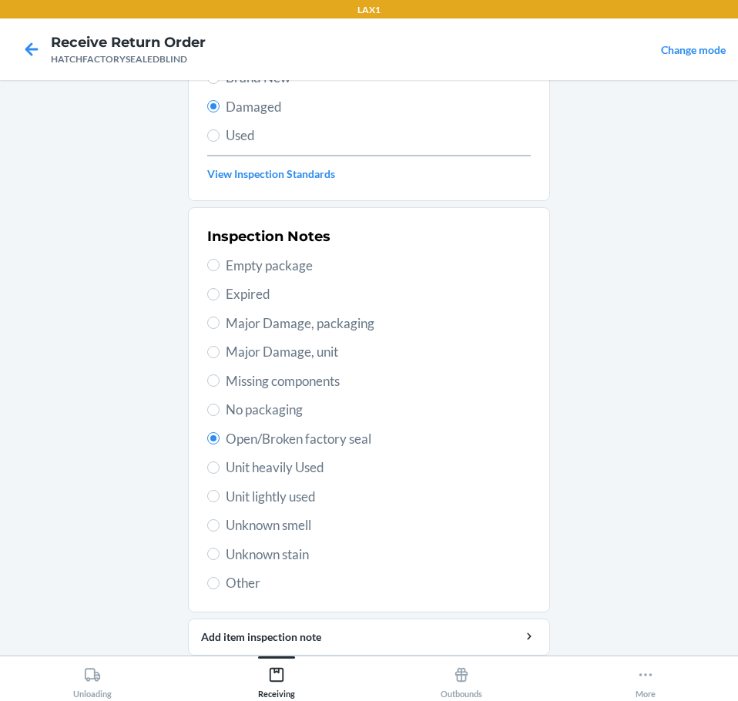
scroll to position [227, 0]
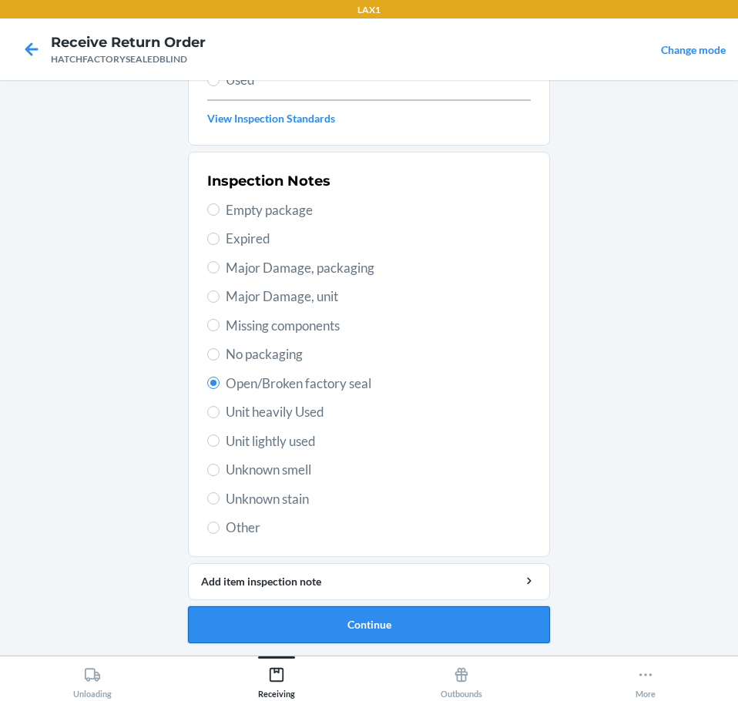
click at [434, 622] on button "Continue" at bounding box center [369, 624] width 362 height 37
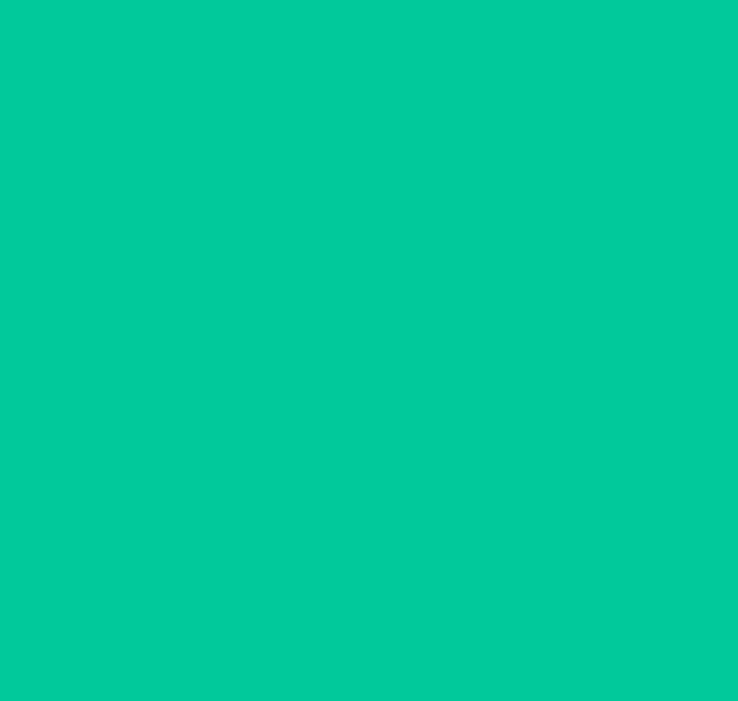
scroll to position [100, 0]
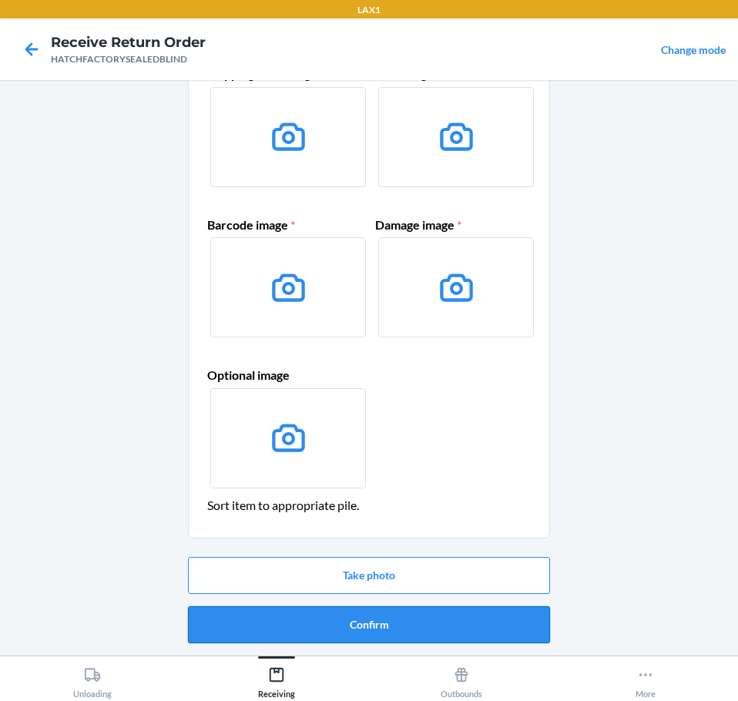
click at [447, 616] on button "Confirm" at bounding box center [369, 624] width 362 height 37
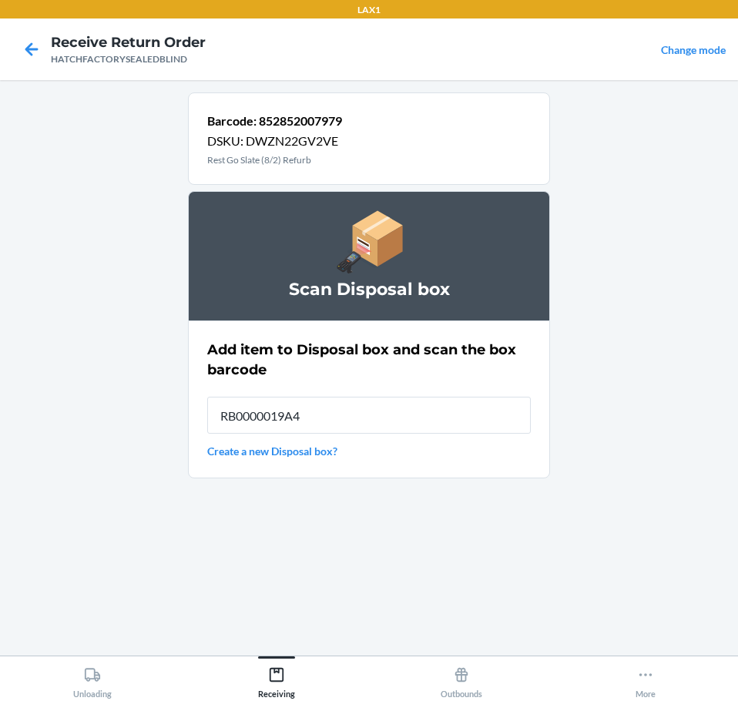
type input "RB0000019A4"
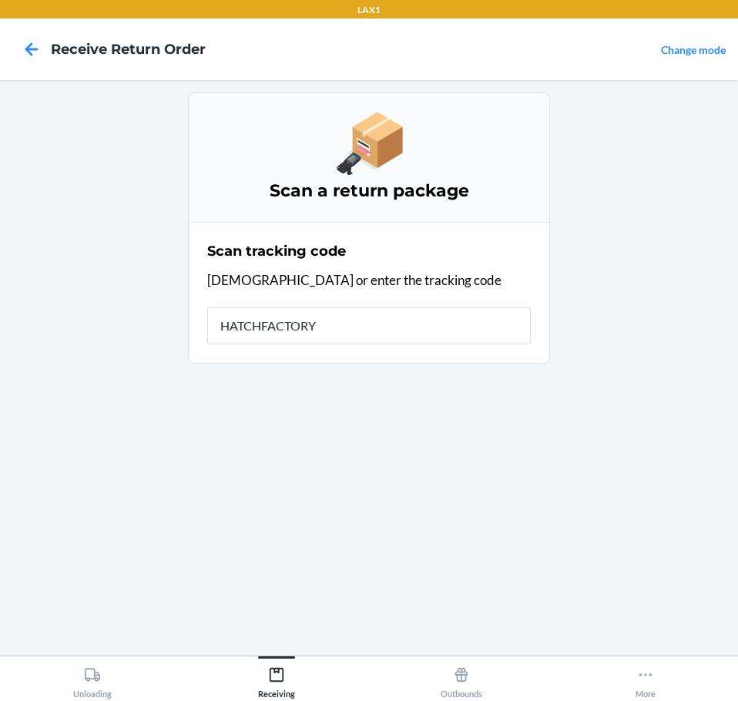
type input "HATCHFACTORYS"
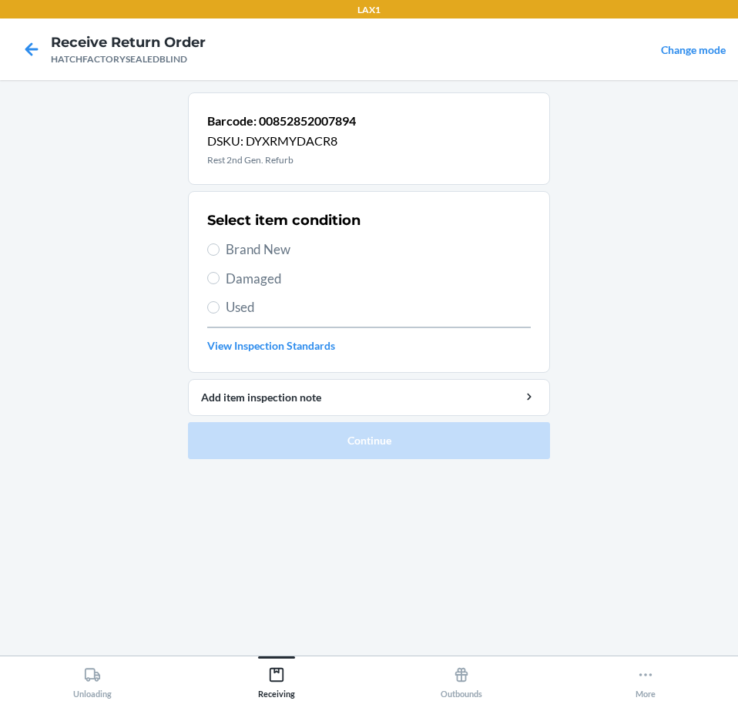
click at [288, 253] on span "Brand New" at bounding box center [378, 250] width 305 height 20
click at [220, 253] on input "Brand New" at bounding box center [213, 249] width 12 height 12
radio input "true"
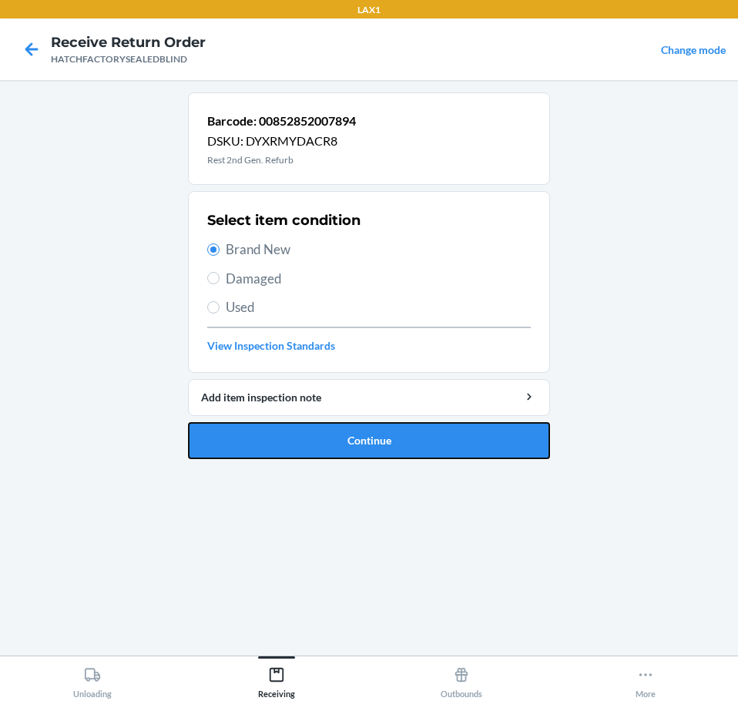
click at [436, 442] on button "Continue" at bounding box center [369, 440] width 362 height 37
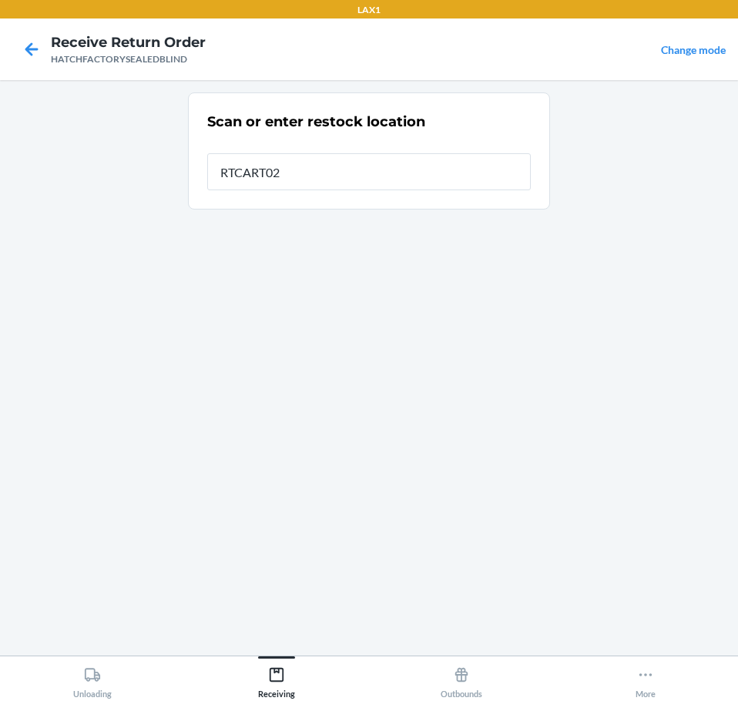
type input "RTCART027"
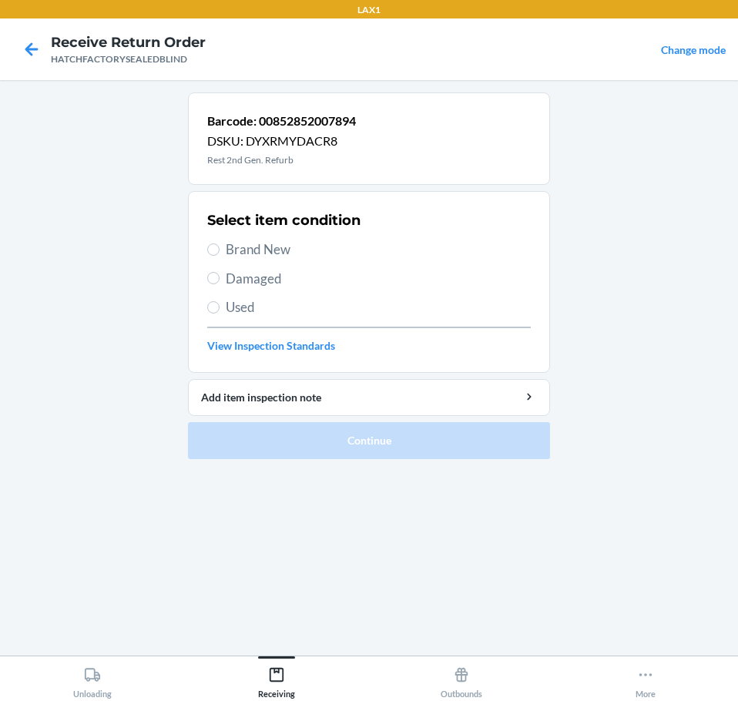
click at [276, 245] on span "Brand New" at bounding box center [378, 250] width 305 height 20
click at [220, 245] on input "Brand New" at bounding box center [213, 249] width 12 height 12
radio input "true"
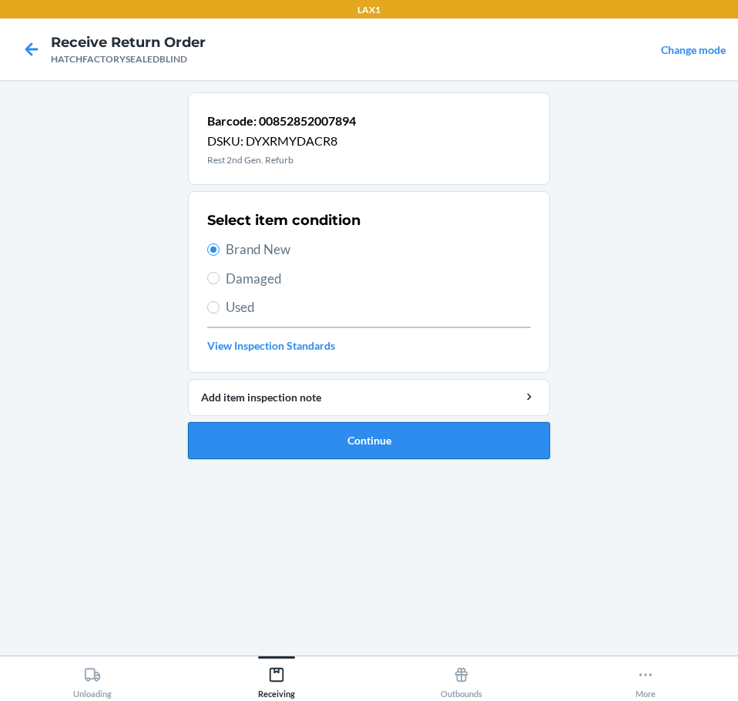
click at [411, 451] on button "Continue" at bounding box center [369, 440] width 362 height 37
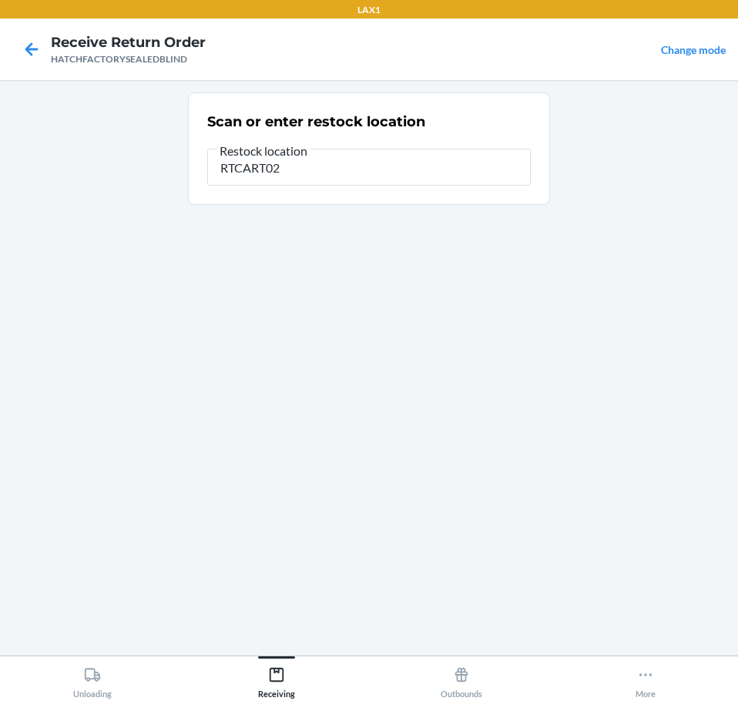
type input "RTCART027"
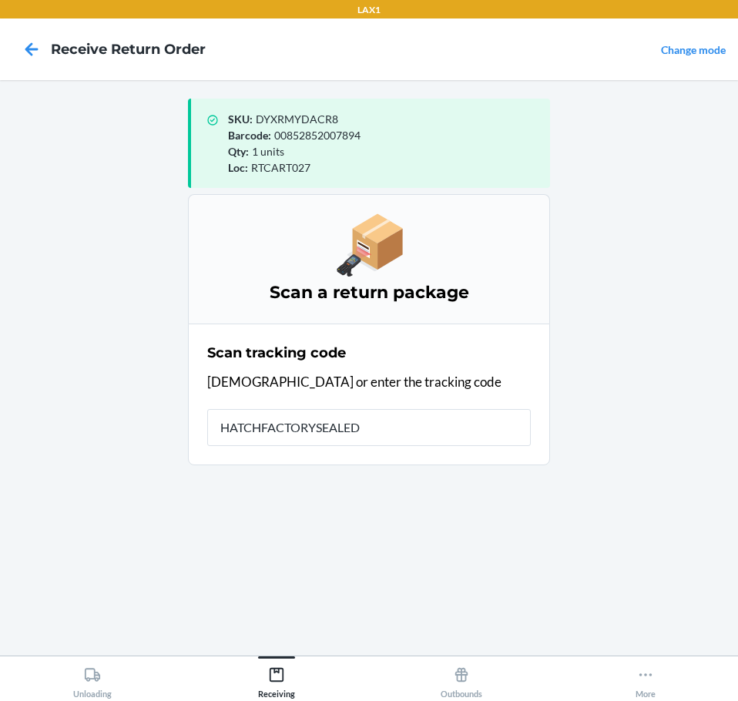
type input "HATCHFACTORYSEALEDB"
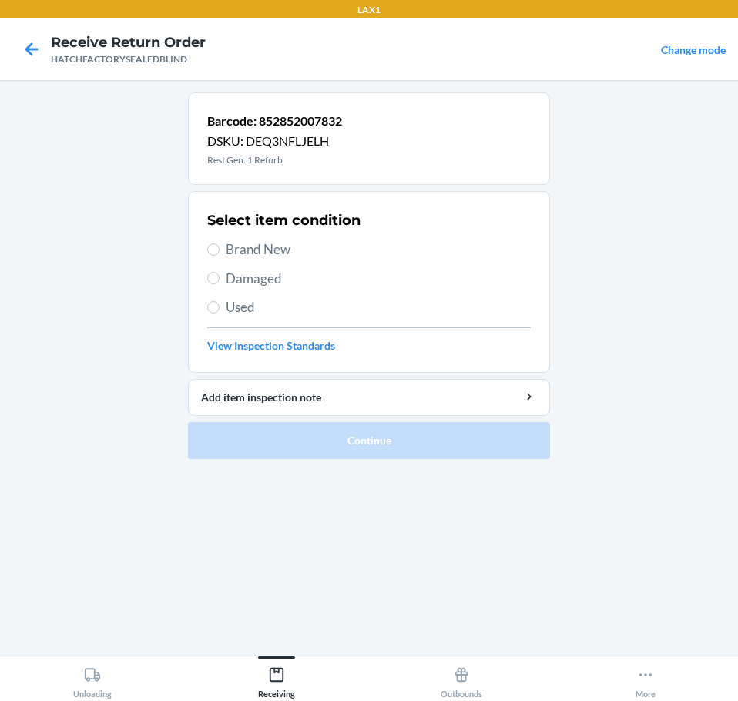
click at [293, 276] on span "Damaged" at bounding box center [378, 279] width 305 height 20
click at [220, 276] on input "Damaged" at bounding box center [213, 278] width 12 height 12
radio input "true"
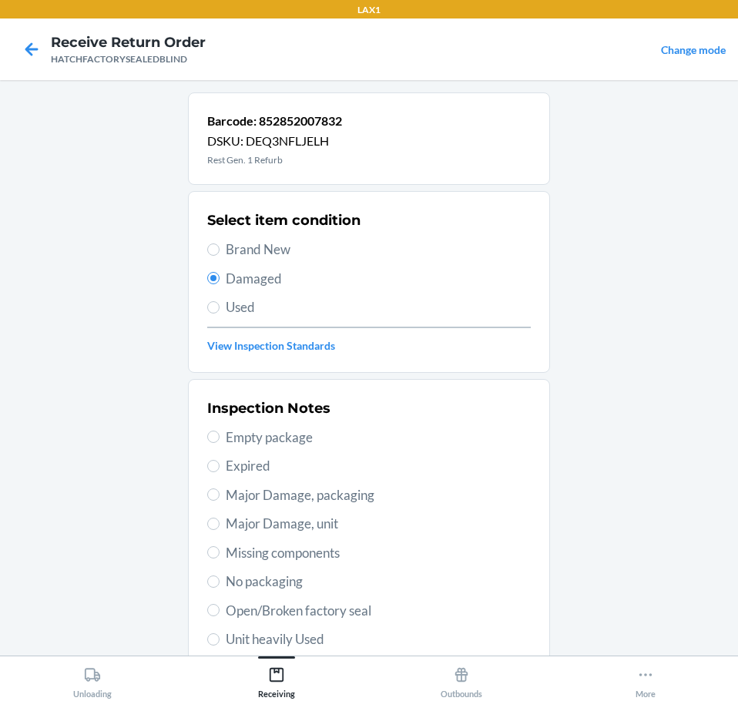
click at [350, 528] on span "Major Damage, unit" at bounding box center [378, 524] width 305 height 20
click at [220, 528] on input "Major Damage, unit" at bounding box center [213, 524] width 12 height 12
radio input "true"
drag, startPoint x: 362, startPoint y: 520, endPoint x: 375, endPoint y: 595, distance: 76.6
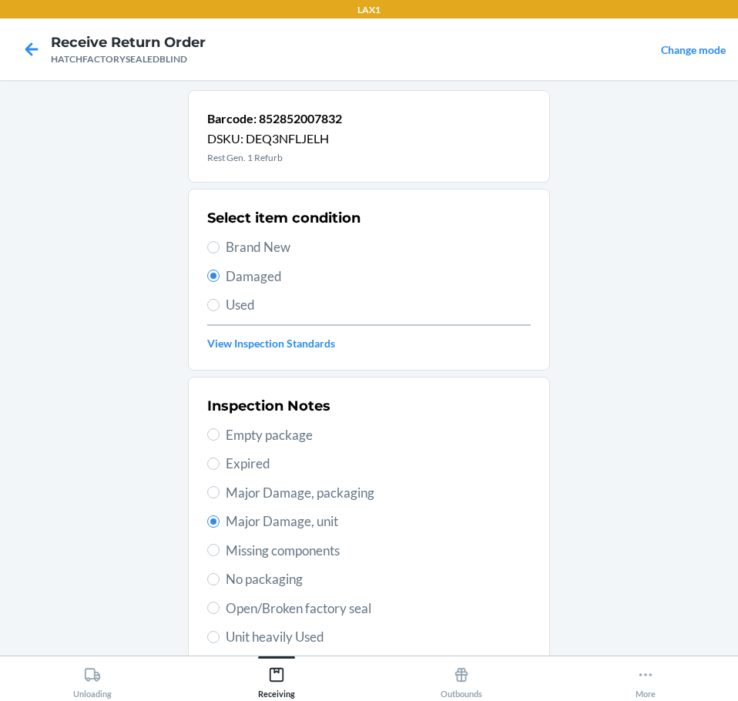
scroll to position [227, 0]
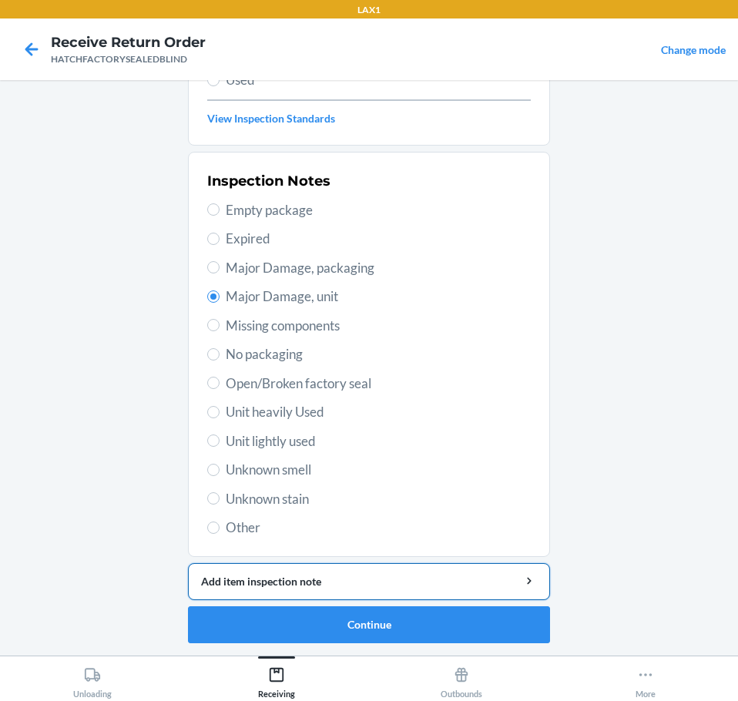
click at [438, 573] on div "Add item inspection note" at bounding box center [369, 581] width 336 height 16
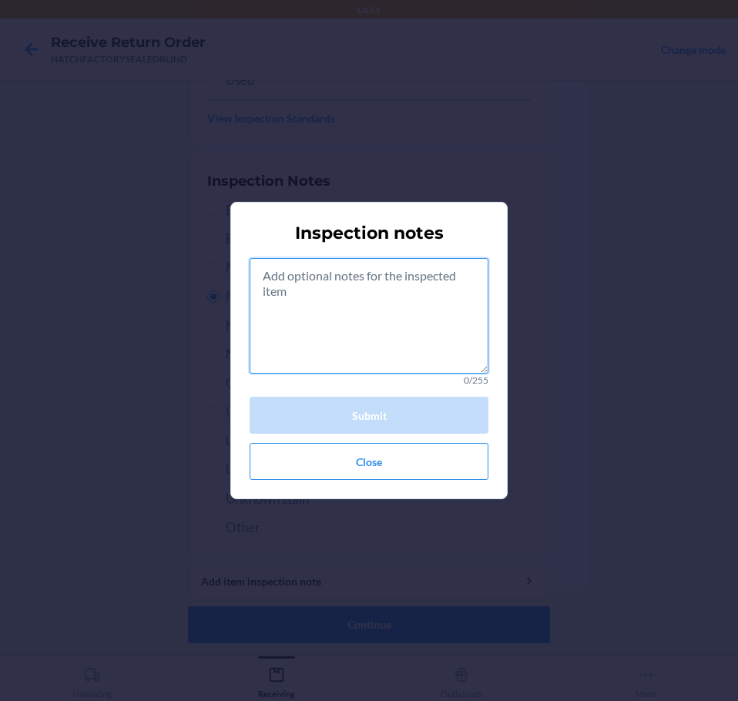
click at [388, 357] on textarea at bounding box center [369, 316] width 239 height 116
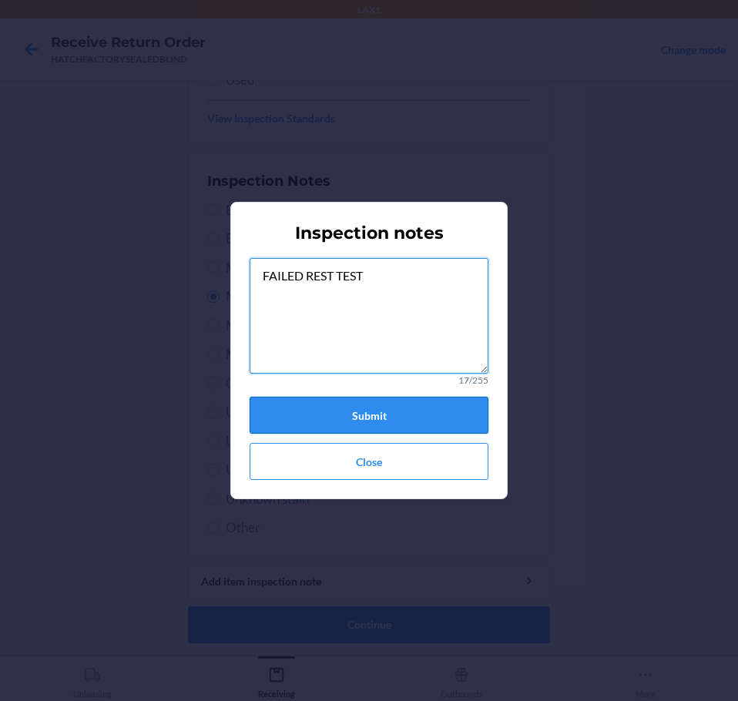
type textarea "FAILED REST TEST"
click at [397, 403] on button "Submit" at bounding box center [369, 415] width 239 height 37
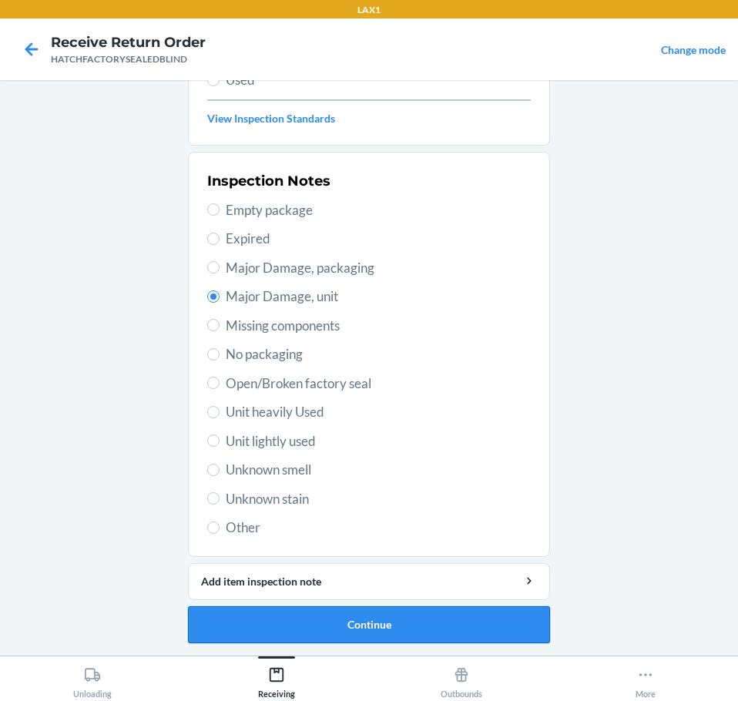
click at [479, 613] on button "Continue" at bounding box center [369, 624] width 362 height 37
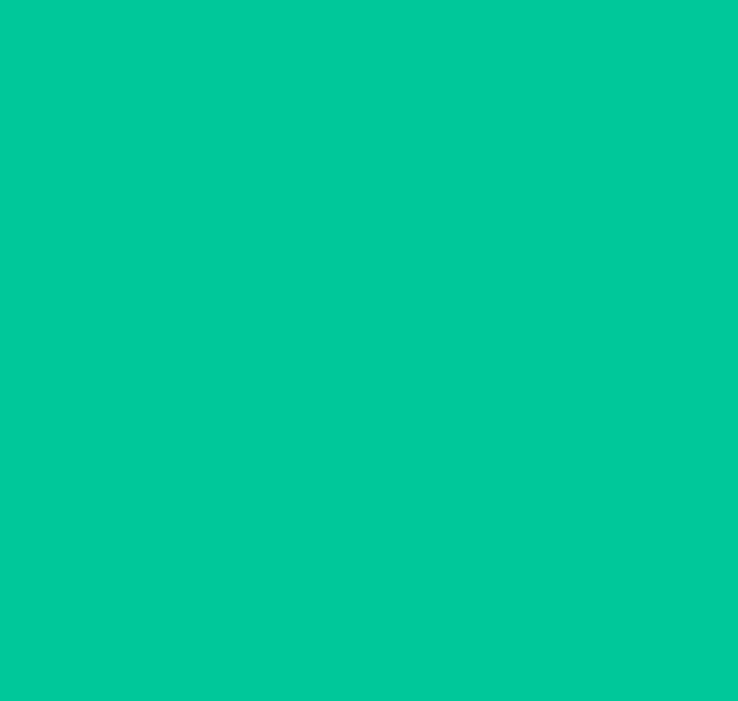
scroll to position [100, 0]
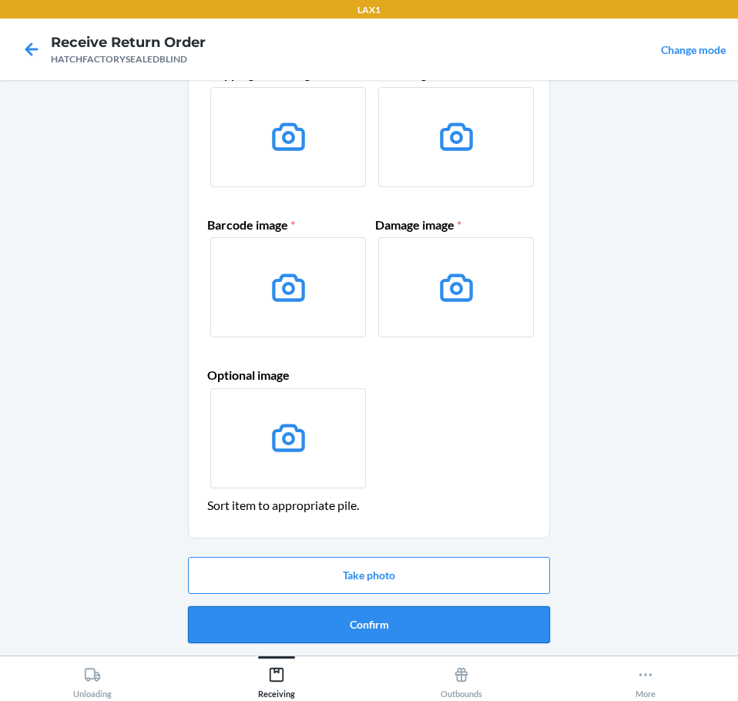
click at [494, 615] on button "Confirm" at bounding box center [369, 624] width 362 height 37
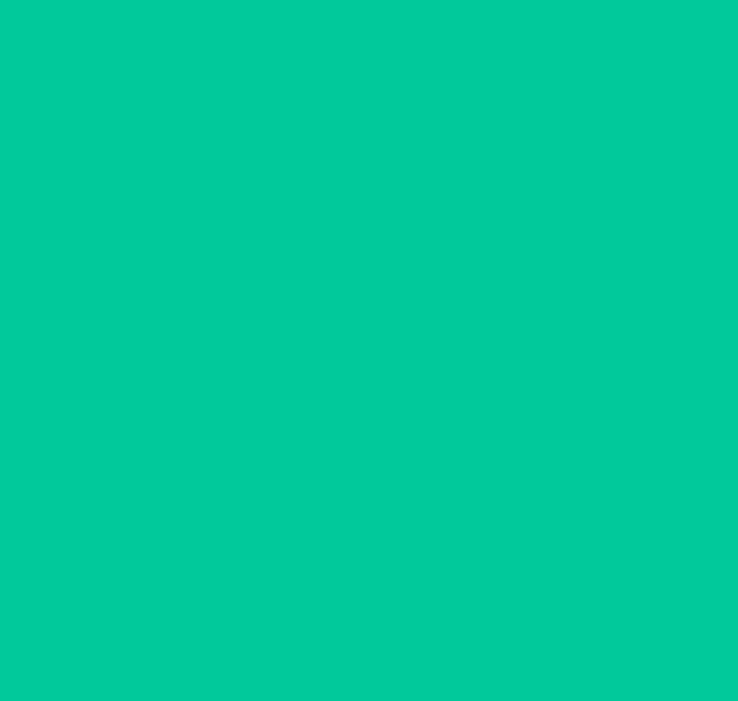
scroll to position [0, 0]
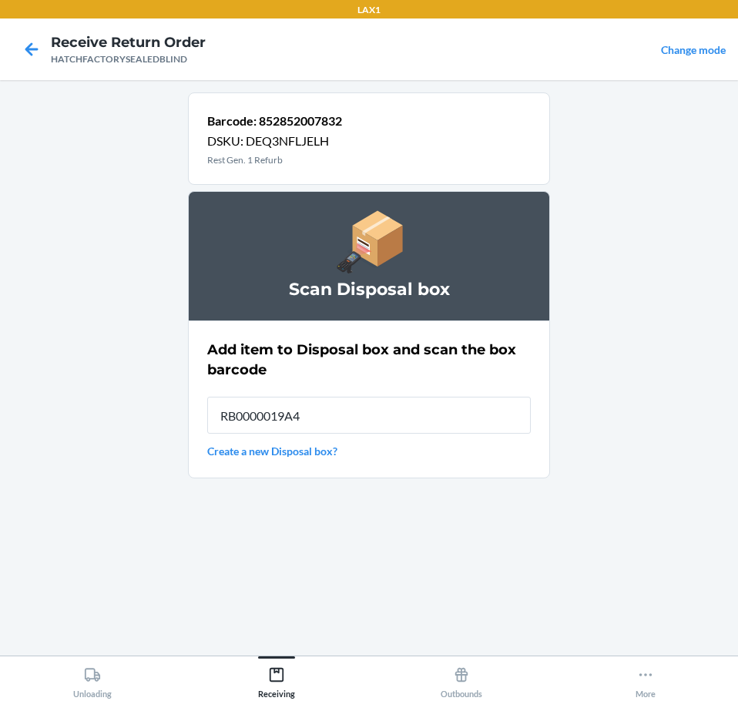
type input "RB0000019A4"
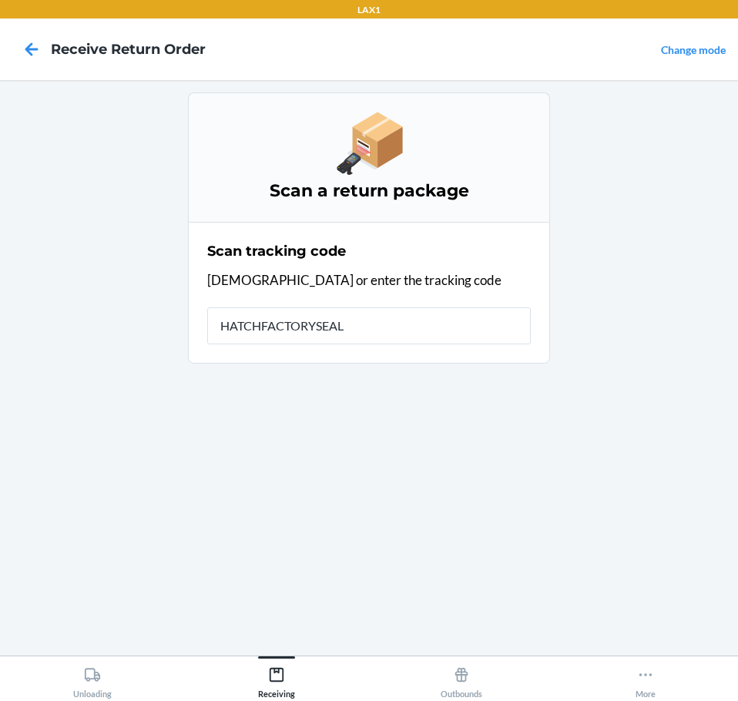
type input "HATCHFACTORYSEALE"
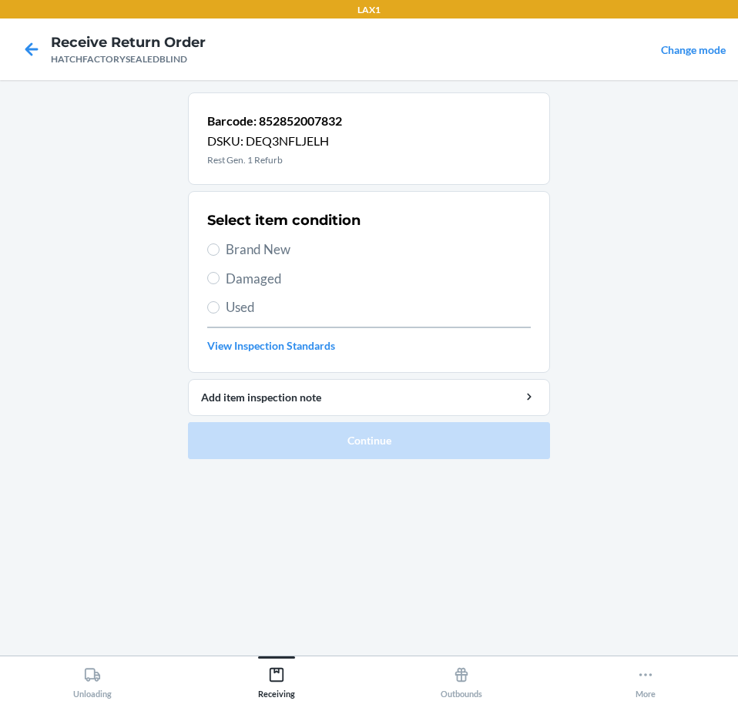
click at [256, 278] on span "Damaged" at bounding box center [378, 279] width 305 height 20
click at [220, 278] on input "Damaged" at bounding box center [213, 278] width 12 height 12
radio input "true"
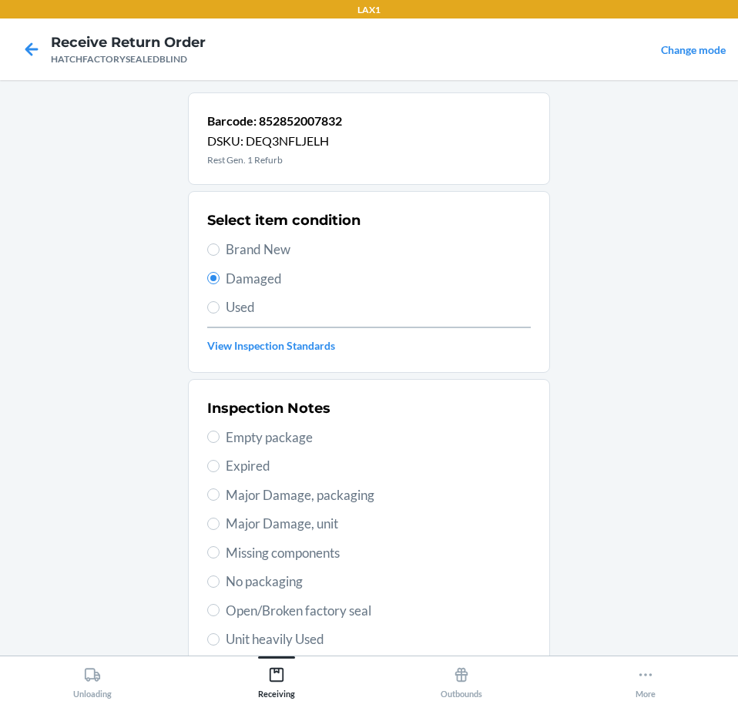
click at [347, 526] on span "Major Damage, unit" at bounding box center [378, 524] width 305 height 20
click at [220, 526] on input "Major Damage, unit" at bounding box center [213, 524] width 12 height 12
radio input "true"
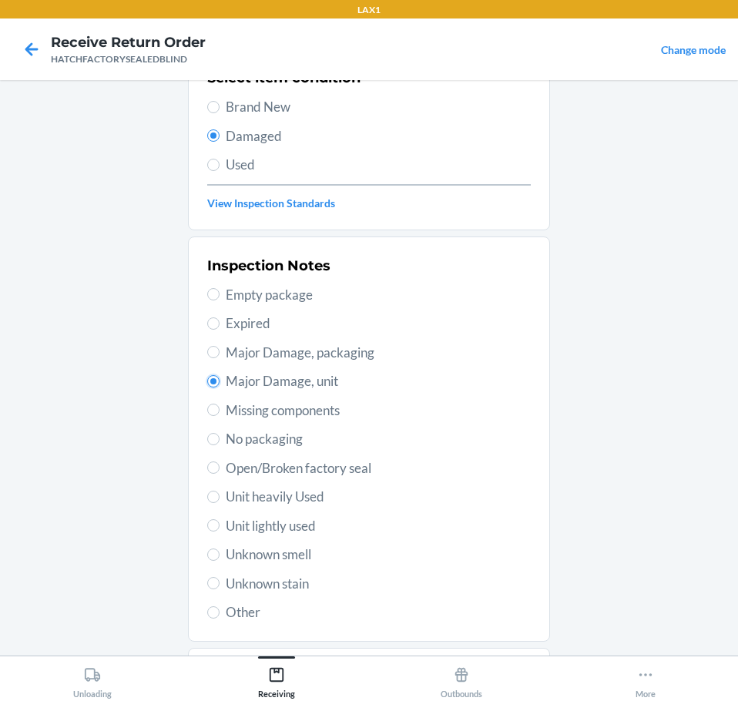
scroll to position [227, 0]
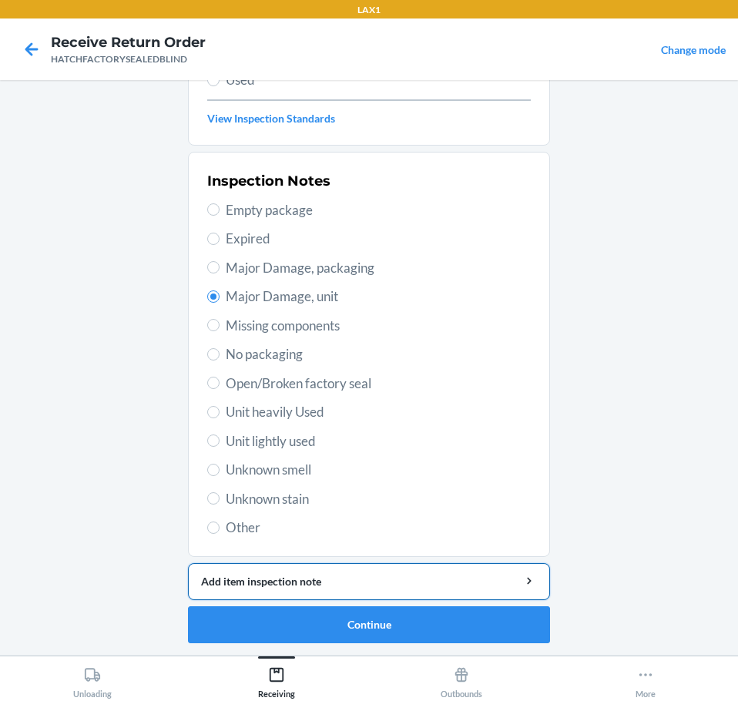
click at [439, 580] on div "Add item inspection note" at bounding box center [369, 581] width 336 height 16
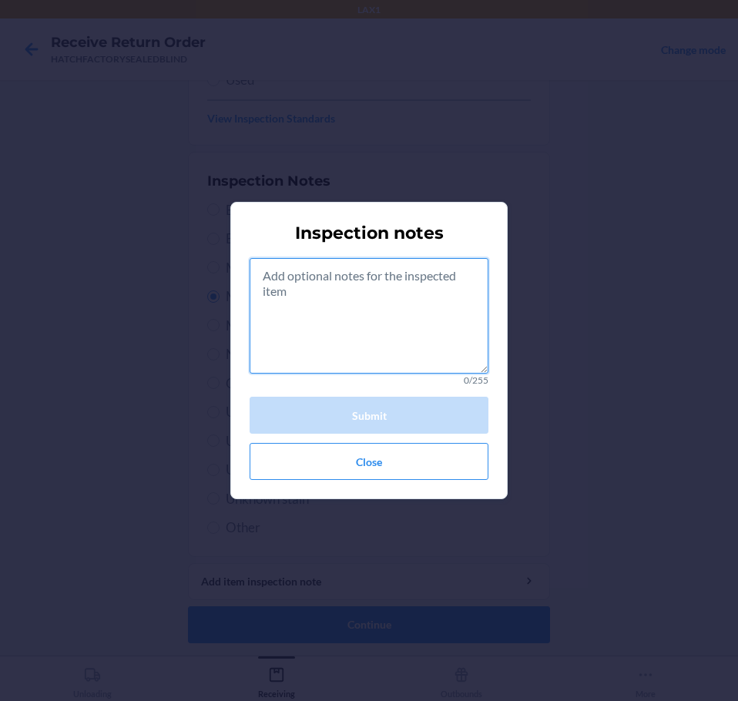
drag, startPoint x: 404, startPoint y: 354, endPoint x: 415, endPoint y: 340, distance: 17.0
click at [415, 342] on textarea at bounding box center [369, 316] width 239 height 116
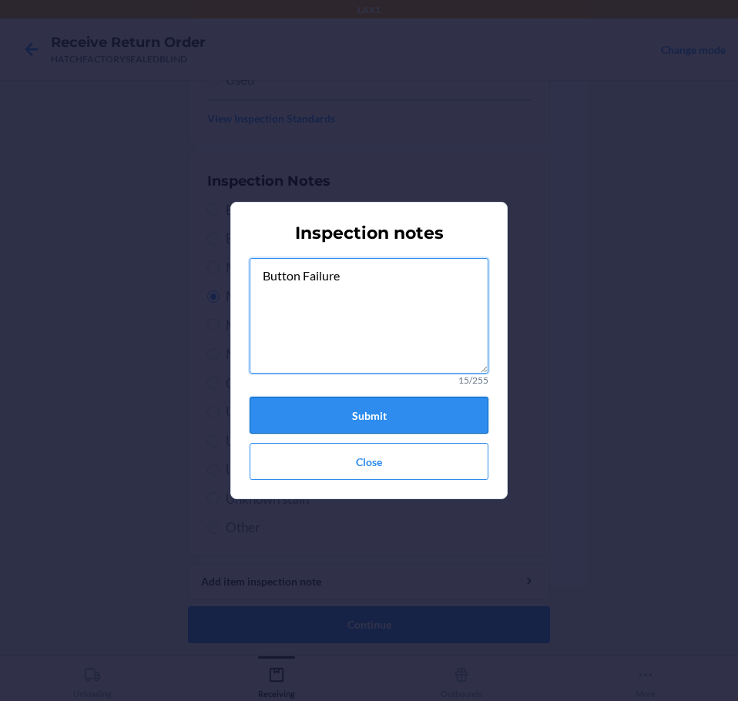
type textarea "Button Failure"
click at [437, 403] on button "Submit" at bounding box center [369, 415] width 239 height 37
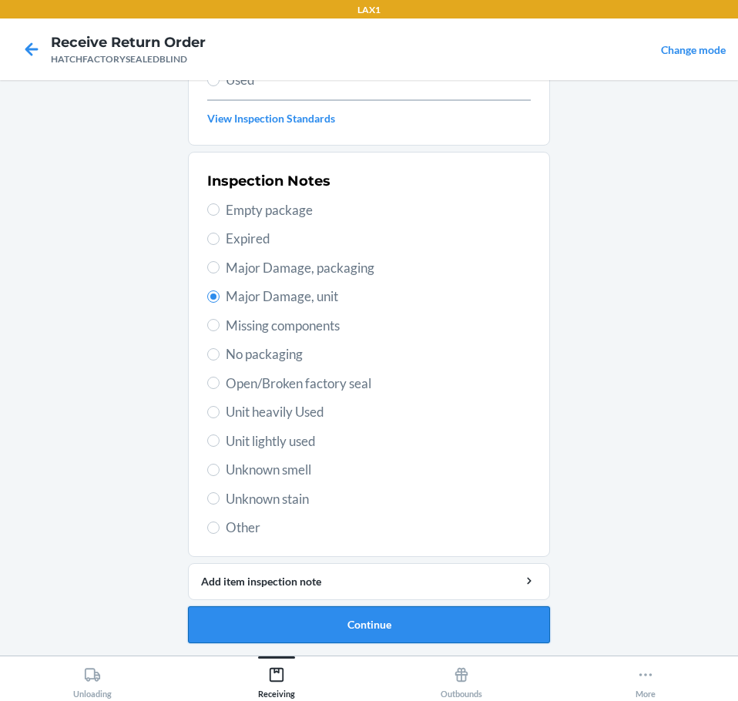
click at [487, 628] on button "Continue" at bounding box center [369, 624] width 362 height 37
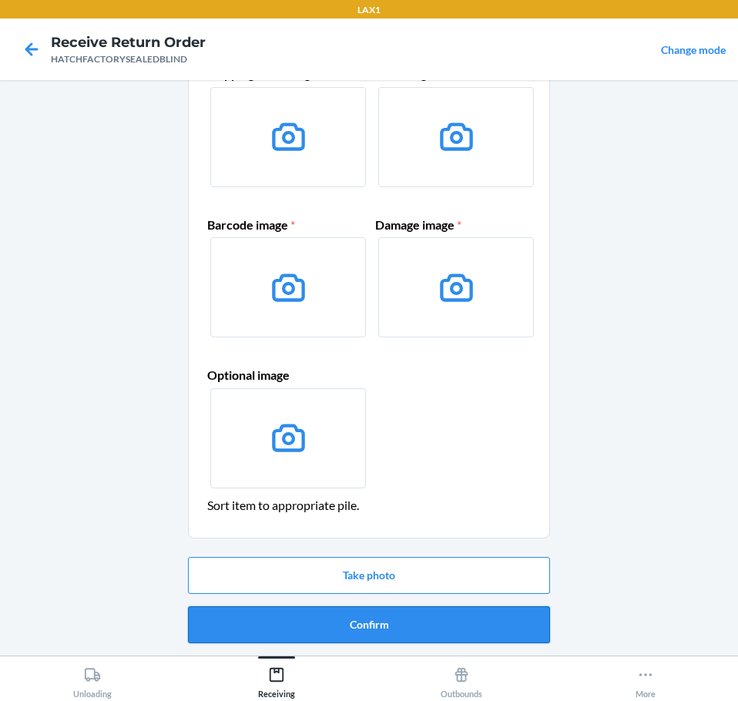
click at [498, 628] on button "Confirm" at bounding box center [369, 624] width 362 height 37
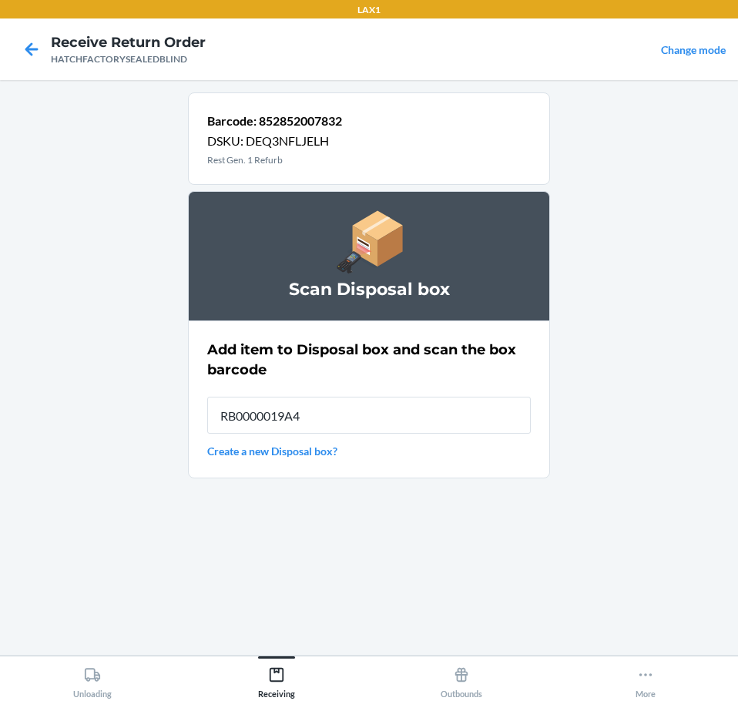
type input "RB0000019A4"
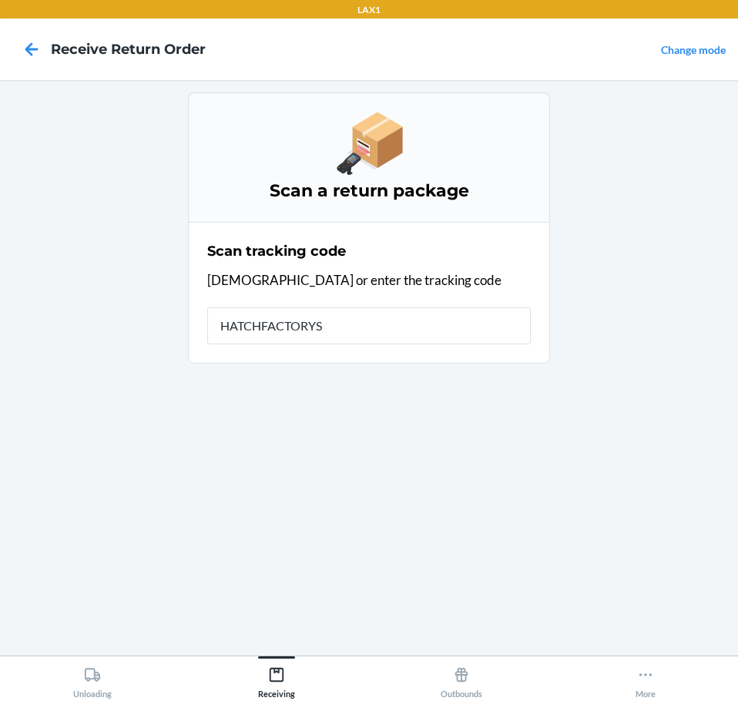
type input "HATCHFACTORYSE"
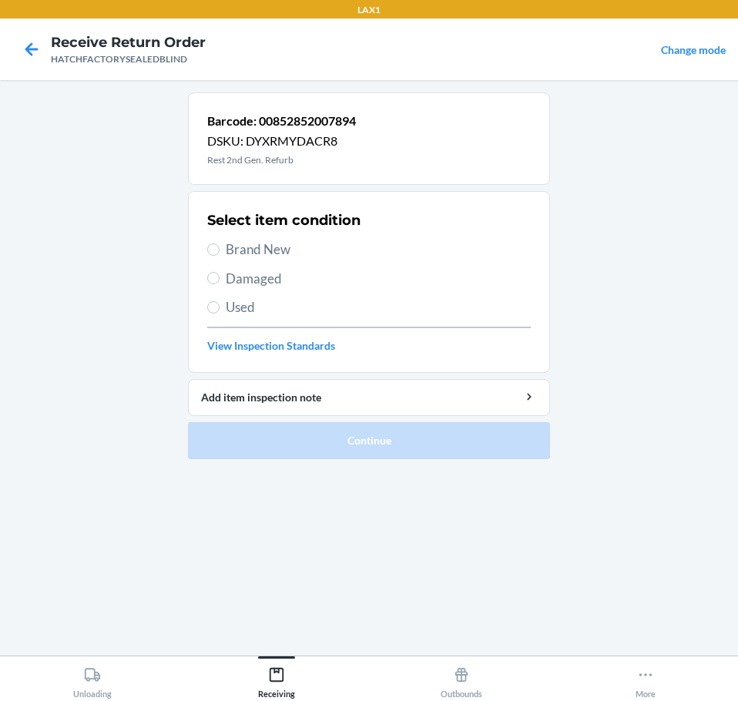
click at [286, 250] on span "Brand New" at bounding box center [378, 250] width 305 height 20
click at [220, 250] on input "Brand New" at bounding box center [213, 249] width 12 height 12
radio input "true"
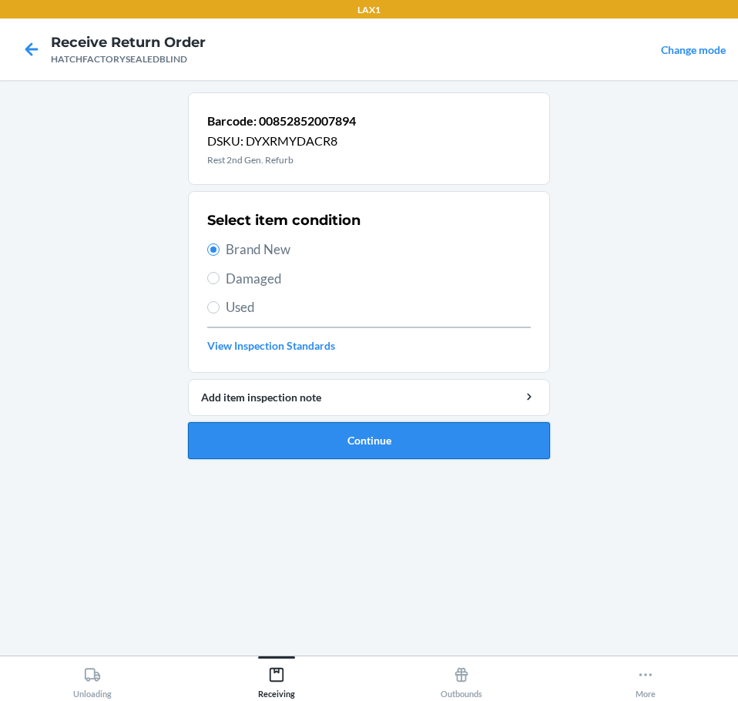
click at [504, 438] on button "Continue" at bounding box center [369, 440] width 362 height 37
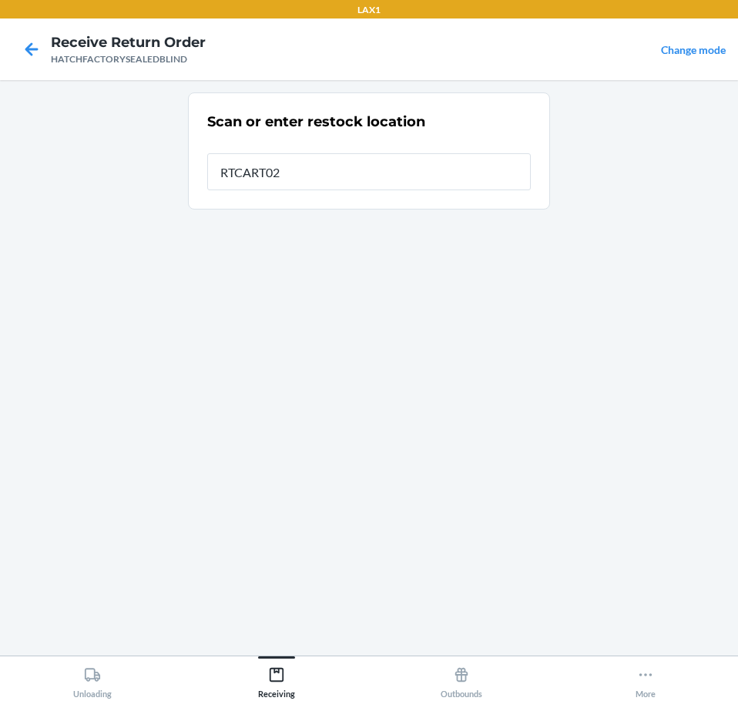
type input "RTCART027"
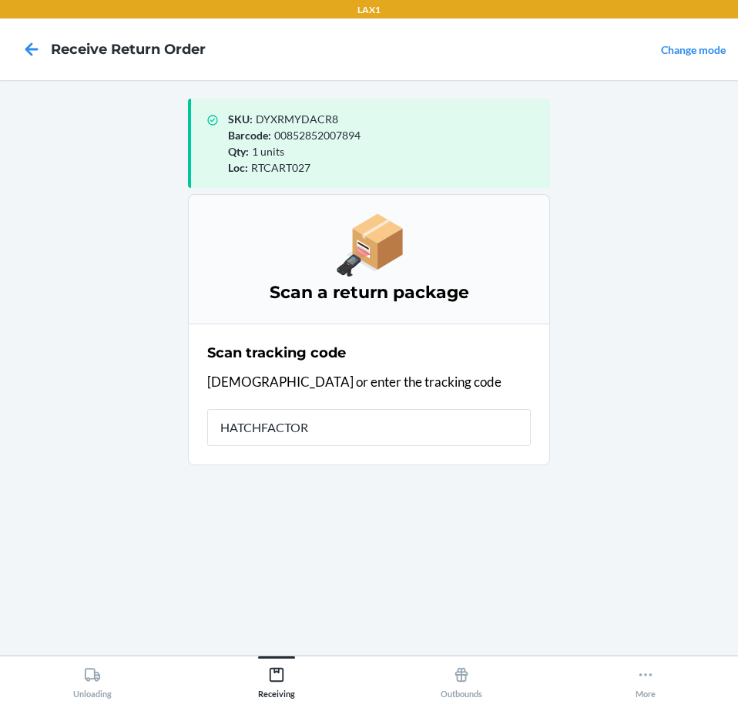
type input "HATCHFACTORY"
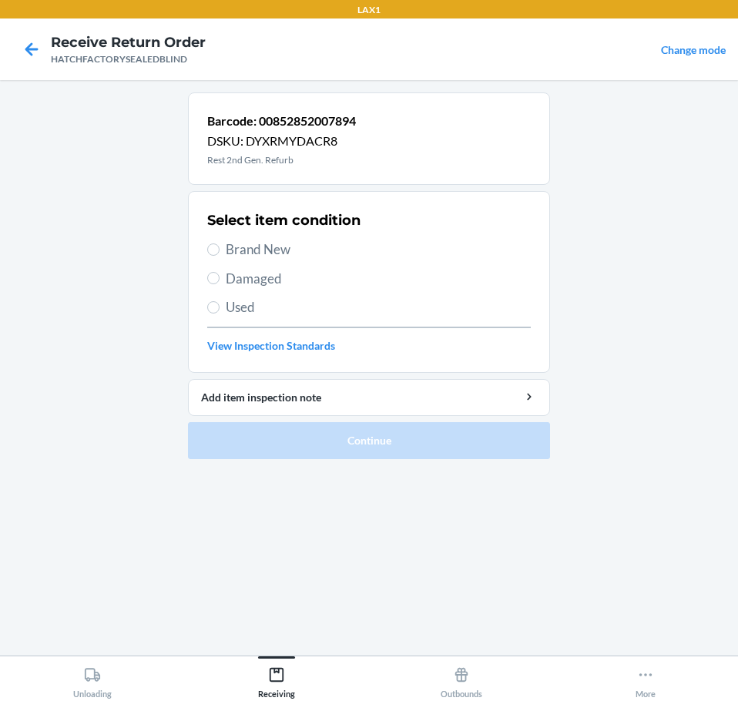
click at [287, 246] on span "Brand New" at bounding box center [378, 250] width 305 height 20
click at [220, 246] on input "Brand New" at bounding box center [213, 249] width 12 height 12
radio input "true"
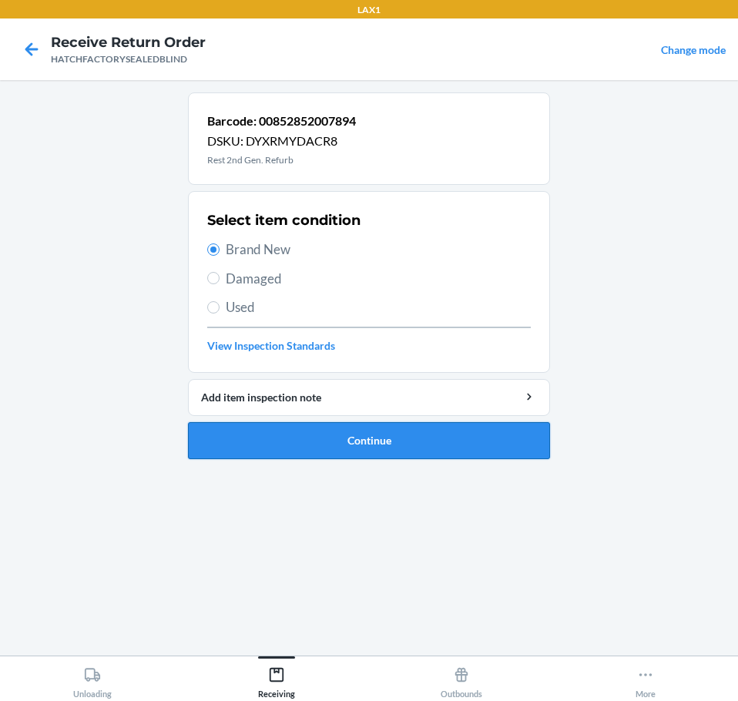
click at [511, 446] on button "Continue" at bounding box center [369, 440] width 362 height 37
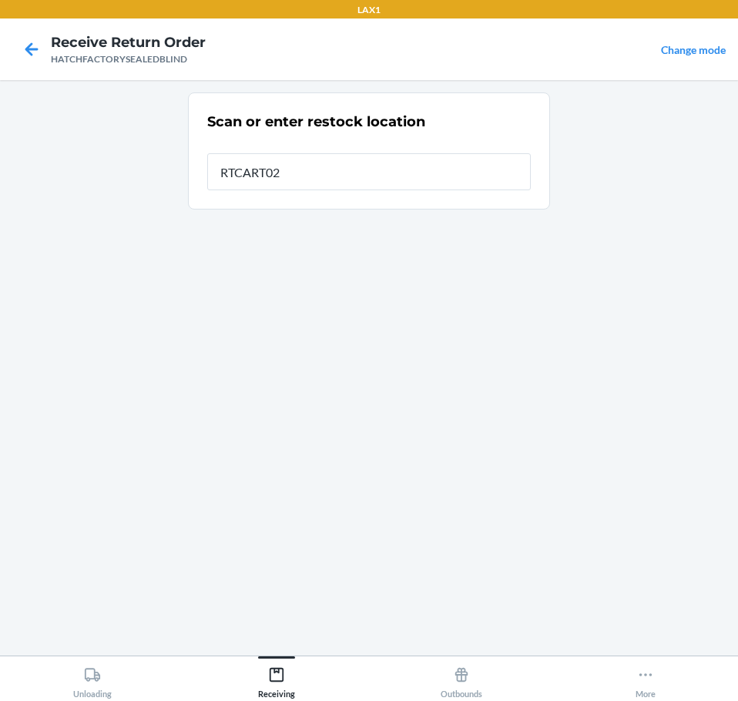
type input "RTCART027"
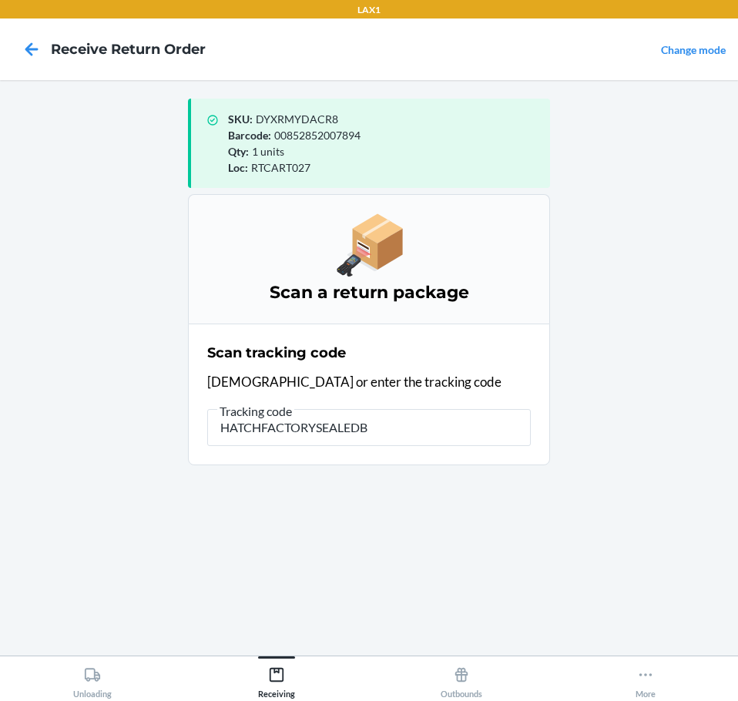
type input "HATCHFACTORYSEALEDBL"
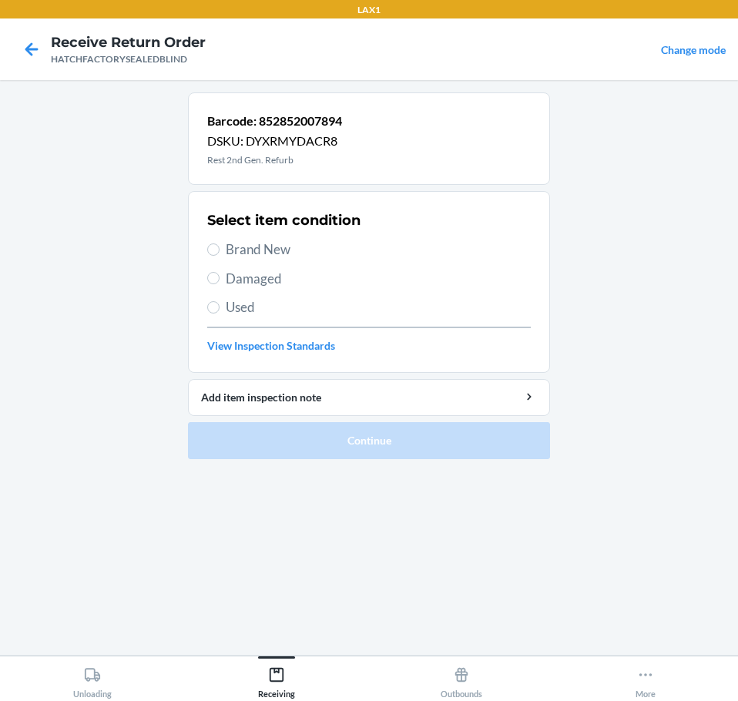
click at [247, 278] on span "Damaged" at bounding box center [378, 279] width 305 height 20
click at [216, 282] on input "Damaged" at bounding box center [213, 278] width 12 height 12
radio input "true"
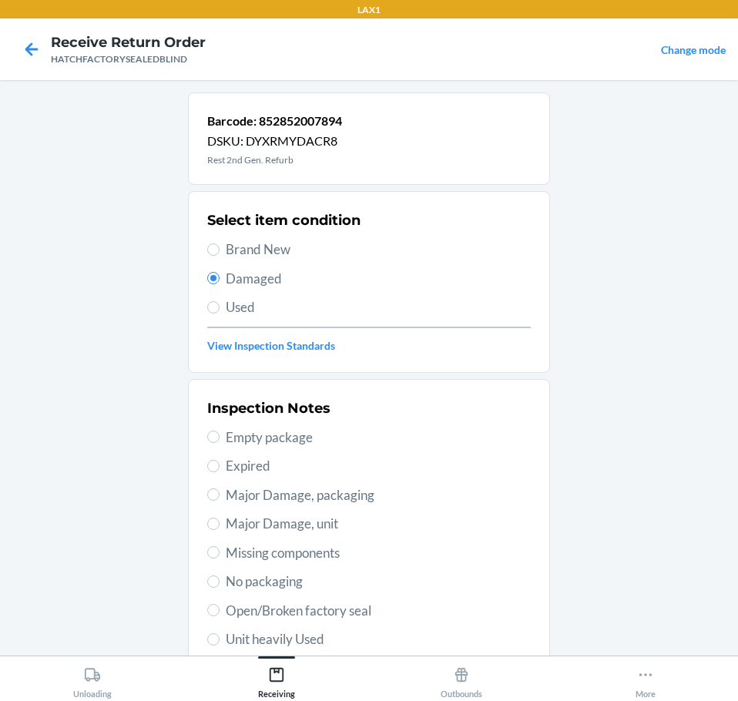
click at [360, 525] on span "Major Damage, unit" at bounding box center [378, 524] width 305 height 20
click at [220, 525] on input "Major Damage, unit" at bounding box center [213, 524] width 12 height 12
radio input "true"
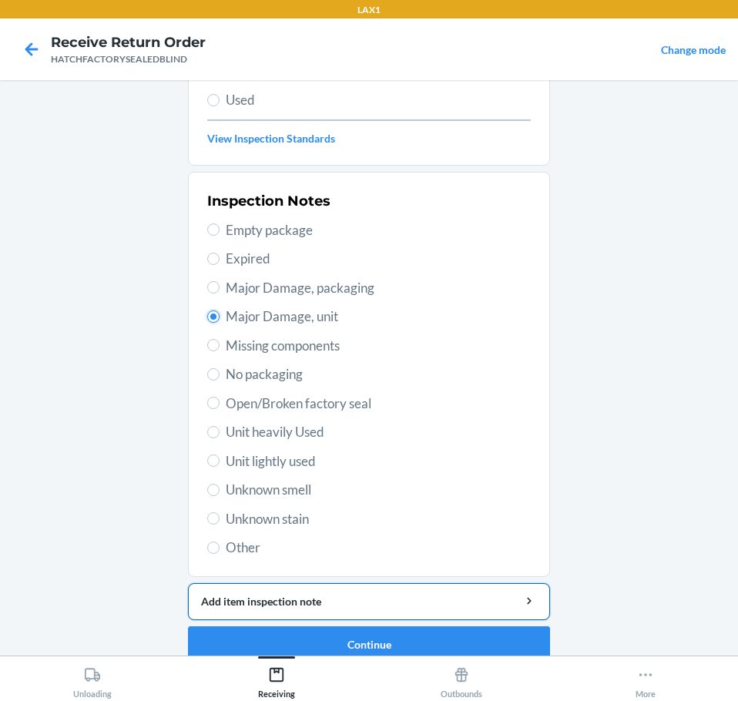
scroll to position [227, 0]
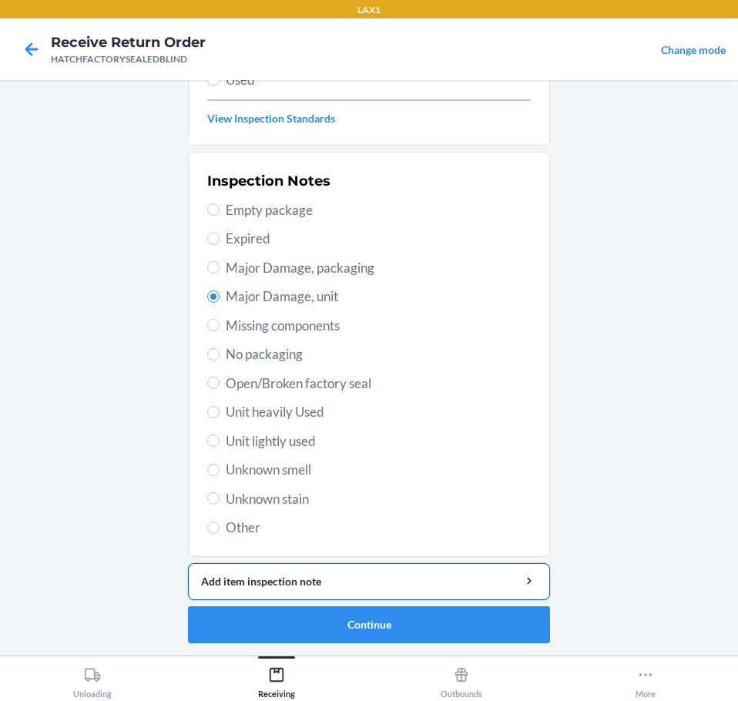
click at [444, 584] on div "Add item inspection note" at bounding box center [369, 581] width 336 height 16
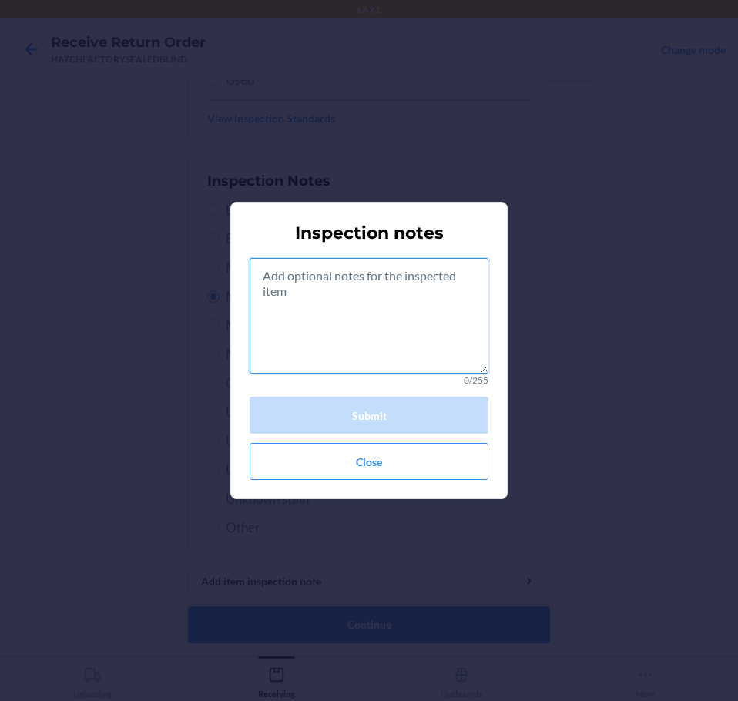
click at [421, 354] on textarea at bounding box center [369, 316] width 239 height 116
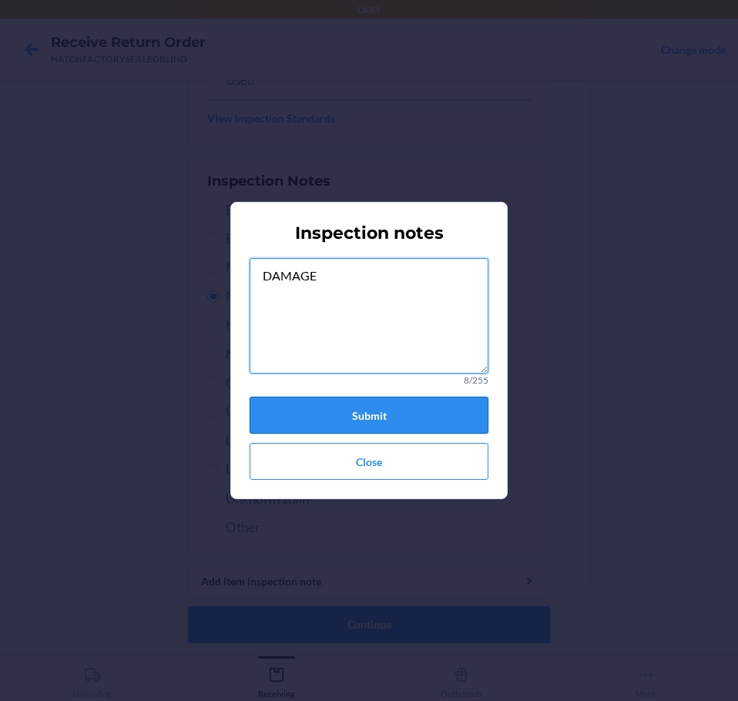
type textarea "DAMAGE"
click at [399, 408] on button "Submit" at bounding box center [369, 415] width 239 height 37
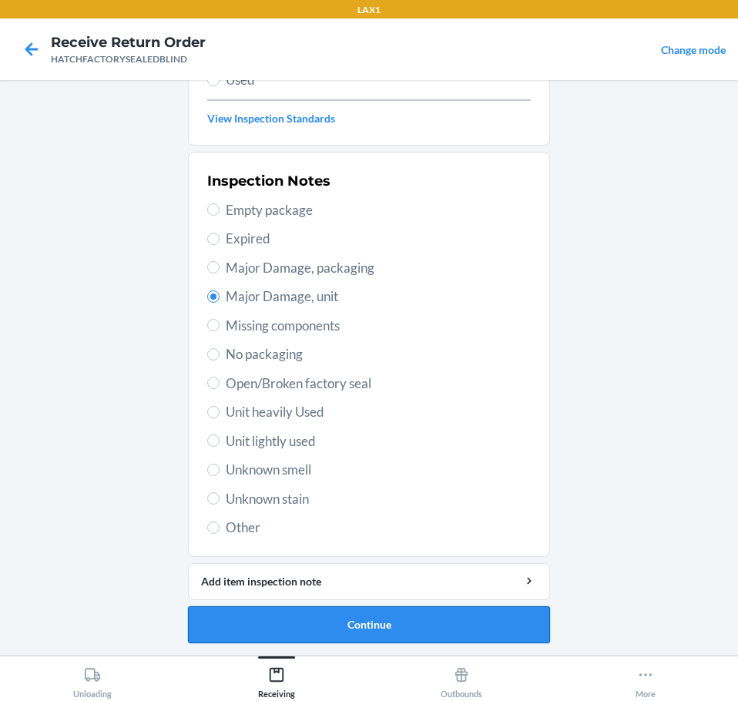
click at [461, 617] on button "Continue" at bounding box center [369, 624] width 362 height 37
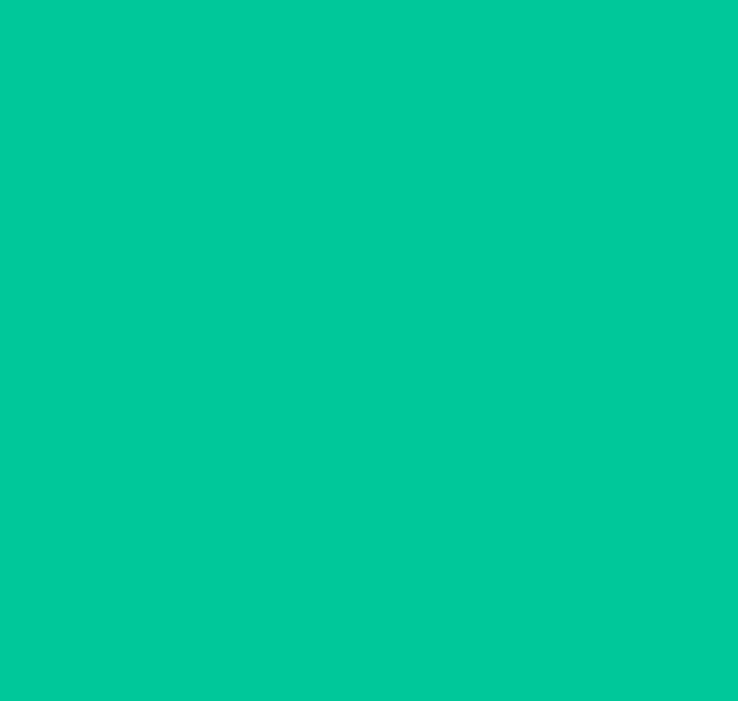
scroll to position [100, 0]
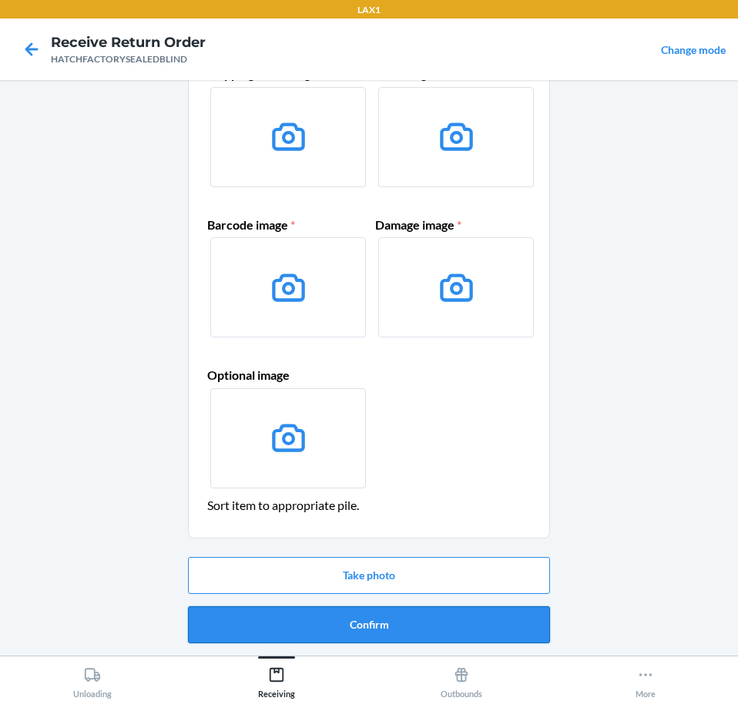
click at [437, 625] on button "Confirm" at bounding box center [369, 624] width 362 height 37
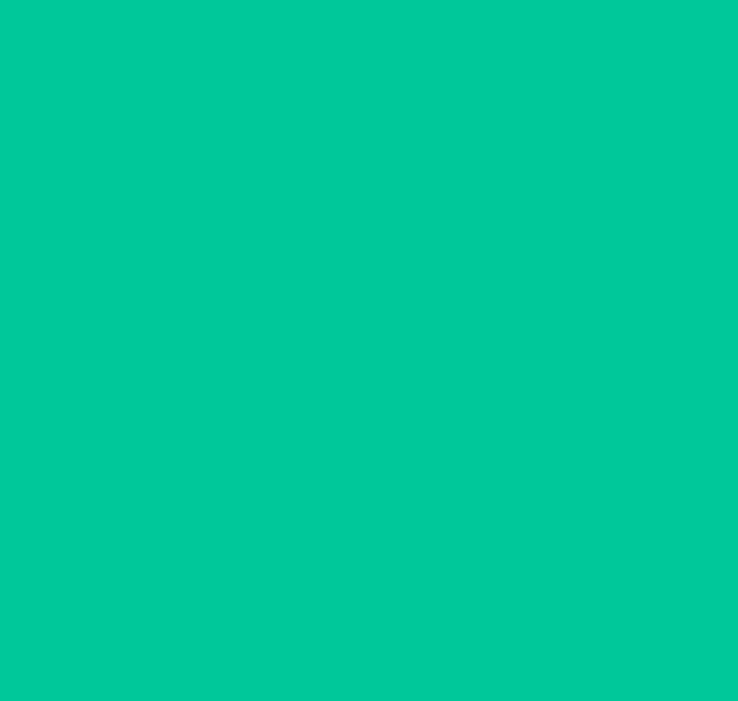
scroll to position [0, 0]
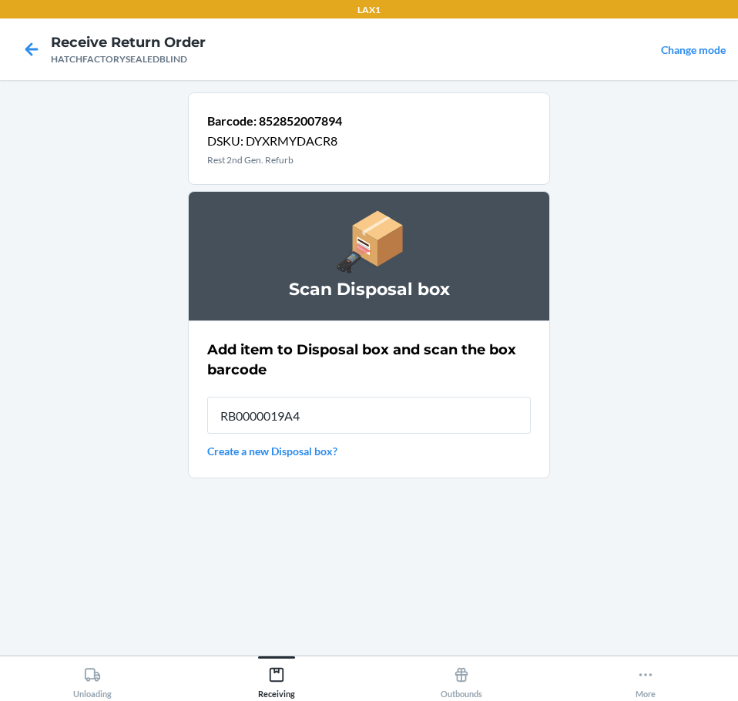
type input "RB0000019A4"
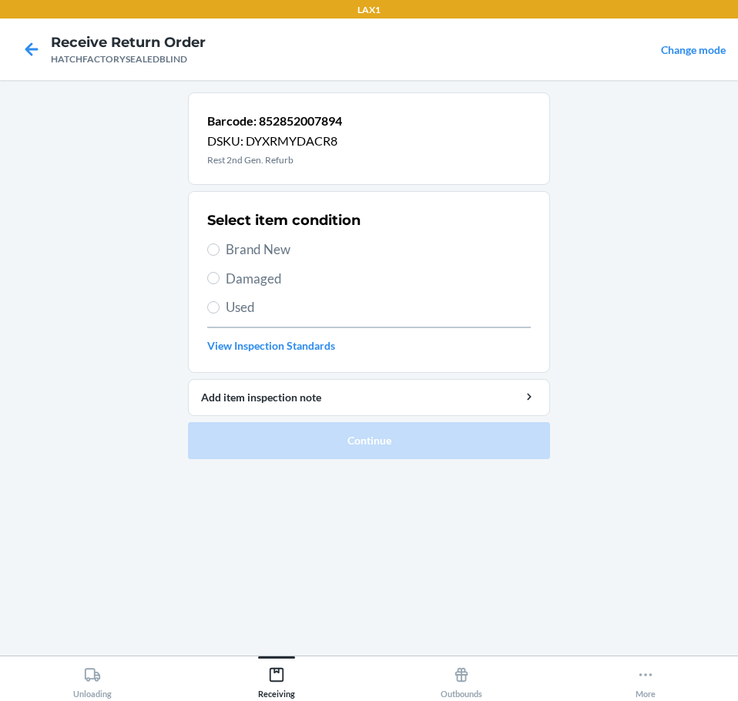
click at [285, 280] on span "Damaged" at bounding box center [378, 279] width 305 height 20
click at [220, 280] on input "Damaged" at bounding box center [213, 278] width 12 height 12
radio input "true"
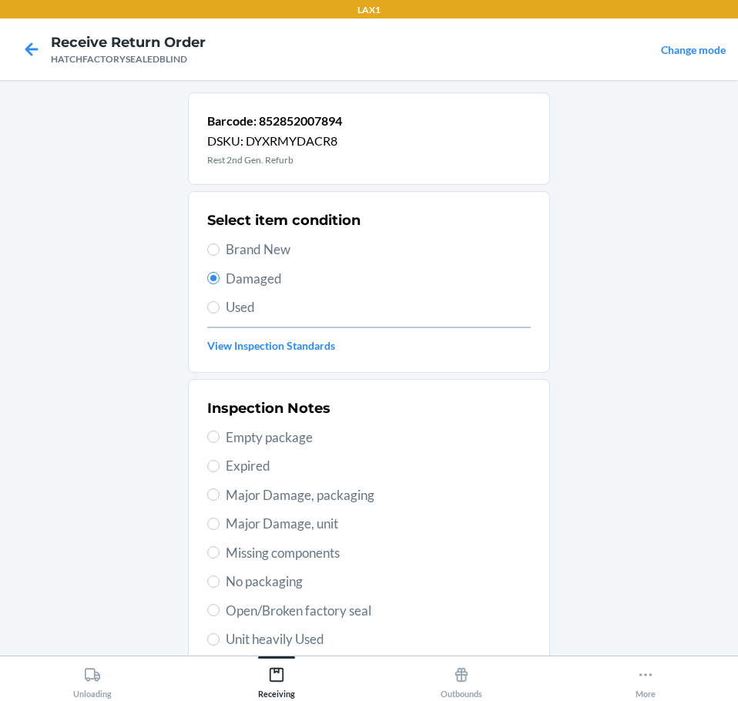
click at [340, 527] on span "Major Damage, unit" at bounding box center [378, 524] width 305 height 20
click at [220, 527] on input "Major Damage, unit" at bounding box center [213, 524] width 12 height 12
radio input "true"
drag, startPoint x: 412, startPoint y: 558, endPoint x: 415, endPoint y: 569, distance: 12.0
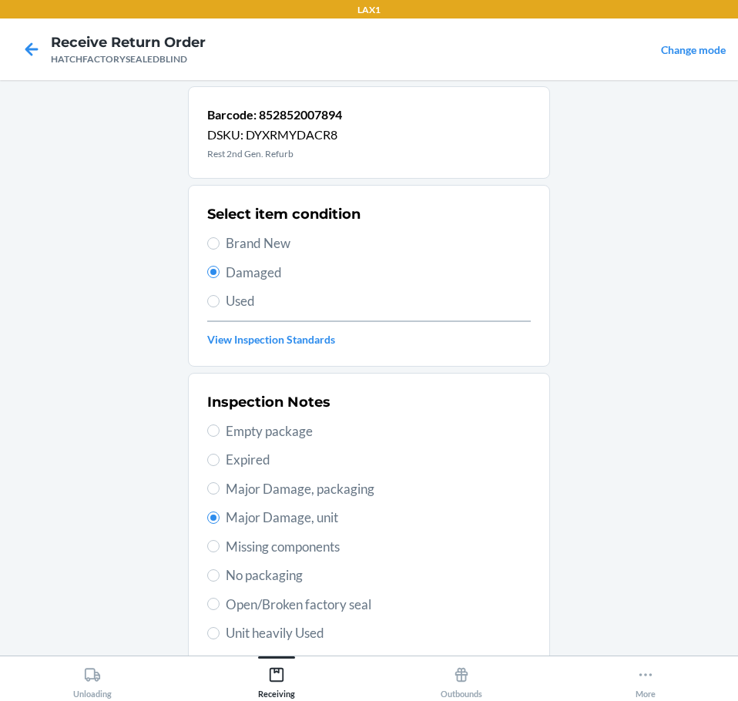
drag, startPoint x: 422, startPoint y: 532, endPoint x: 377, endPoint y: 598, distance: 79.7
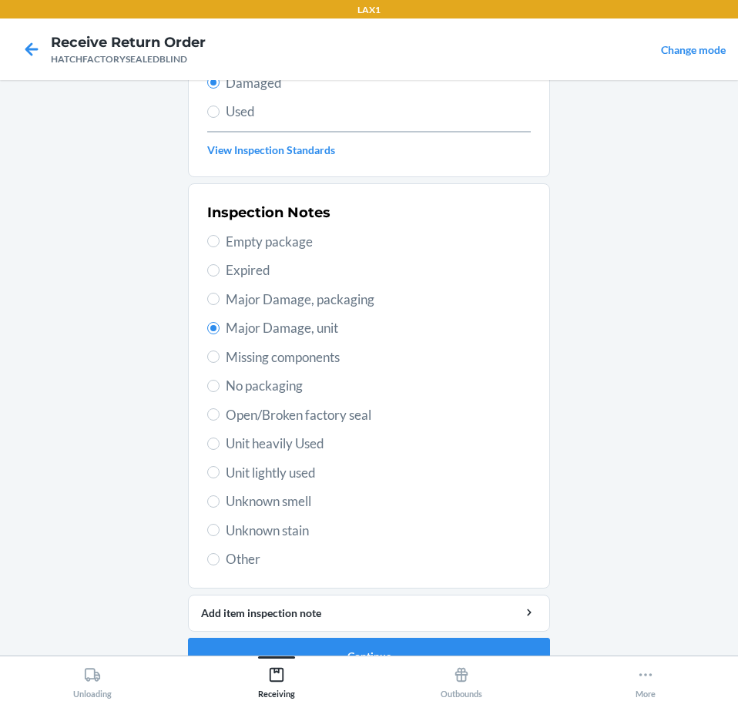
scroll to position [227, 0]
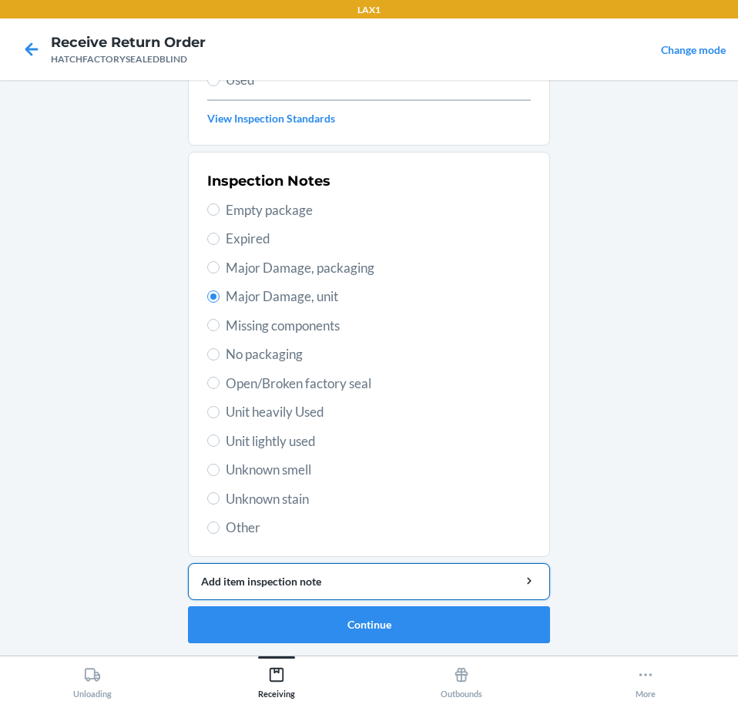
click at [367, 581] on div "Add item inspection note" at bounding box center [369, 581] width 336 height 16
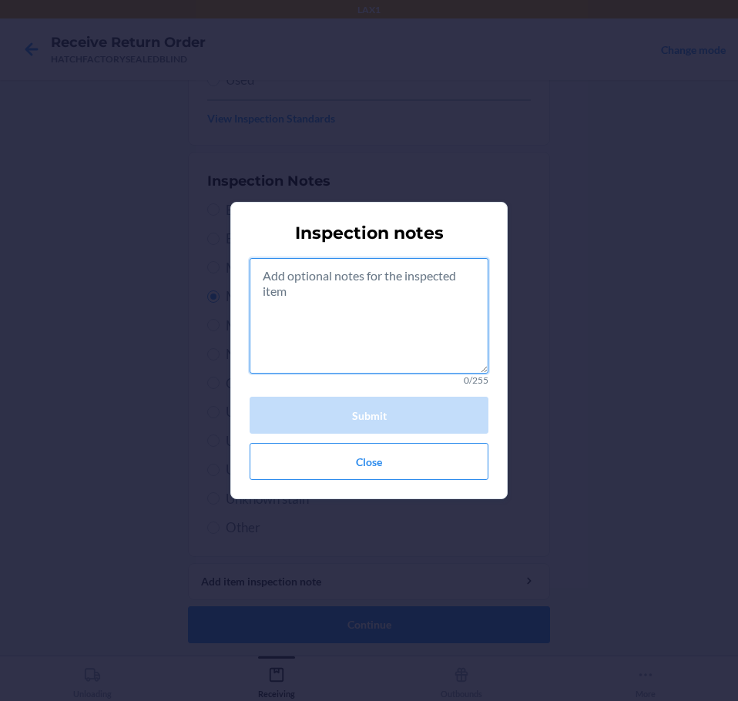
click at [389, 323] on textarea at bounding box center [369, 316] width 239 height 116
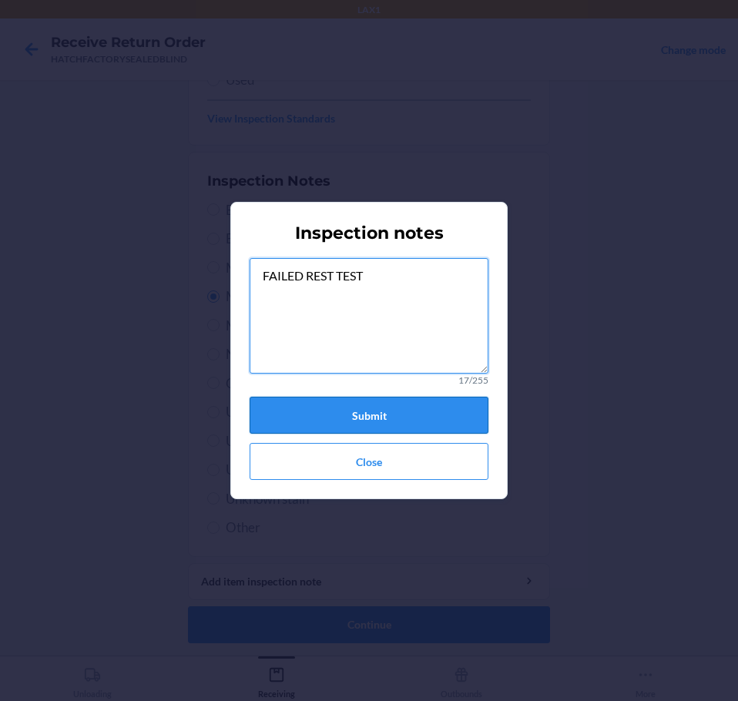
type textarea "FAILED REST TEST"
click at [404, 409] on button "Submit" at bounding box center [369, 415] width 239 height 37
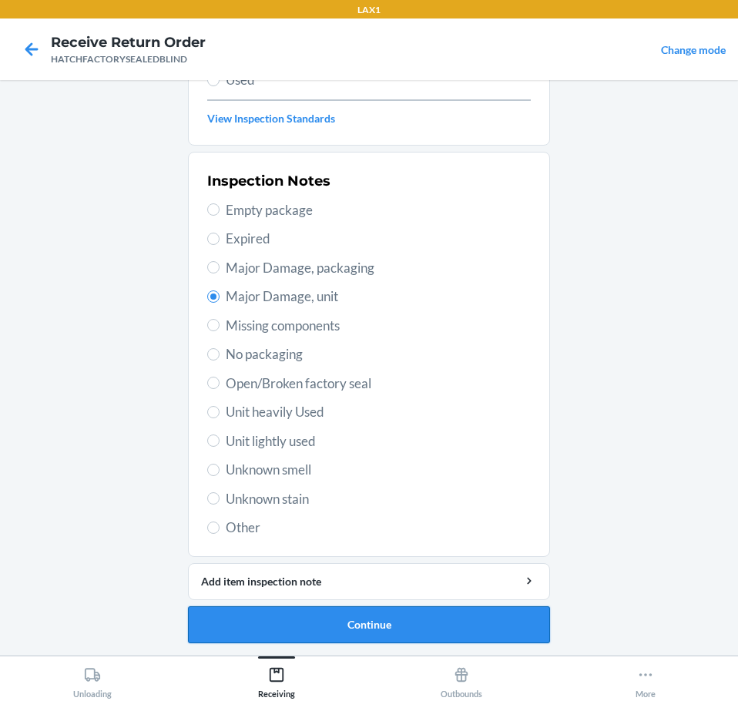
drag, startPoint x: 441, startPoint y: 620, endPoint x: 449, endPoint y: 620, distance: 8.5
click at [446, 620] on button "Continue" at bounding box center [369, 624] width 362 height 37
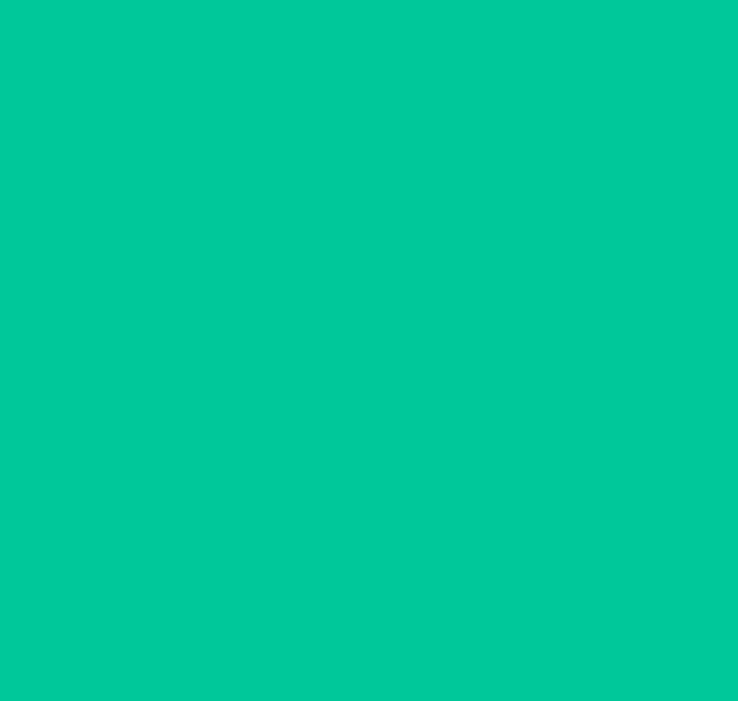
scroll to position [100, 0]
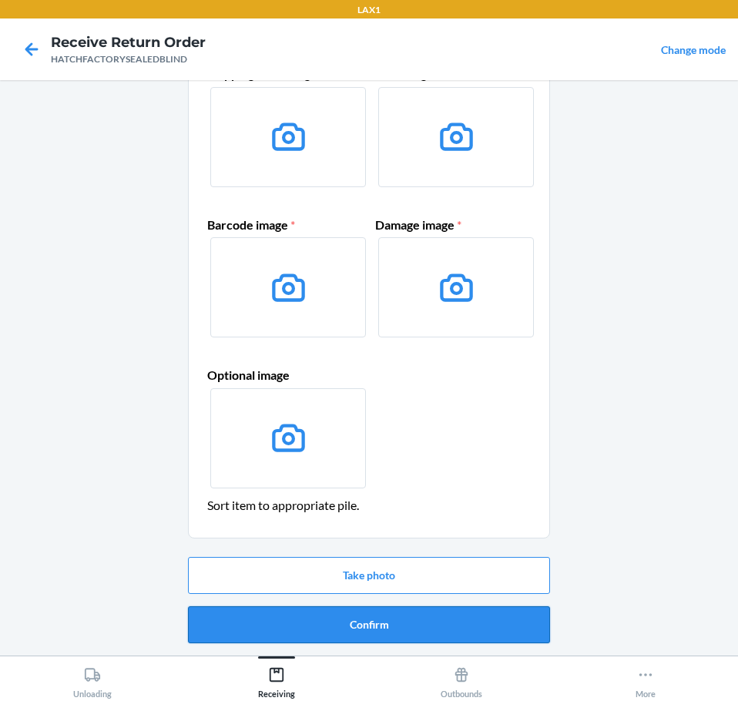
click at [491, 629] on button "Confirm" at bounding box center [369, 624] width 362 height 37
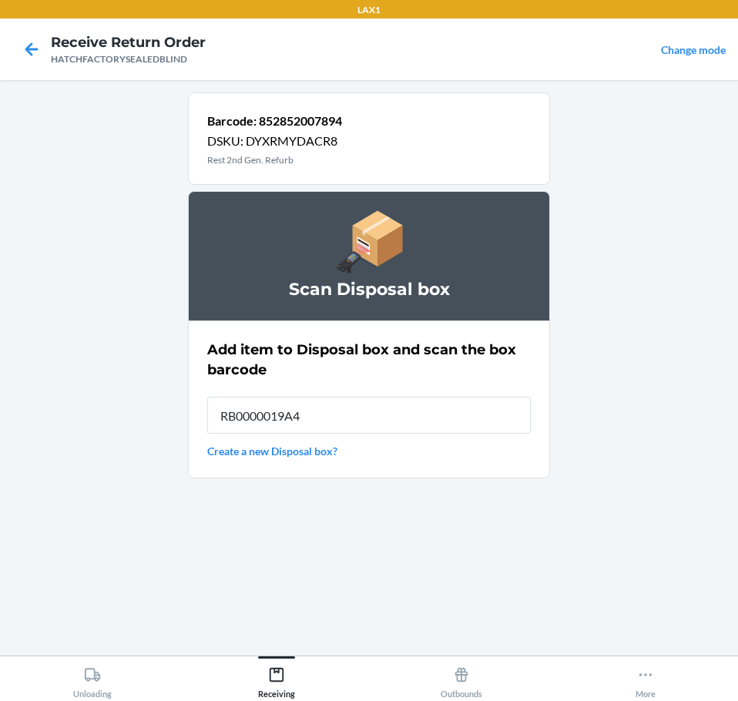
type input "RB0000019A4"
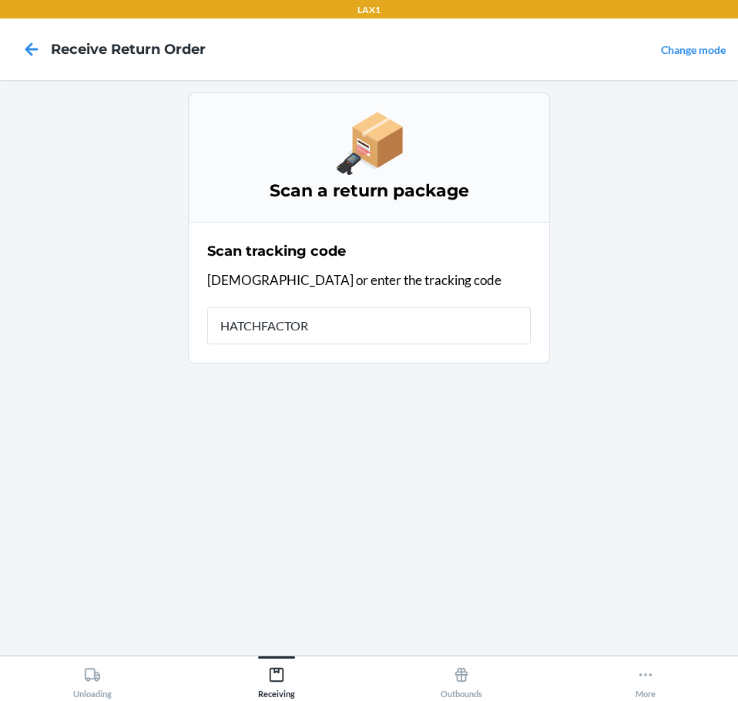
type input "HATCHFACTORY"
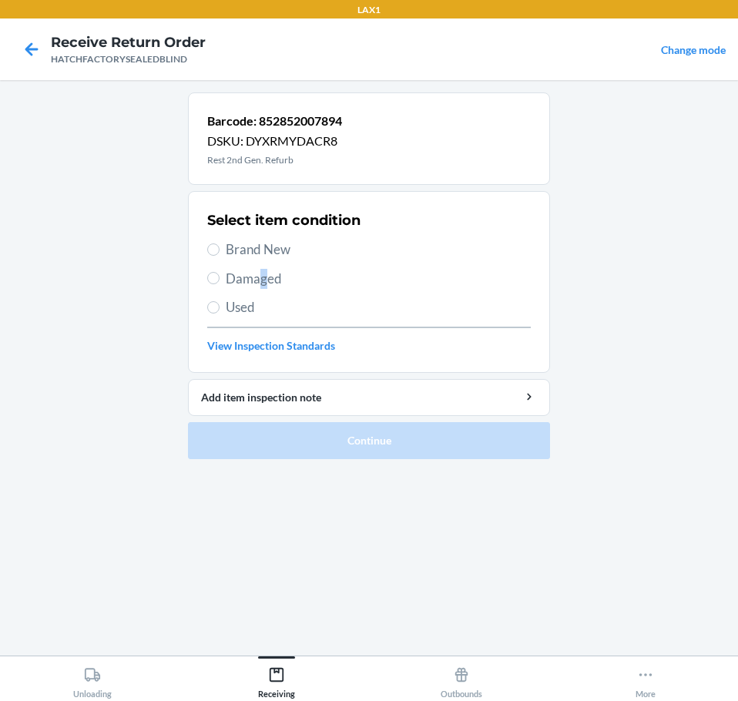
drag, startPoint x: 263, startPoint y: 279, endPoint x: 266, endPoint y: 287, distance: 8.0
click at [265, 279] on span "Damaged" at bounding box center [378, 279] width 305 height 20
click at [227, 280] on span "Damaged" at bounding box center [378, 279] width 305 height 20
click at [220, 280] on input "Damaged" at bounding box center [213, 278] width 12 height 12
radio input "true"
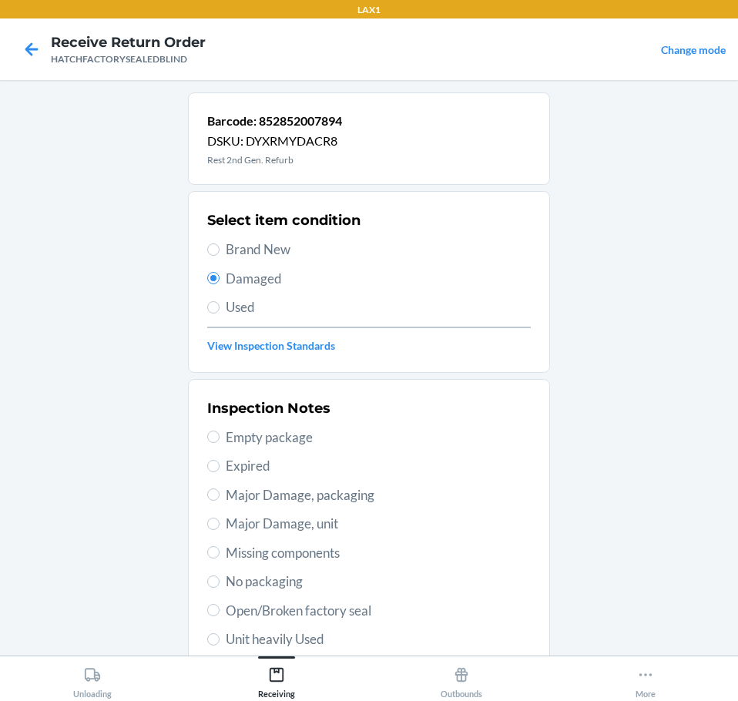
drag, startPoint x: 337, startPoint y: 525, endPoint x: 326, endPoint y: 524, distance: 10.9
click at [331, 525] on span "Major Damage, unit" at bounding box center [378, 524] width 305 height 20
click at [220, 525] on input "Major Damage, unit" at bounding box center [213, 524] width 12 height 12
radio input "true"
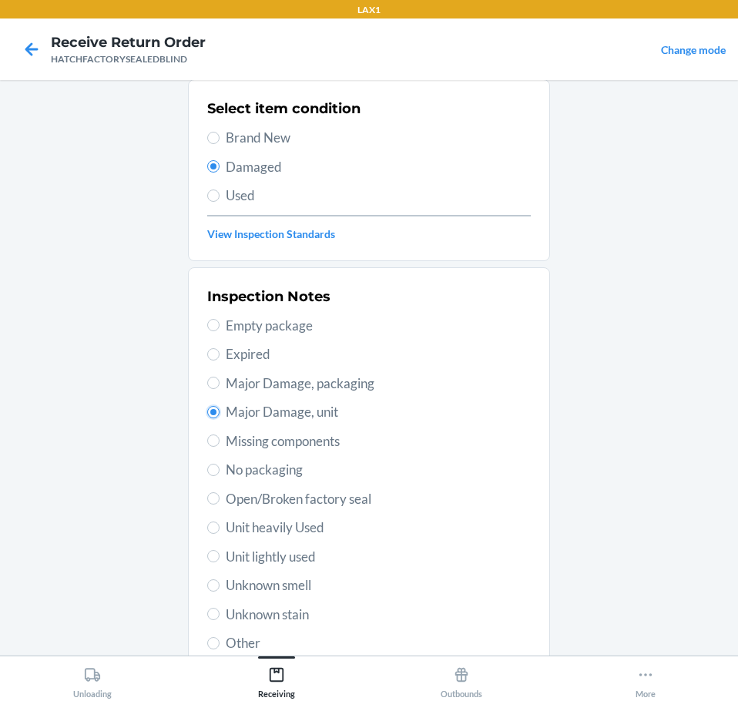
scroll to position [227, 0]
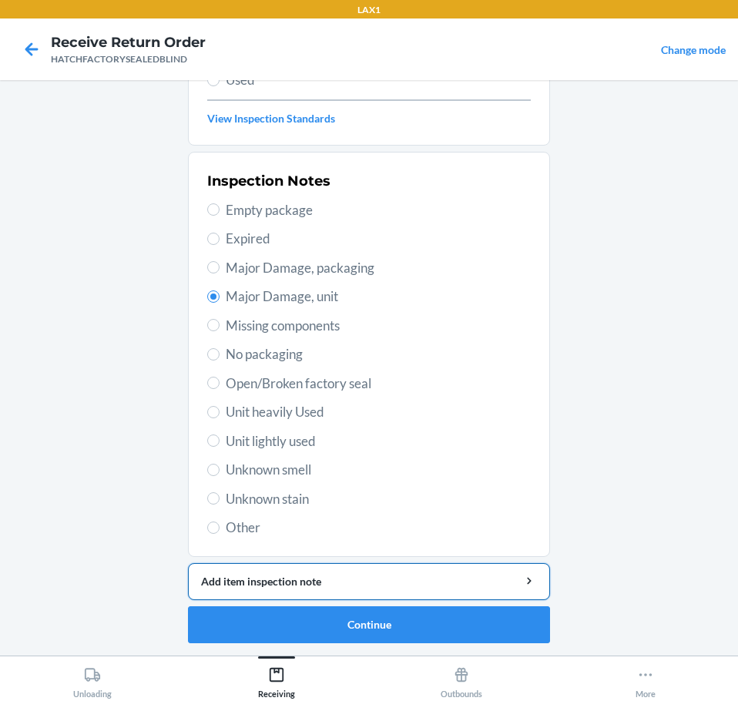
click at [441, 585] on div "Add item inspection note" at bounding box center [369, 581] width 336 height 16
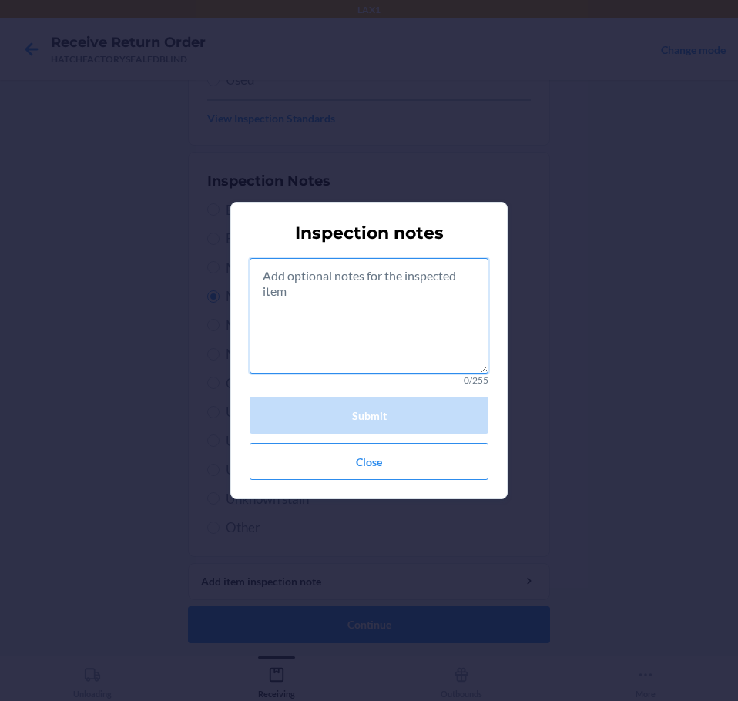
click at [380, 328] on textarea at bounding box center [369, 316] width 239 height 116
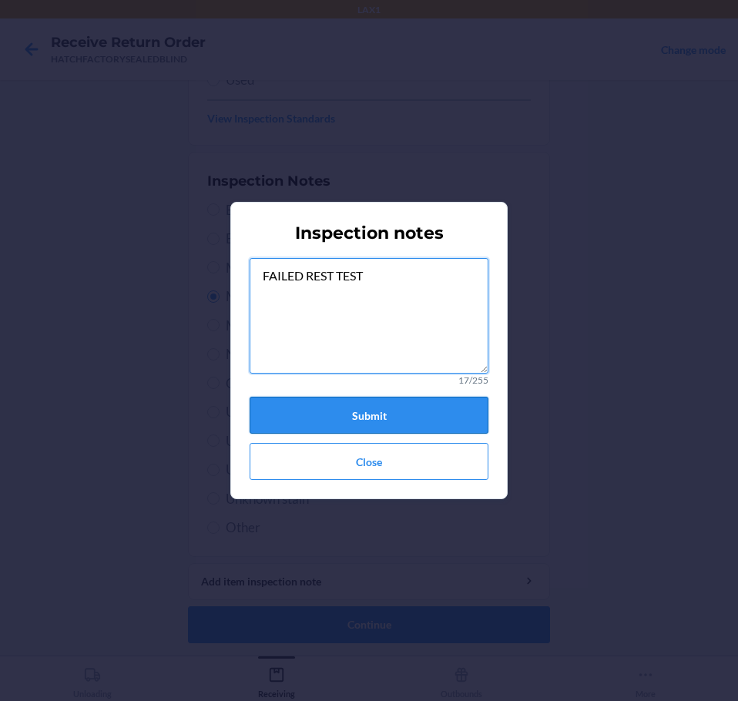
type textarea "FAILED REST TEST"
click at [425, 421] on button "Submit" at bounding box center [369, 415] width 239 height 37
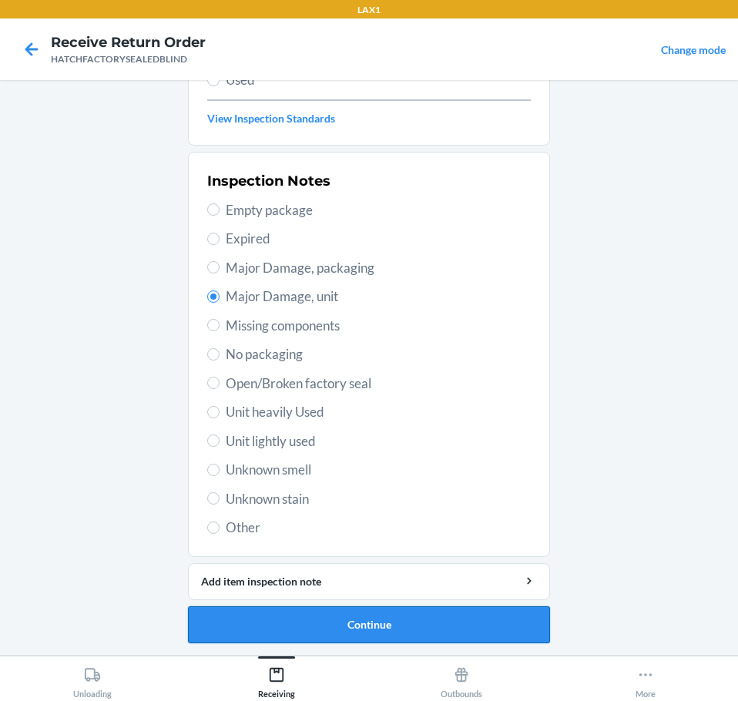
click at [433, 622] on button "Continue" at bounding box center [369, 624] width 362 height 37
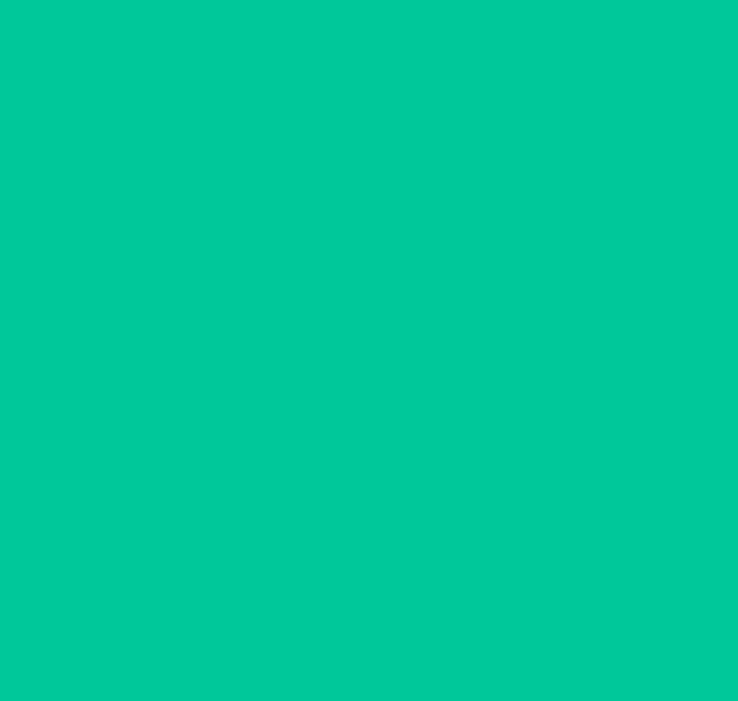
scroll to position [100, 0]
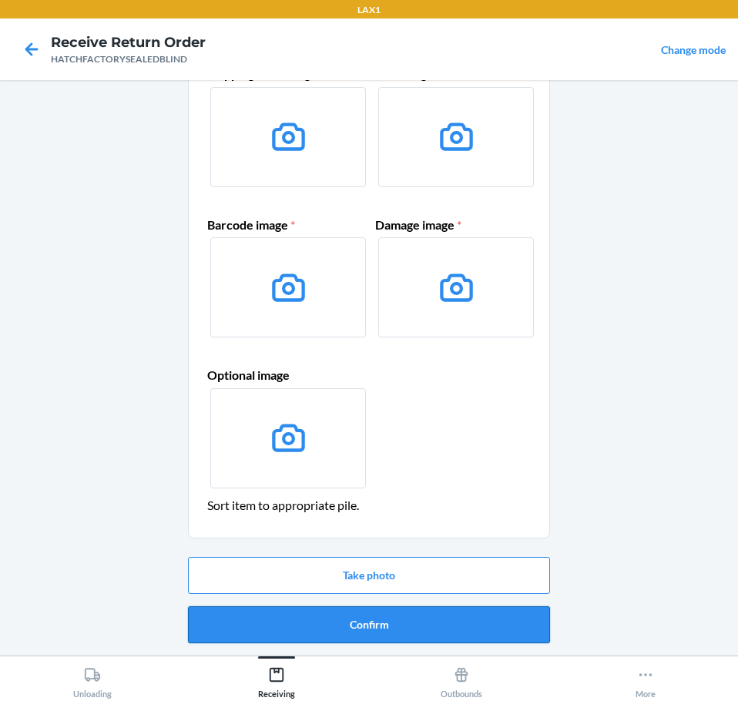
click at [446, 622] on button "Confirm" at bounding box center [369, 624] width 362 height 37
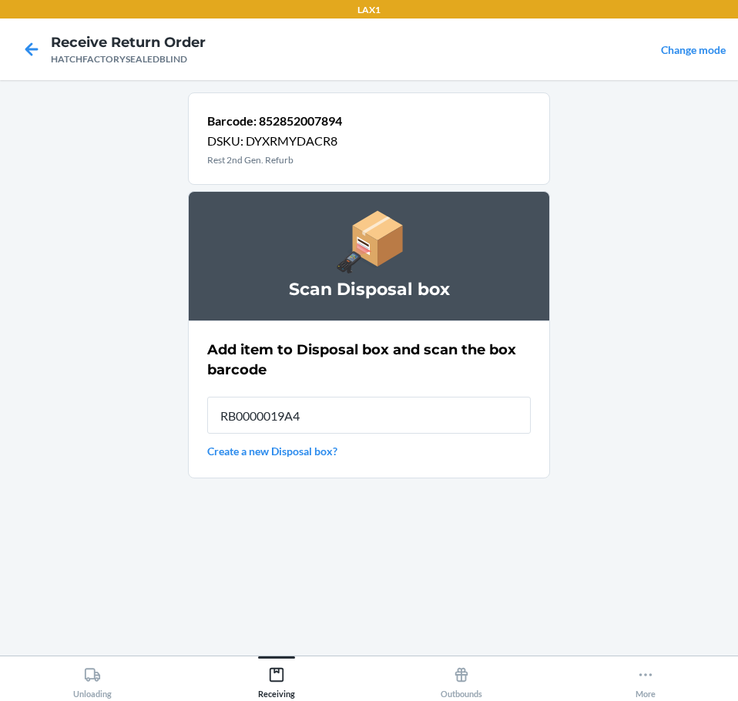
type input "RB0000019A4"
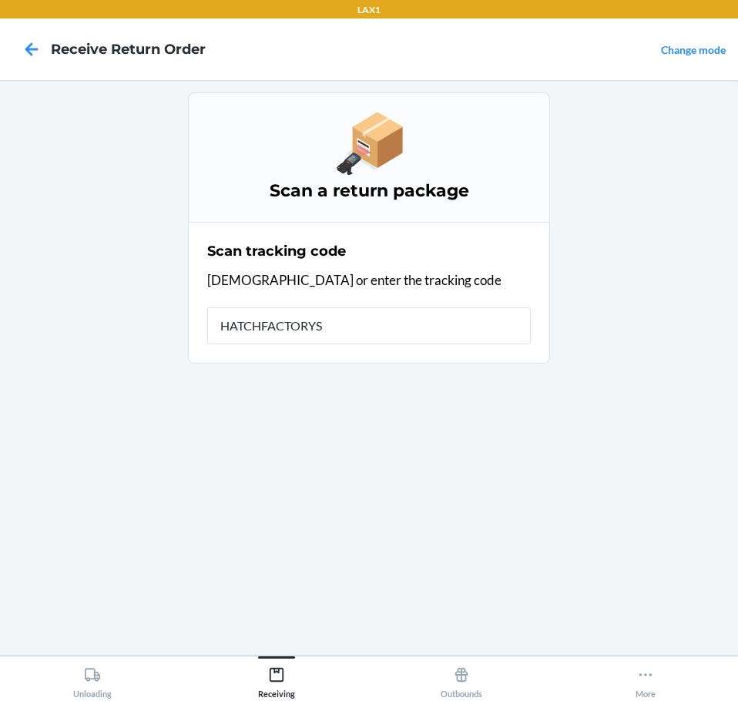
type input "HATCHFACTORYSE"
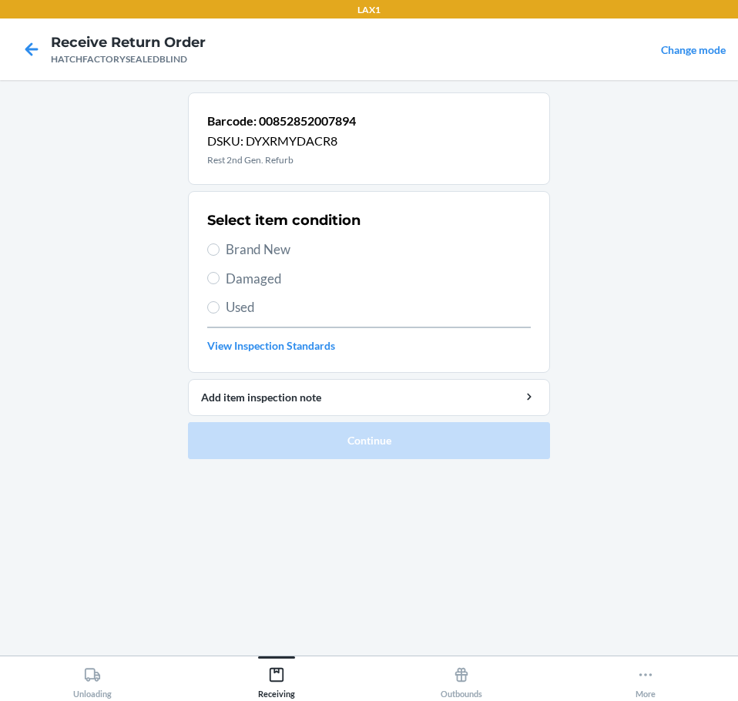
click at [282, 250] on span "Brand New" at bounding box center [378, 250] width 305 height 20
click at [220, 250] on input "Brand New" at bounding box center [213, 249] width 12 height 12
radio input "true"
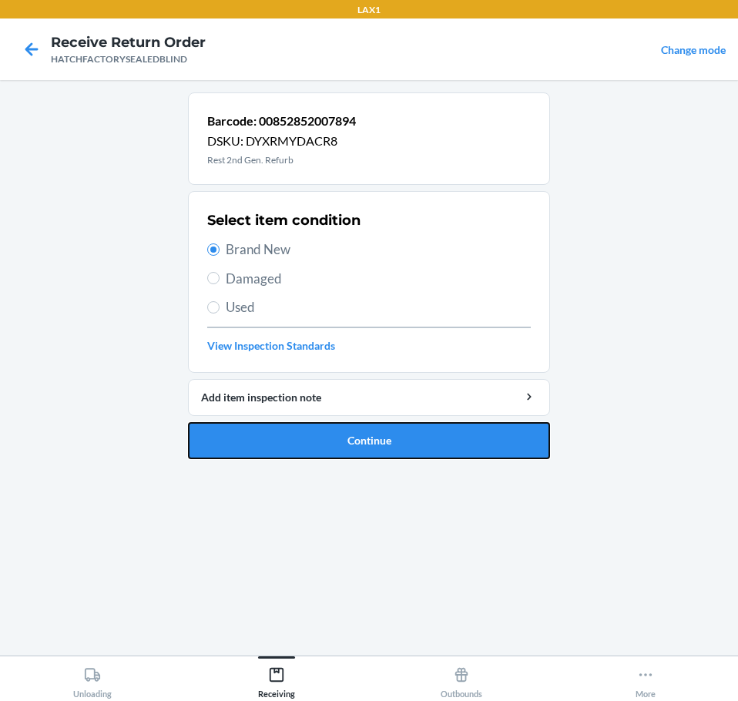
click at [479, 440] on button "Continue" at bounding box center [369, 440] width 362 height 37
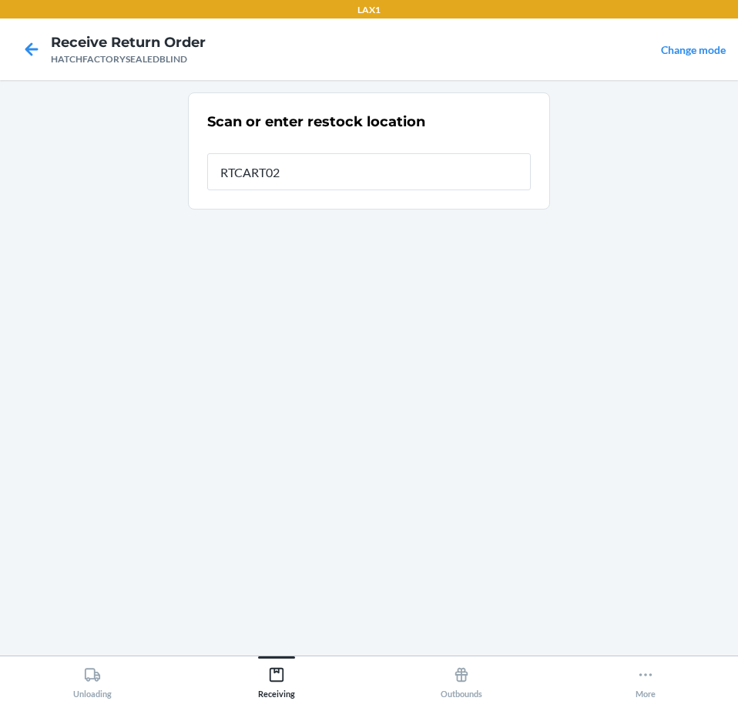
type input "RTCART027"
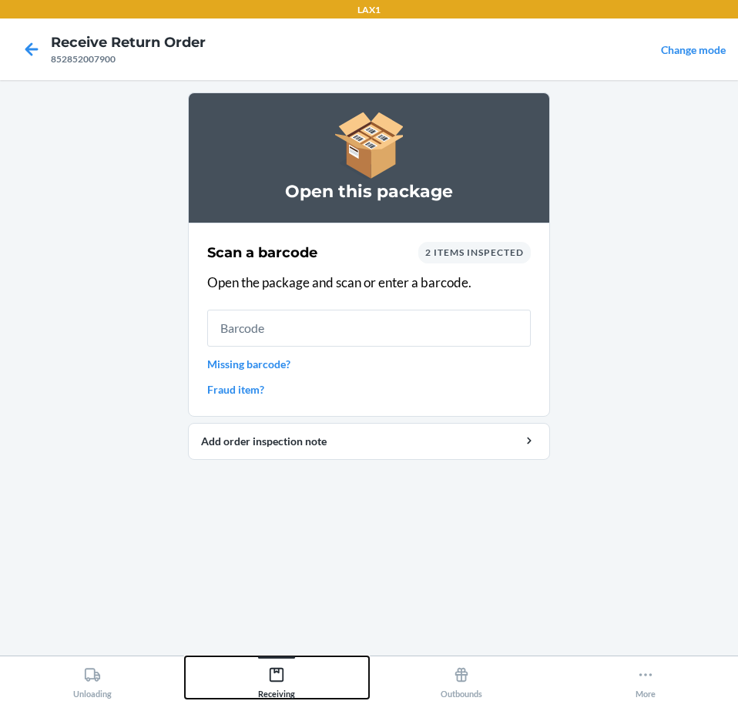
click at [273, 679] on icon at bounding box center [276, 674] width 17 height 17
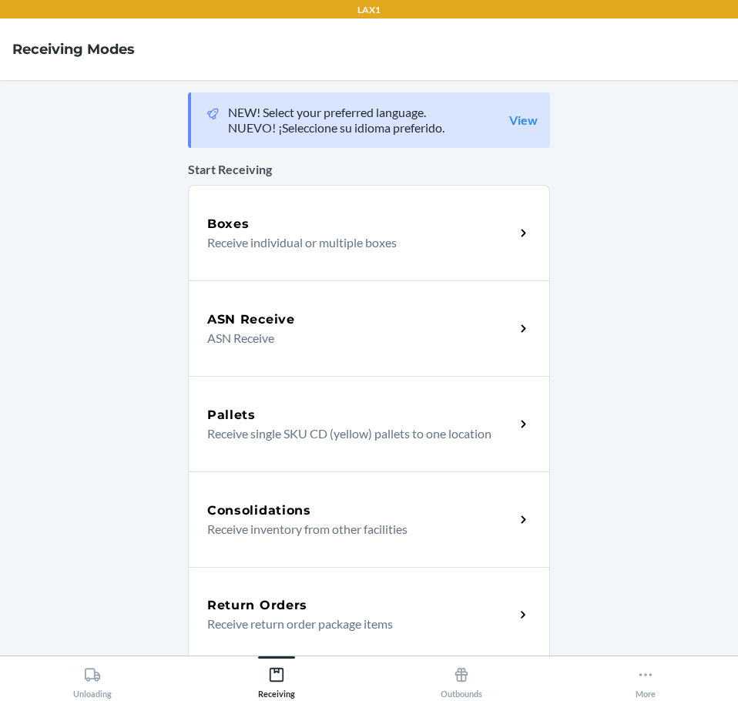
click at [379, 611] on div "Return Orders" at bounding box center [360, 605] width 307 height 18
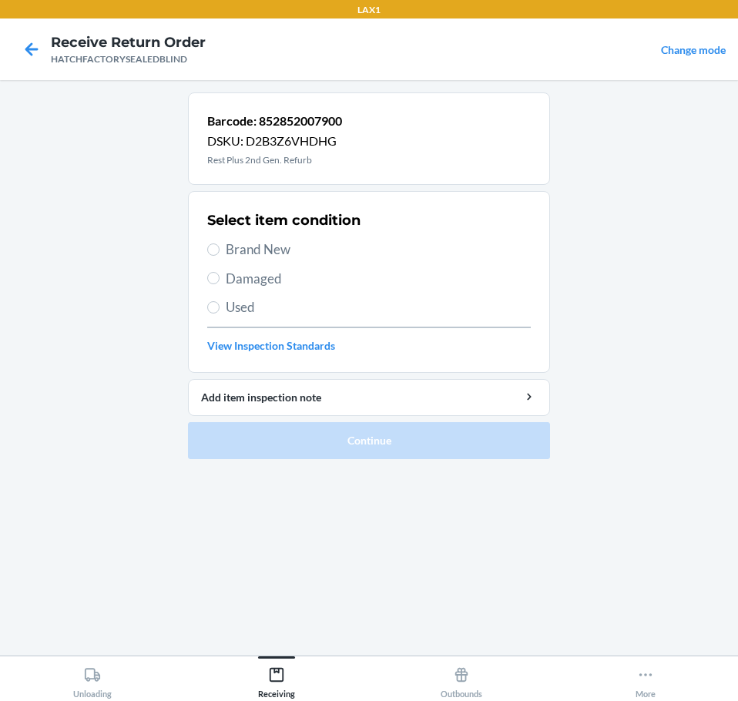
drag, startPoint x: 260, startPoint y: 280, endPoint x: 270, endPoint y: 364, distance: 85.2
click at [260, 285] on span "Damaged" at bounding box center [378, 279] width 305 height 20
click at [220, 284] on input "Damaged" at bounding box center [213, 278] width 12 height 12
radio input "true"
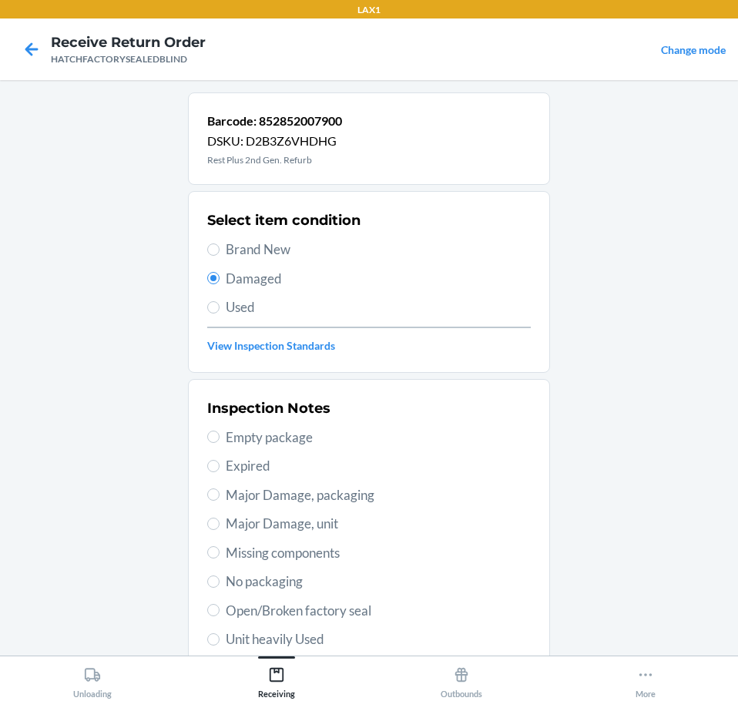
click at [353, 525] on span "Major Damage, unit" at bounding box center [378, 524] width 305 height 20
click at [220, 525] on input "Major Damage, unit" at bounding box center [213, 524] width 12 height 12
radio input "true"
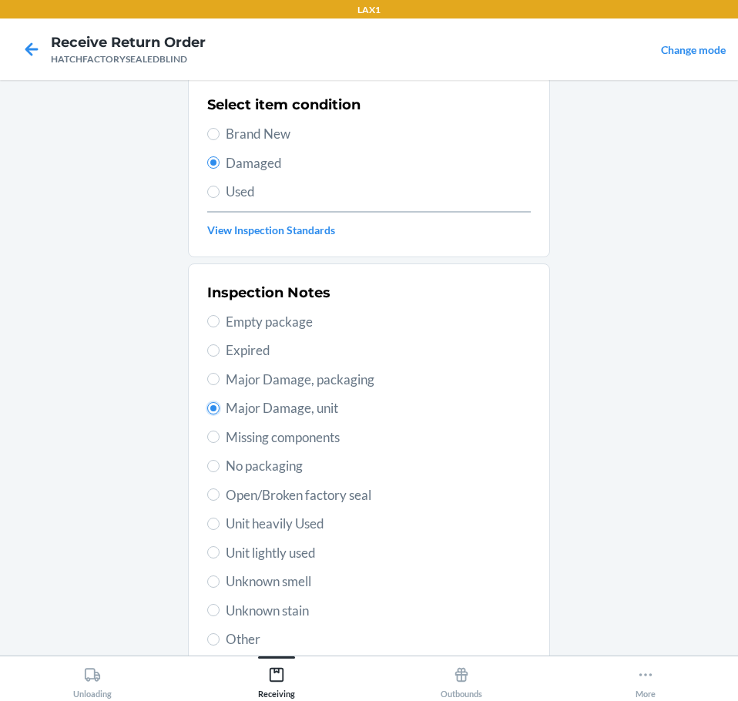
scroll to position [227, 0]
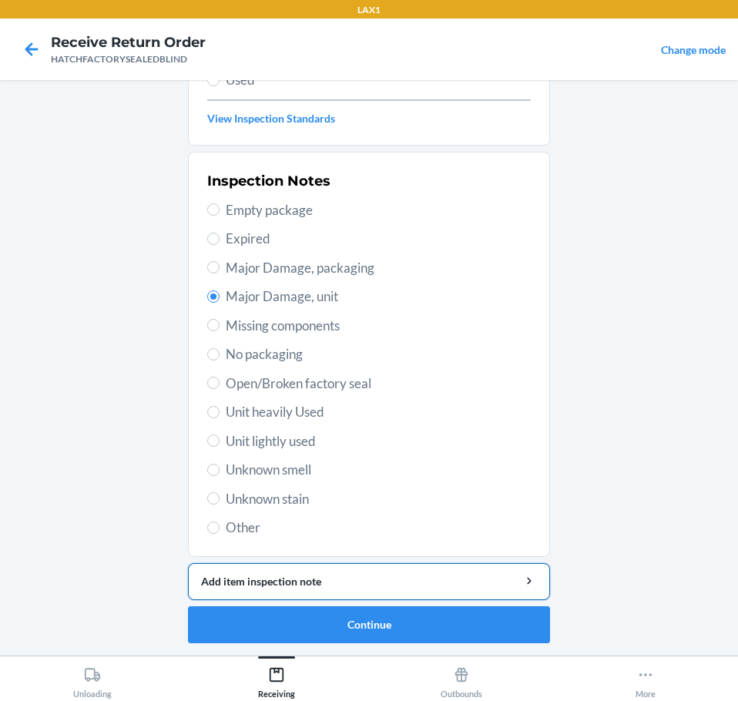
click at [429, 581] on div "Add item inspection note" at bounding box center [369, 581] width 336 height 16
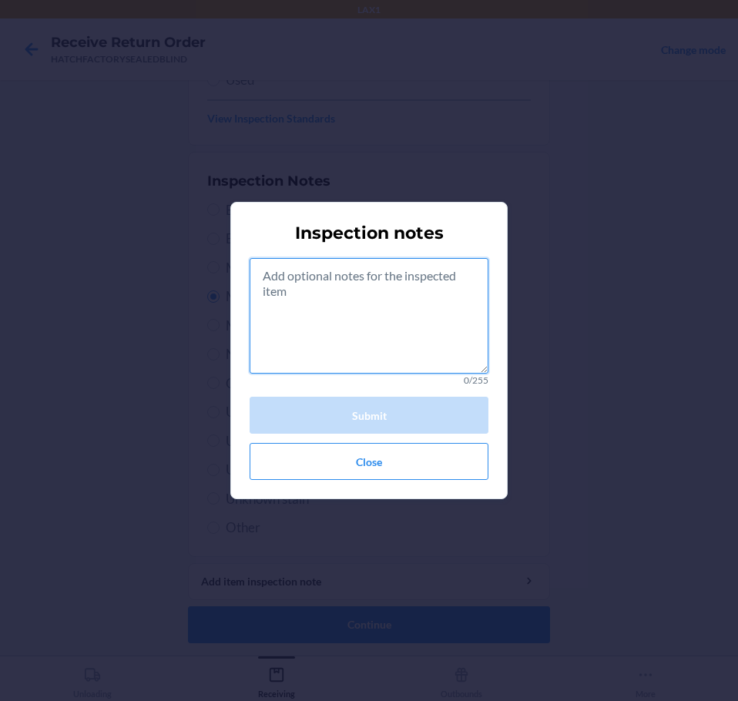
click at [401, 343] on textarea at bounding box center [369, 316] width 239 height 116
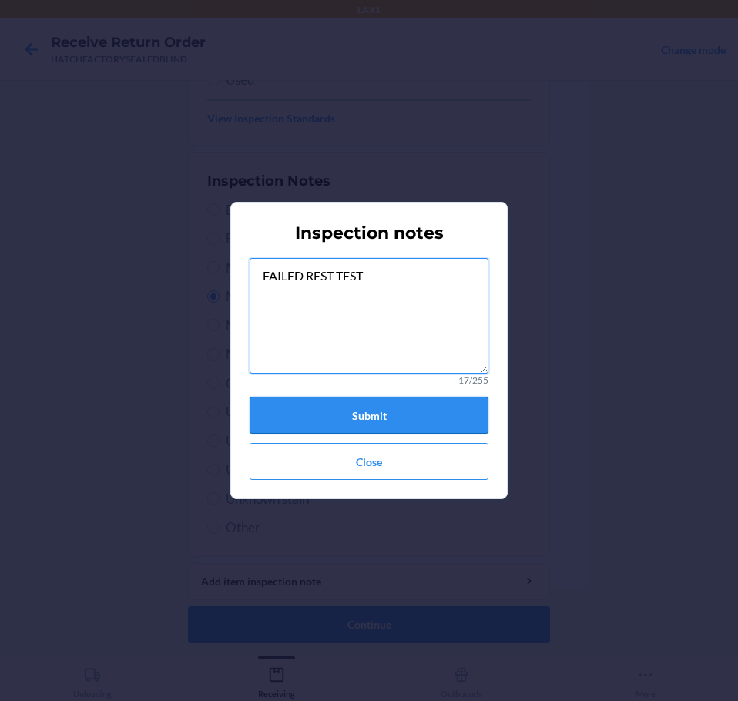
type textarea "FAILED REST TEST"
click at [451, 419] on button "Submit" at bounding box center [369, 415] width 239 height 37
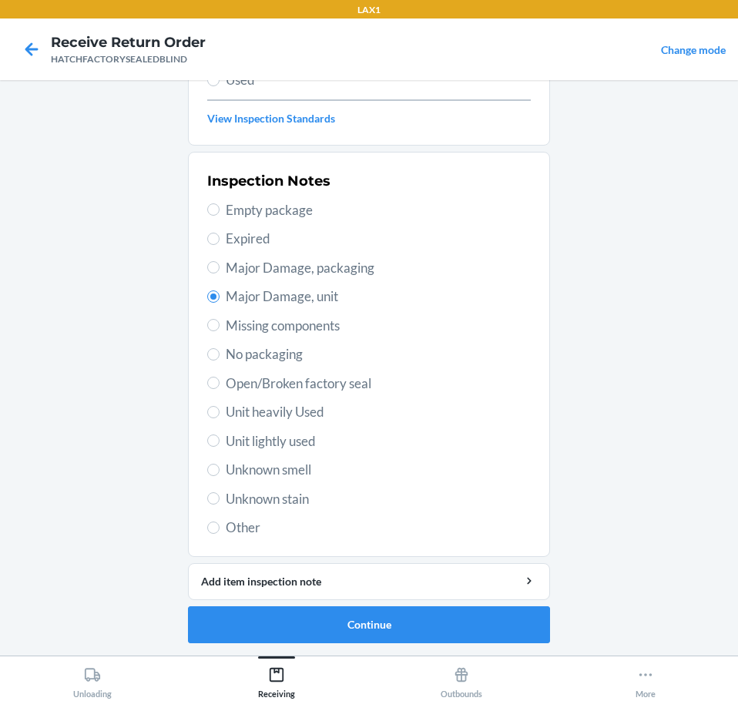
click at [490, 603] on li "Barcode: 852852007900 DSKU: D2B3Z6VHDHG Rest Plus 2nd Gen. Refurb Select item c…" at bounding box center [369, 254] width 362 height 778
click at [501, 618] on button "Continue" at bounding box center [369, 624] width 362 height 37
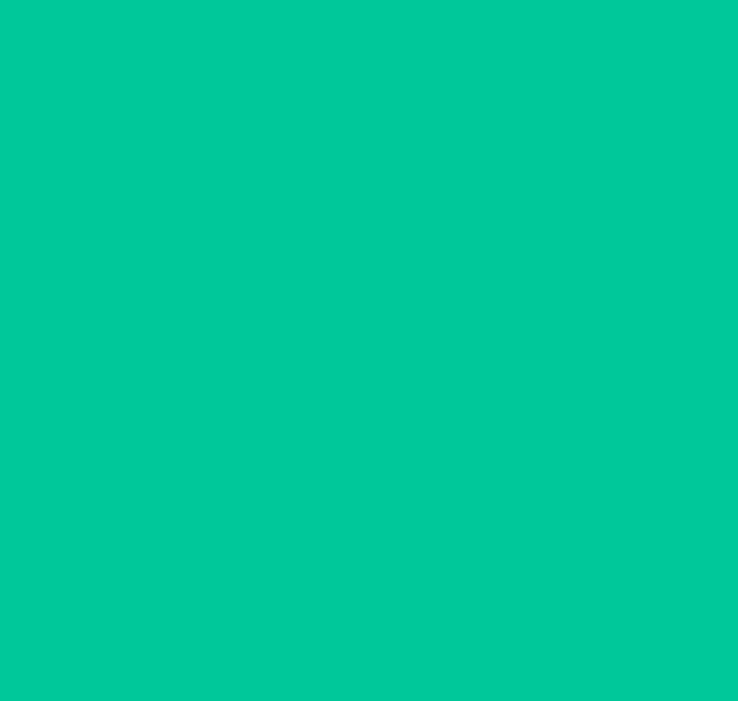
scroll to position [100, 0]
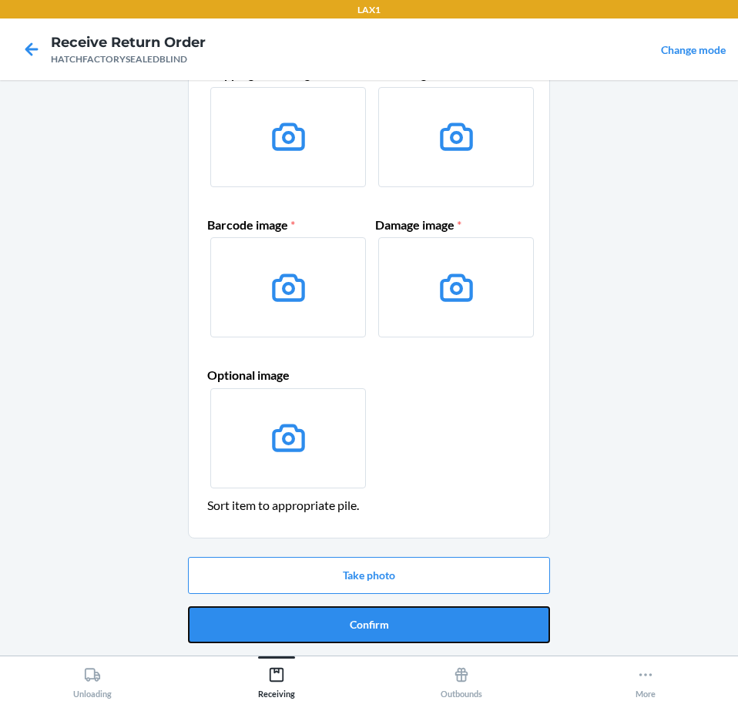
click at [501, 618] on button "Confirm" at bounding box center [369, 624] width 362 height 37
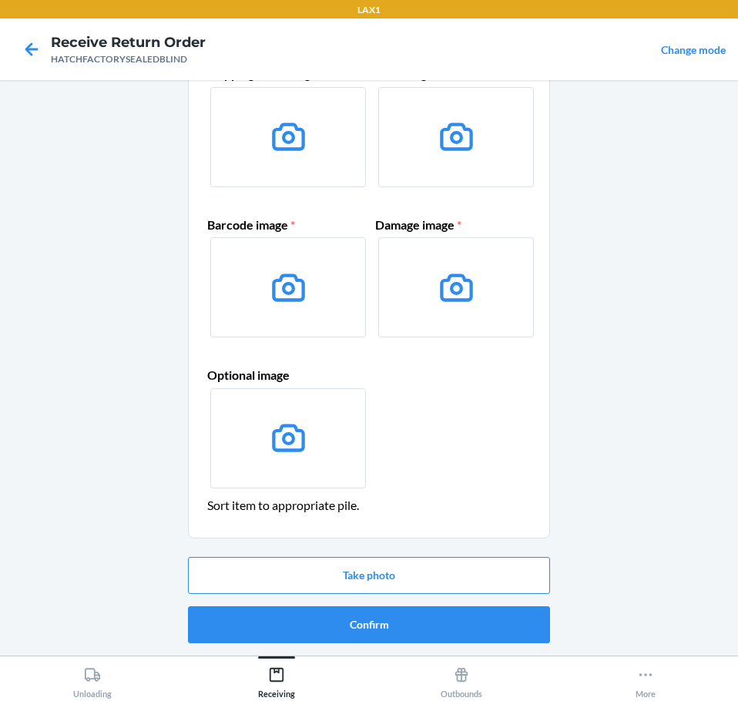
scroll to position [0, 0]
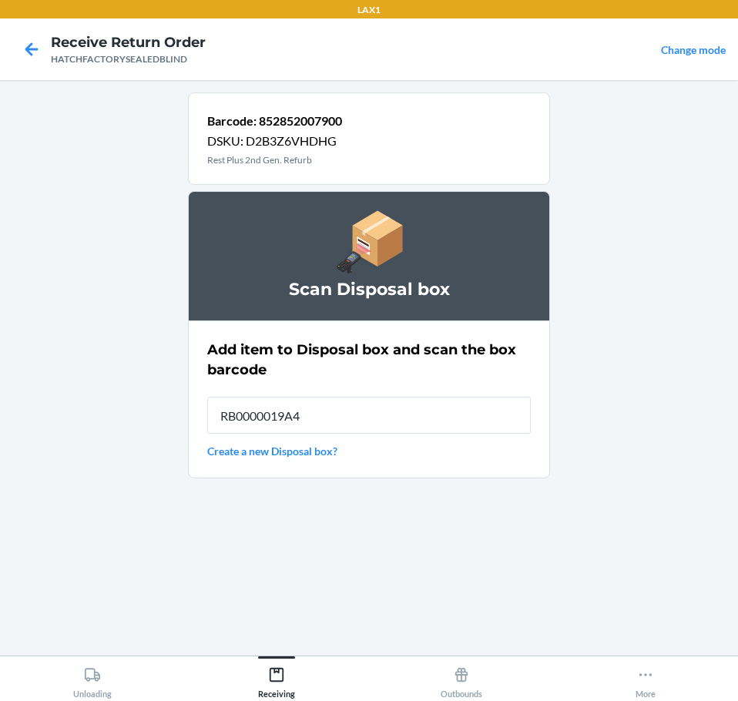
type input "RB0000019A4"
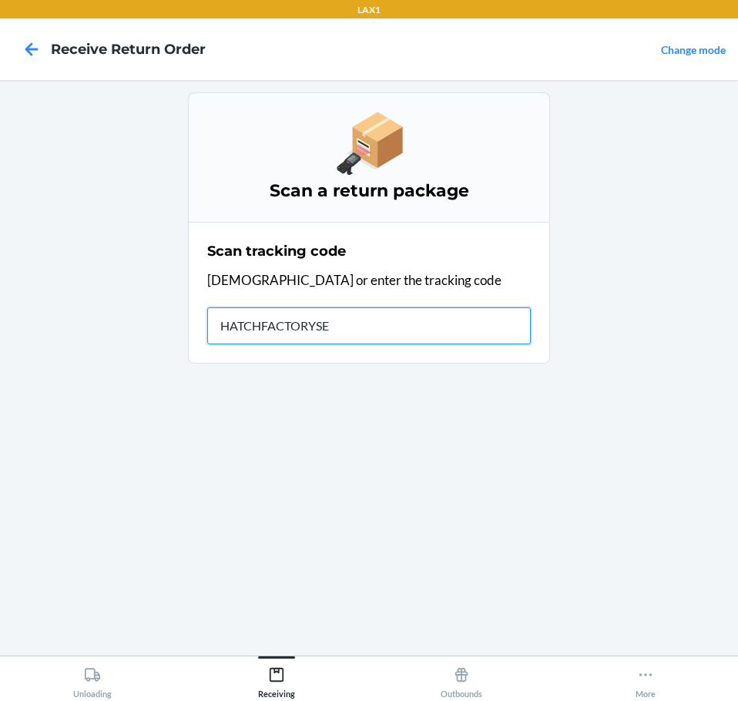
type input "HATCHFACTORYSEA"
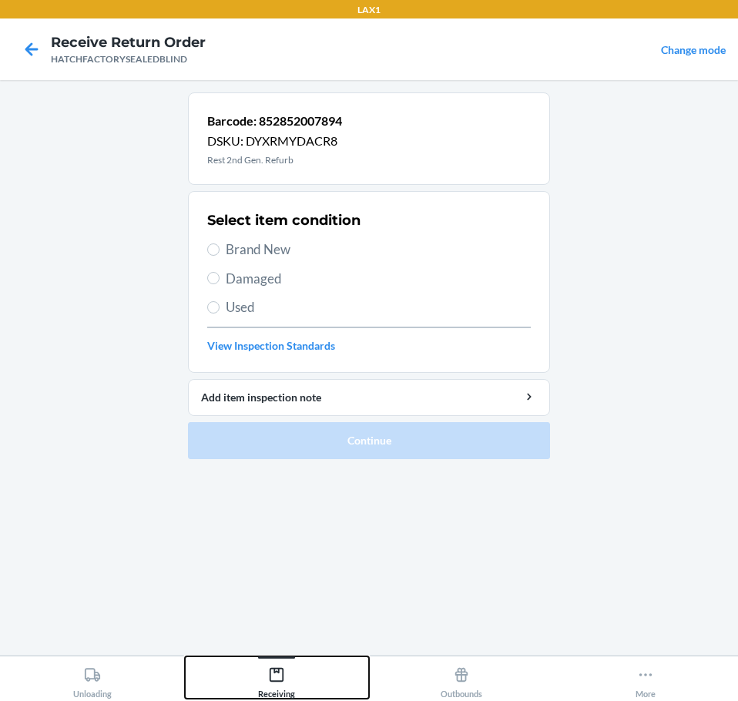
click at [280, 678] on icon at bounding box center [276, 674] width 17 height 17
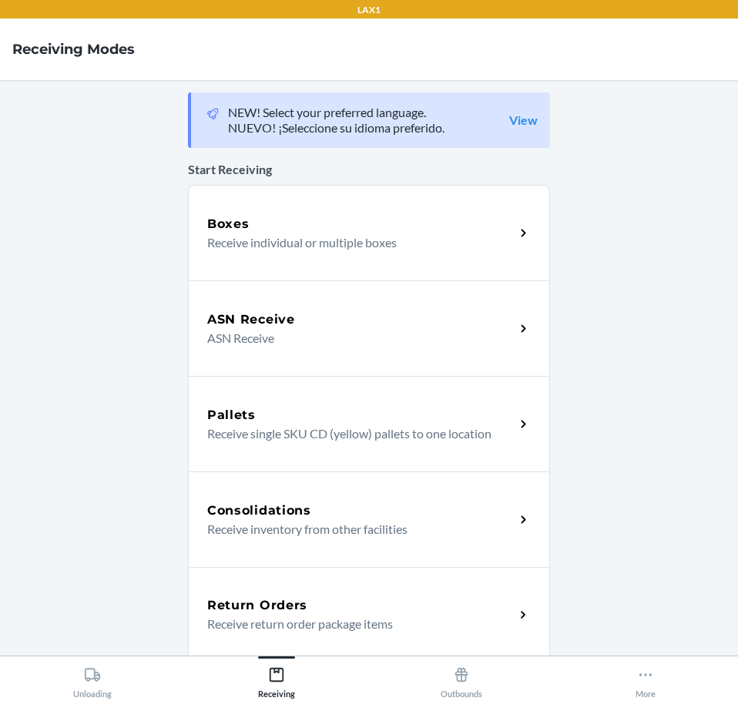
click at [502, 605] on div "Return Orders" at bounding box center [360, 605] width 307 height 18
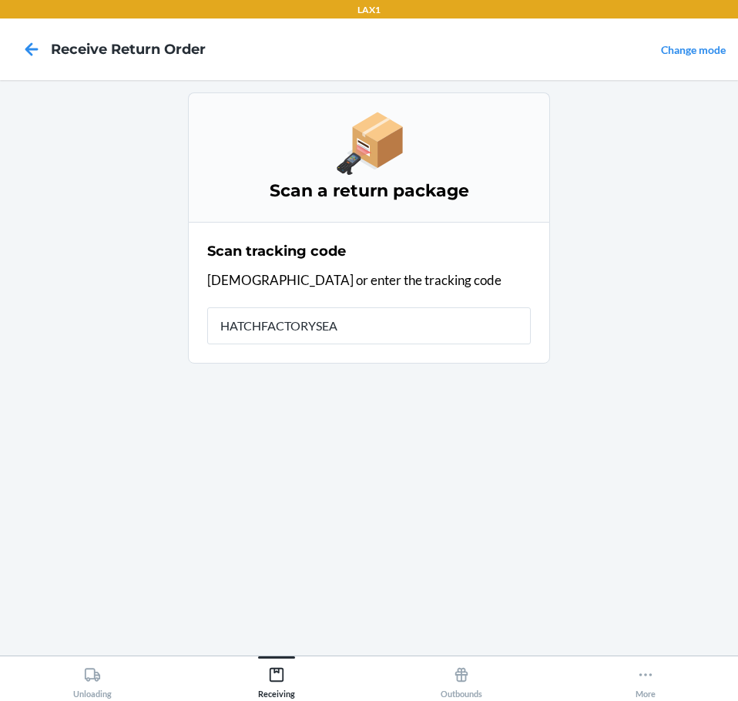
type input "HATCHFACTORYSEAL"
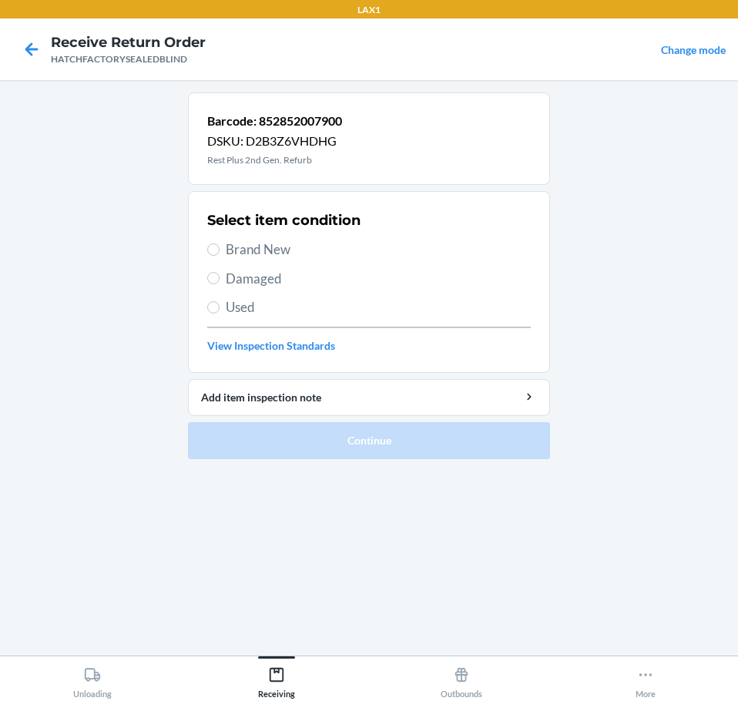
click at [270, 283] on span "Damaged" at bounding box center [378, 279] width 305 height 20
click at [220, 283] on input "Damaged" at bounding box center [213, 278] width 12 height 12
radio input "true"
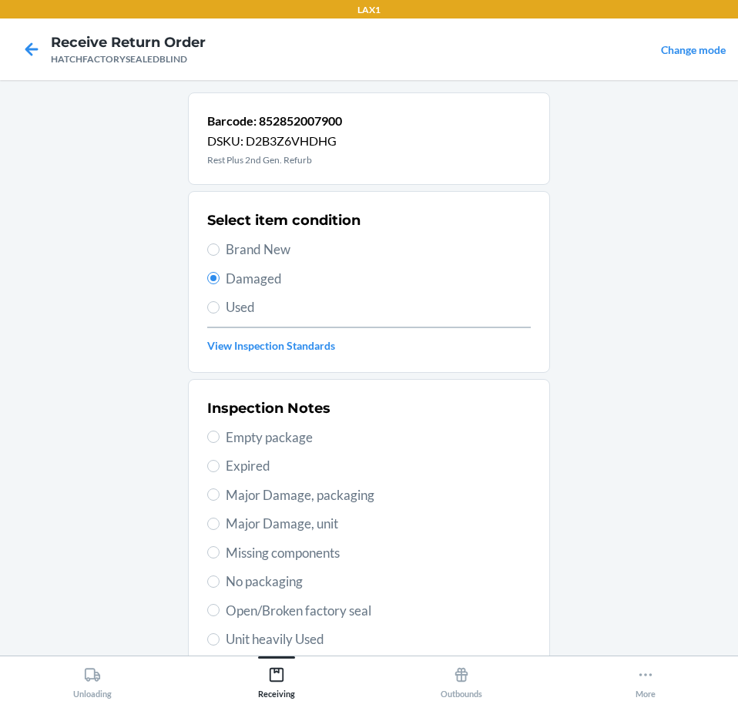
click at [342, 521] on span "Major Damage, unit" at bounding box center [378, 524] width 305 height 20
click at [220, 521] on input "Major Damage, unit" at bounding box center [213, 524] width 12 height 12
radio input "true"
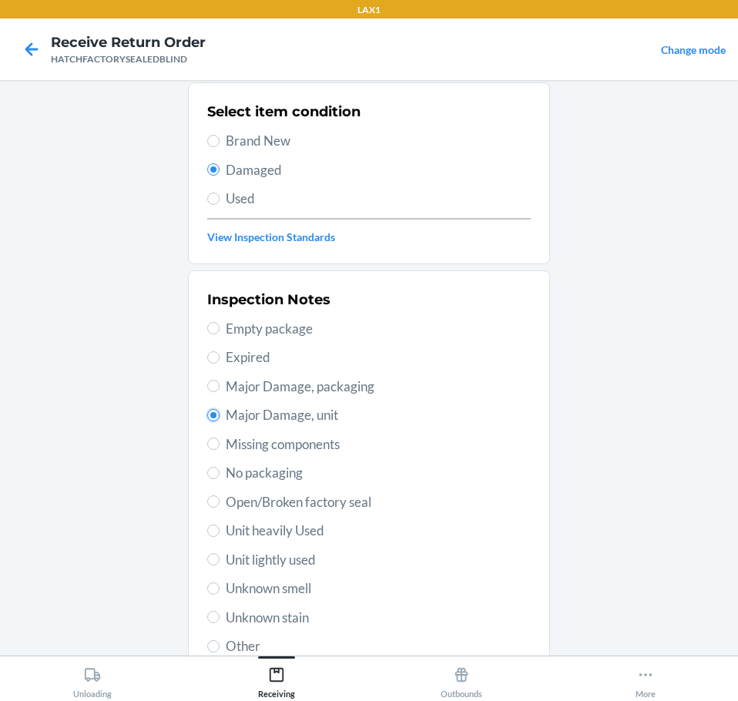
scroll to position [227, 0]
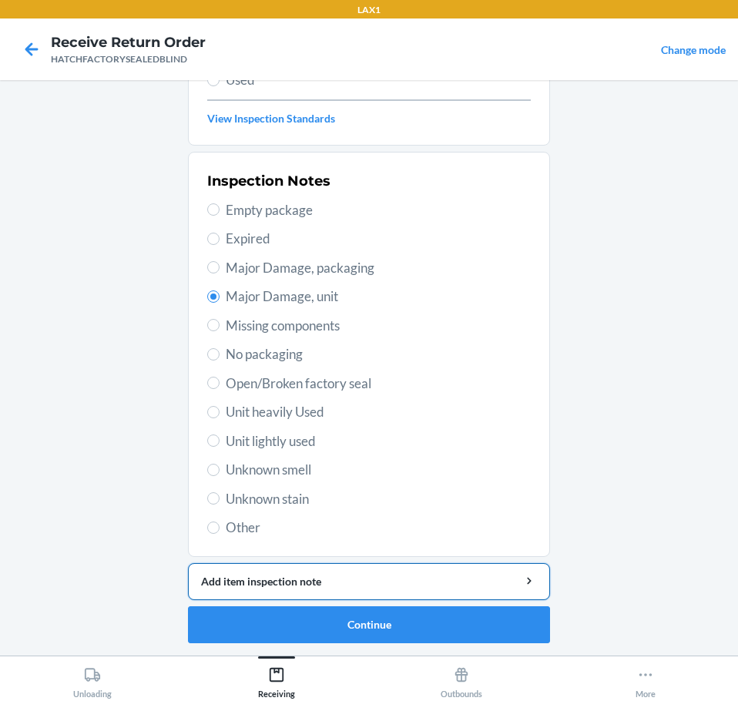
click at [461, 579] on div "Add item inspection note" at bounding box center [369, 581] width 336 height 16
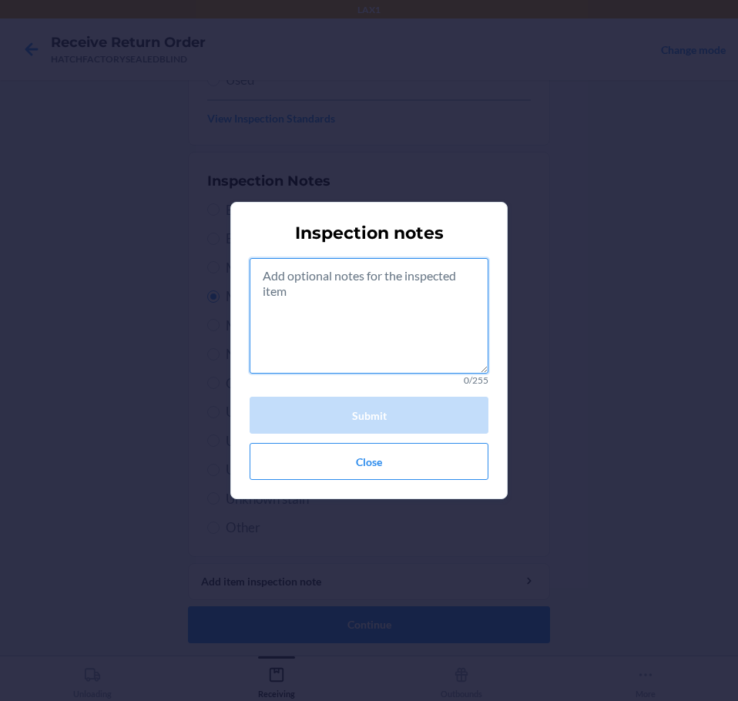
click at [399, 323] on textarea at bounding box center [369, 316] width 239 height 116
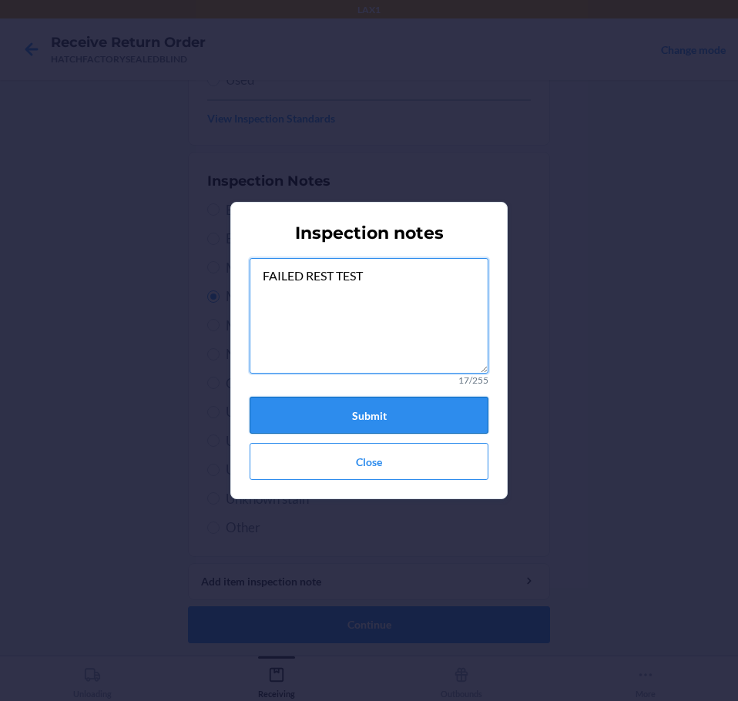
type textarea "FAILED REST TEST"
click at [420, 407] on button "Submit" at bounding box center [369, 415] width 239 height 37
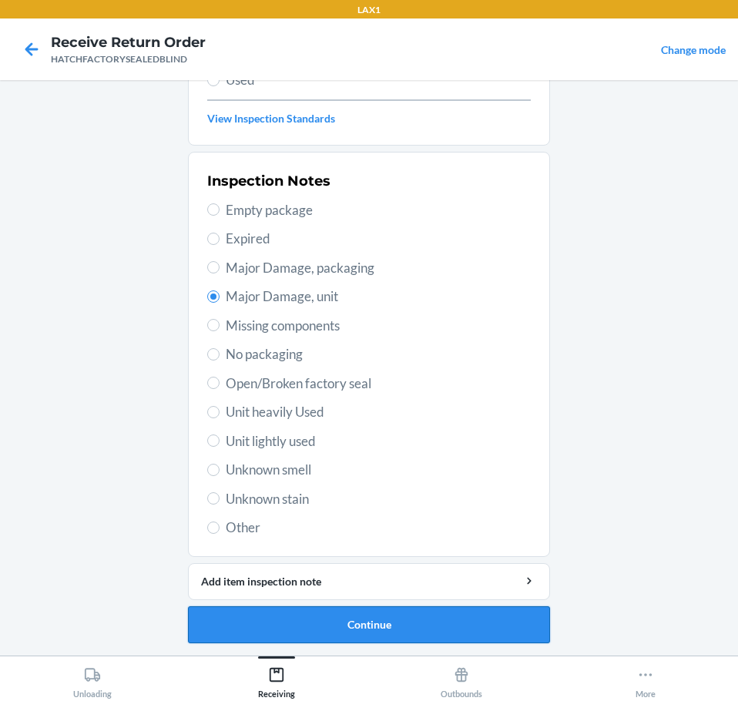
click at [467, 632] on button "Continue" at bounding box center [369, 624] width 362 height 37
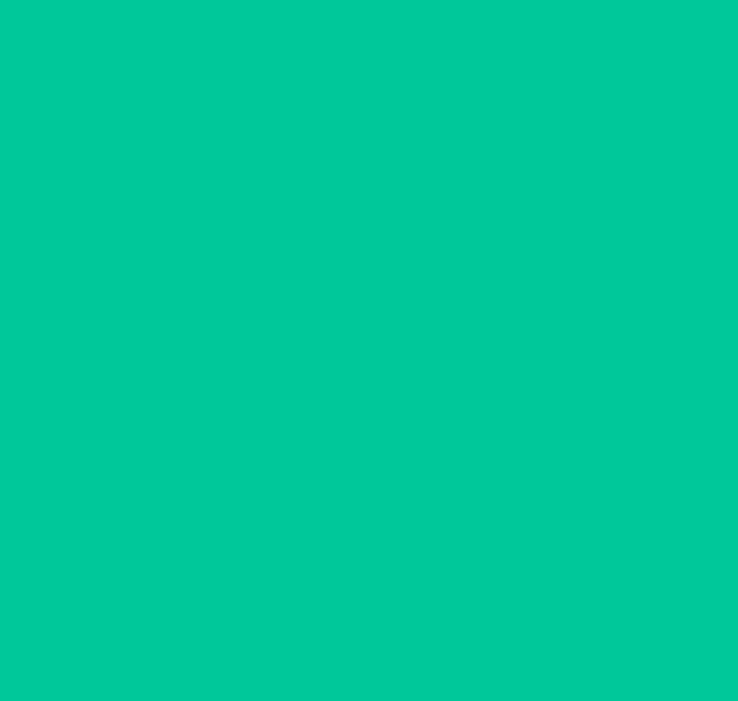
scroll to position [100, 0]
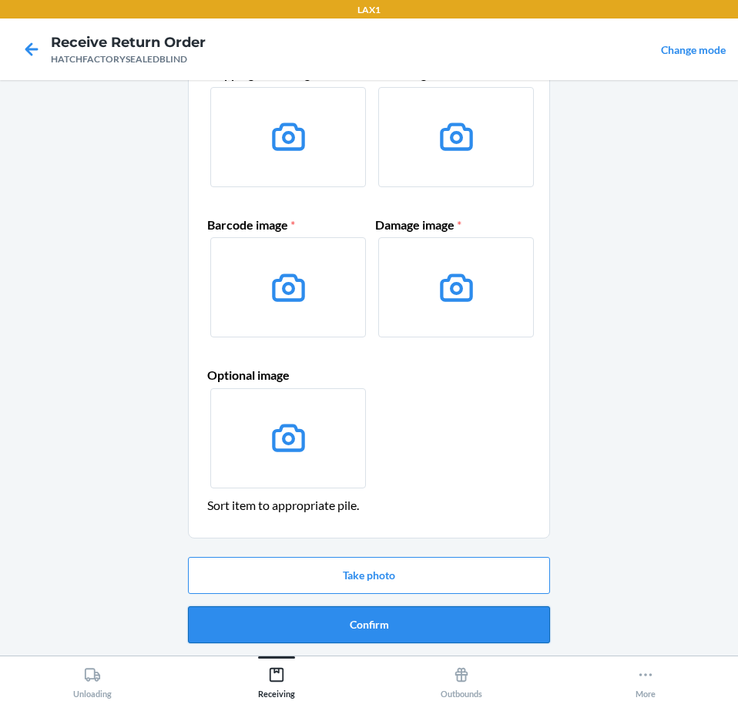
click at [501, 631] on button "Confirm" at bounding box center [369, 624] width 362 height 37
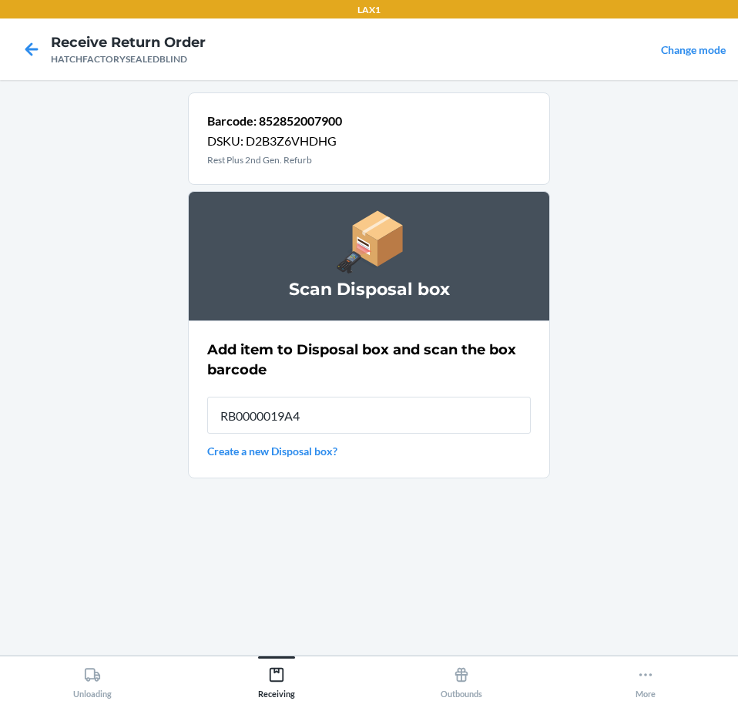
type input "RB0000019A4"
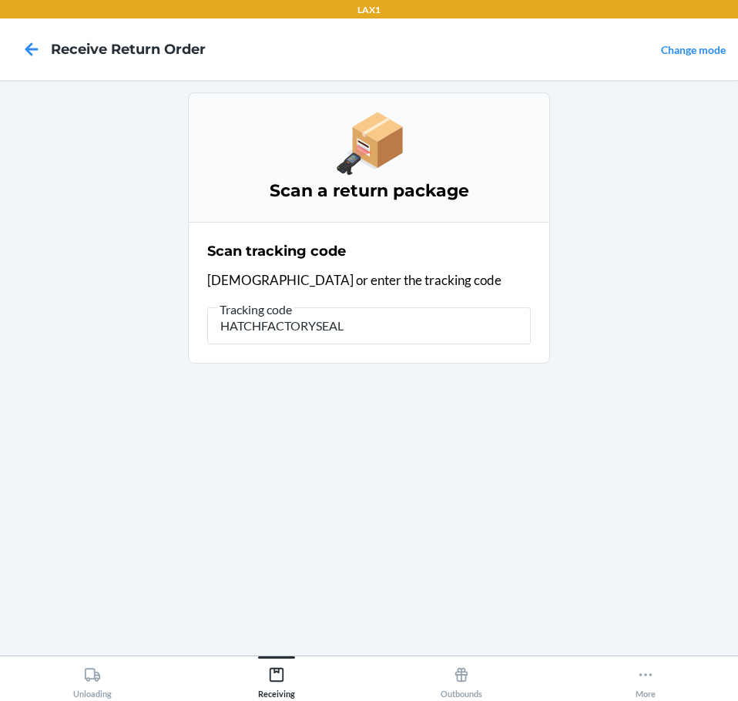
type input "HATCHFACTORYSEALE"
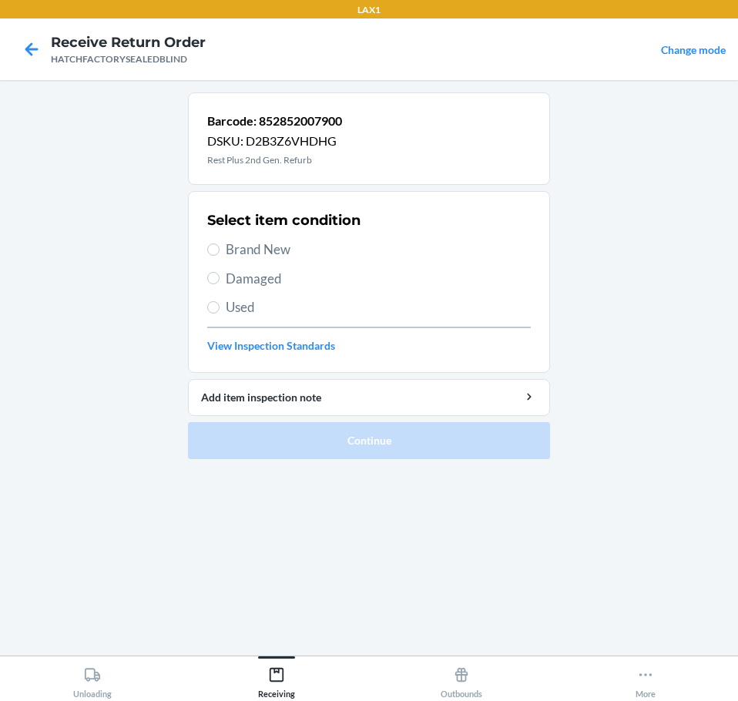
click at [261, 278] on span "Damaged" at bounding box center [378, 279] width 305 height 20
click at [220, 278] on input "Damaged" at bounding box center [213, 278] width 12 height 12
radio input "true"
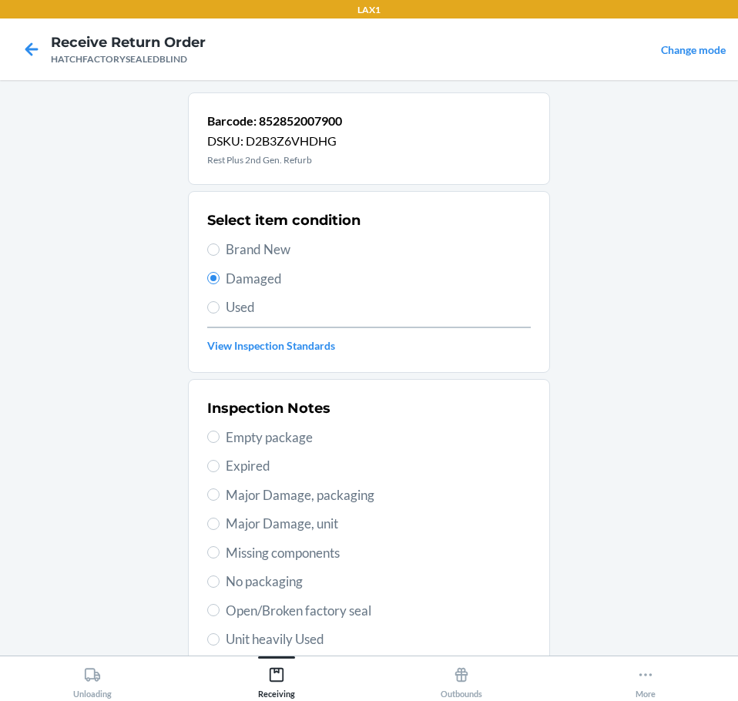
click at [331, 526] on span "Major Damage, unit" at bounding box center [378, 524] width 305 height 20
click at [220, 526] on input "Major Damage, unit" at bounding box center [213, 524] width 12 height 12
radio input "true"
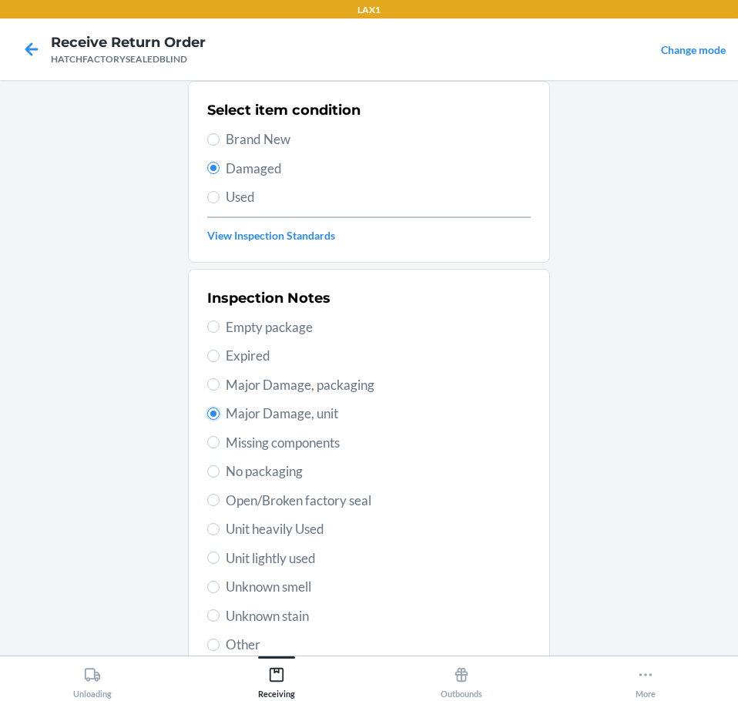
scroll to position [227, 0]
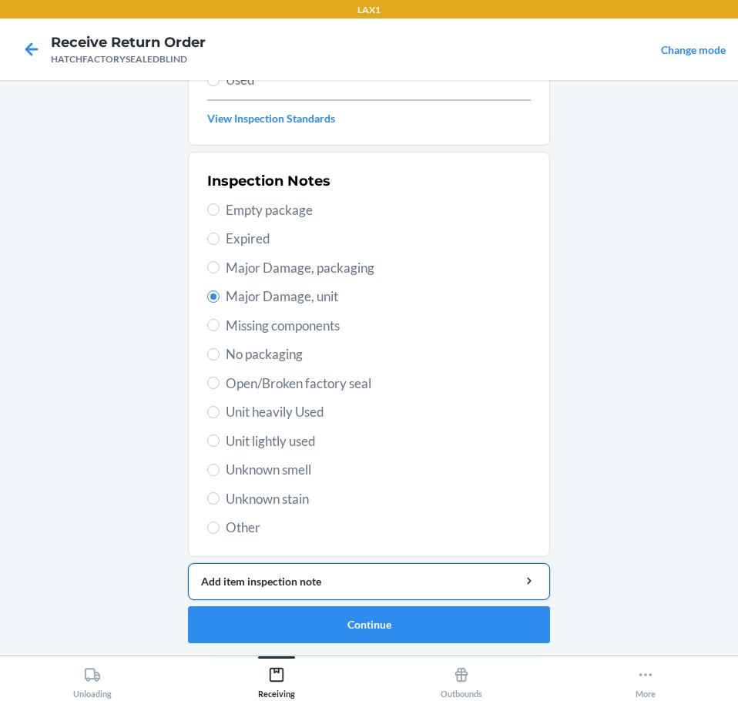
click at [419, 582] on div "Add item inspection note" at bounding box center [369, 581] width 336 height 16
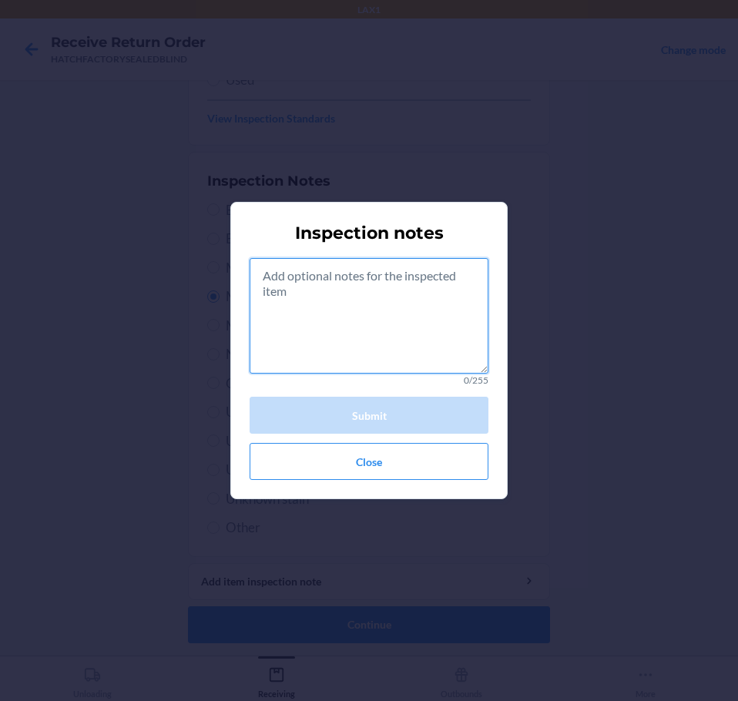
click at [397, 337] on textarea at bounding box center [369, 316] width 239 height 116
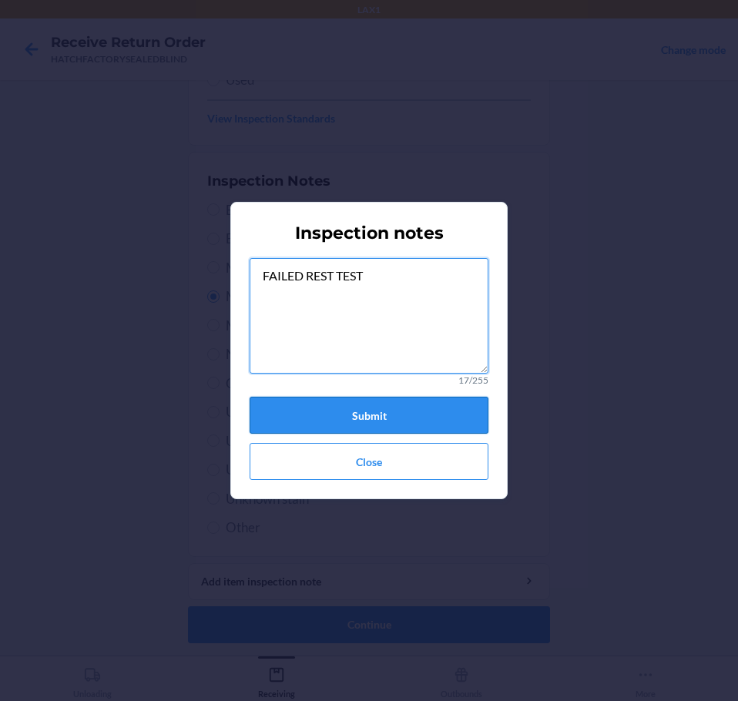
type textarea "FAILED REST TEST"
click at [447, 407] on button "Submit" at bounding box center [369, 415] width 239 height 37
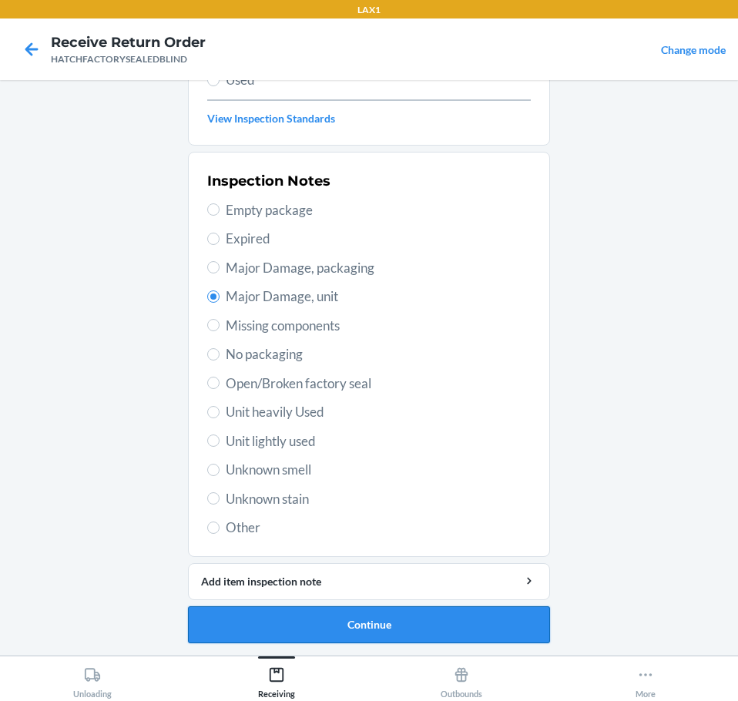
click at [470, 625] on button "Continue" at bounding box center [369, 624] width 362 height 37
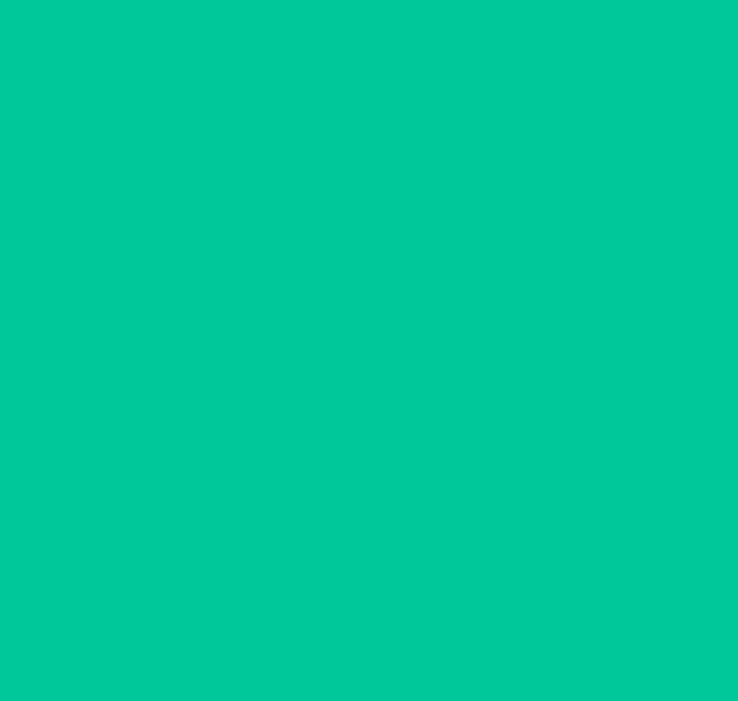
scroll to position [100, 0]
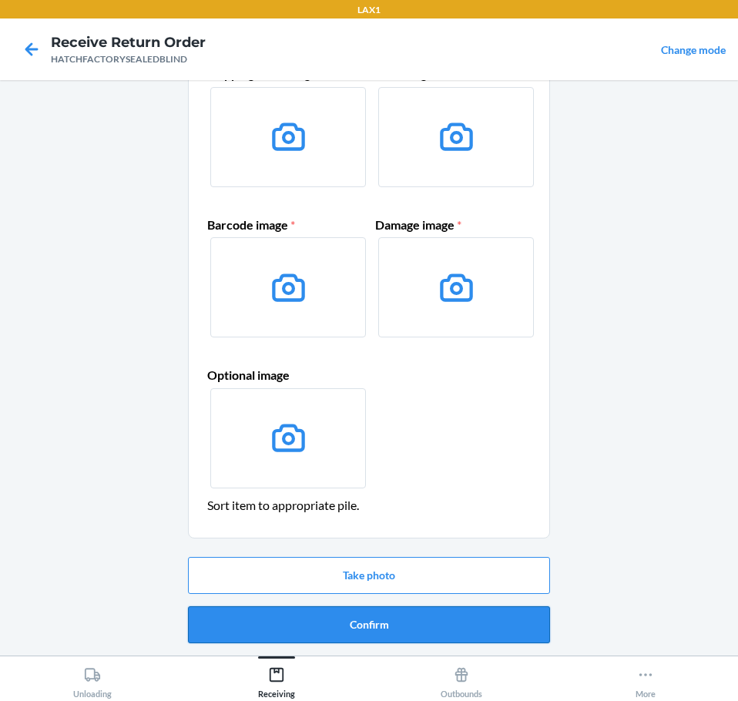
click at [483, 626] on button "Confirm" at bounding box center [369, 624] width 362 height 37
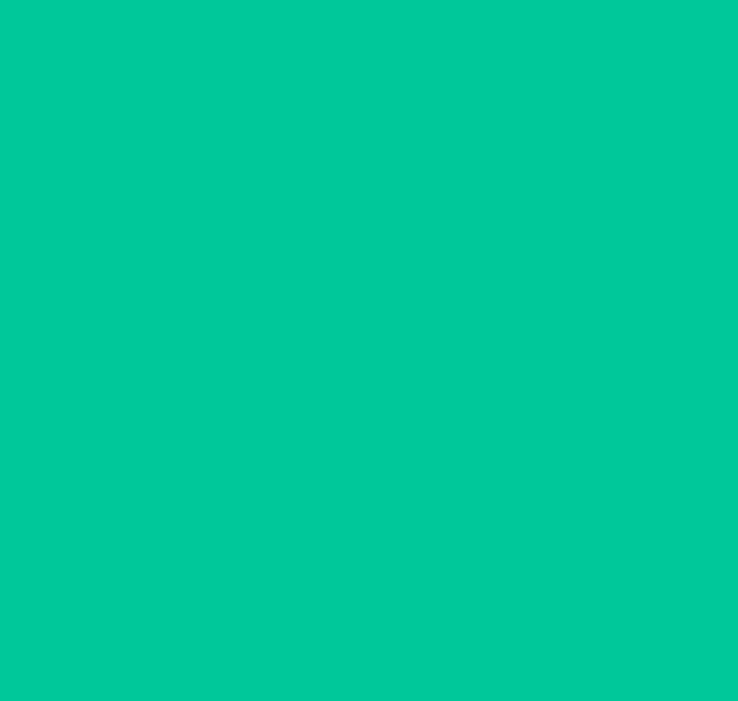
scroll to position [0, 0]
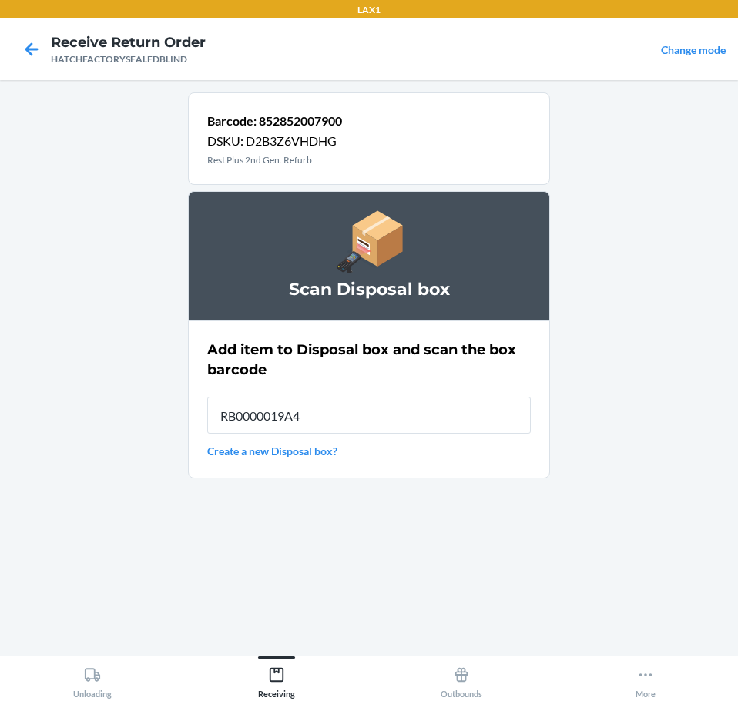
type input "RB0000019A4"
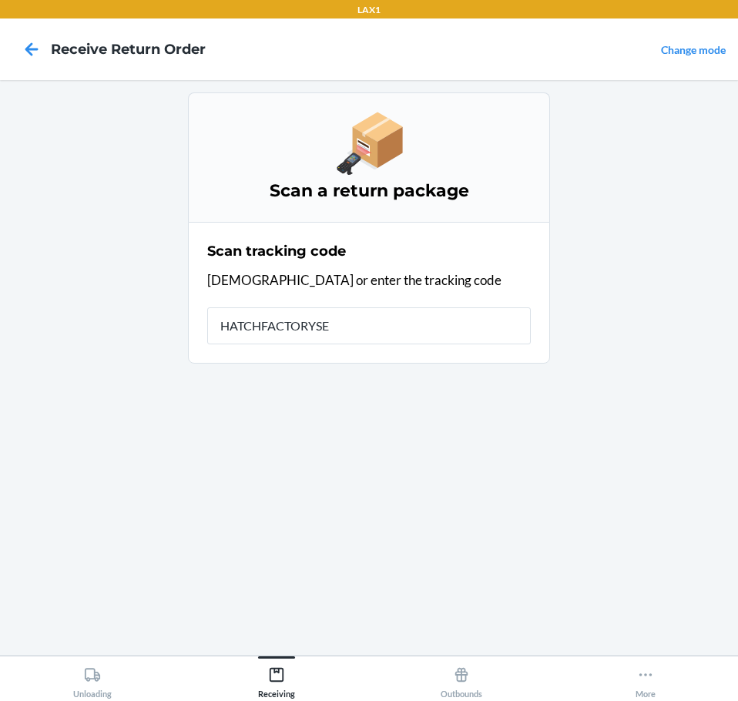
type input "HATCHFACTORYSEA"
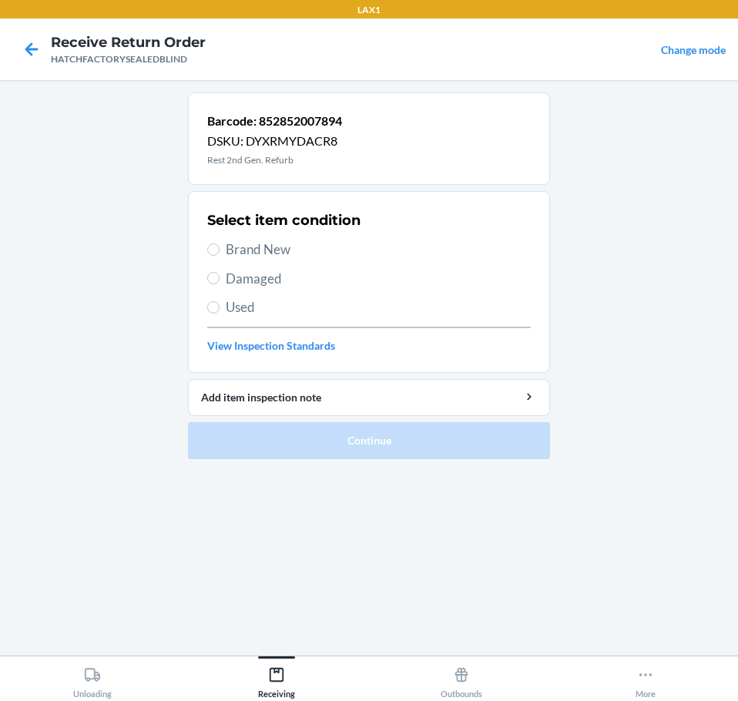
click at [281, 281] on span "Damaged" at bounding box center [378, 279] width 305 height 20
click at [220, 281] on input "Damaged" at bounding box center [213, 278] width 12 height 12
radio input "true"
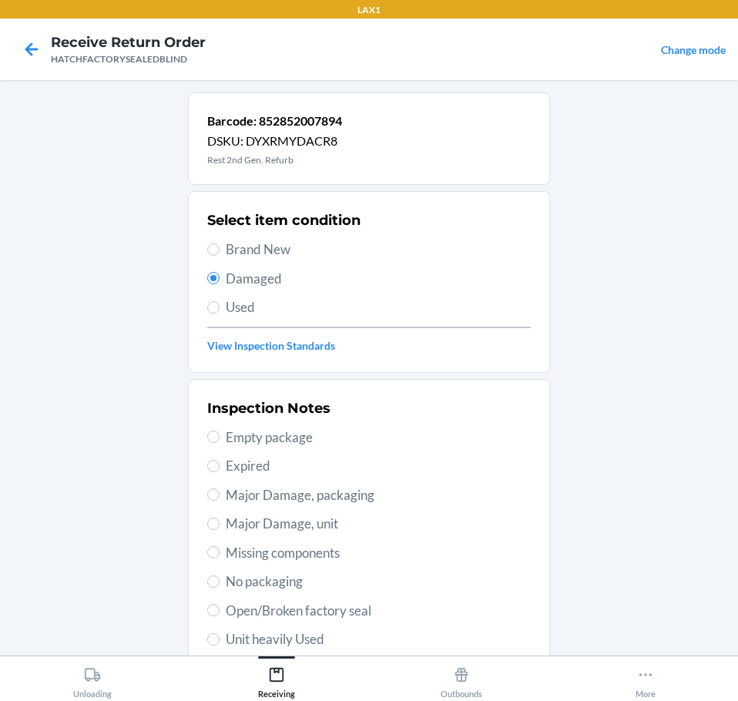
click at [345, 520] on span "Major Damage, unit" at bounding box center [378, 524] width 305 height 20
click at [220, 520] on input "Major Damage, unit" at bounding box center [213, 524] width 12 height 12
radio input "true"
drag, startPoint x: 446, startPoint y: 538, endPoint x: 659, endPoint y: 646, distance: 239.4
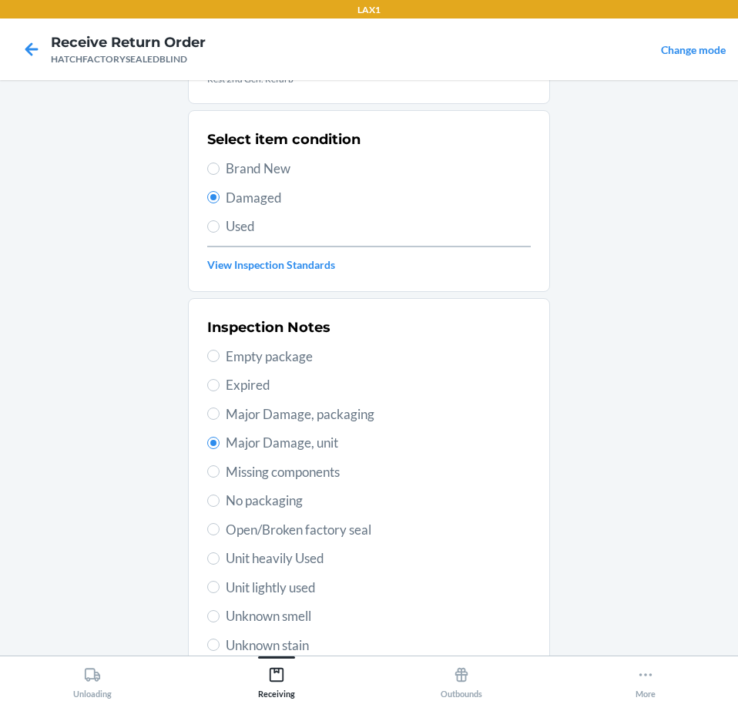
drag, startPoint x: 428, startPoint y: 532, endPoint x: 445, endPoint y: 588, distance: 58.7
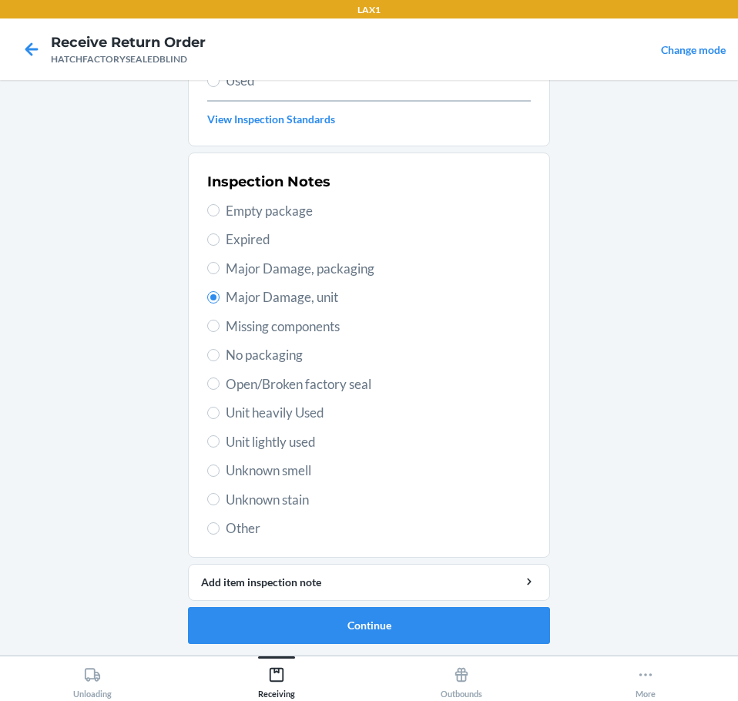
scroll to position [227, 0]
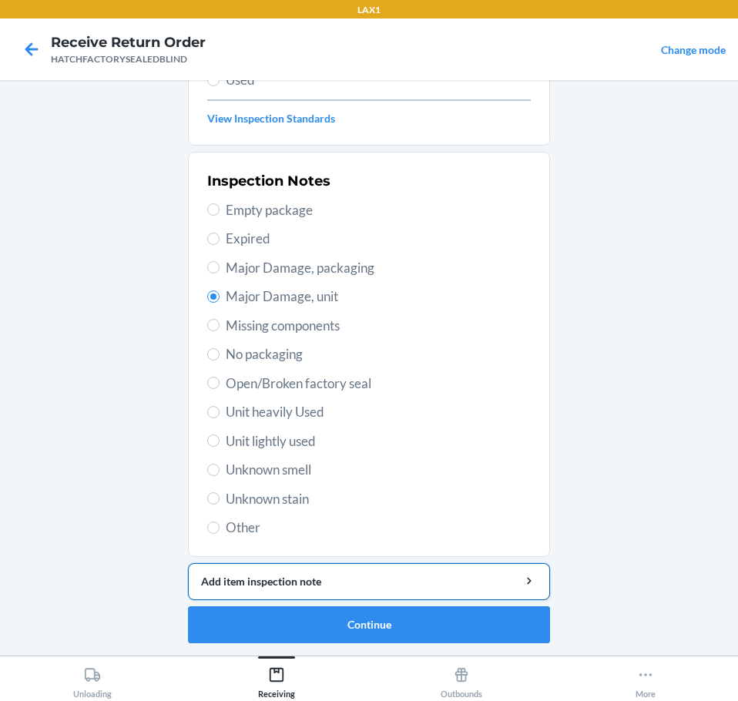
click at [493, 568] on button "Add item inspection note" at bounding box center [369, 581] width 362 height 37
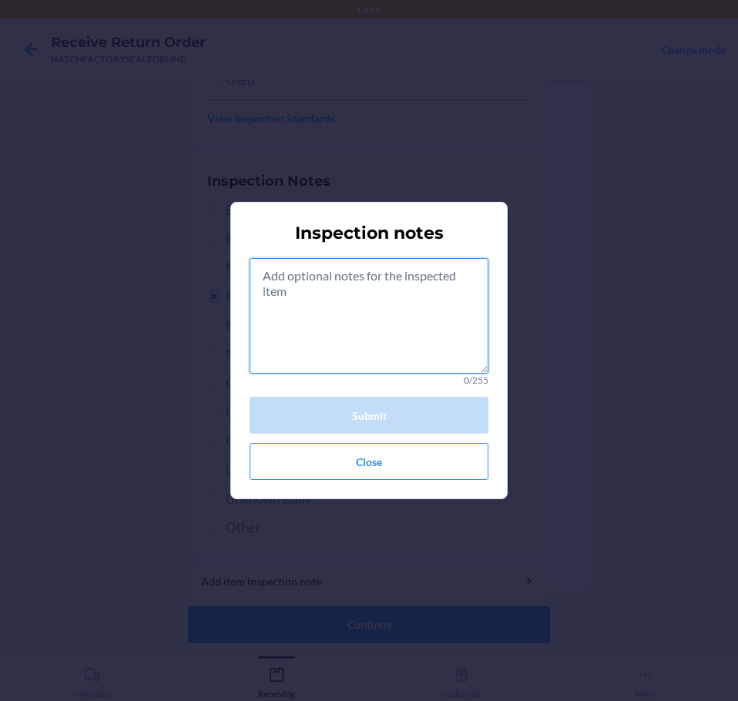
click at [426, 347] on textarea at bounding box center [369, 316] width 239 height 116
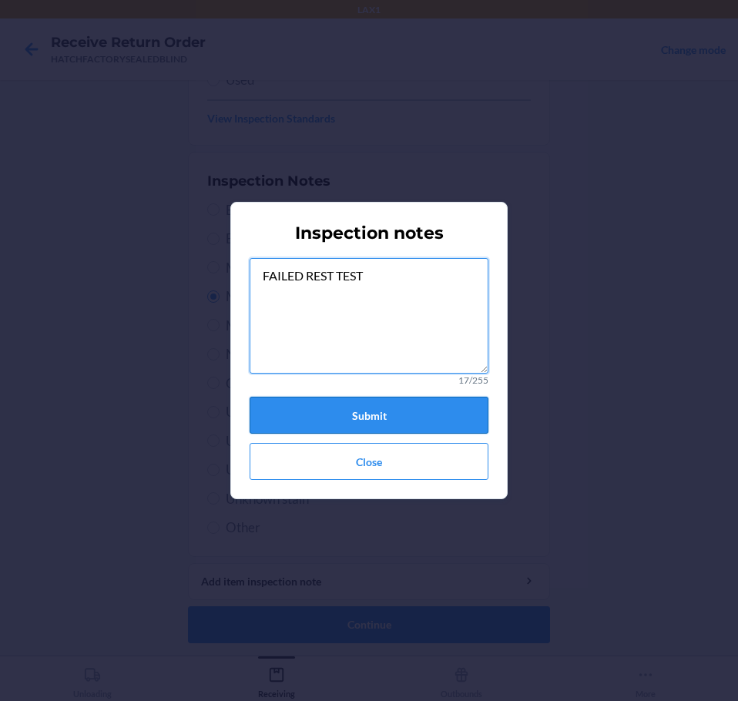
type textarea "FAILED REST TEST"
click at [460, 420] on button "Submit" at bounding box center [369, 415] width 239 height 37
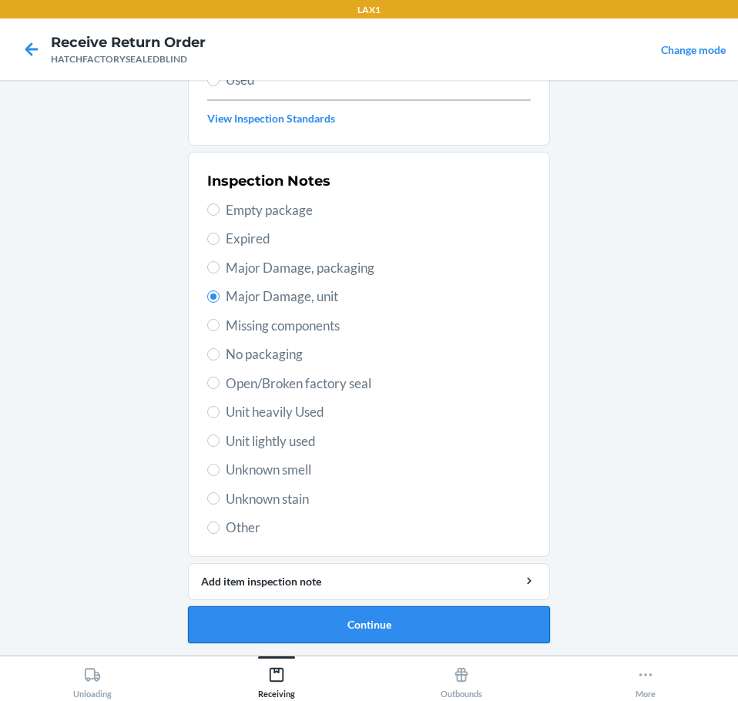
click at [460, 621] on button "Continue" at bounding box center [369, 624] width 362 height 37
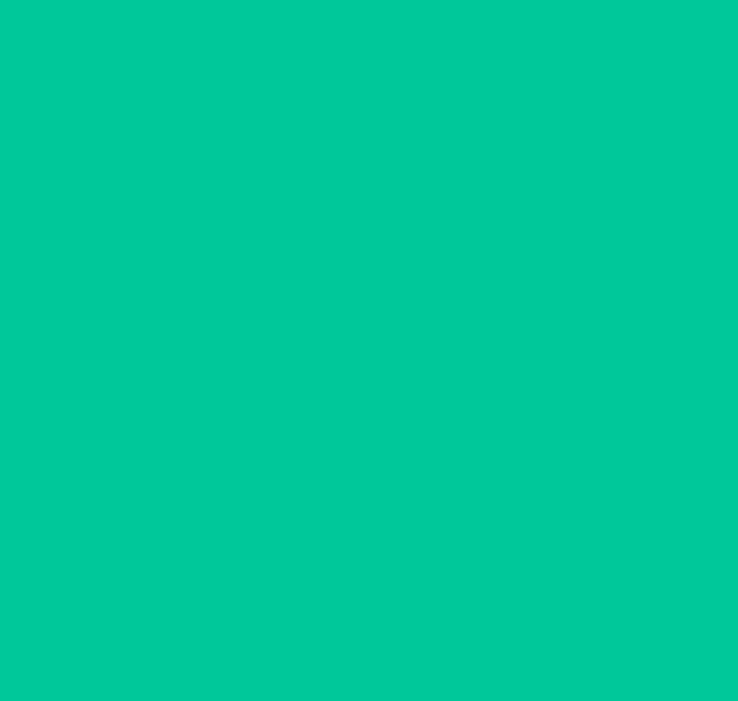
scroll to position [100, 0]
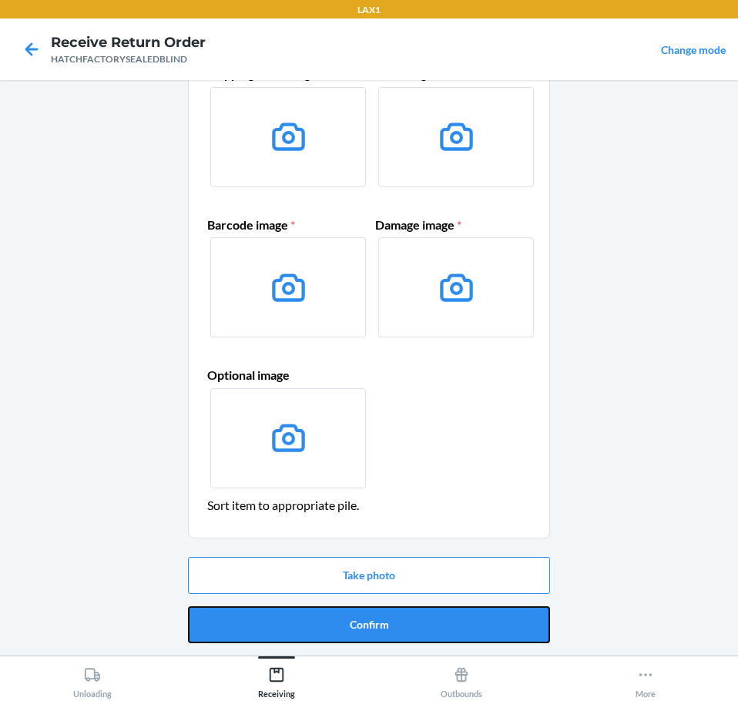
click at [471, 622] on button "Confirm" at bounding box center [369, 624] width 362 height 37
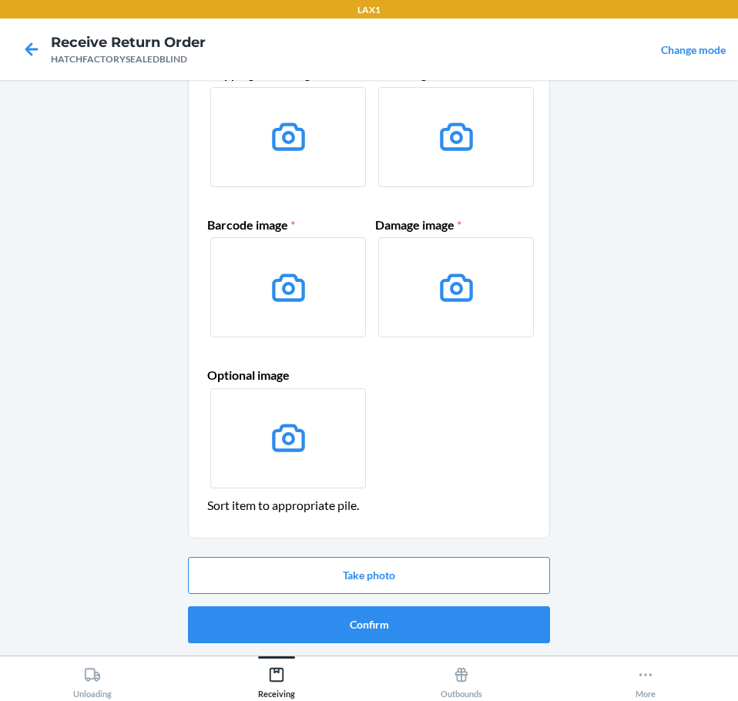
scroll to position [0, 0]
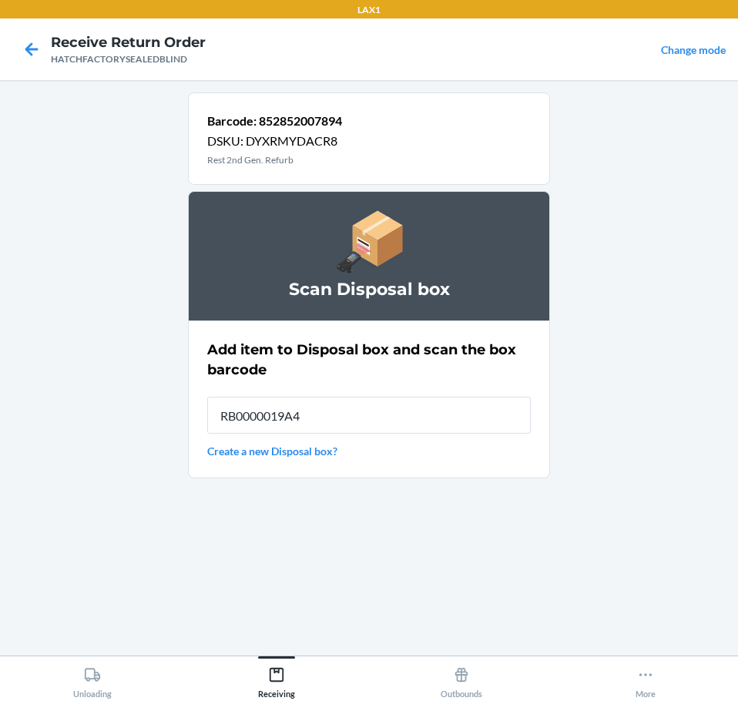
type input "RB0000019A4"
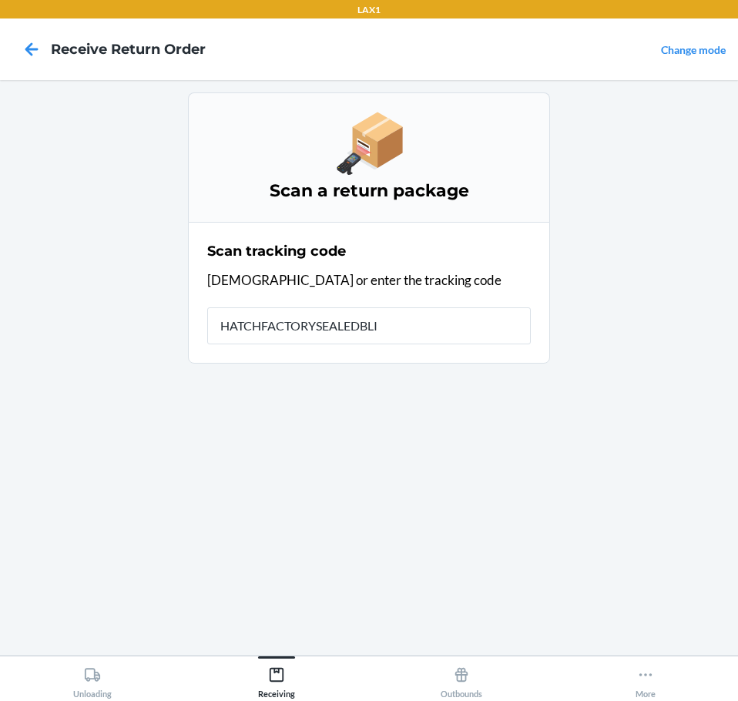
type input "HATCHFACTORYSEALEDBLIN"
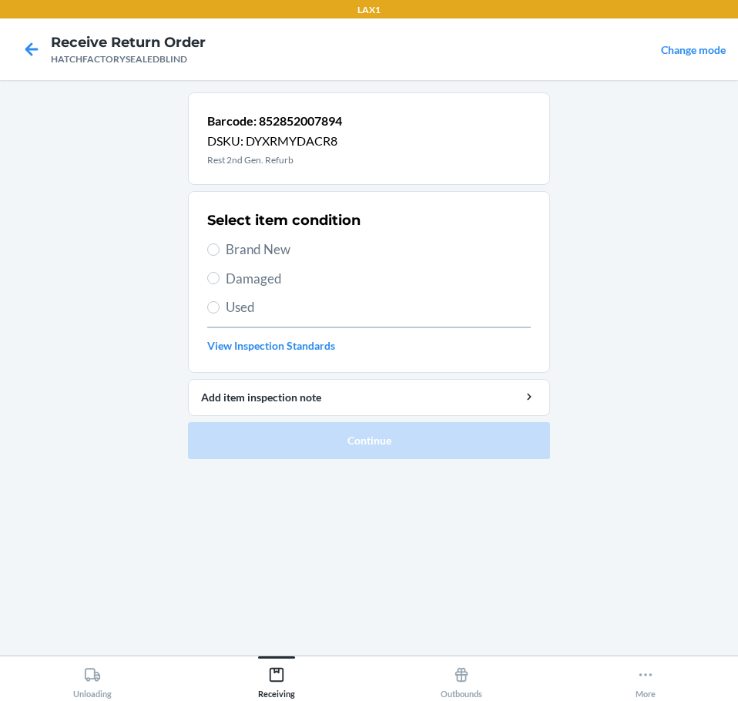
click at [253, 280] on span "Damaged" at bounding box center [378, 279] width 305 height 20
click at [220, 280] on input "Damaged" at bounding box center [213, 278] width 12 height 12
radio input "true"
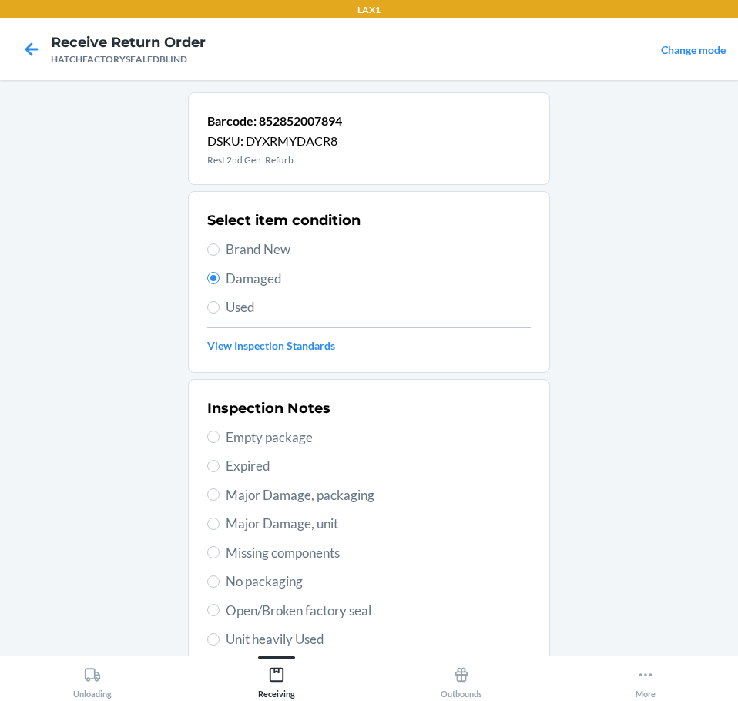
click at [340, 525] on span "Major Damage, unit" at bounding box center [378, 524] width 305 height 20
click at [220, 525] on input "Major Damage, unit" at bounding box center [213, 524] width 12 height 12
radio input "true"
drag, startPoint x: 425, startPoint y: 518, endPoint x: 440, endPoint y: 544, distance: 29.3
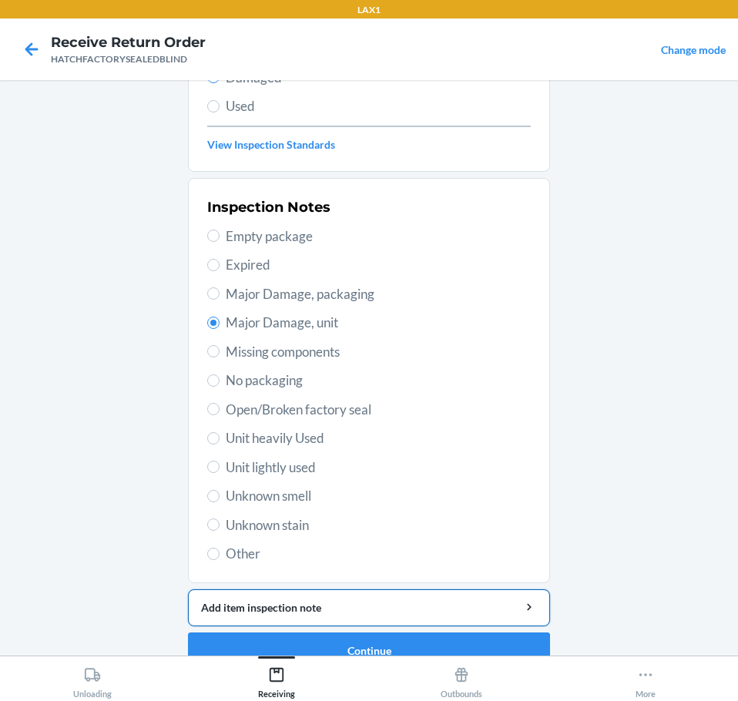
scroll to position [227, 0]
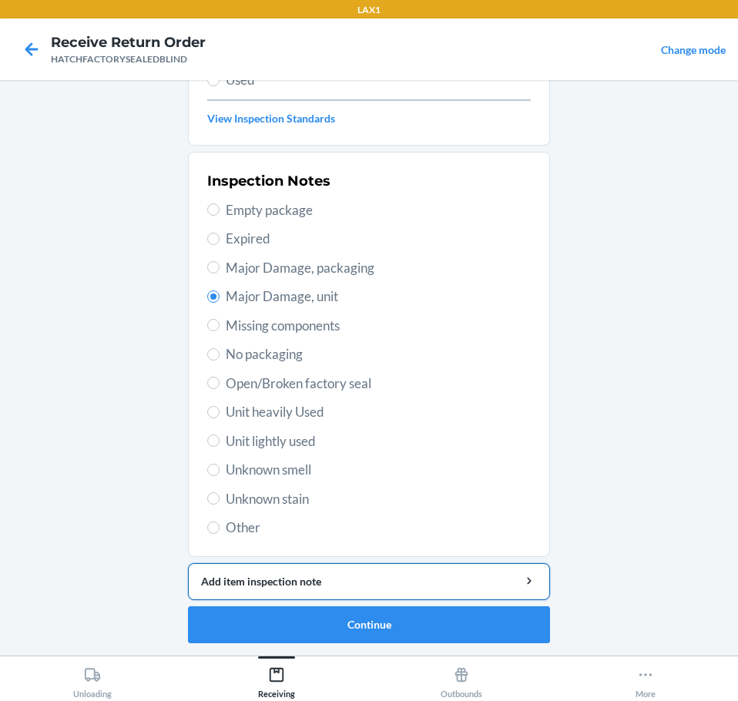
click at [481, 578] on div "Add item inspection note" at bounding box center [369, 581] width 336 height 16
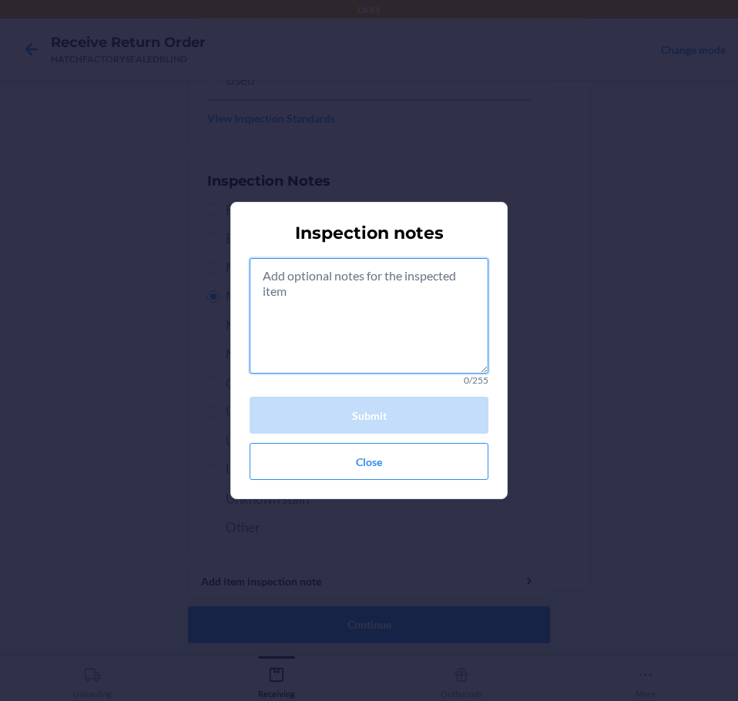
drag, startPoint x: 422, startPoint y: 313, endPoint x: 430, endPoint y: 316, distance: 8.0
click at [430, 316] on textarea at bounding box center [369, 316] width 239 height 116
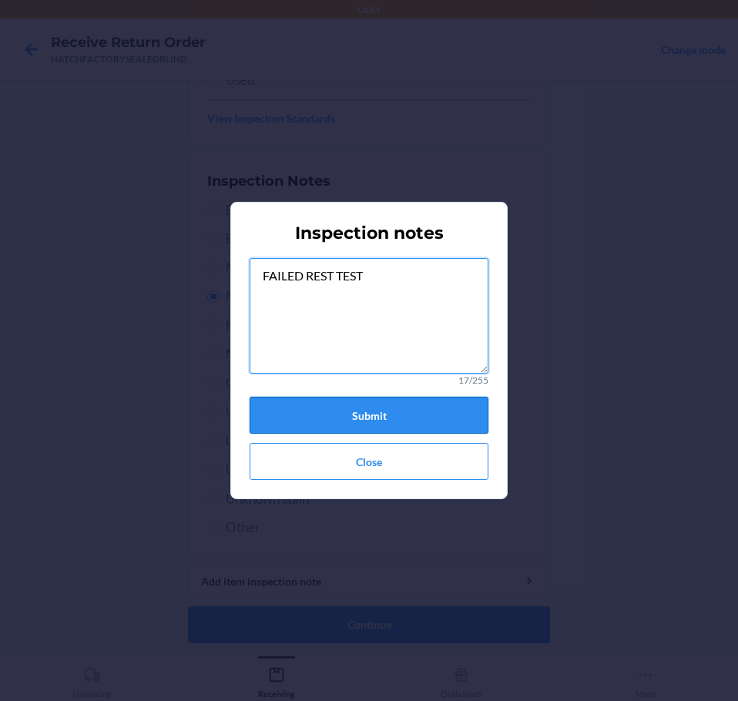
type textarea "FAILED REST TEST"
click at [419, 414] on button "Submit" at bounding box center [369, 415] width 239 height 37
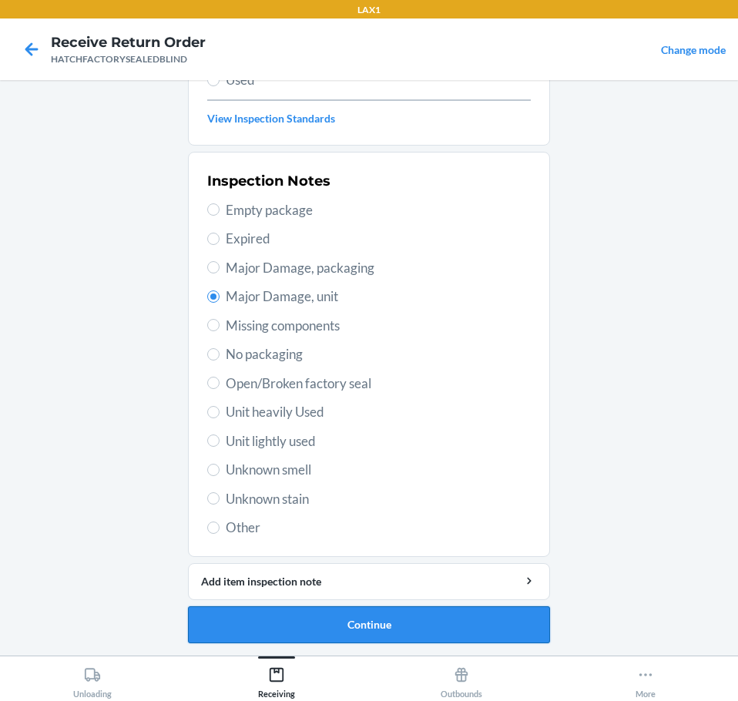
click at [447, 618] on button "Continue" at bounding box center [369, 624] width 362 height 37
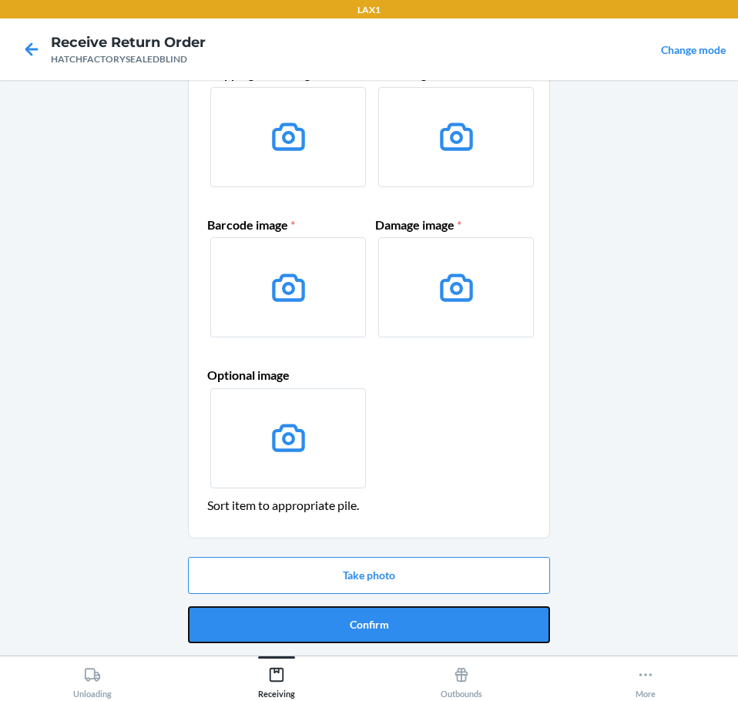
click at [455, 619] on button "Confirm" at bounding box center [369, 624] width 362 height 37
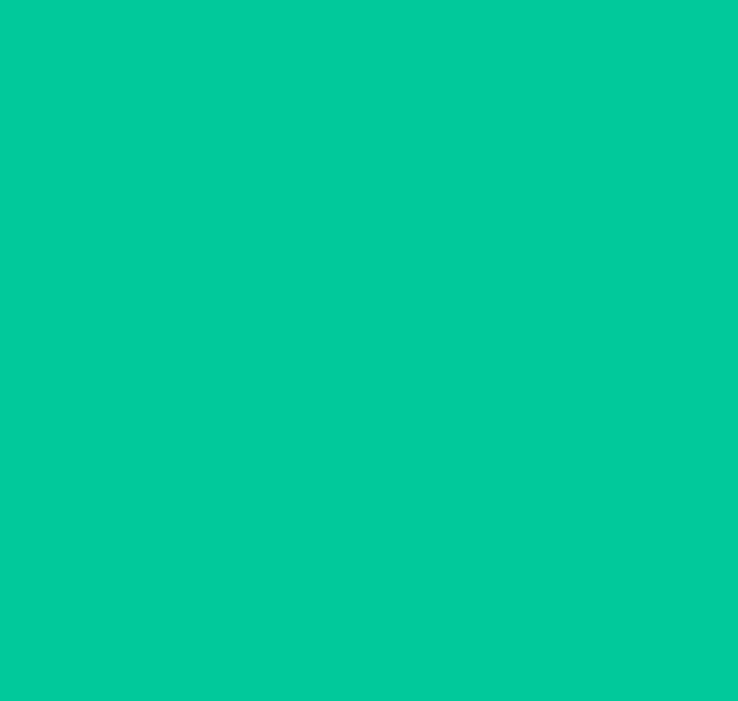
scroll to position [0, 0]
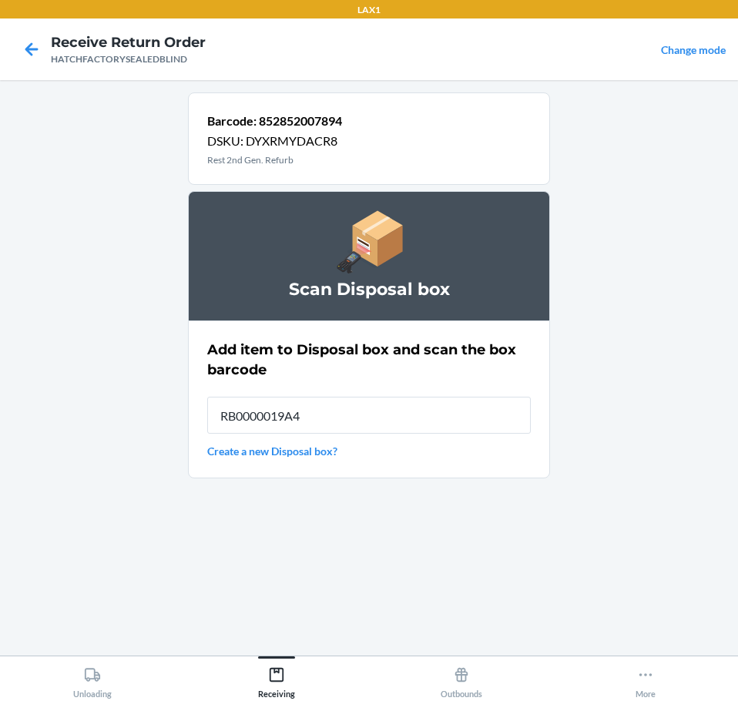
type input "RB0000019A4"
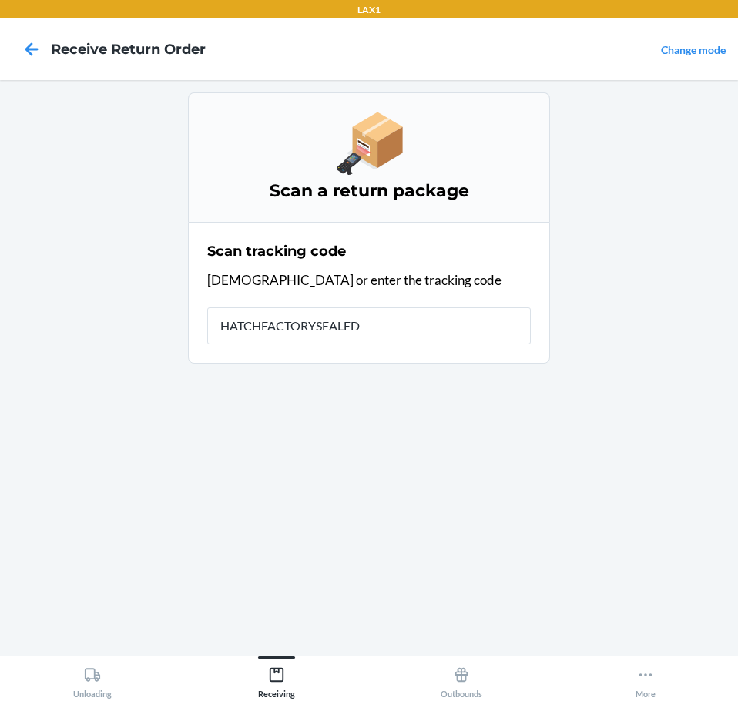
type input "HATCHFACTORYSEALEDB"
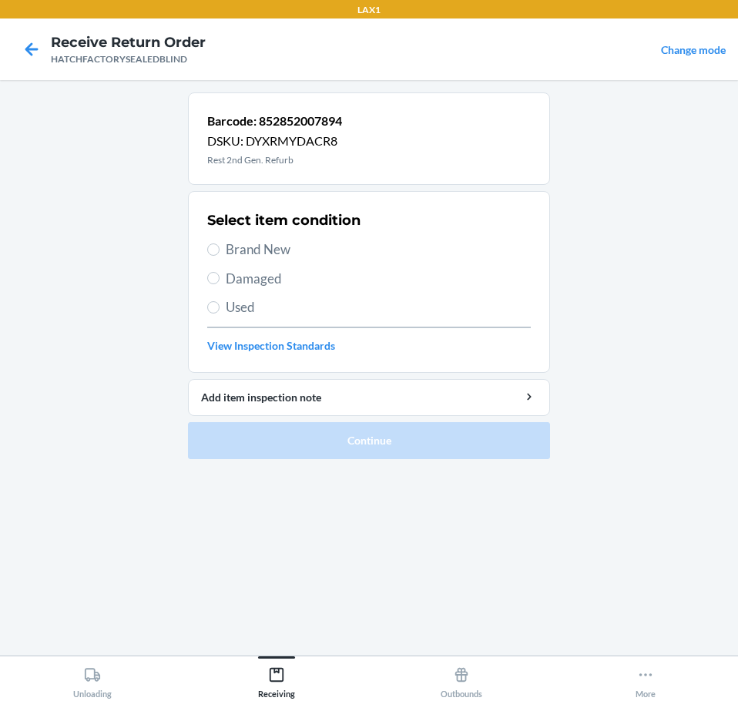
click at [275, 277] on span "Damaged" at bounding box center [378, 279] width 305 height 20
click at [220, 277] on input "Damaged" at bounding box center [213, 278] width 12 height 12
radio input "true"
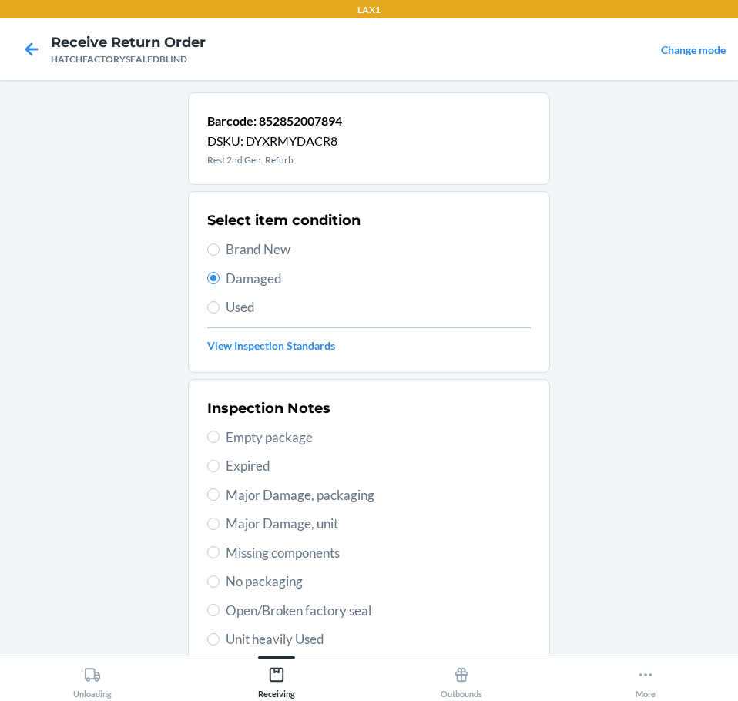
click at [376, 519] on span "Major Damage, unit" at bounding box center [378, 524] width 305 height 20
click at [220, 519] on input "Major Damage, unit" at bounding box center [213, 524] width 12 height 12
radio input "true"
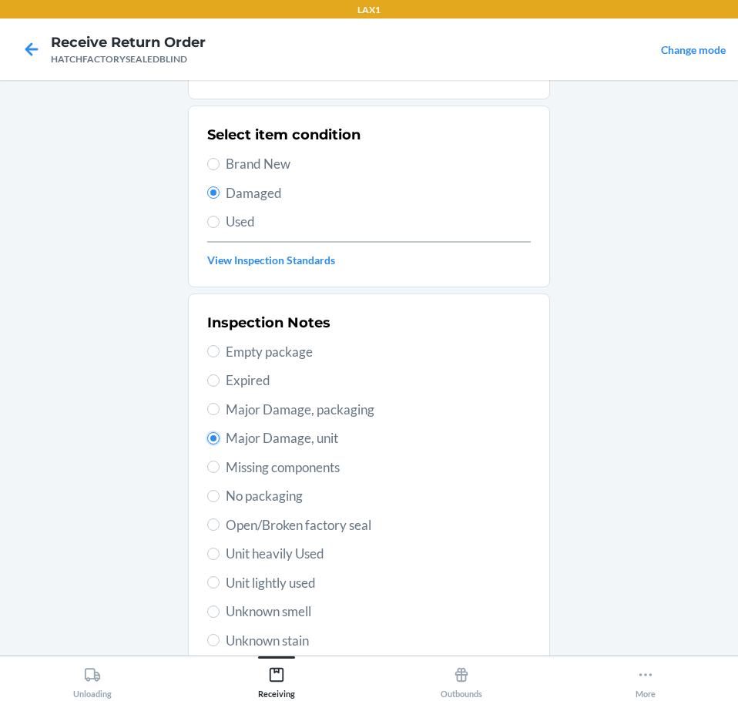
scroll to position [227, 0]
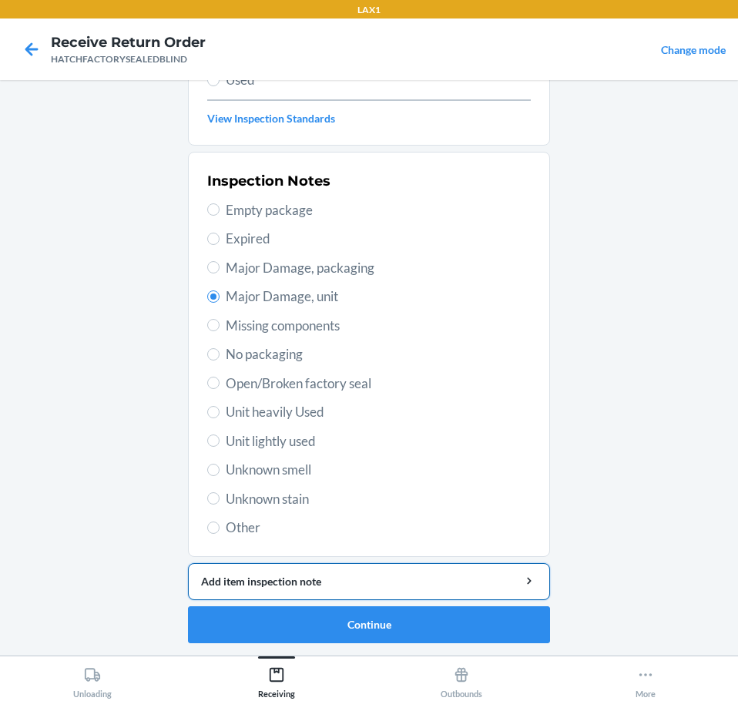
click at [462, 582] on div "Add item inspection note" at bounding box center [369, 581] width 336 height 16
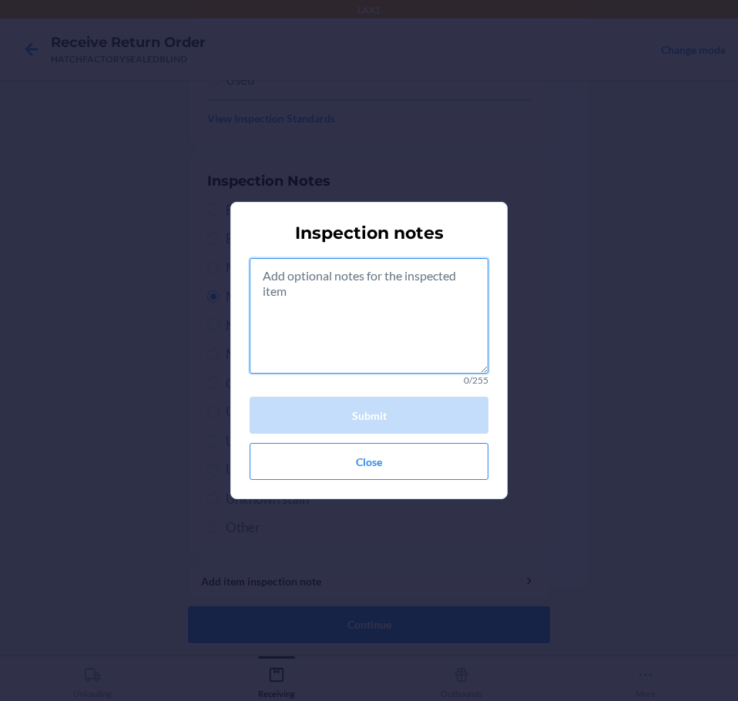
click at [426, 316] on textarea at bounding box center [369, 316] width 239 height 116
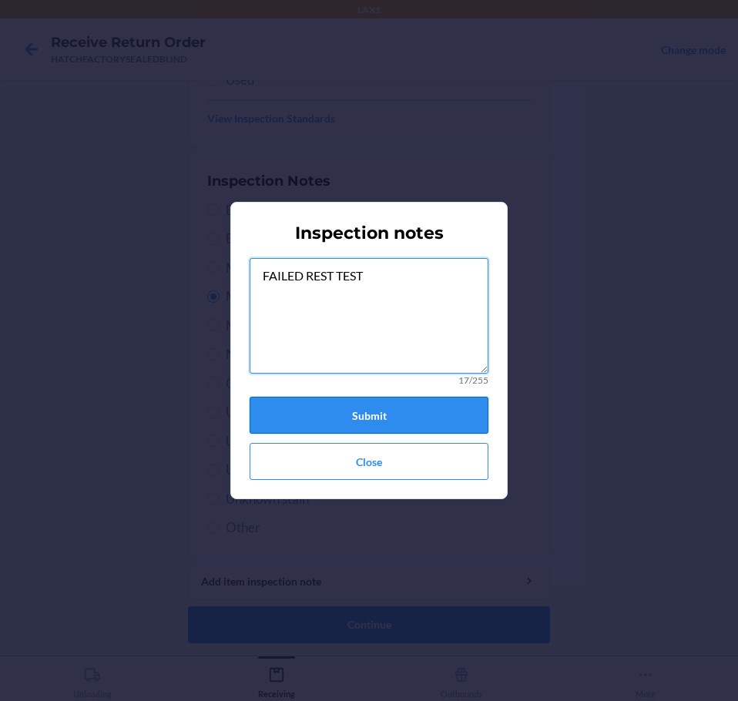
type textarea "FAILED REST TEST"
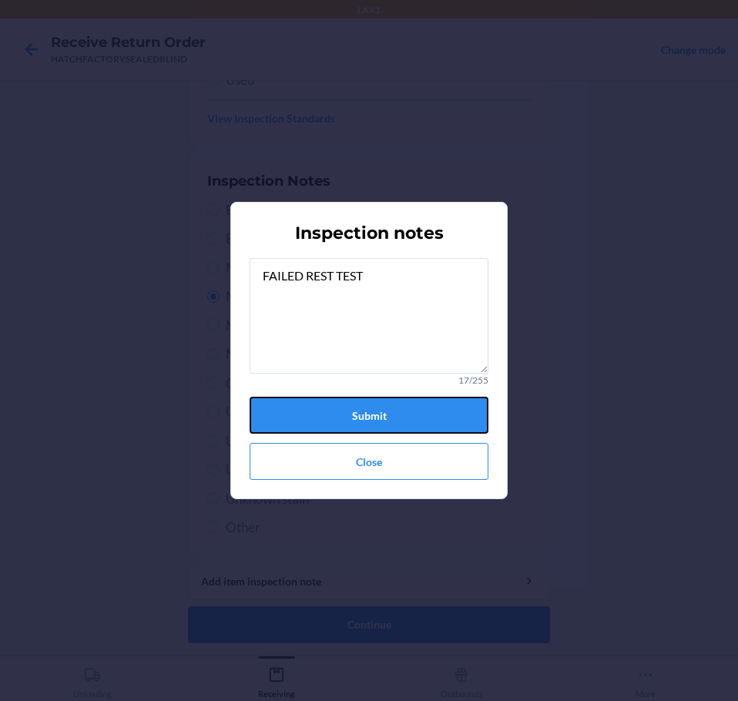
click at [452, 403] on button "Submit" at bounding box center [369, 415] width 239 height 37
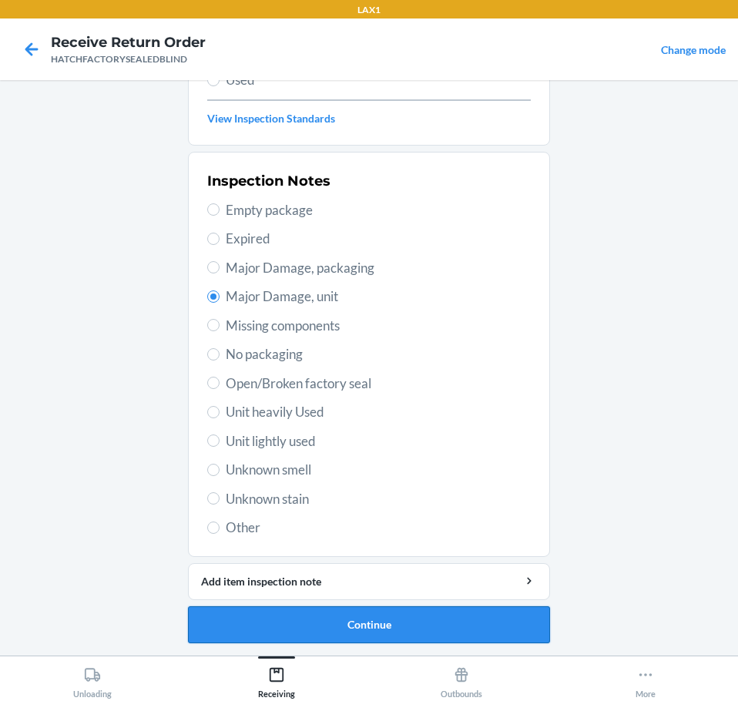
click at [470, 634] on button "Continue" at bounding box center [369, 624] width 362 height 37
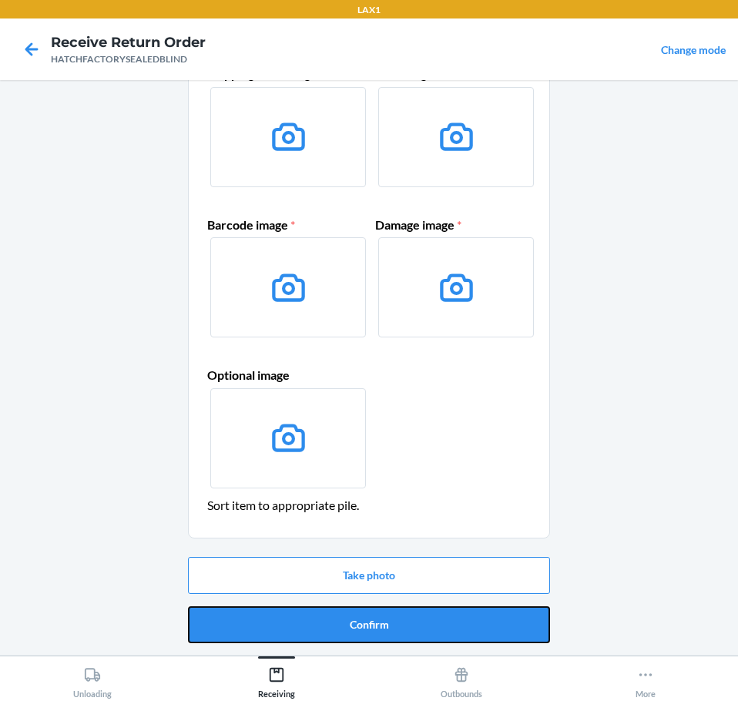
click at [472, 632] on button "Confirm" at bounding box center [369, 624] width 362 height 37
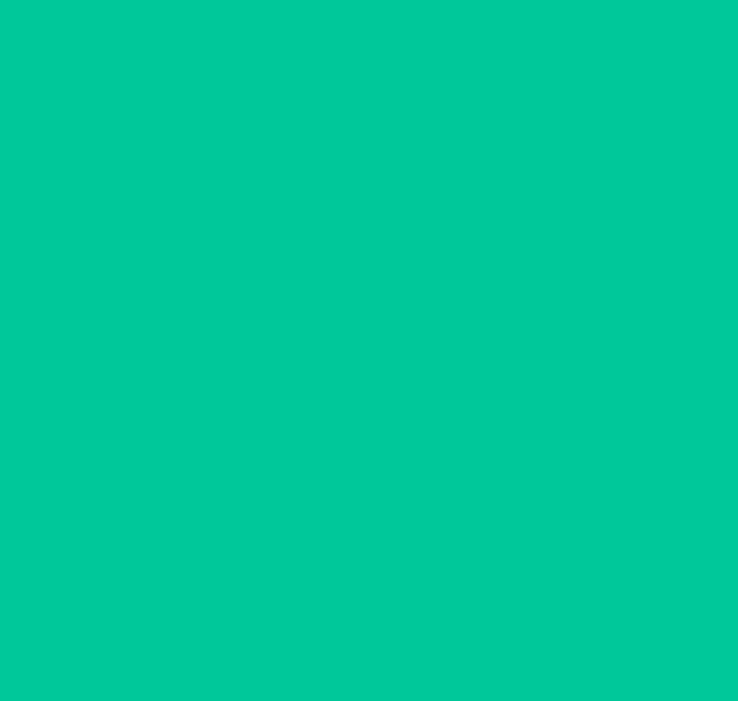
scroll to position [0, 0]
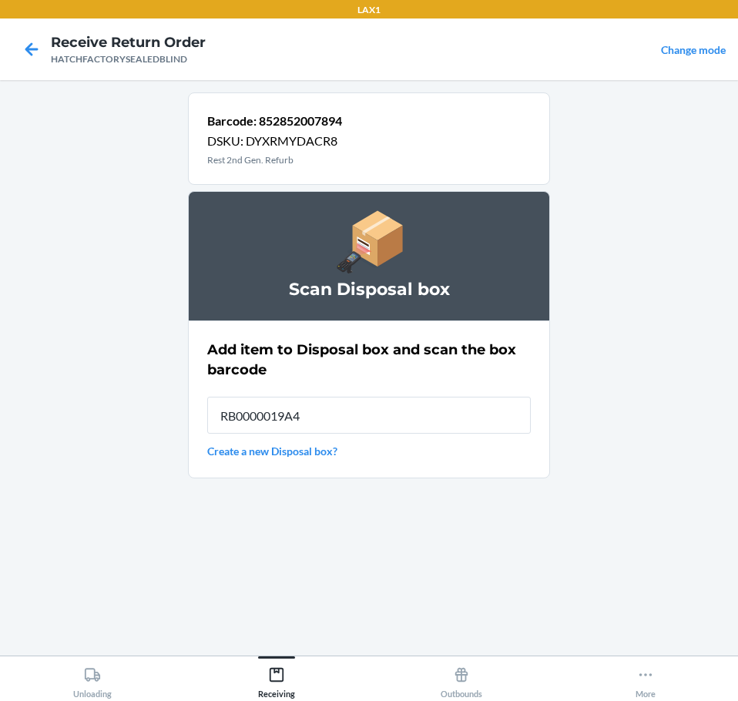
type input "RB0000019A4"
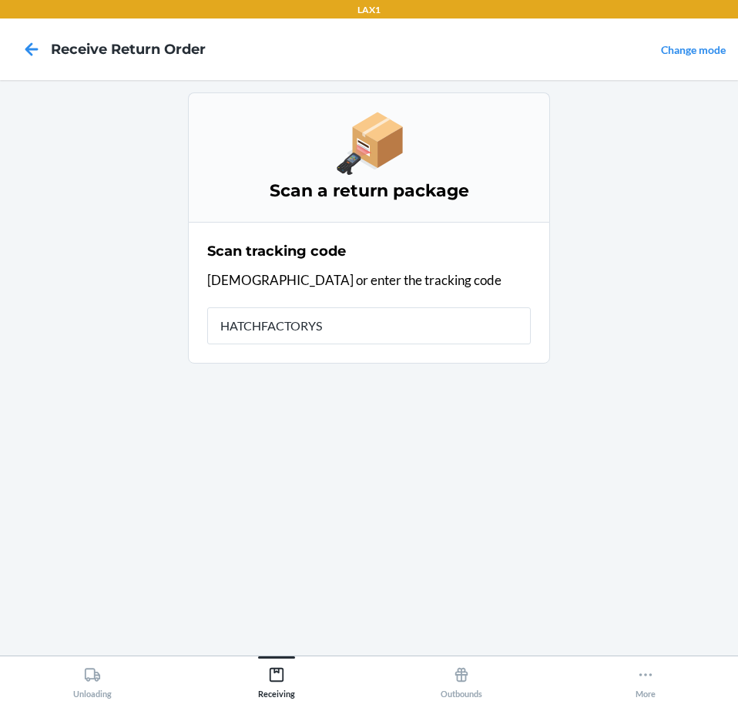
type input "HATCHFACTORYSE"
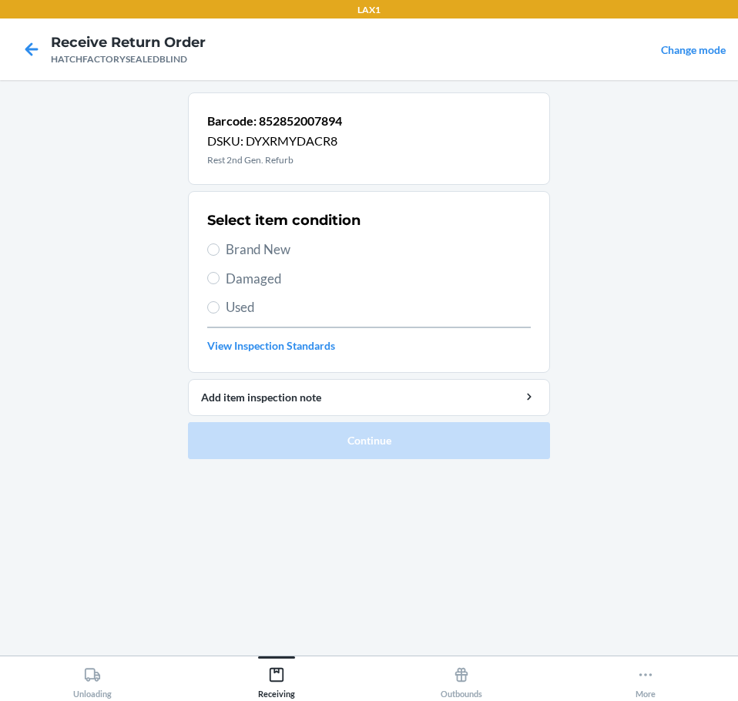
click at [267, 284] on span "Damaged" at bounding box center [378, 279] width 305 height 20
click at [220, 284] on input "Damaged" at bounding box center [213, 278] width 12 height 12
radio input "true"
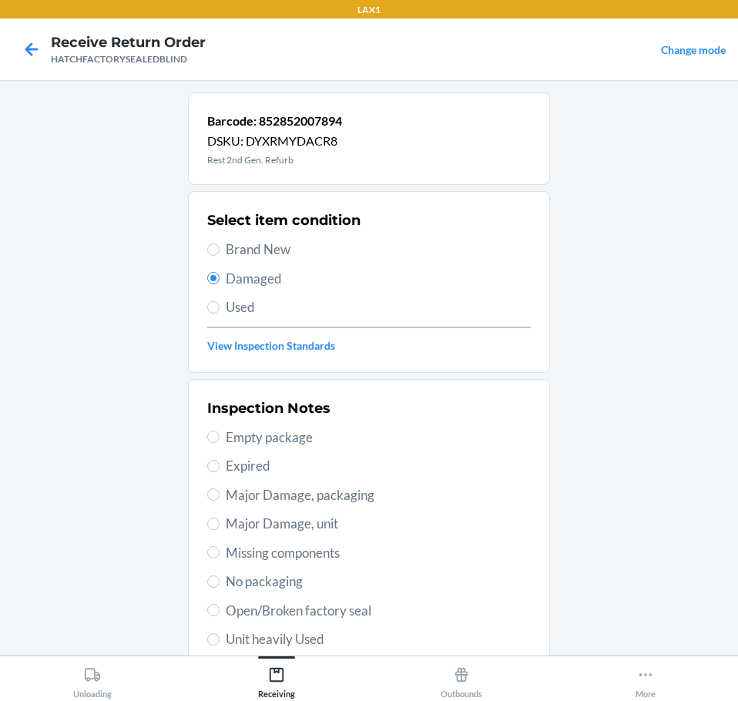
click at [334, 525] on span "Major Damage, unit" at bounding box center [378, 524] width 305 height 20
click at [220, 525] on input "Major Damage, unit" at bounding box center [213, 524] width 12 height 12
radio input "true"
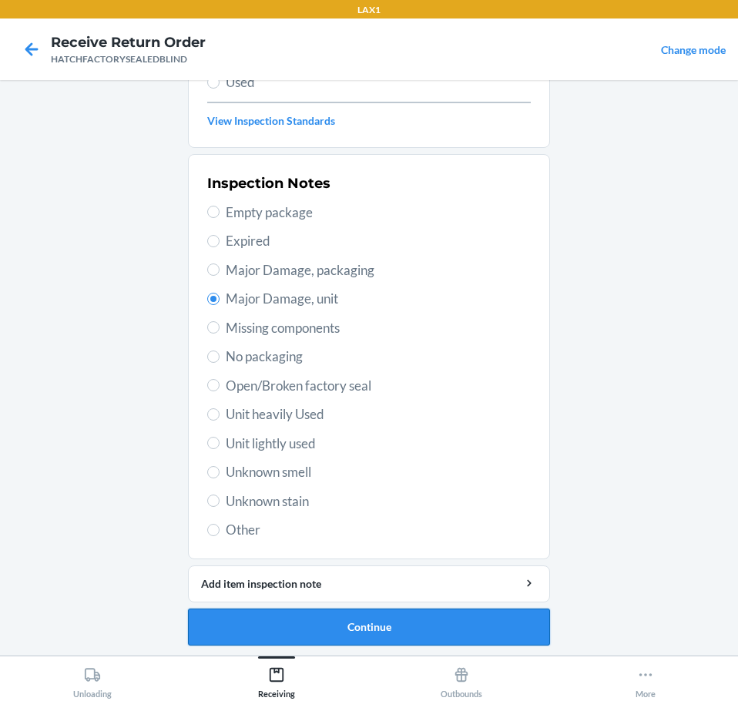
scroll to position [227, 0]
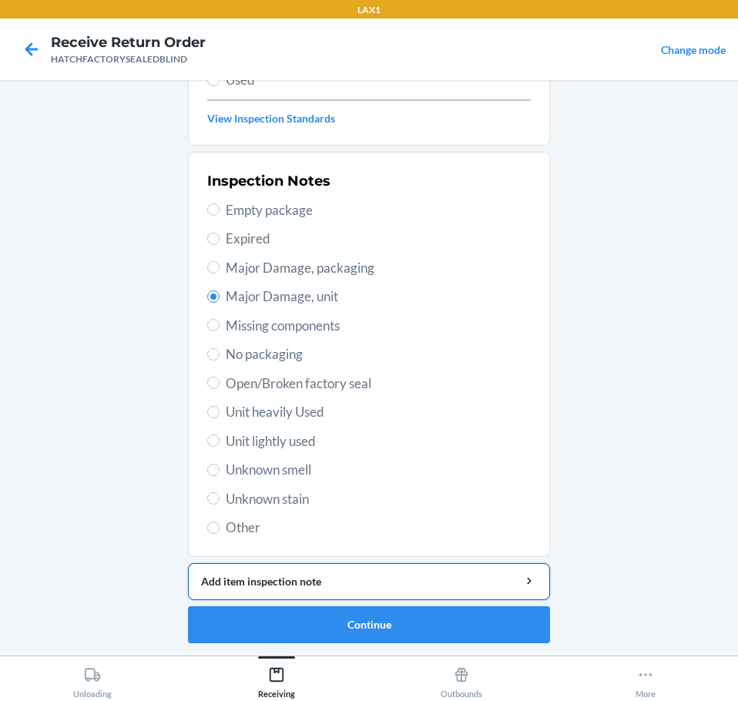
click at [444, 575] on div "Add item inspection note" at bounding box center [369, 581] width 336 height 16
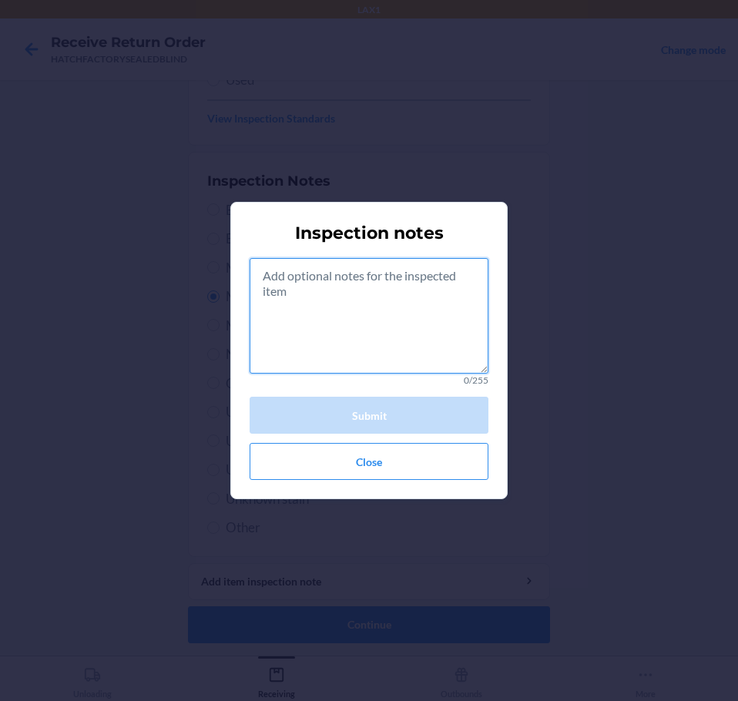
click at [373, 332] on textarea at bounding box center [369, 316] width 239 height 116
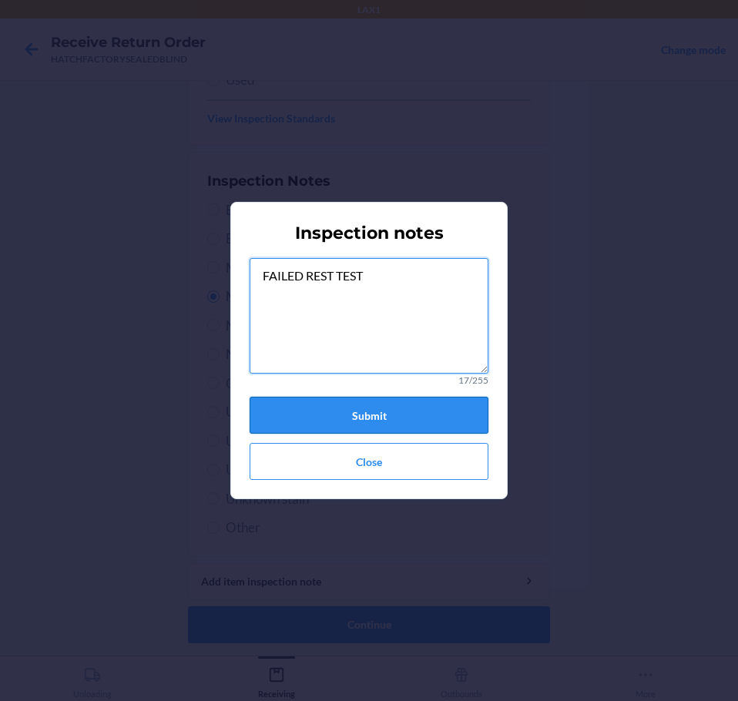
type textarea "FAILED REST TEST"
click at [401, 416] on button "Submit" at bounding box center [369, 415] width 239 height 37
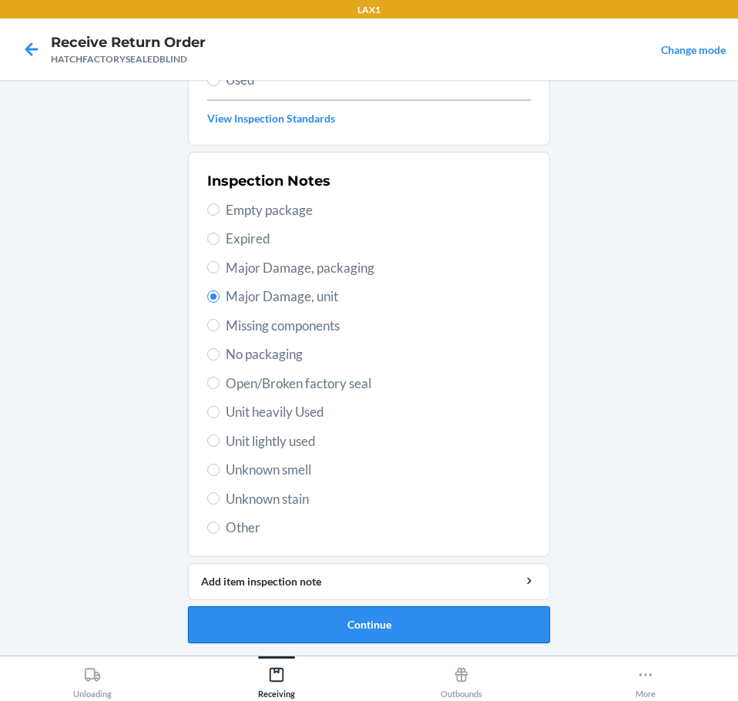
click at [474, 628] on button "Continue" at bounding box center [369, 624] width 362 height 37
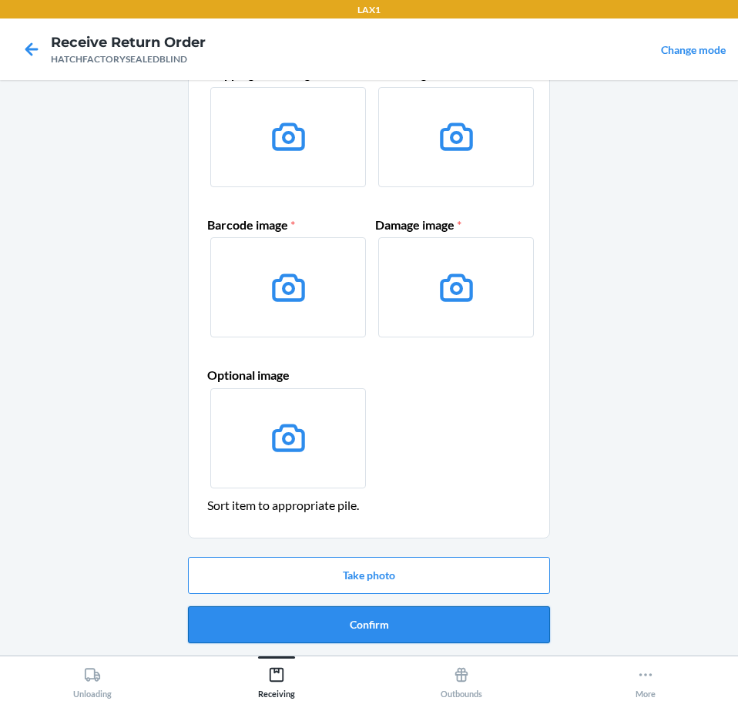
click at [473, 626] on button "Confirm" at bounding box center [369, 624] width 362 height 37
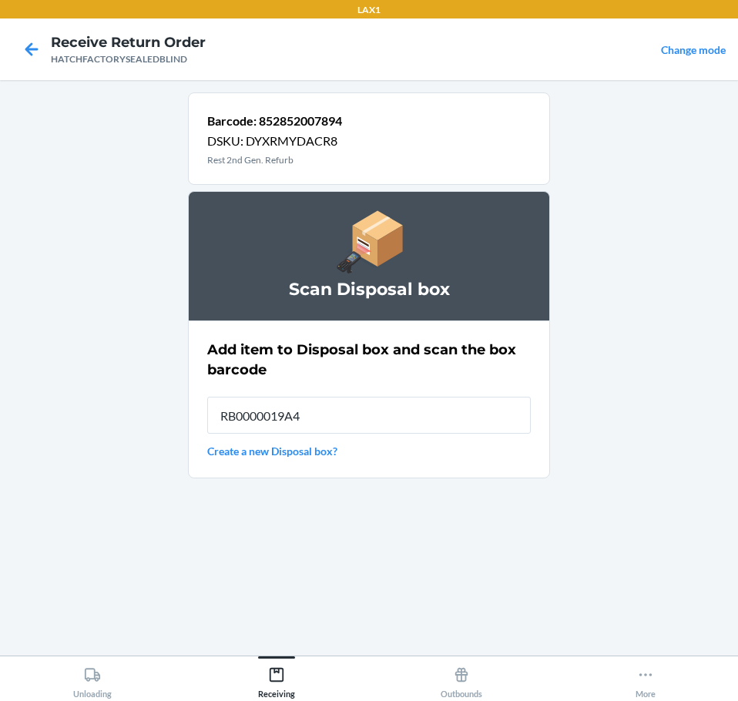
type input "RB0000019A4"
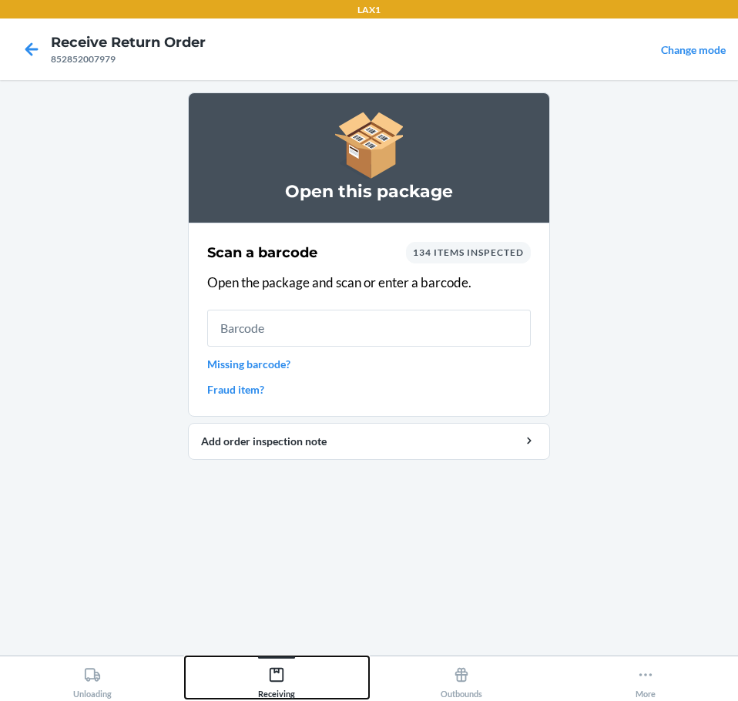
click at [277, 670] on icon at bounding box center [276, 674] width 17 height 17
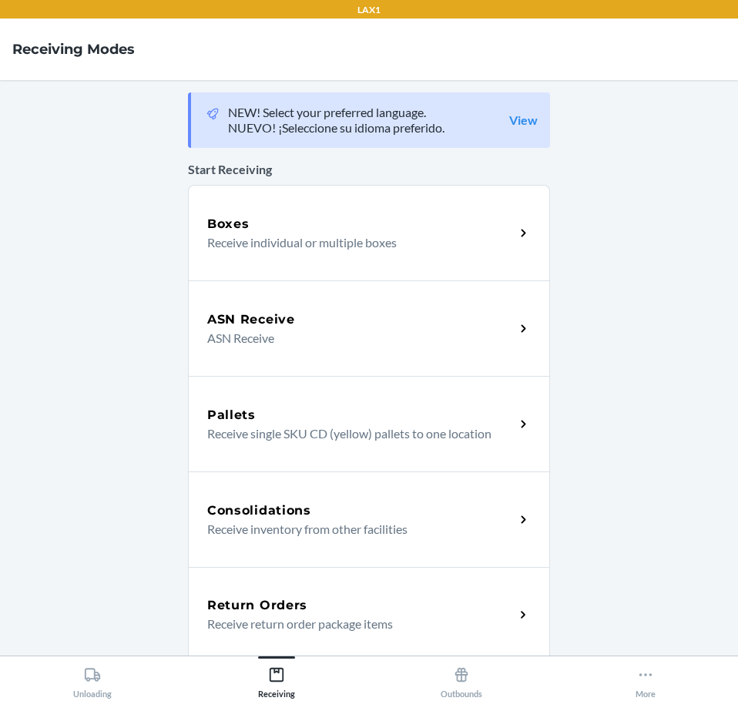
click at [521, 616] on icon at bounding box center [523, 615] width 5 height 8
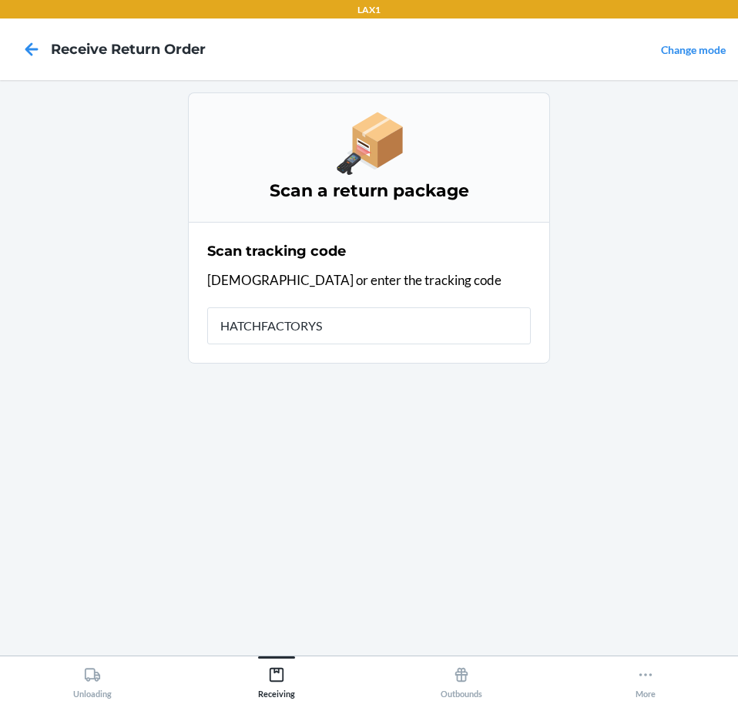
type input "HATCHFACTORYSE"
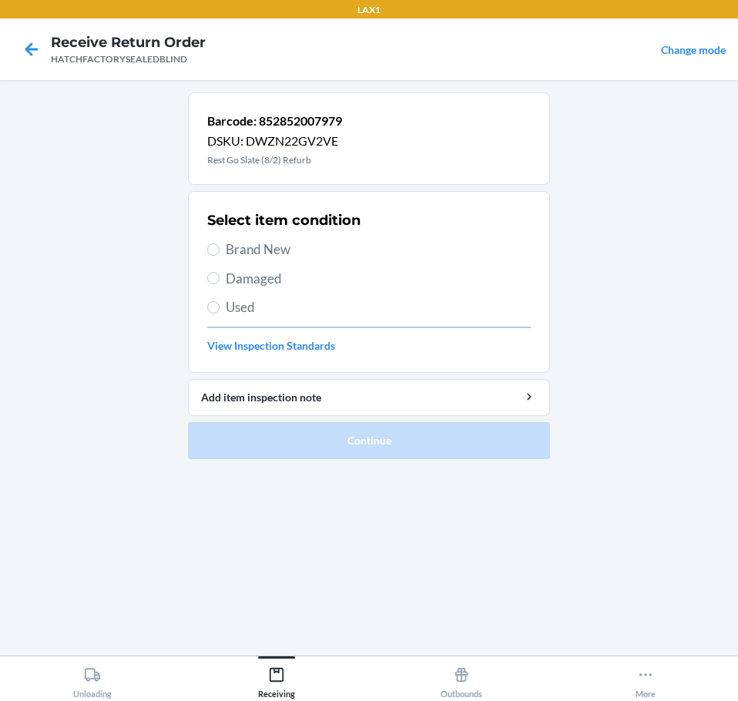
click at [283, 281] on span "Damaged" at bounding box center [378, 279] width 305 height 20
click at [220, 281] on input "Damaged" at bounding box center [213, 278] width 12 height 12
radio input "true"
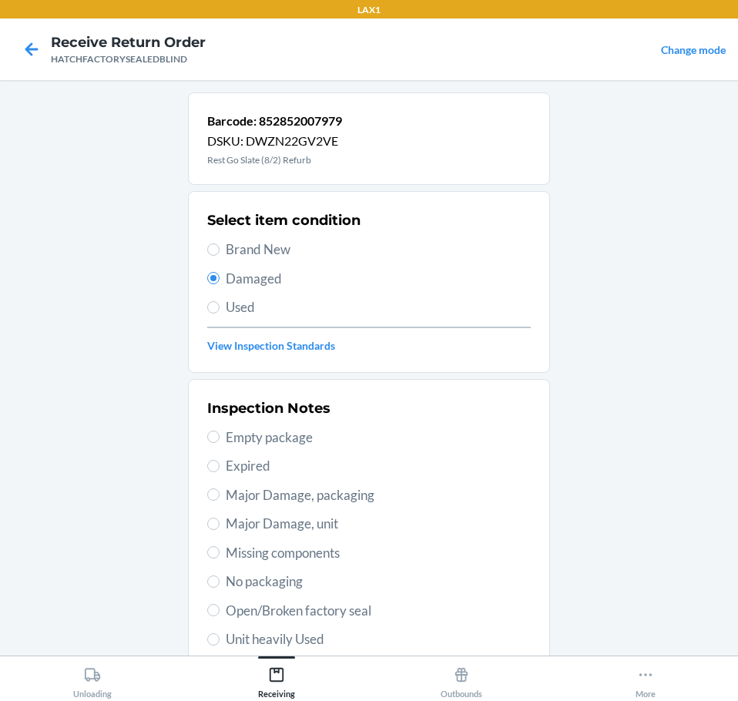
click at [357, 612] on span "Open/Broken factory seal" at bounding box center [378, 611] width 305 height 20
click at [220, 612] on input "Open/Broken factory seal" at bounding box center [213, 610] width 12 height 12
radio input "true"
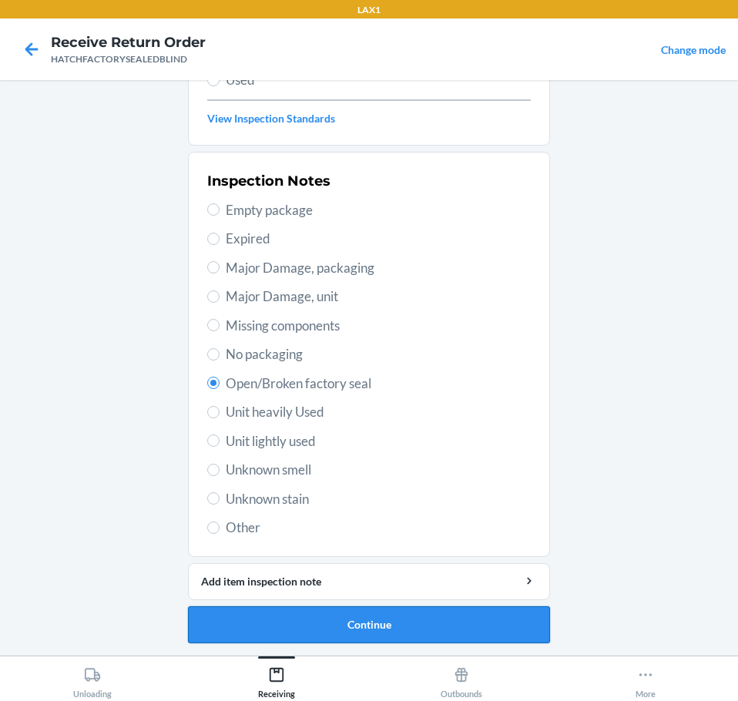
click at [394, 632] on button "Continue" at bounding box center [369, 624] width 362 height 37
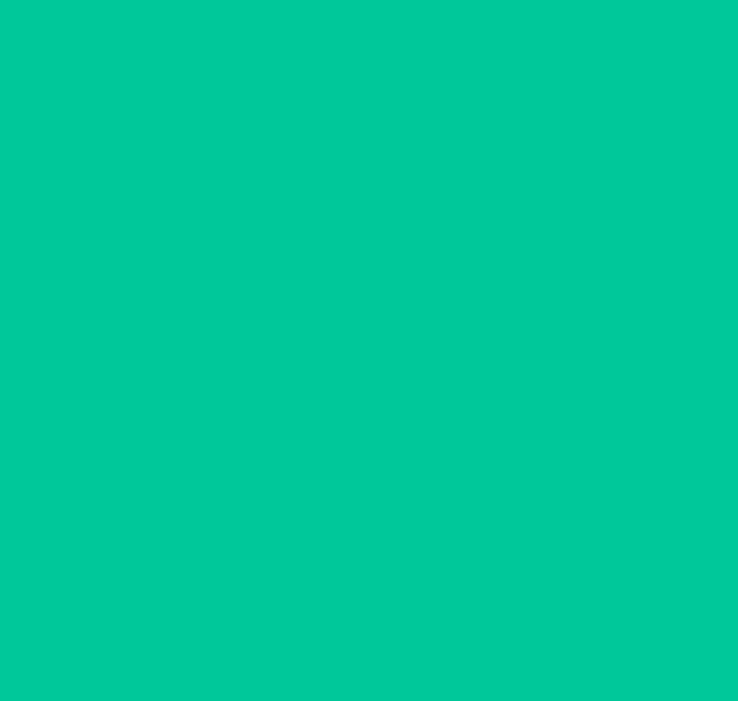
scroll to position [100, 0]
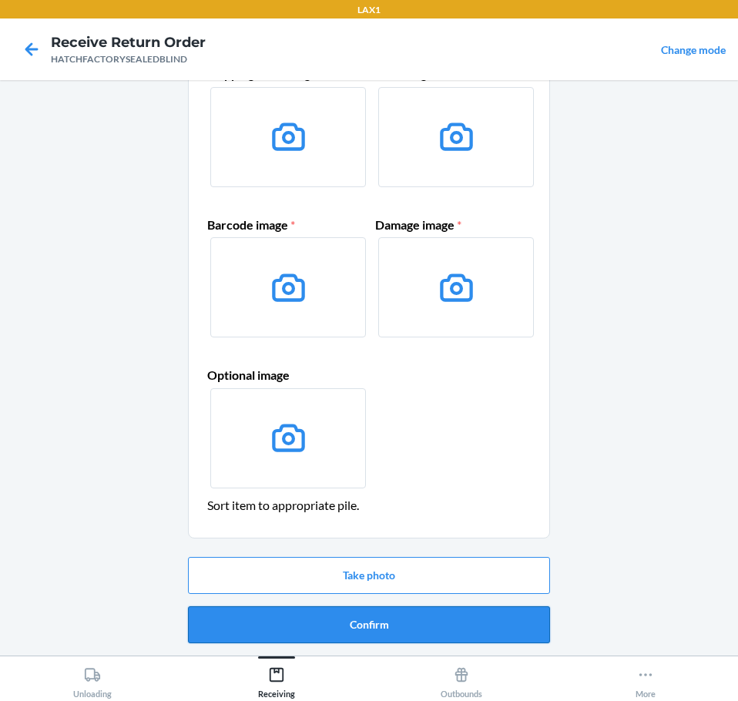
click at [443, 626] on button "Confirm" at bounding box center [369, 624] width 362 height 37
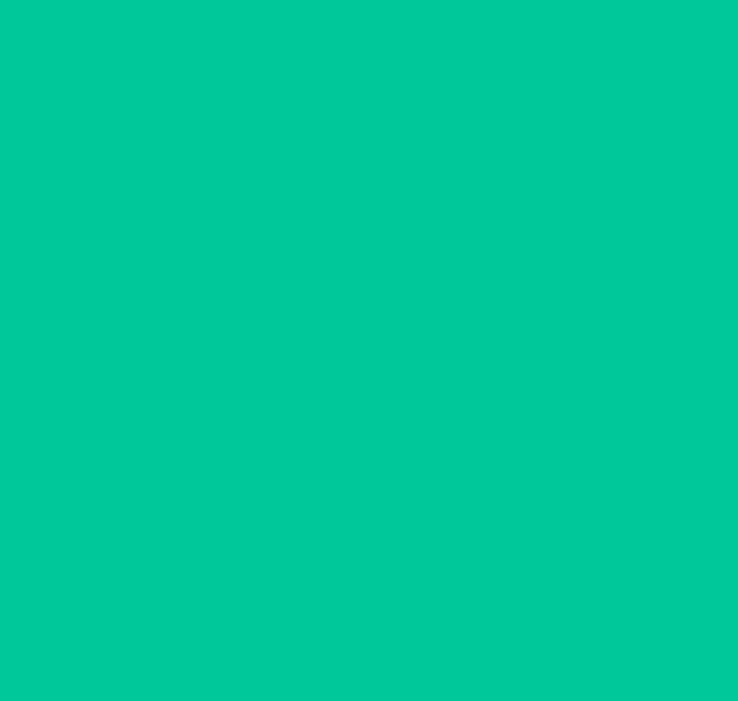
scroll to position [0, 0]
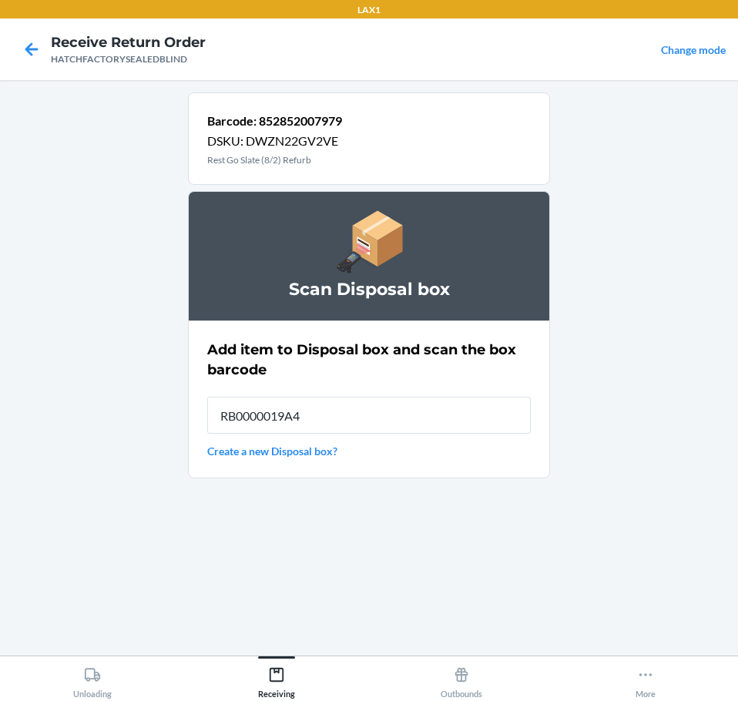
type input "RB0000019A4"
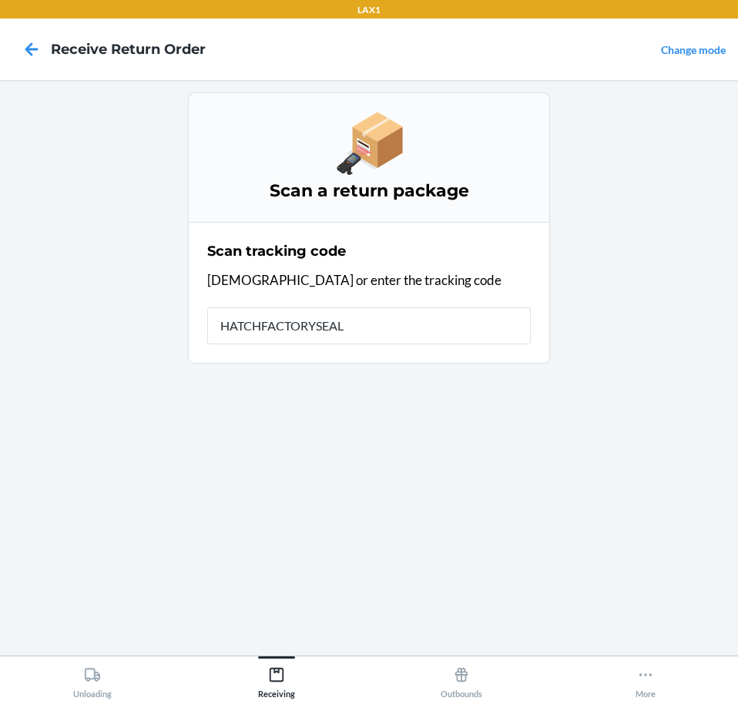
type input "HATCHFACTORYSEALE"
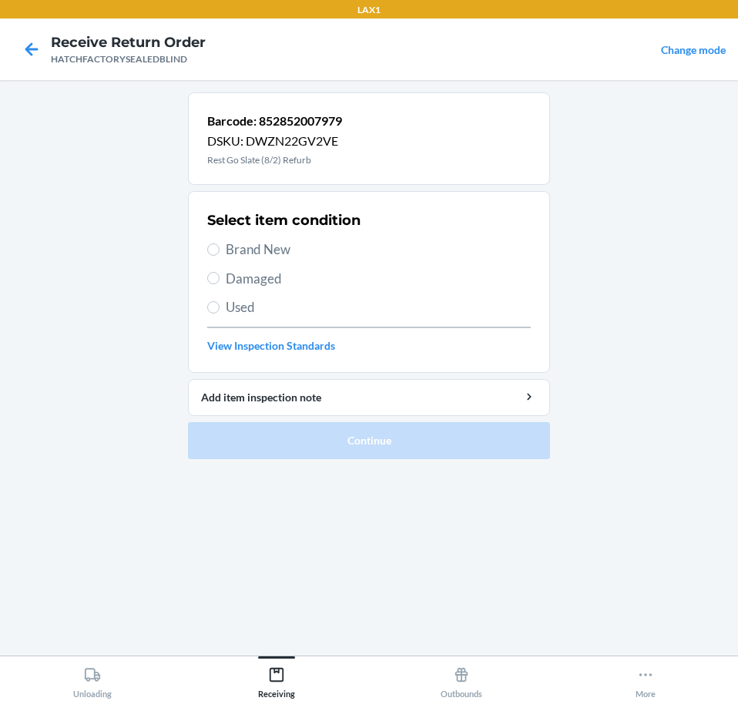
click at [277, 278] on span "Damaged" at bounding box center [378, 279] width 305 height 20
click at [220, 278] on input "Damaged" at bounding box center [213, 278] width 12 height 12
radio input "true"
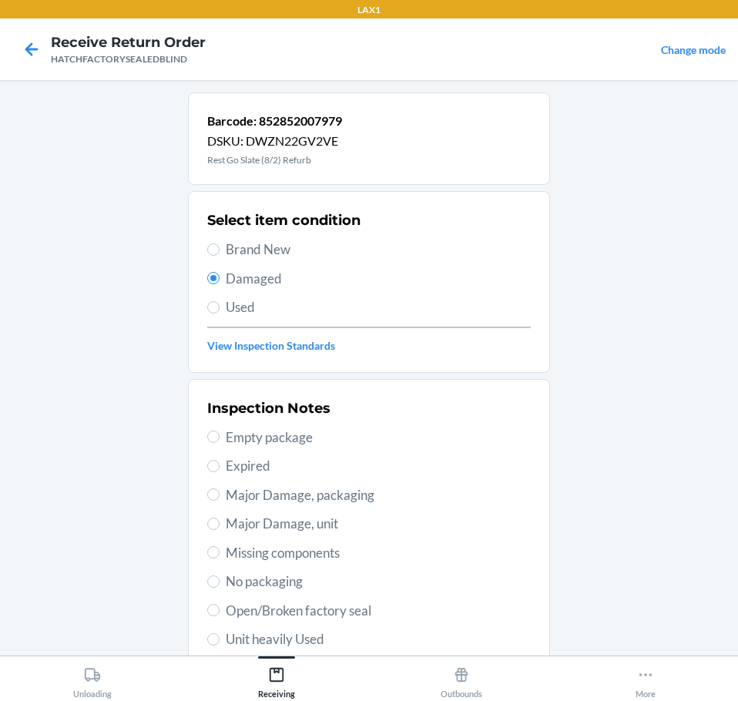
click at [354, 613] on span "Open/Broken factory seal" at bounding box center [378, 611] width 305 height 20
click at [220, 613] on input "Open/Broken factory seal" at bounding box center [213, 610] width 12 height 12
radio input "true"
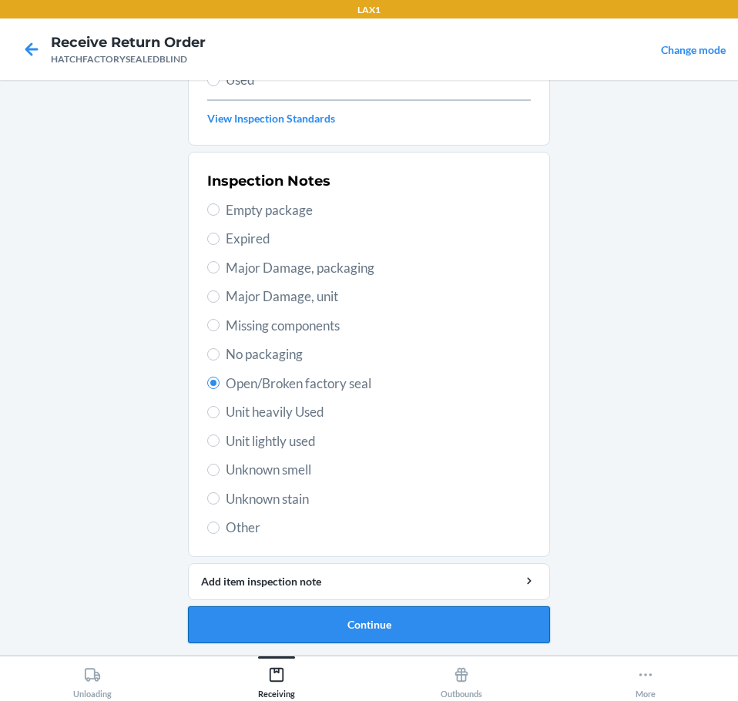
click at [511, 618] on button "Continue" at bounding box center [369, 624] width 362 height 37
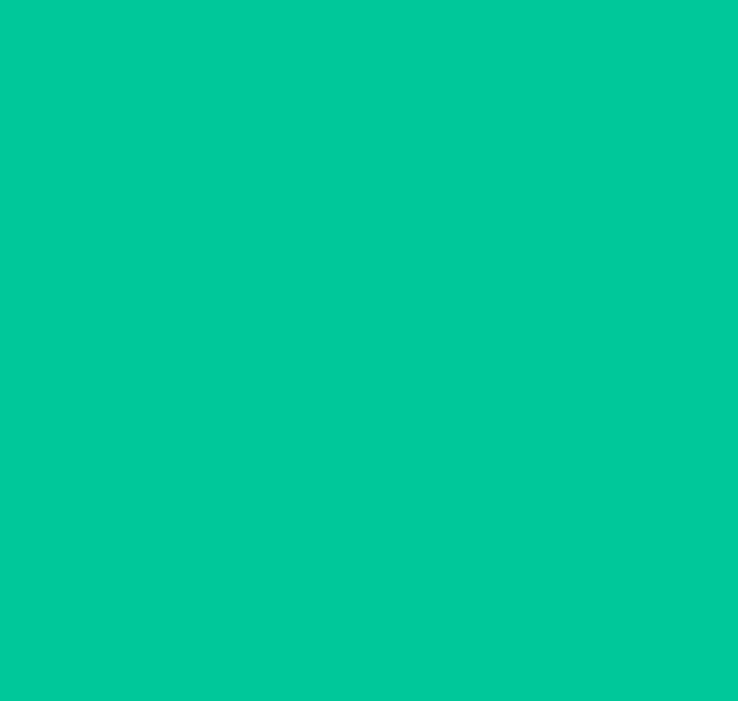
scroll to position [100, 0]
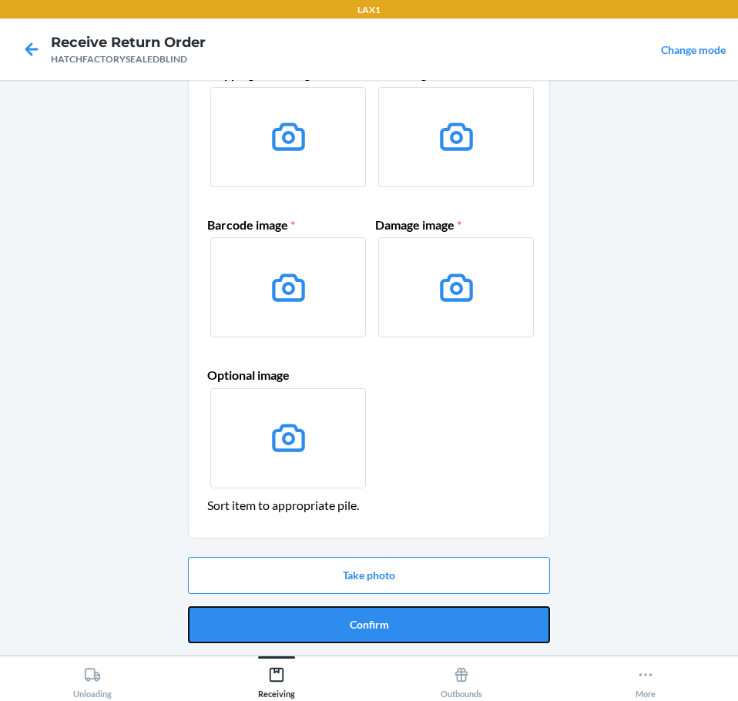
click at [511, 618] on button "Confirm" at bounding box center [369, 624] width 362 height 37
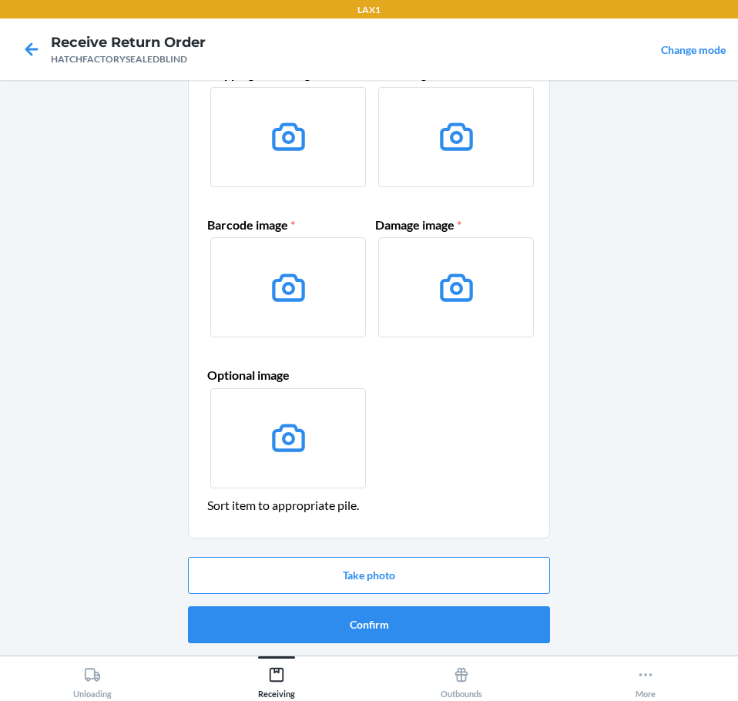
scroll to position [0, 0]
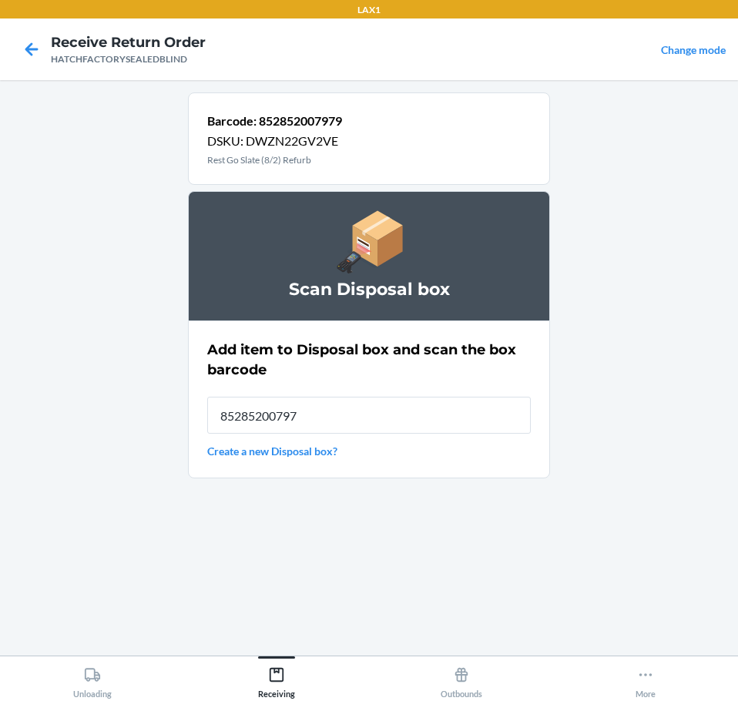
type input "852852007979"
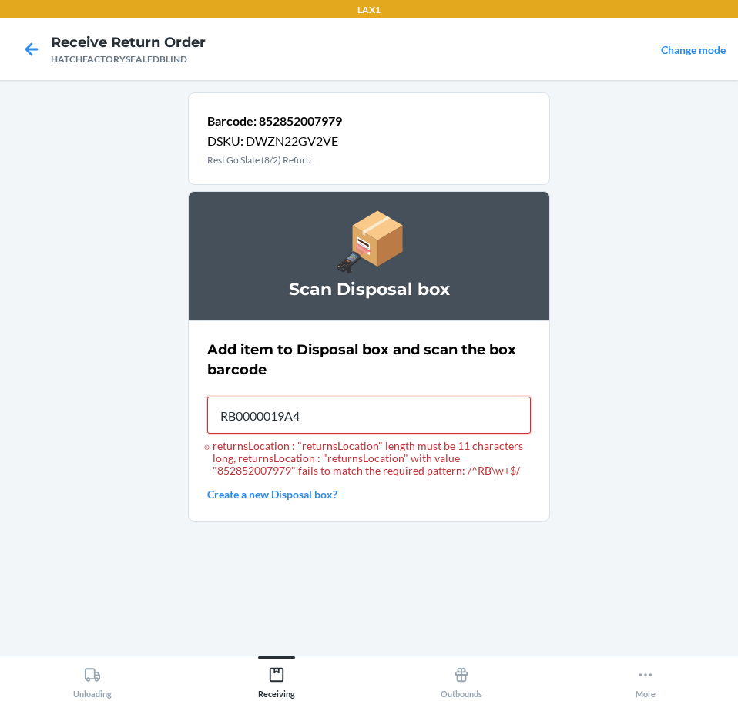
type input "RB0000019A4"
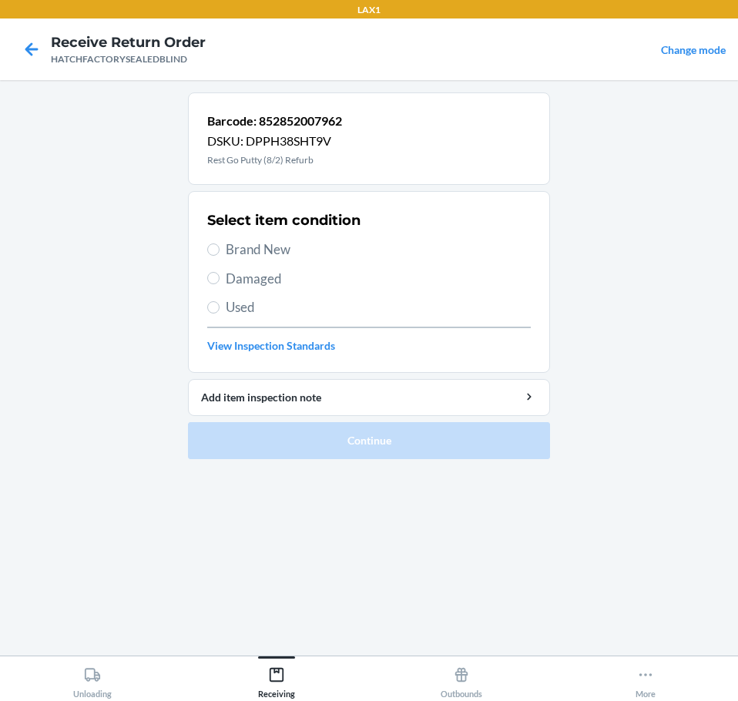
click at [283, 278] on span "Damaged" at bounding box center [378, 279] width 305 height 20
click at [220, 278] on input "Damaged" at bounding box center [213, 278] width 12 height 12
radio input "true"
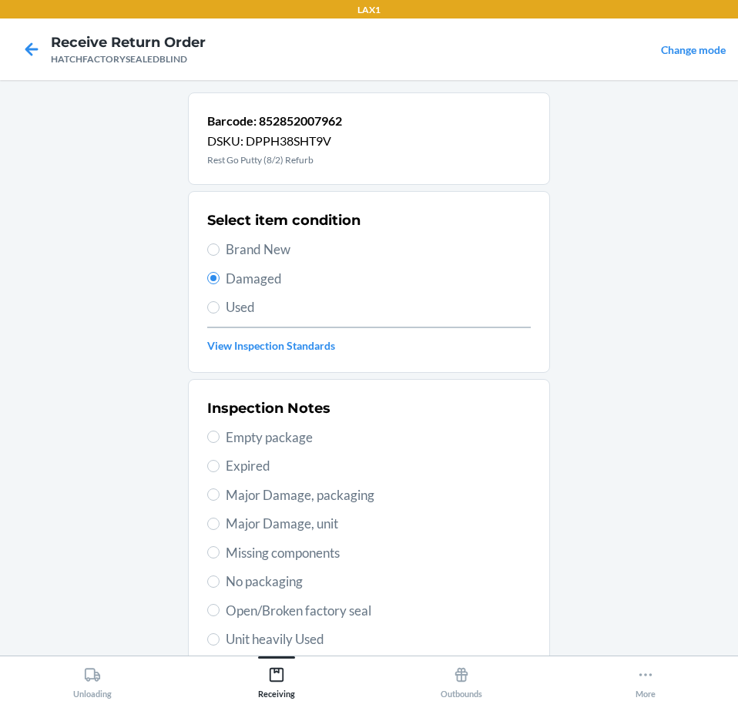
click at [359, 617] on span "Open/Broken factory seal" at bounding box center [378, 611] width 305 height 20
click at [220, 616] on input "Open/Broken factory seal" at bounding box center [213, 610] width 12 height 12
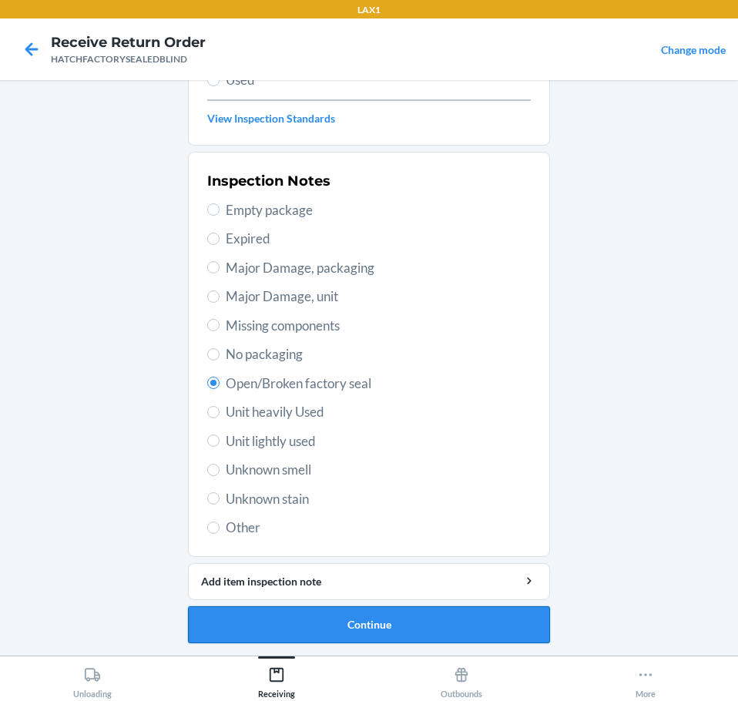
click at [476, 622] on button "Continue" at bounding box center [369, 624] width 362 height 37
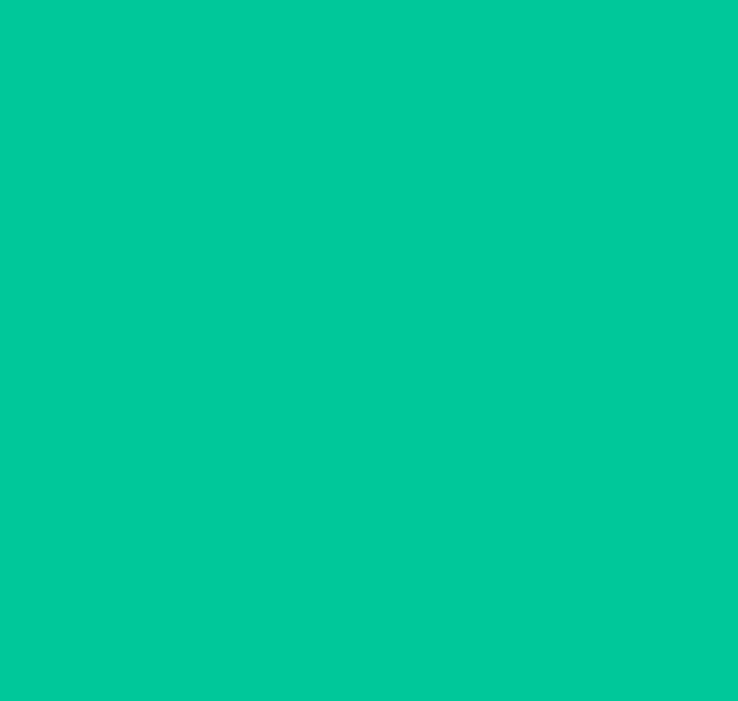
scroll to position [100, 0]
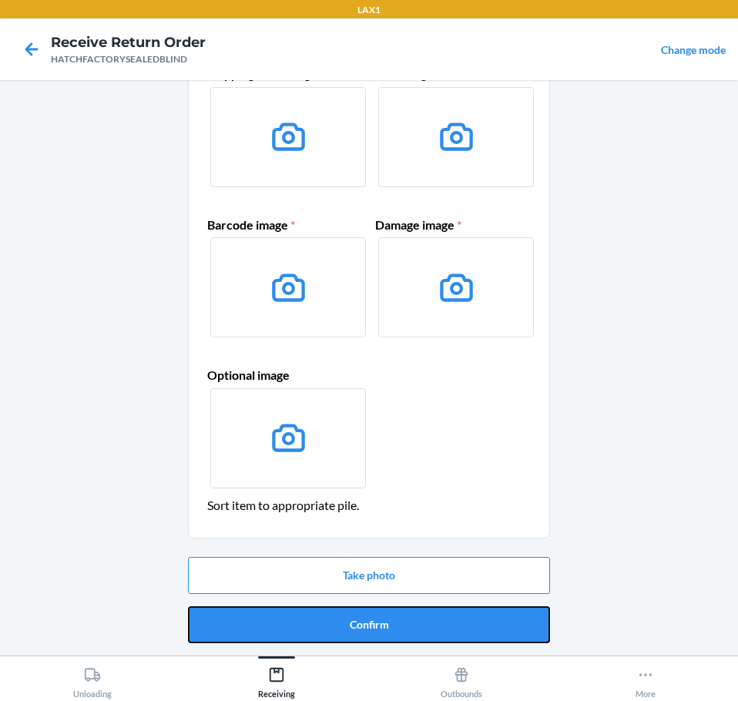
click at [476, 622] on button "Confirm" at bounding box center [369, 624] width 362 height 37
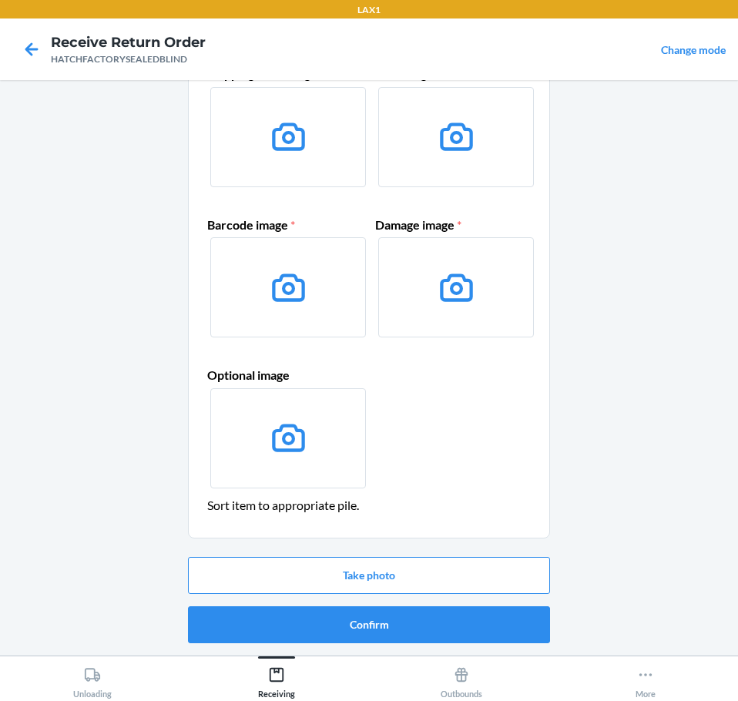
scroll to position [0, 0]
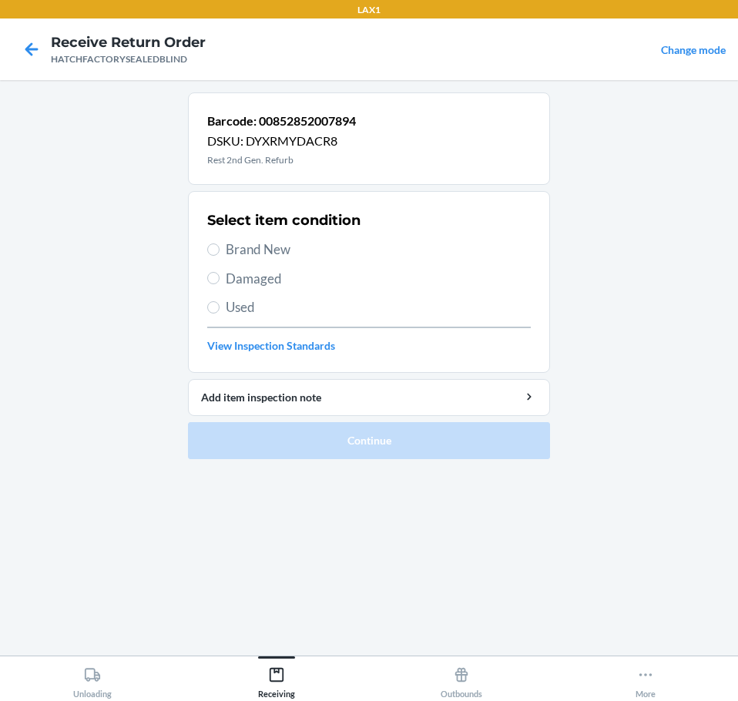
click at [271, 248] on span "Brand New" at bounding box center [378, 250] width 305 height 20
click at [220, 248] on input "Brand New" at bounding box center [213, 249] width 12 height 12
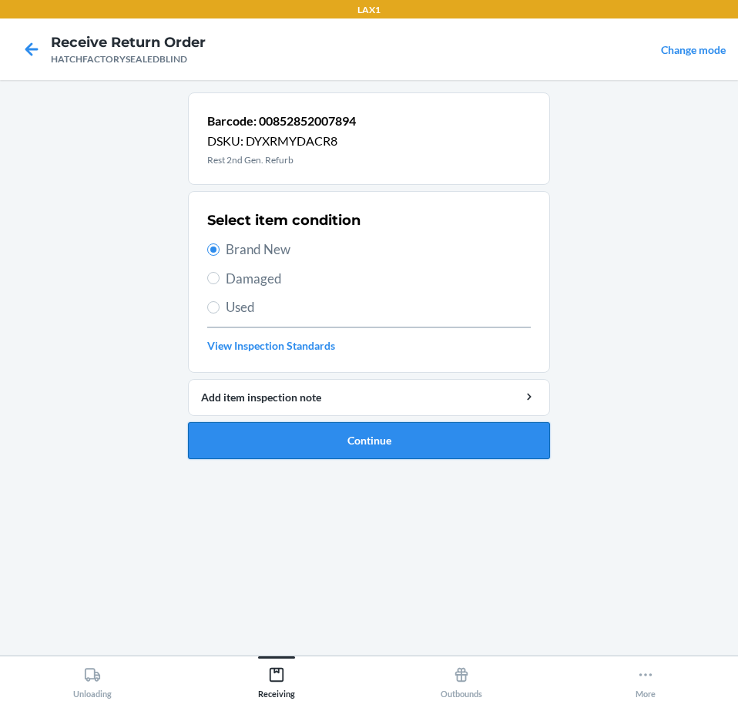
click at [478, 449] on button "Continue" at bounding box center [369, 440] width 362 height 37
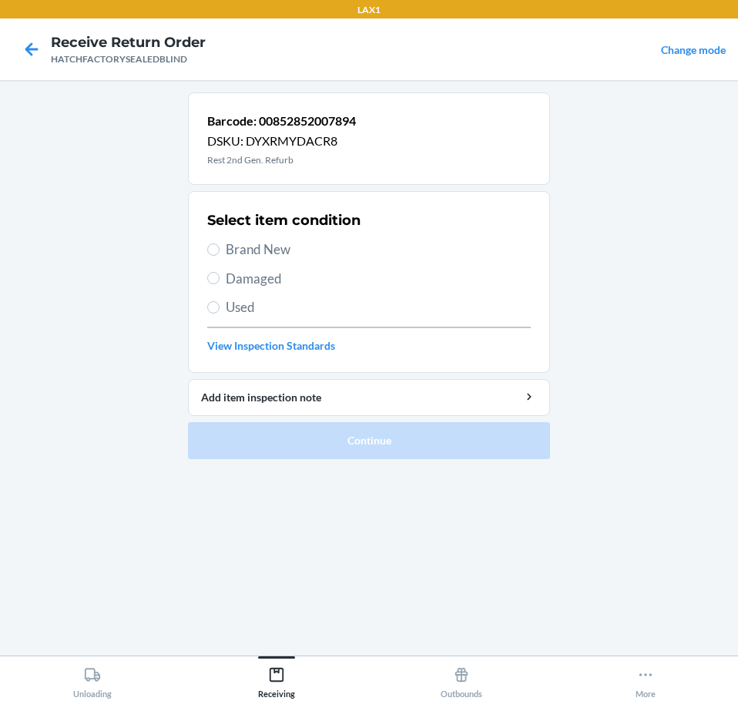
click at [287, 246] on span "Brand New" at bounding box center [378, 250] width 305 height 20
click at [220, 246] on input "Brand New" at bounding box center [213, 249] width 12 height 12
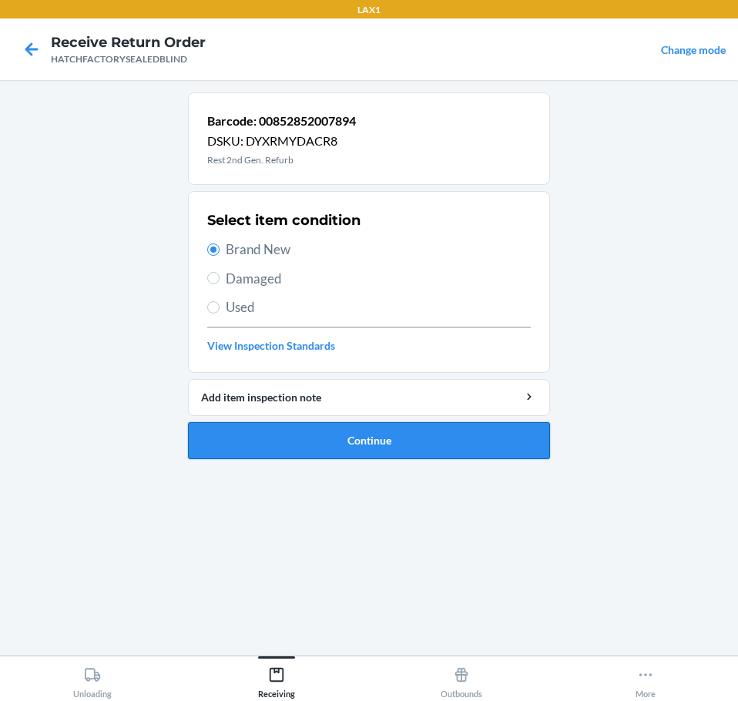
click at [384, 442] on button "Continue" at bounding box center [369, 440] width 362 height 37
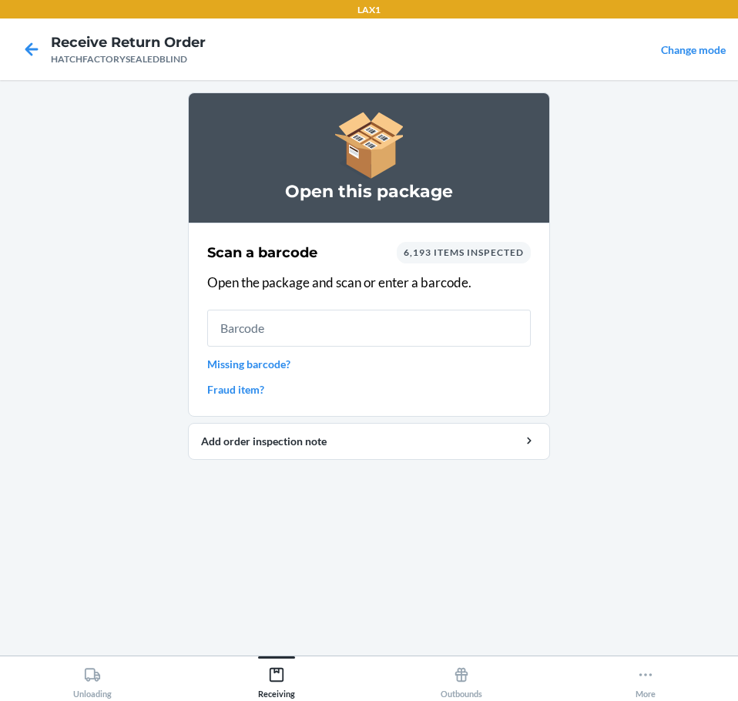
click at [459, 331] on input "text" at bounding box center [368, 328] width 323 height 37
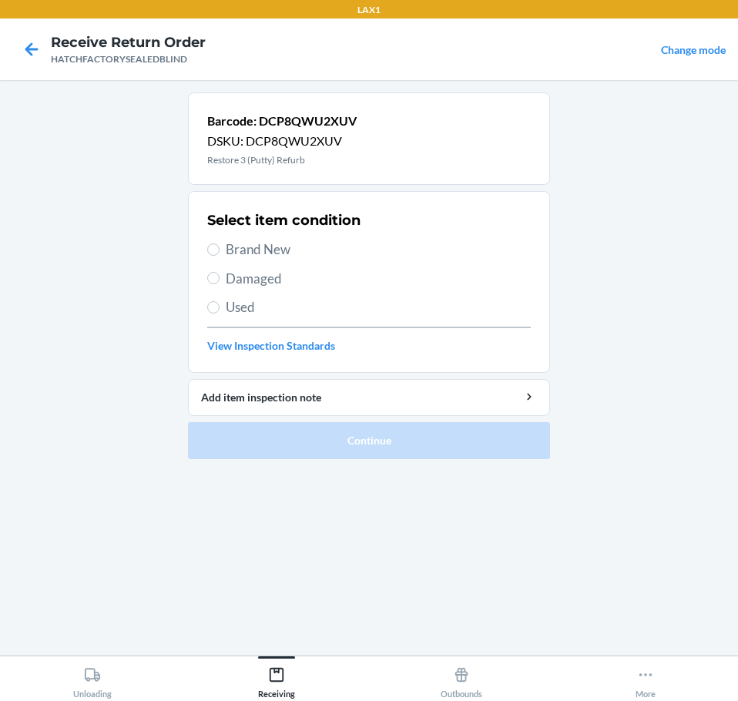
click at [256, 246] on span "Brand New" at bounding box center [378, 250] width 305 height 20
click at [220, 246] on input "Brand New" at bounding box center [213, 249] width 12 height 12
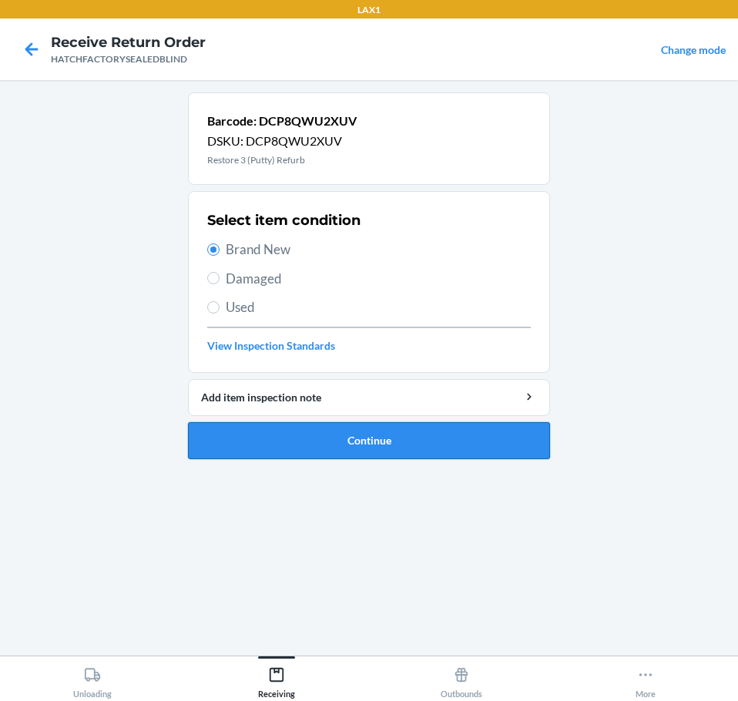
click at [423, 437] on button "Continue" at bounding box center [369, 440] width 362 height 37
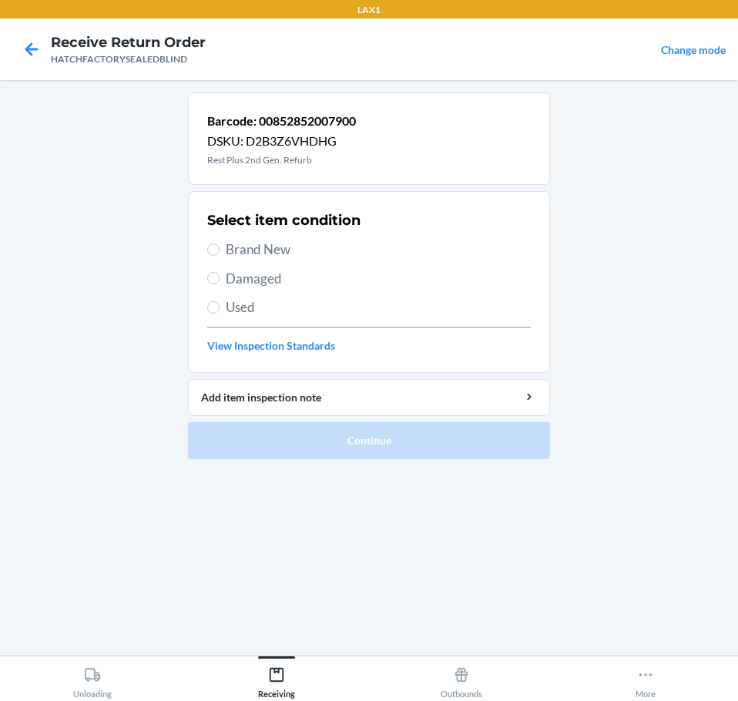
click at [236, 252] on span "Brand New" at bounding box center [378, 250] width 305 height 20
click at [220, 252] on input "Brand New" at bounding box center [213, 249] width 12 height 12
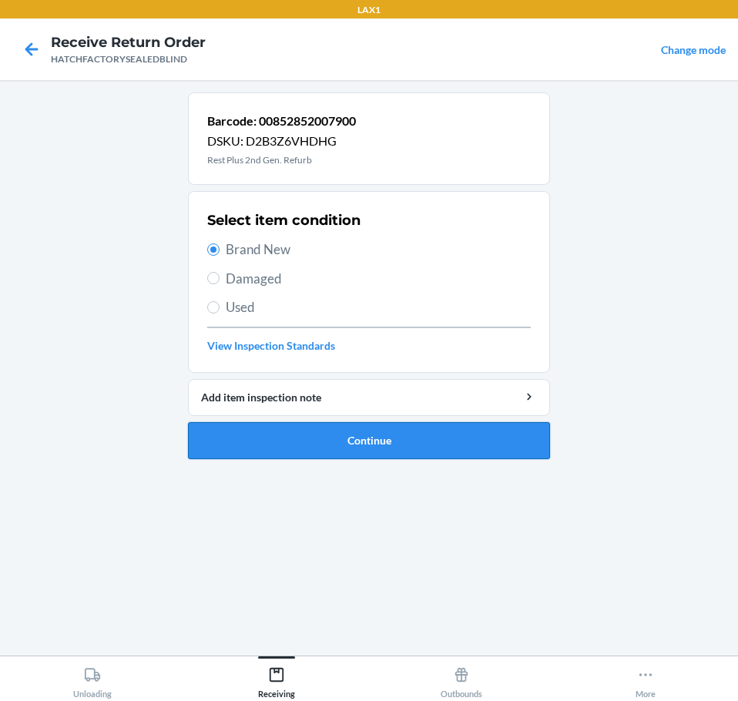
click at [434, 439] on button "Continue" at bounding box center [369, 440] width 362 height 37
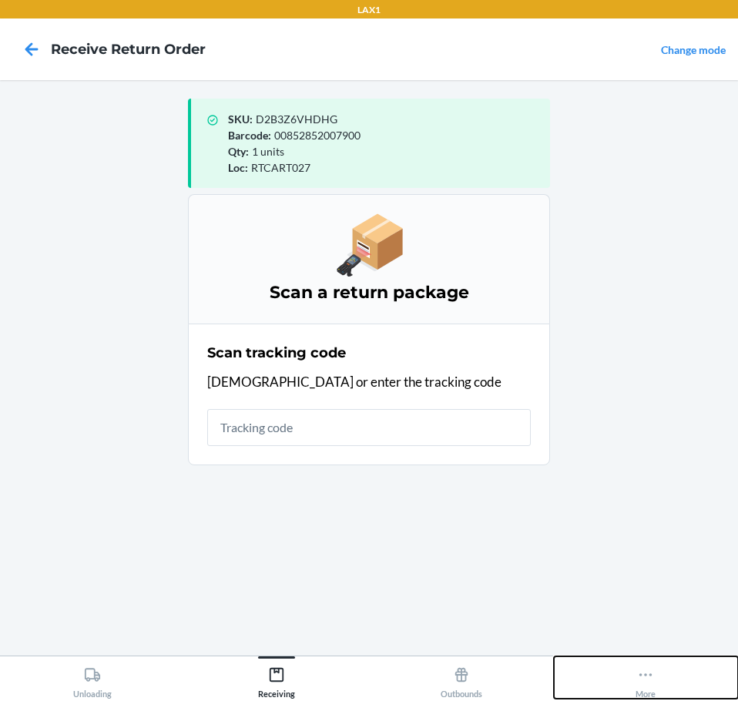
click at [644, 672] on icon at bounding box center [645, 674] width 17 height 17
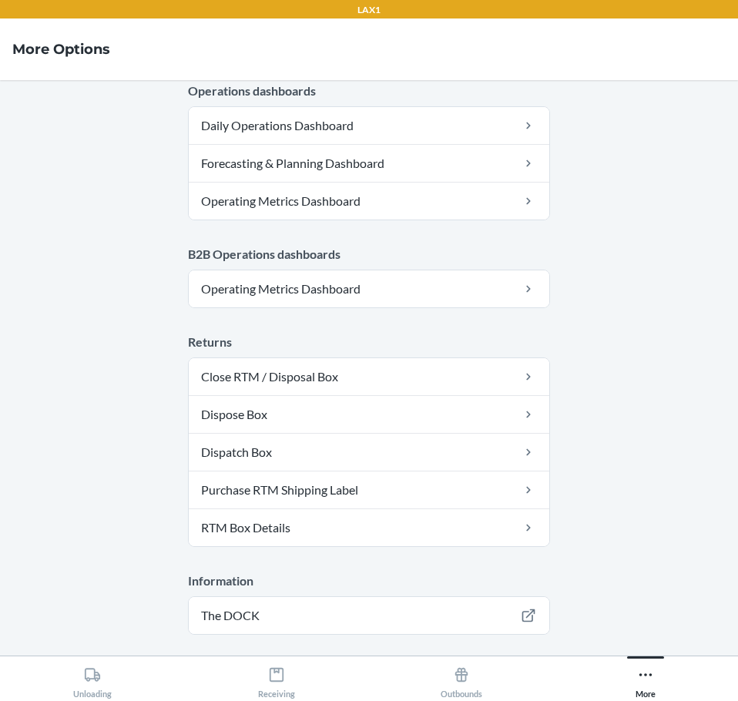
scroll to position [779, 0]
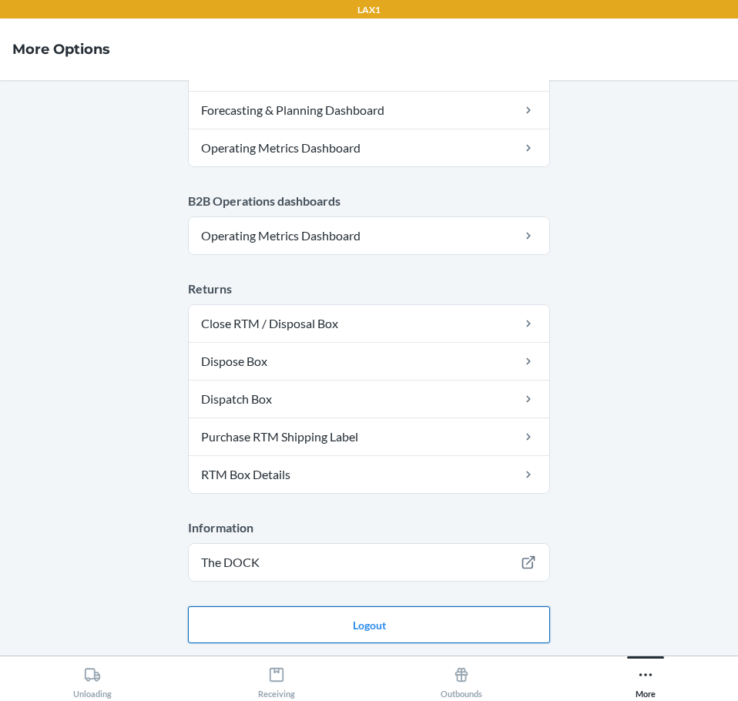
click at [463, 626] on button "Logout" at bounding box center [369, 624] width 362 height 37
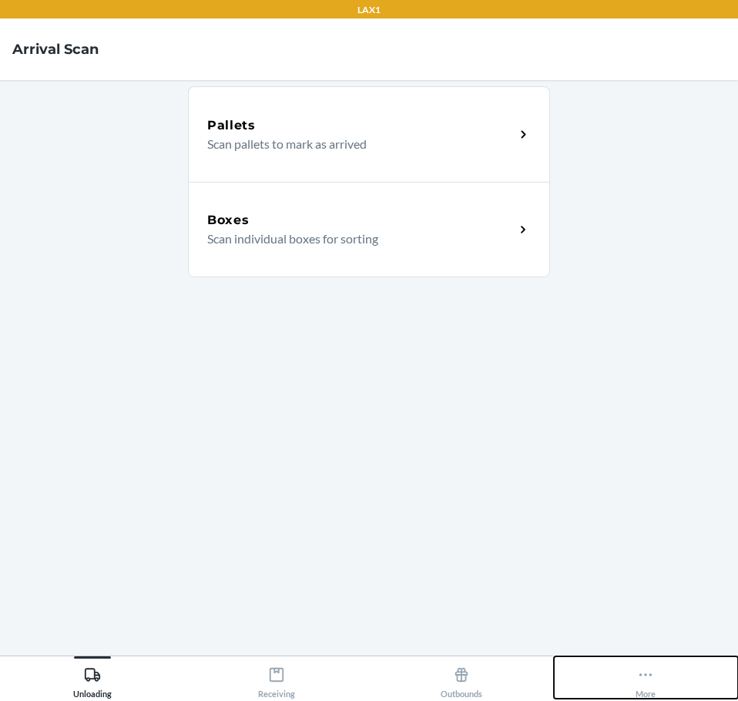
click at [644, 669] on icon at bounding box center [645, 674] width 17 height 17
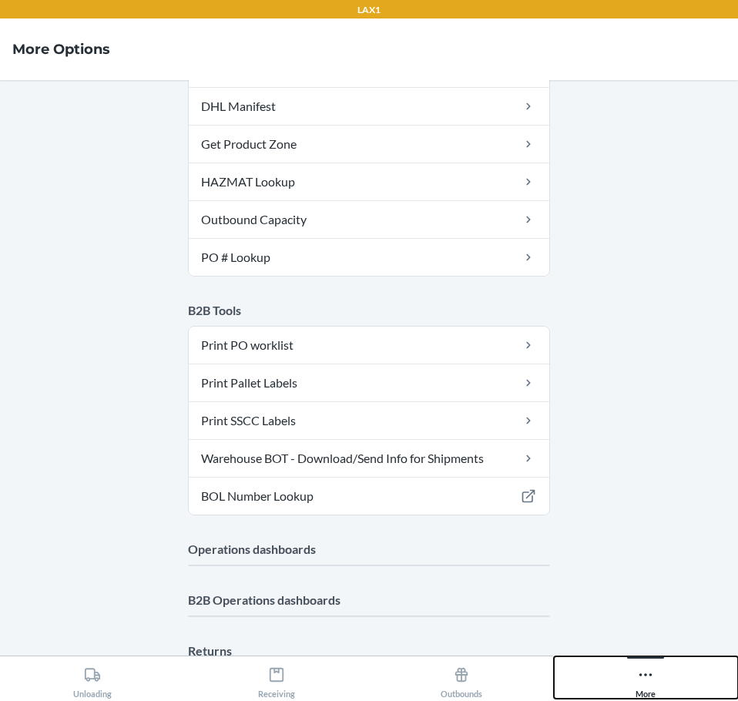
scroll to position [462, 0]
